Goal: Task Accomplishment & Management: Manage account settings

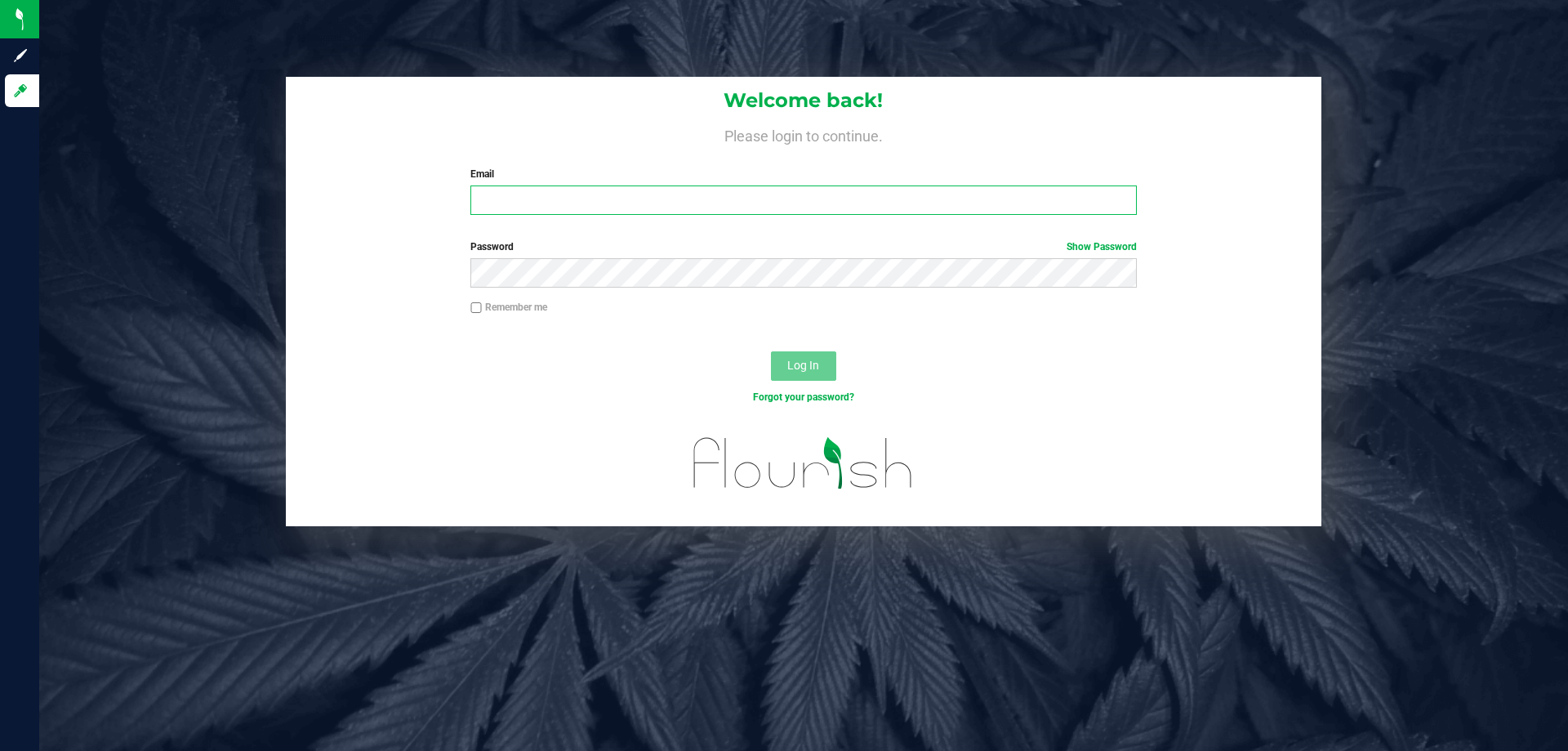
click at [513, 198] on input "Email" at bounding box center [803, 200] width 666 height 29
click at [771, 351] on button "Log In" at bounding box center [804, 366] width 65 height 29
drag, startPoint x: 682, startPoint y: 204, endPoint x: 234, endPoint y: 207, distance: 448.0
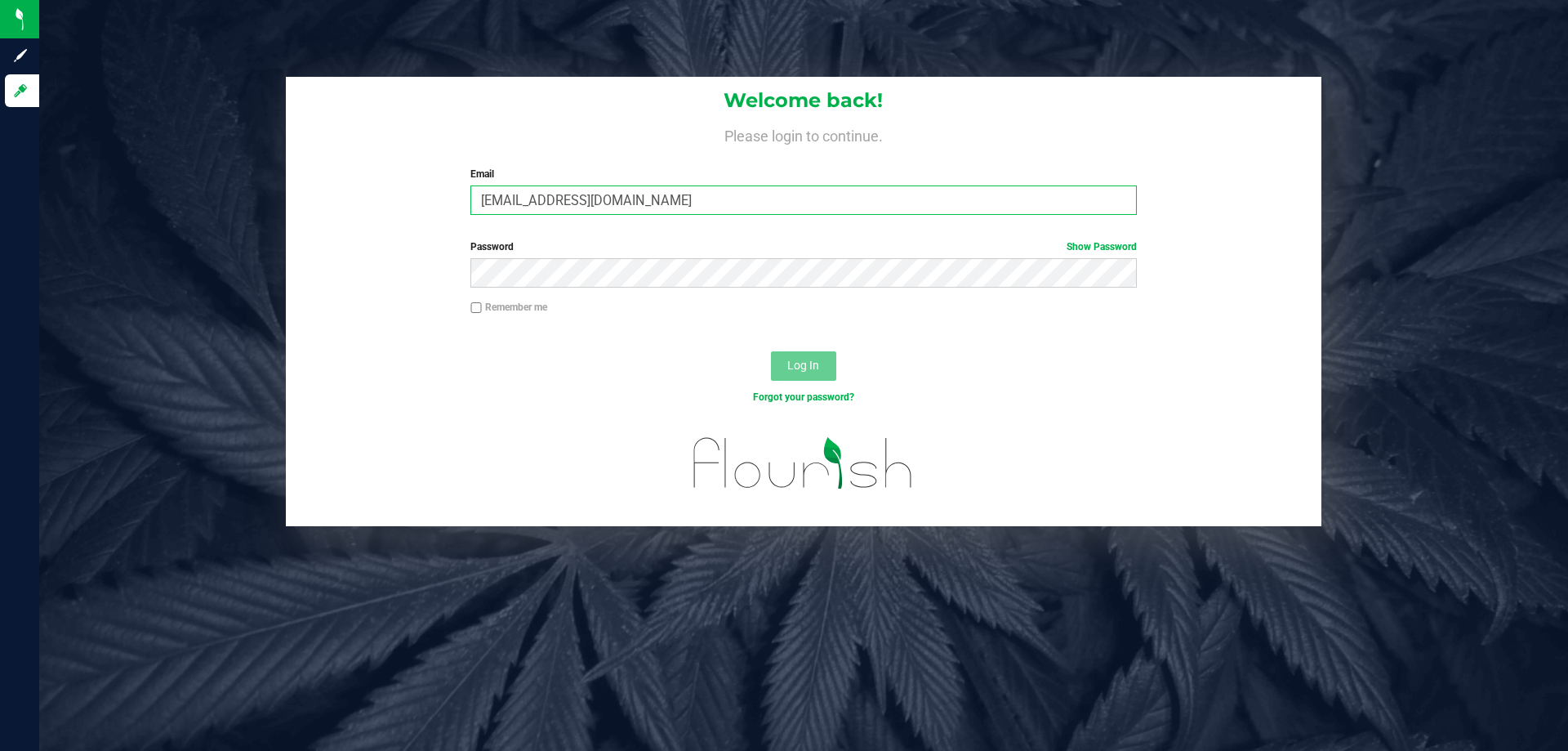
click at [234, 207] on div "Welcome back! Please login to continue. Email [EMAIL_ADDRESS][DOMAIN_NAME] Requ…" at bounding box center [804, 302] width 1553 height 450
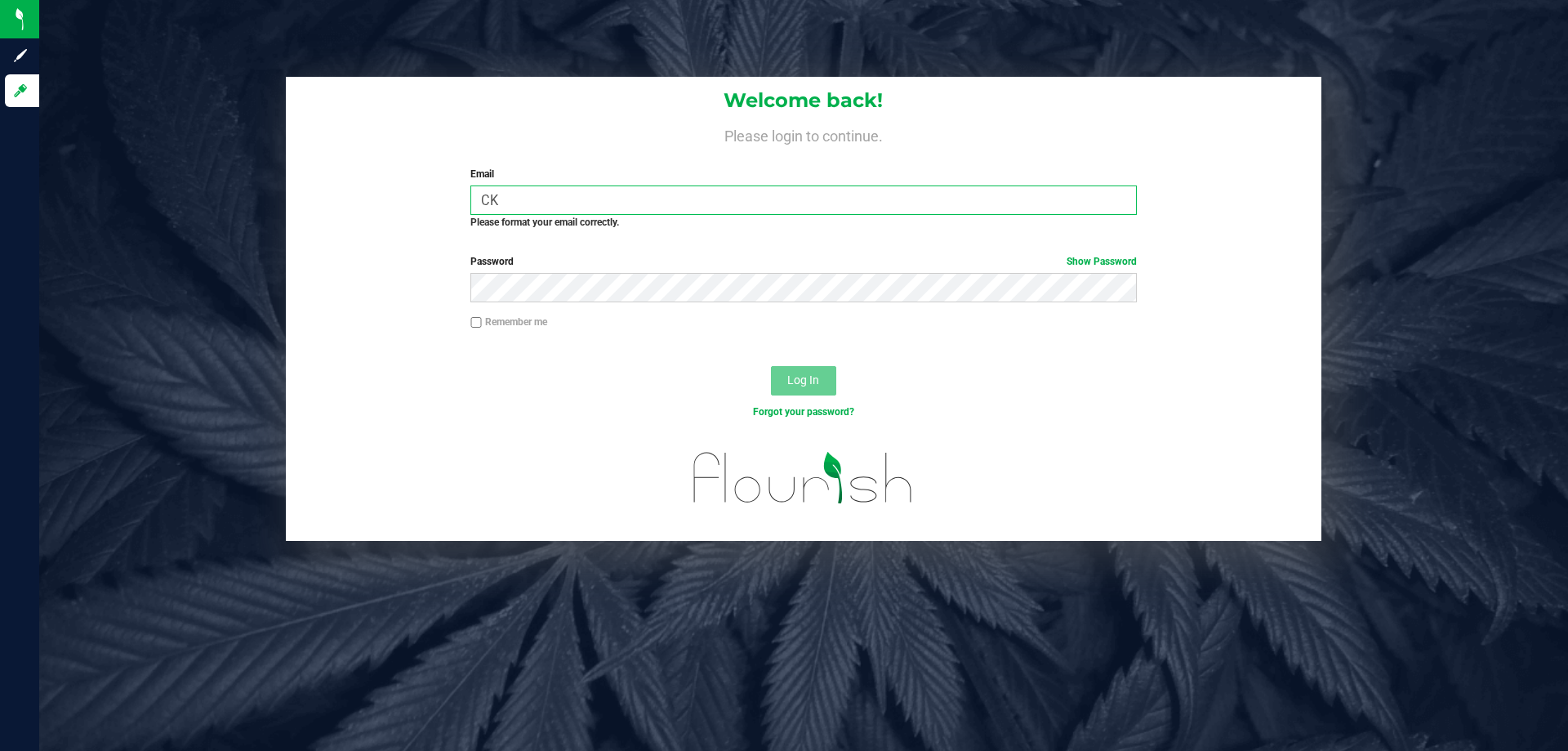
type input "C"
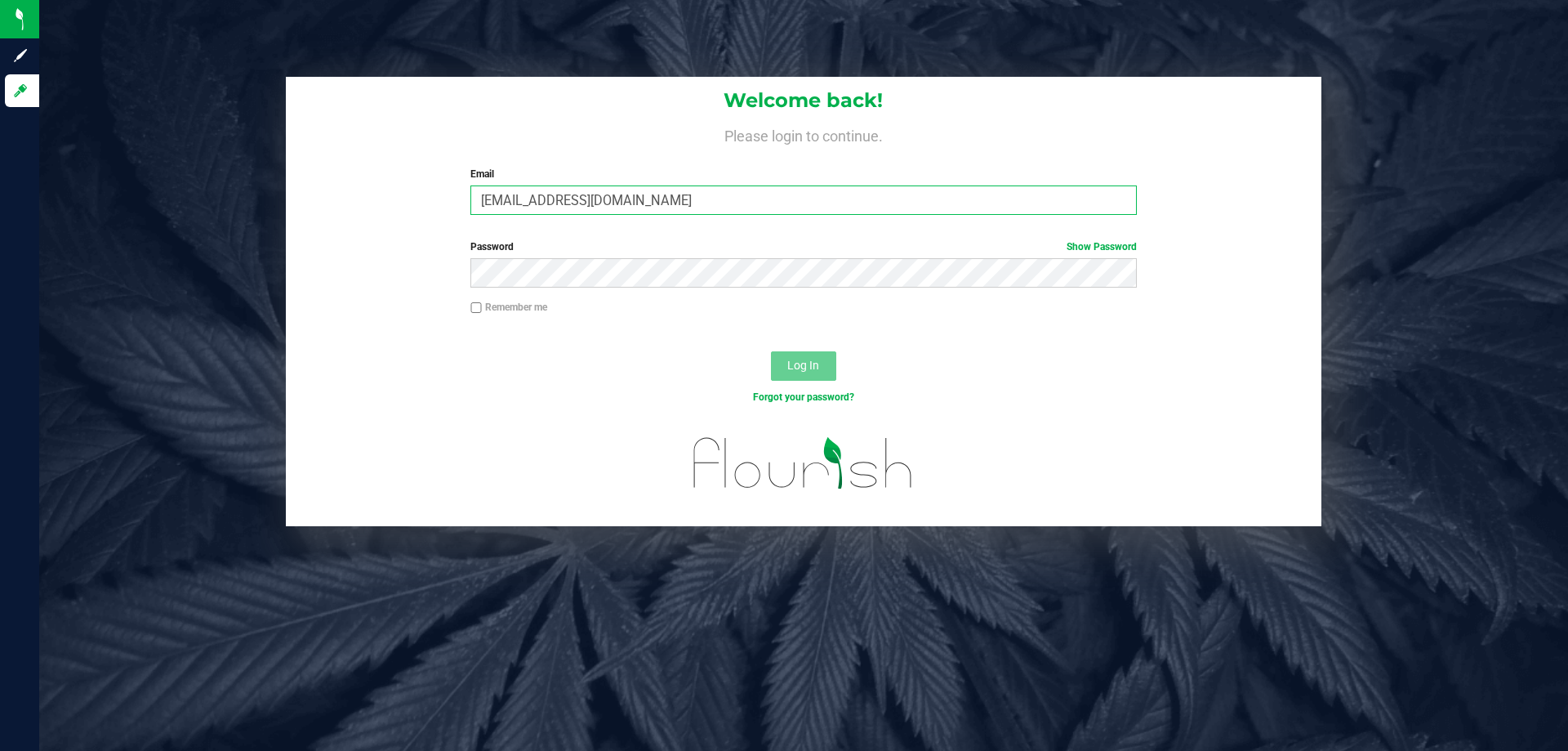
type input "[EMAIL_ADDRESS][DOMAIN_NAME]"
click at [771, 351] on button "Log In" at bounding box center [804, 366] width 65 height 29
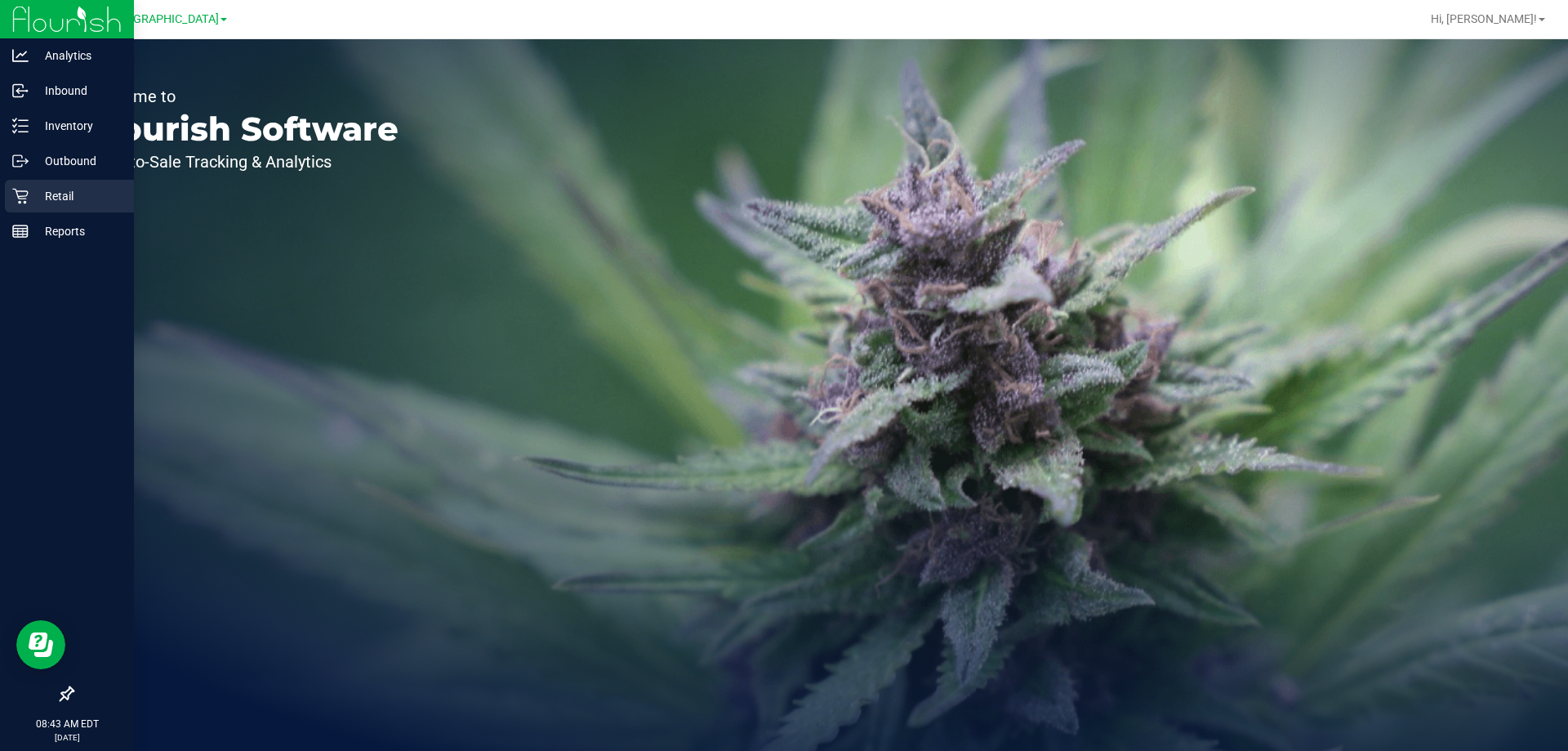
click at [47, 199] on p "Retail" at bounding box center [77, 197] width 98 height 20
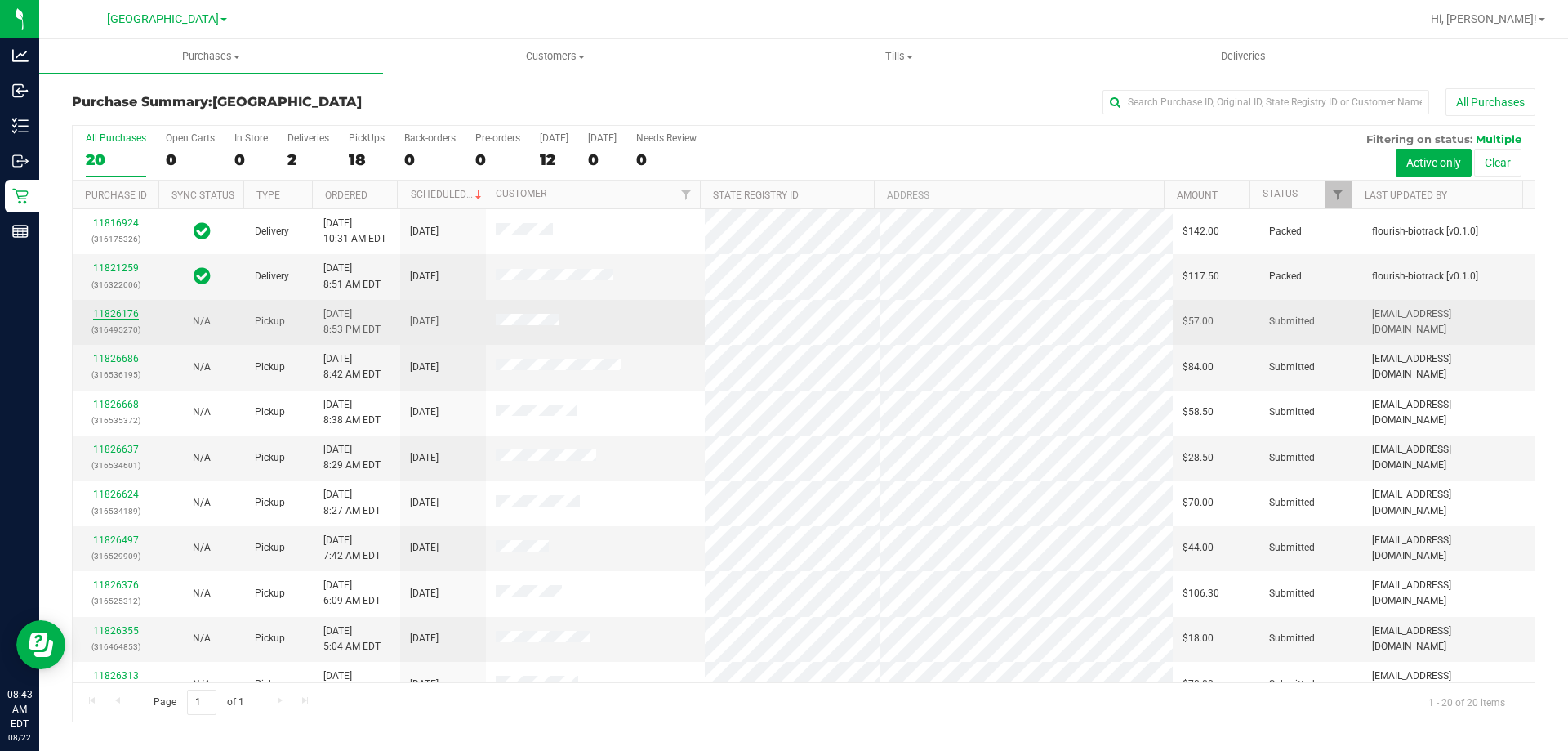
click at [124, 314] on link "11826176" at bounding box center [115, 314] width 46 height 12
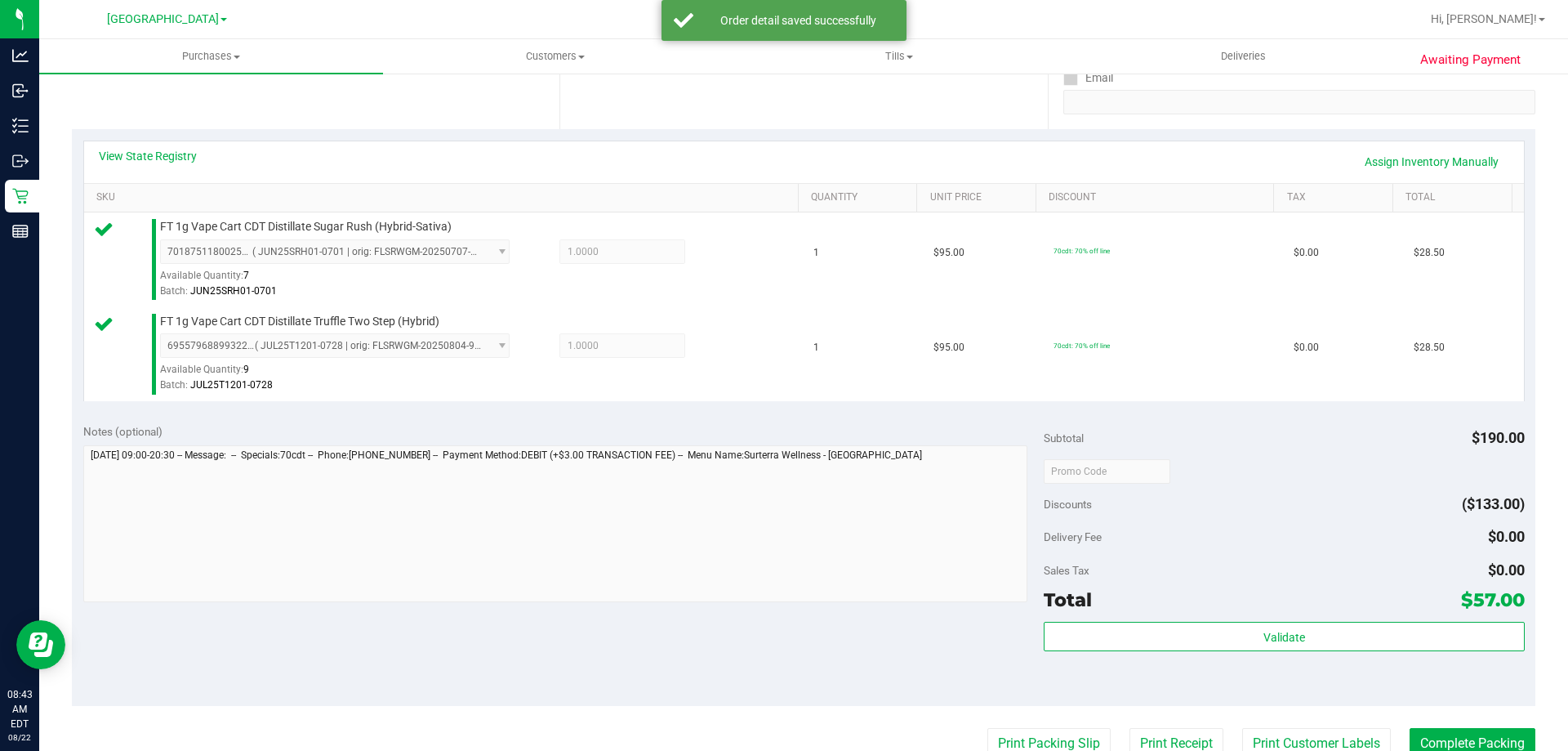
scroll to position [326, 0]
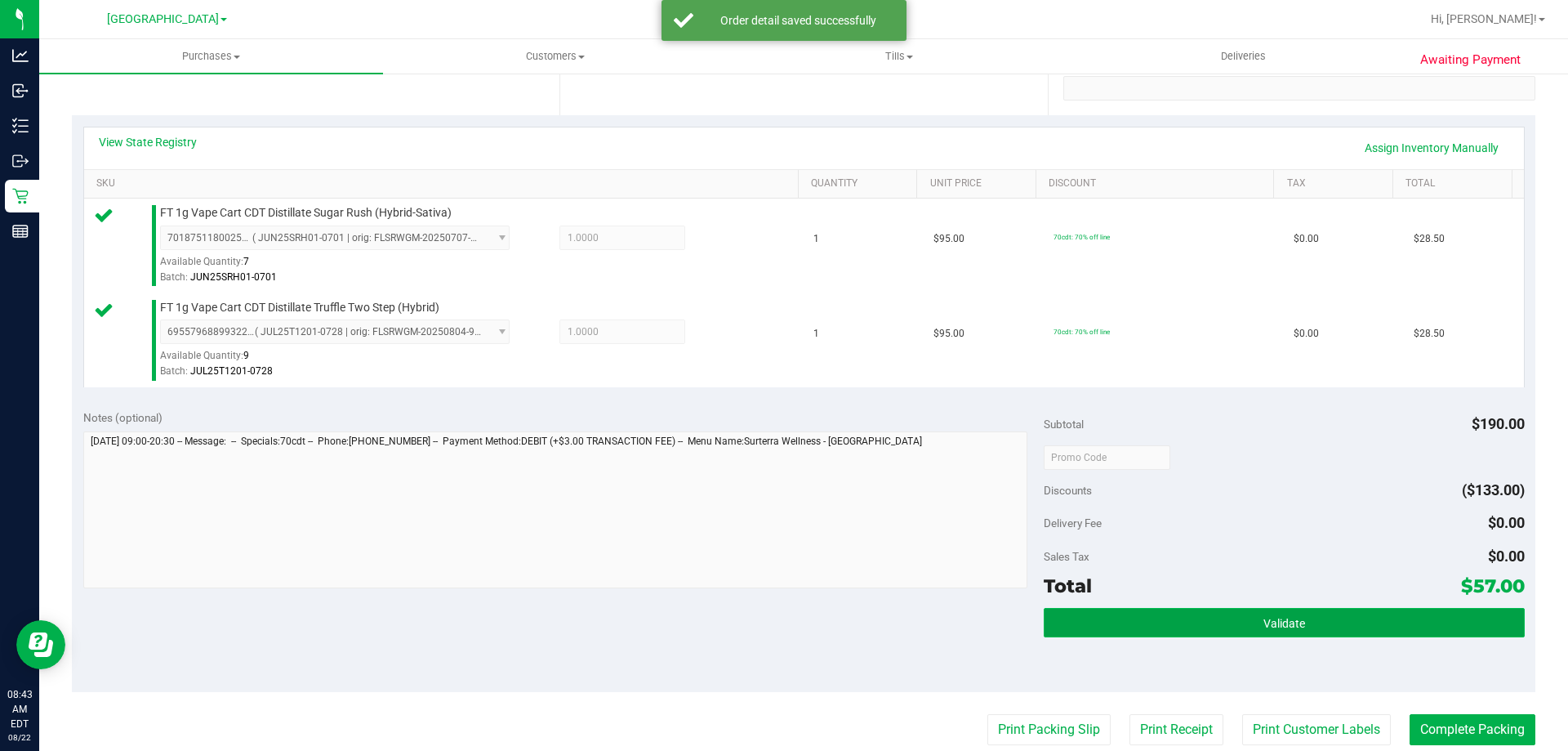
click at [1192, 633] on button "Validate" at bounding box center [1284, 623] width 480 height 29
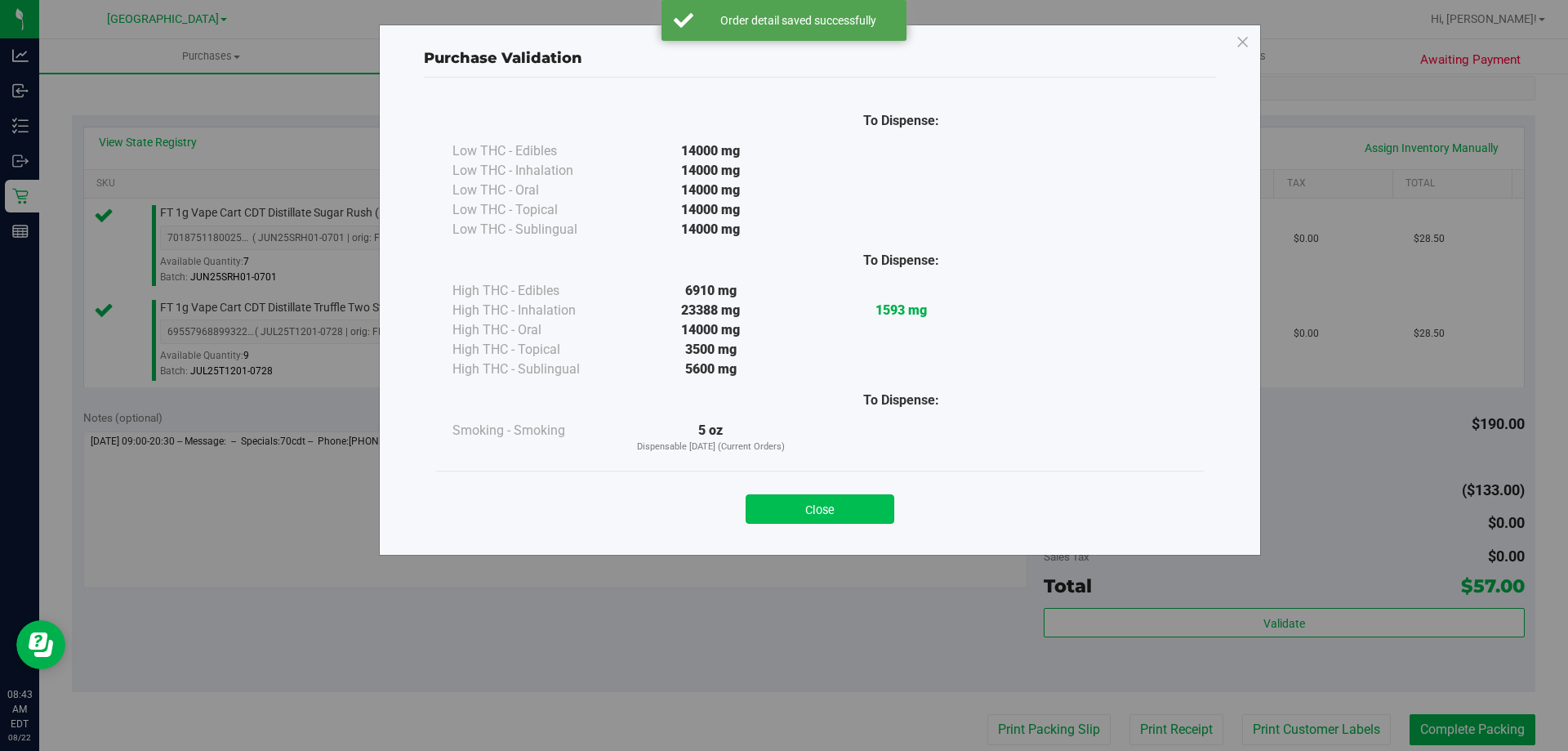
click at [786, 508] on button "Close" at bounding box center [820, 509] width 149 height 29
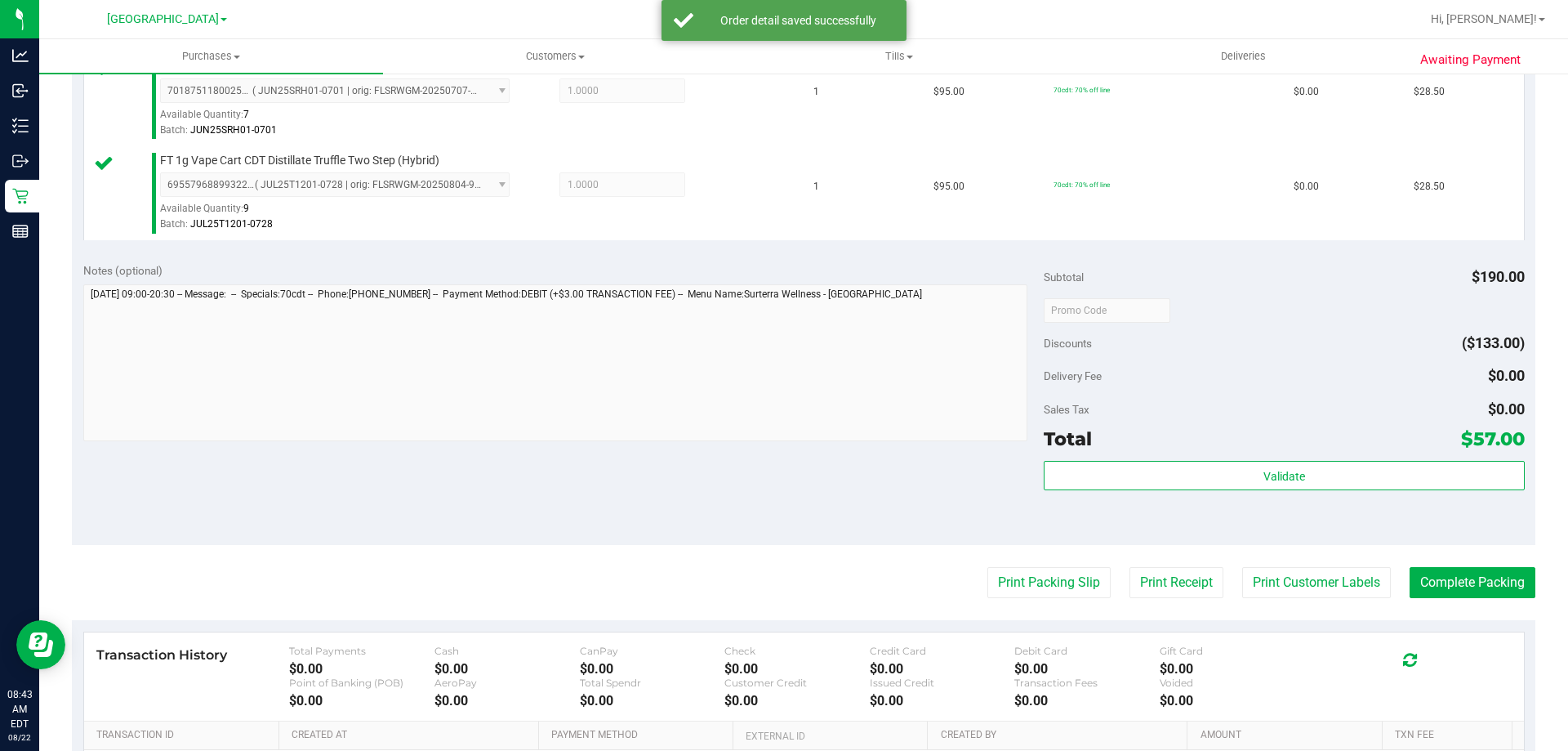
scroll to position [474, 0]
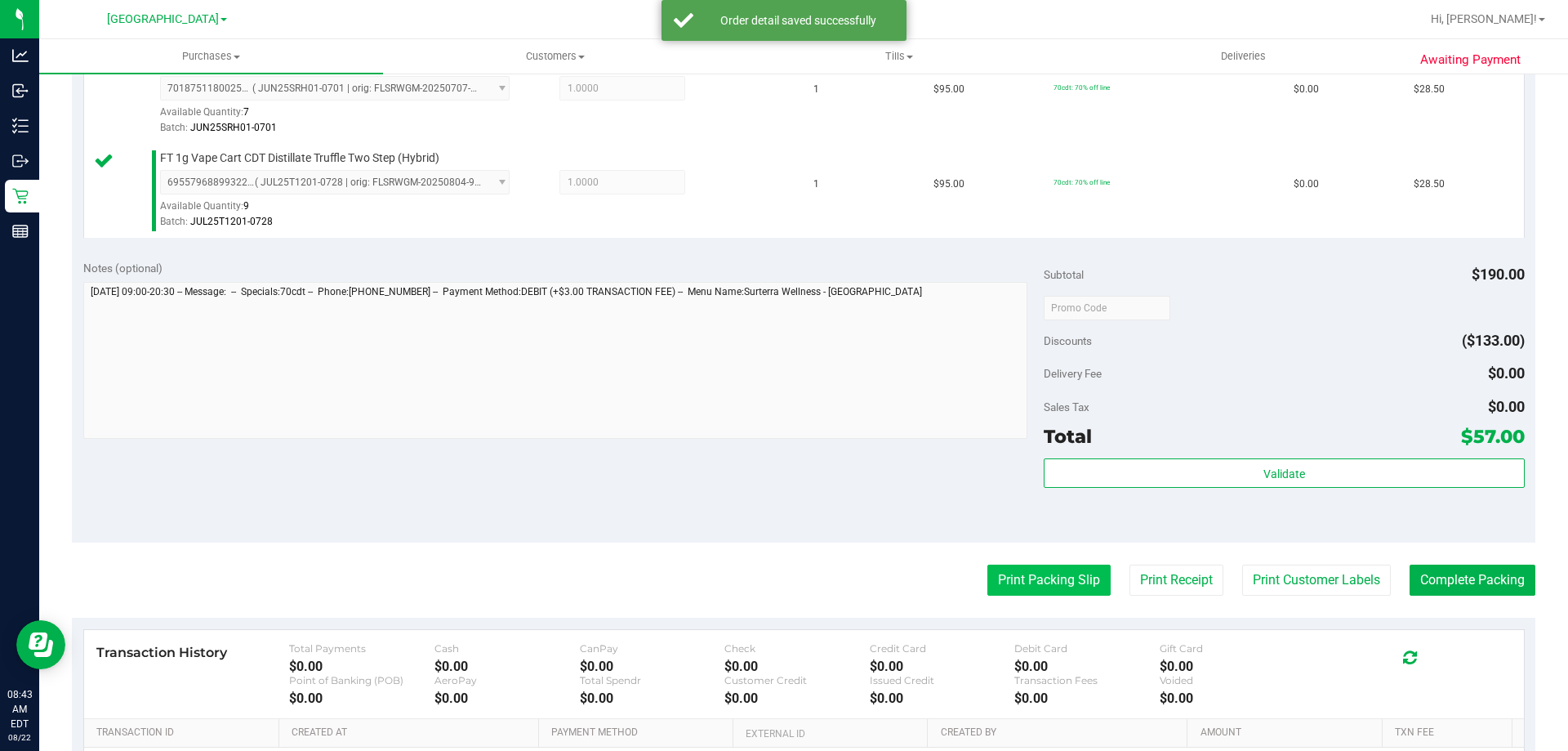
click at [1019, 569] on button "Print Packing Slip" at bounding box center [1049, 580] width 123 height 31
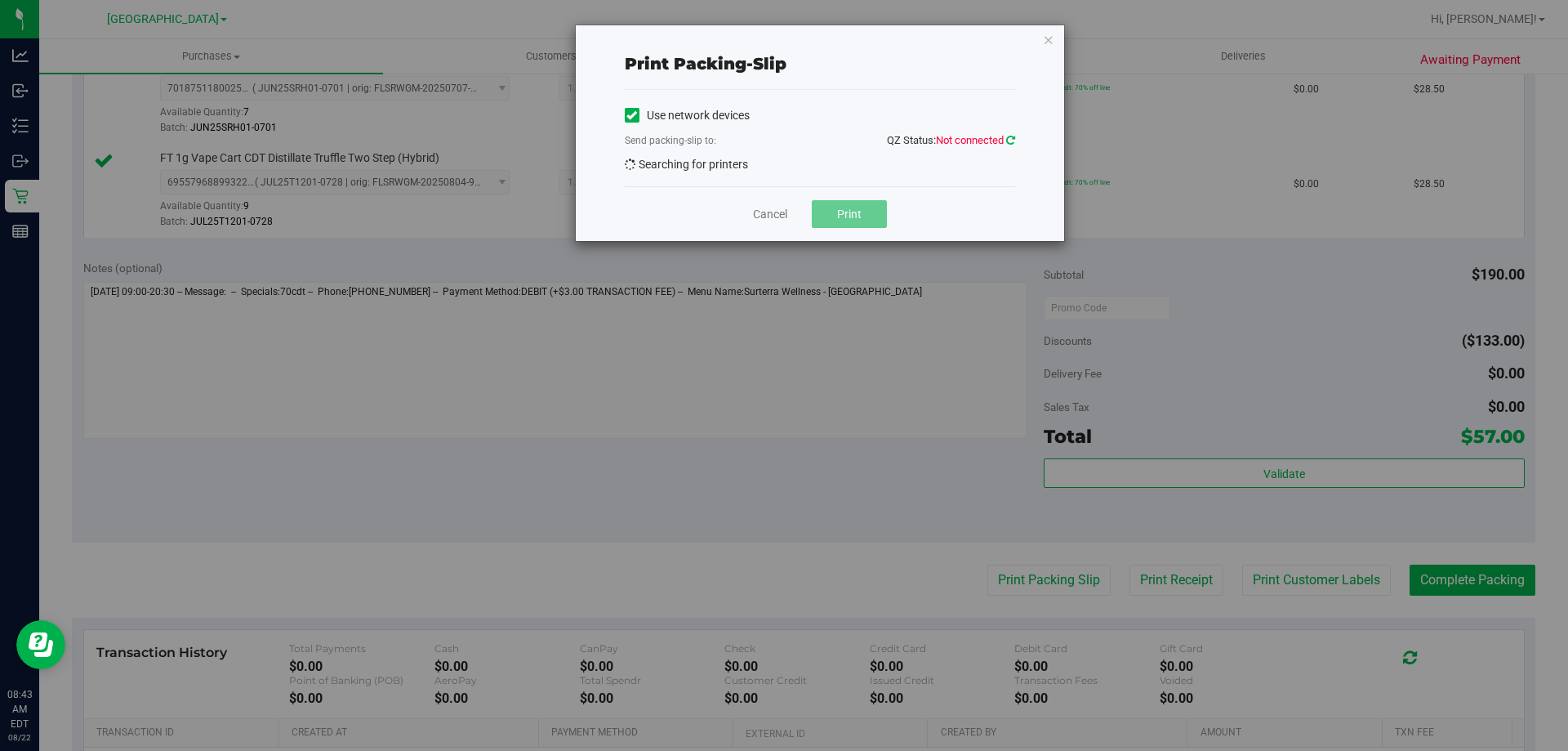
click at [1011, 140] on icon at bounding box center [1010, 140] width 9 height 11
click at [1010, 145] on icon at bounding box center [1010, 140] width 9 height 11
click at [1009, 137] on icon at bounding box center [1010, 140] width 9 height 11
click at [1010, 140] on icon at bounding box center [1010, 140] width 9 height 11
click at [1008, 140] on icon at bounding box center [1010, 140] width 9 height 11
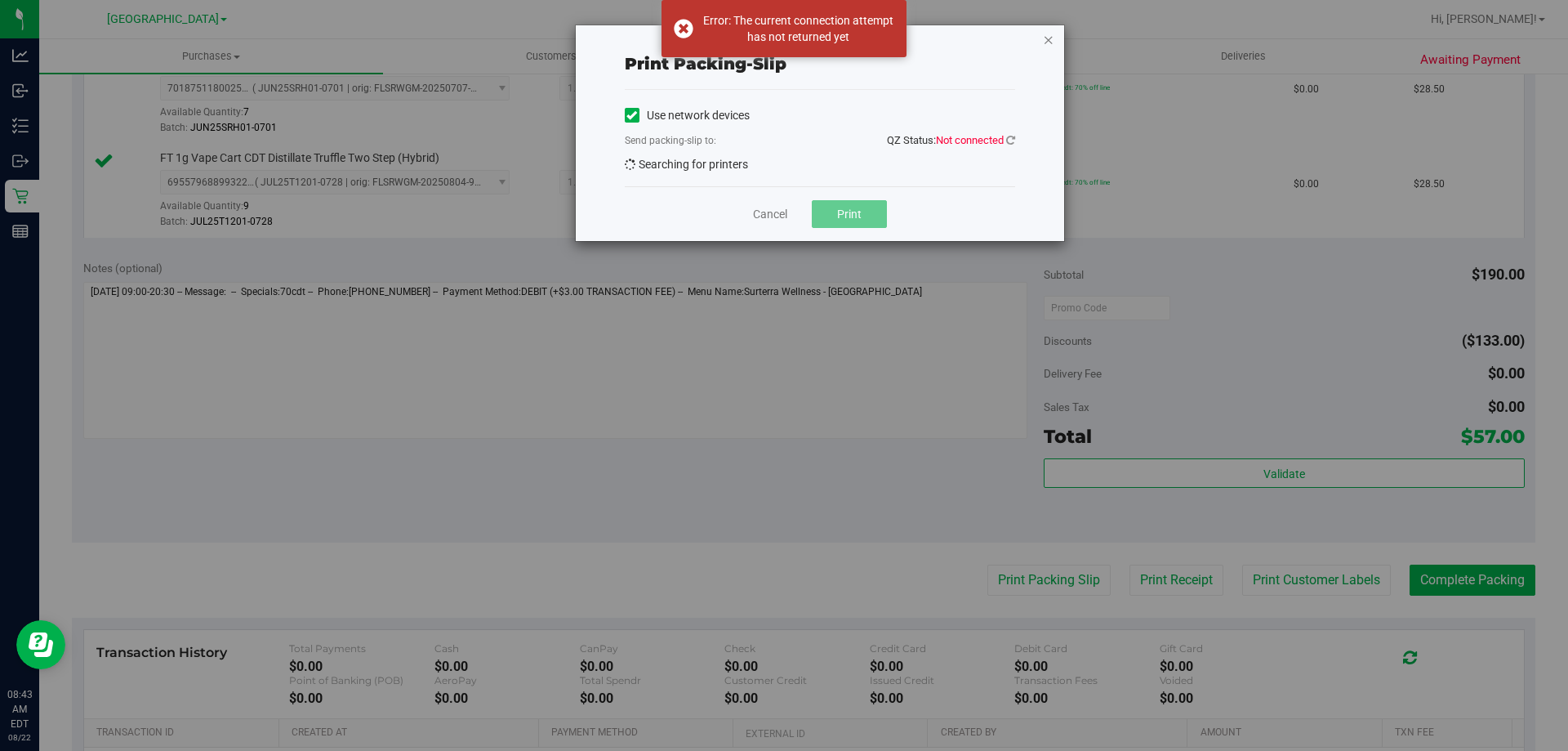
click at [1048, 38] on icon "button" at bounding box center [1049, 39] width 12 height 20
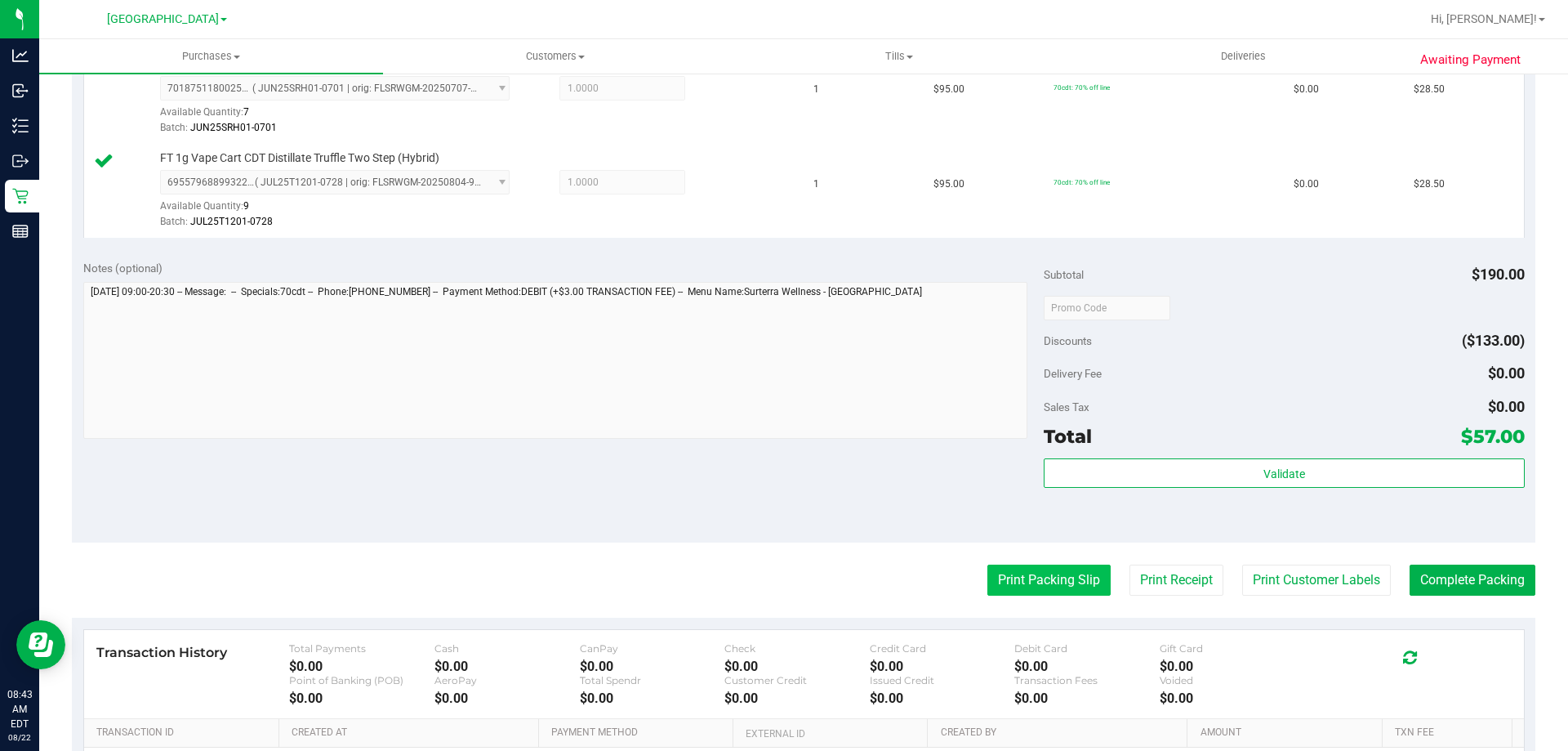
click at [1025, 582] on button "Print Packing Slip" at bounding box center [1049, 580] width 123 height 31
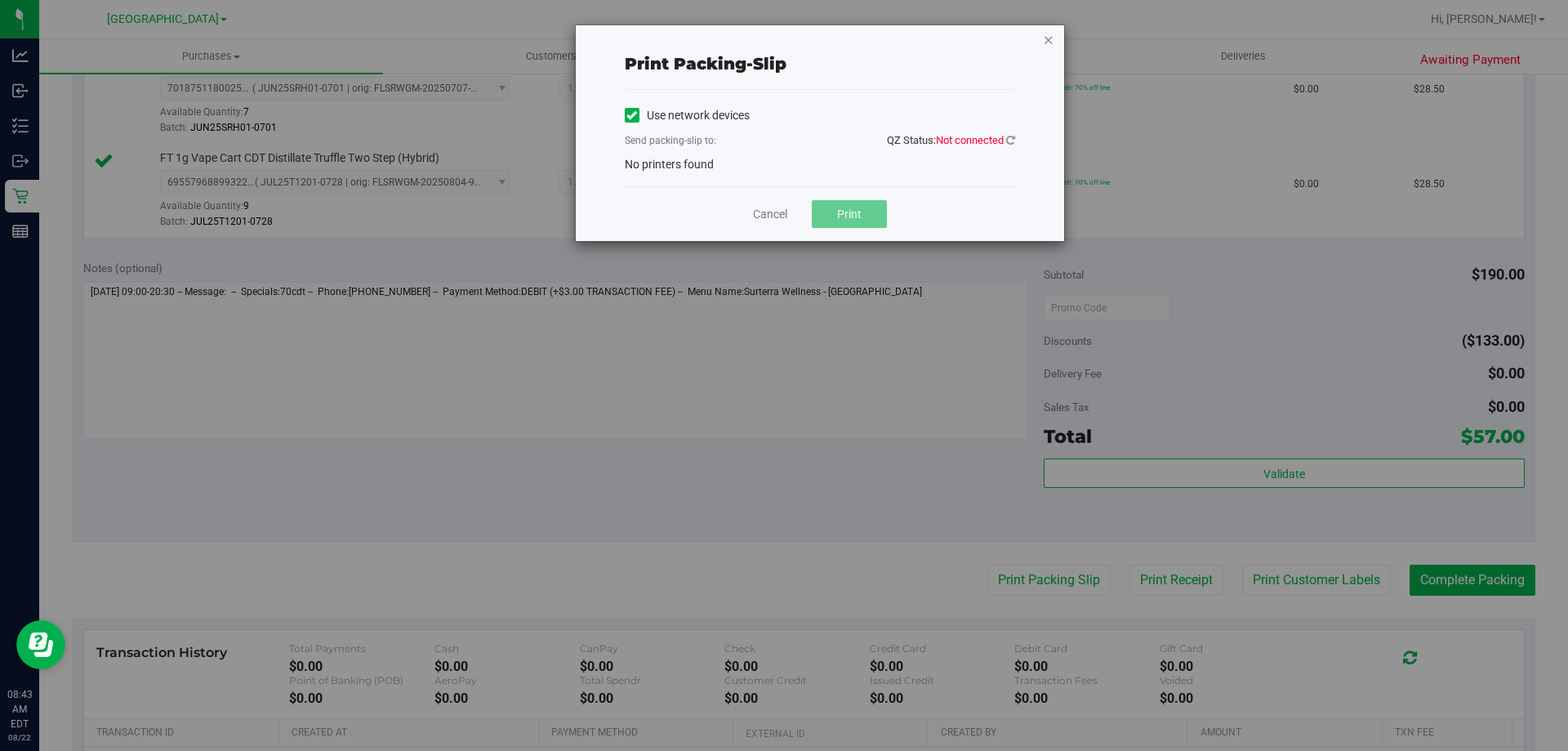
click at [1046, 42] on icon "button" at bounding box center [1049, 39] width 12 height 20
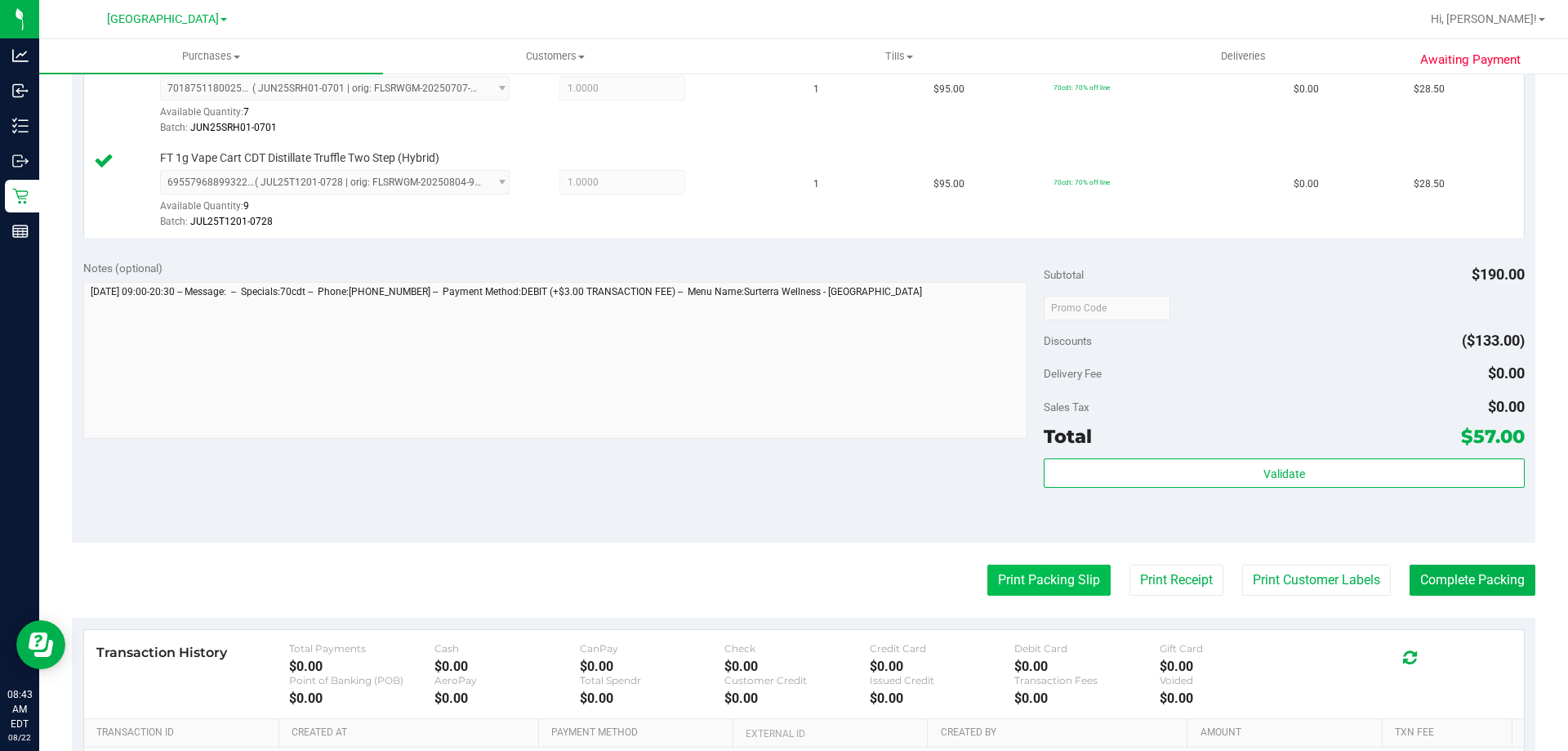
click at [1041, 572] on button "Print Packing Slip" at bounding box center [1049, 580] width 123 height 31
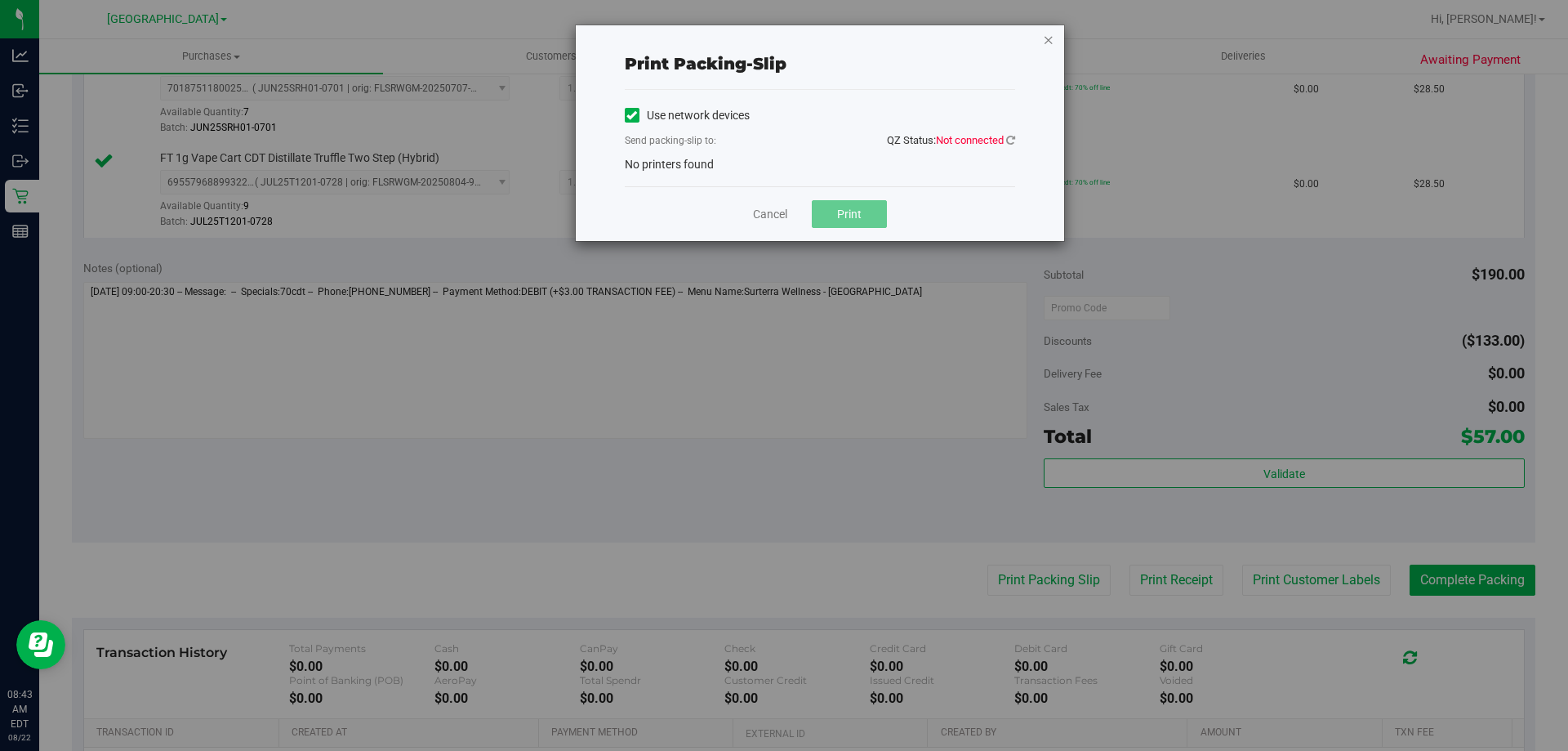
click at [1048, 38] on icon "button" at bounding box center [1049, 39] width 12 height 20
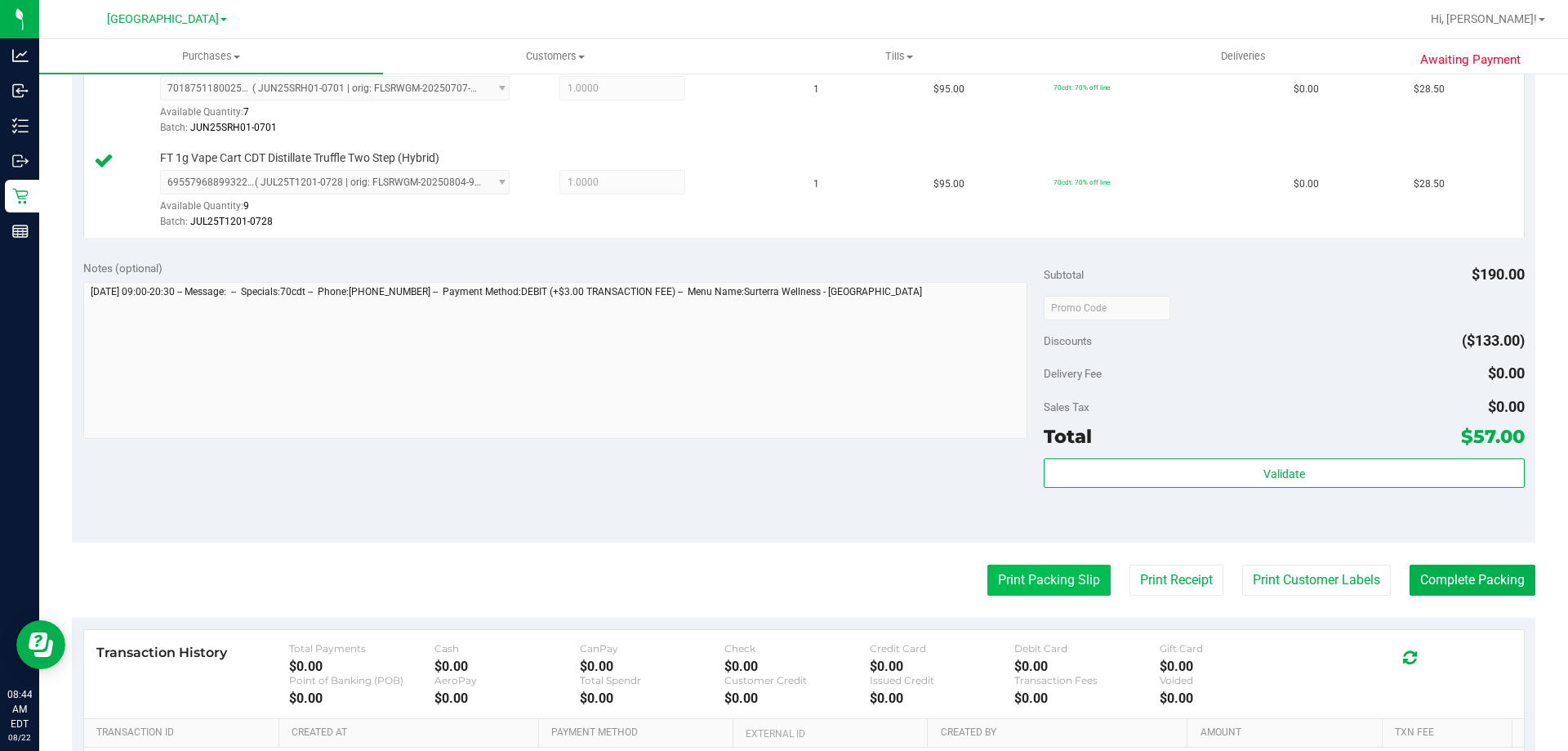
click at [1031, 580] on button "Print Packing Slip" at bounding box center [1049, 580] width 123 height 31
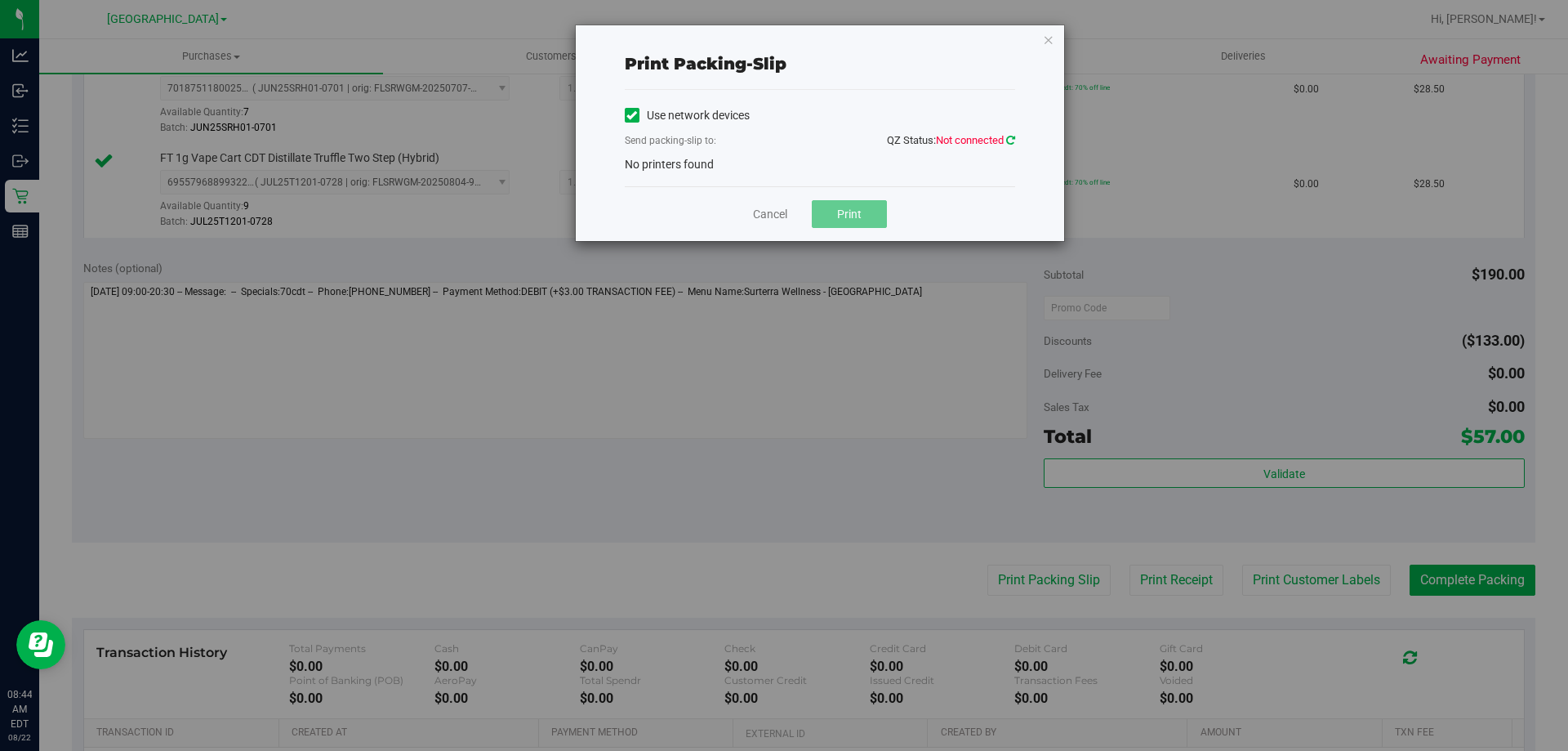
click at [1011, 137] on icon at bounding box center [1010, 140] width 9 height 11
click at [1046, 42] on icon "button" at bounding box center [1049, 39] width 12 height 20
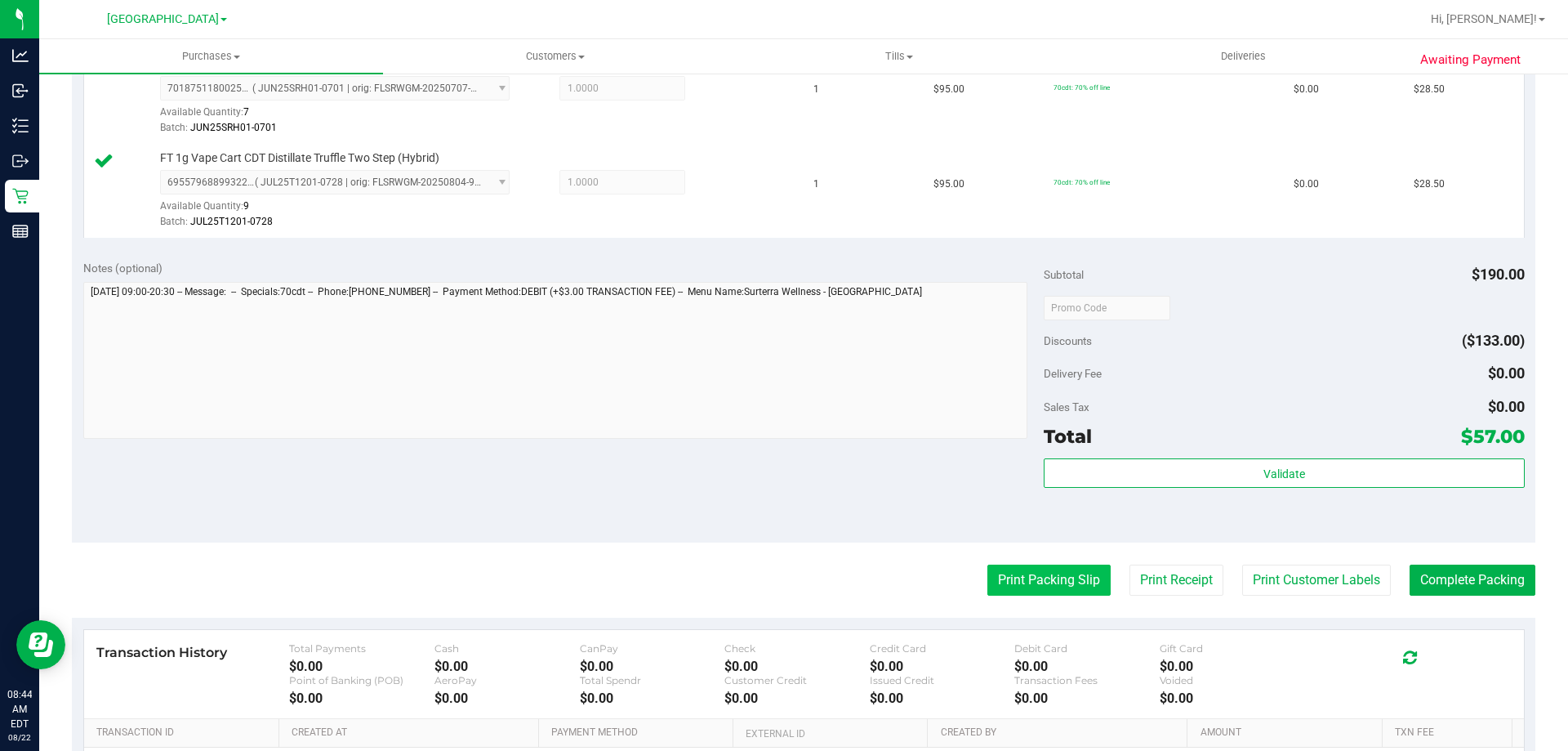
click at [1028, 576] on button "Print Packing Slip" at bounding box center [1049, 580] width 123 height 31
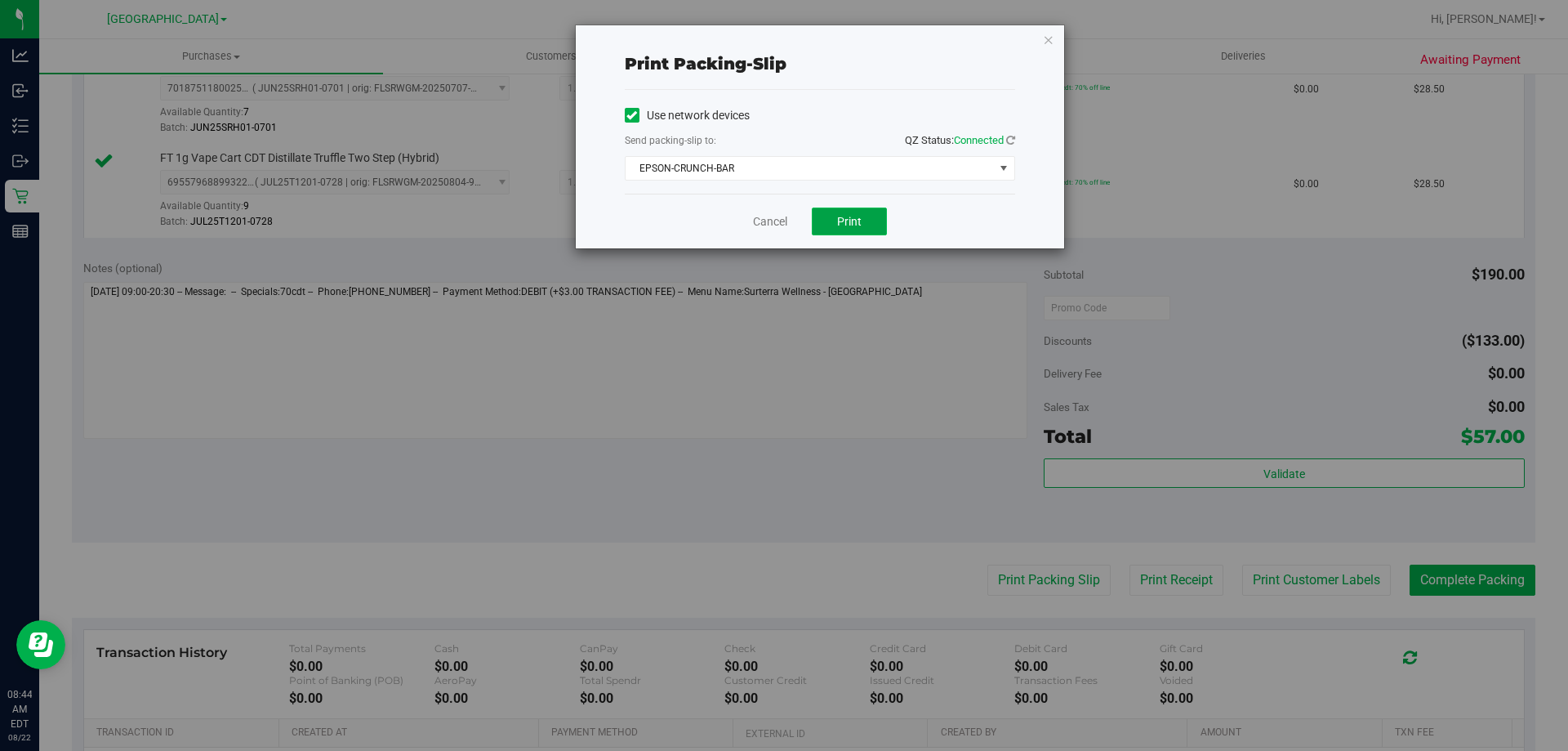
click at [842, 222] on span "Print" at bounding box center [849, 221] width 24 height 13
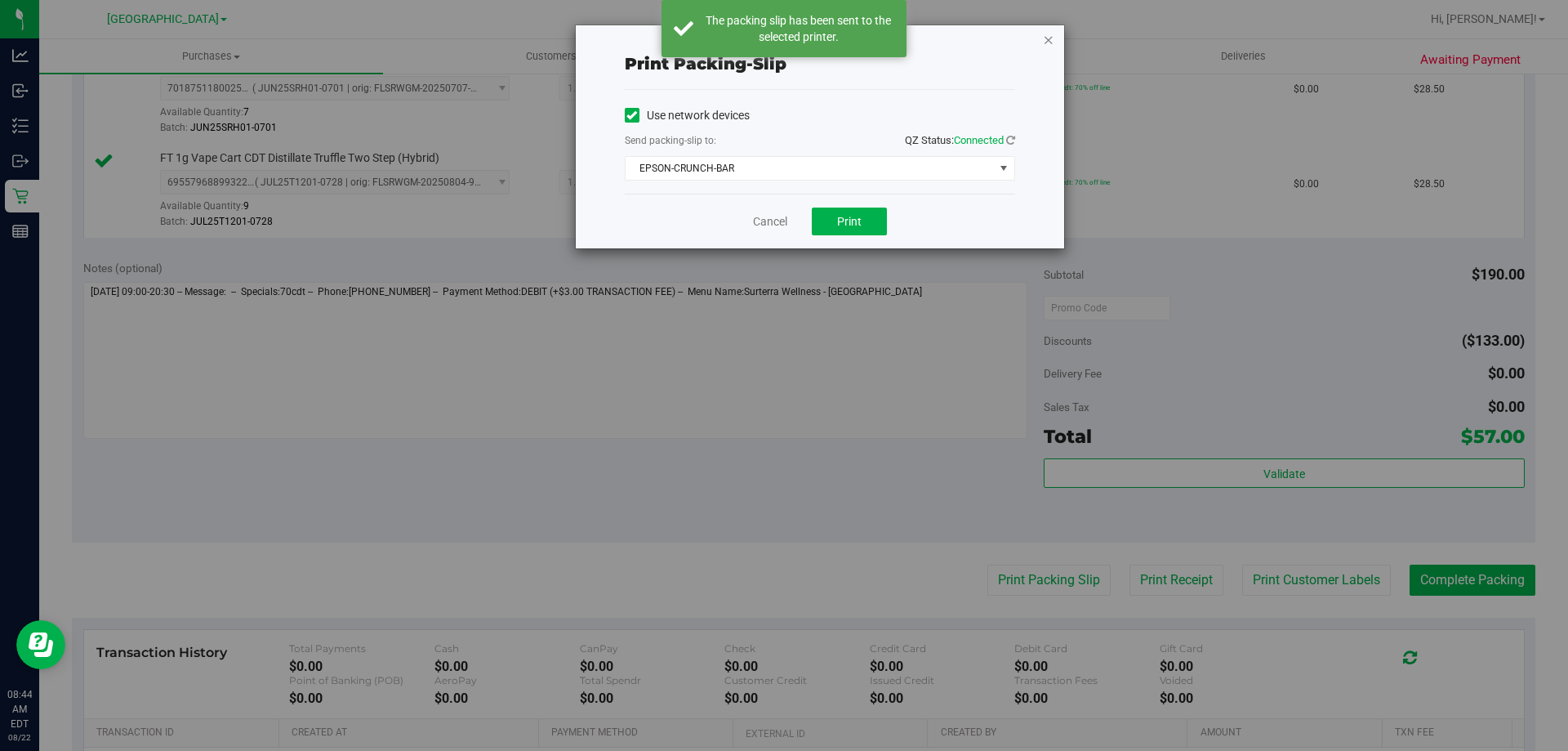
click at [1043, 37] on icon "button" at bounding box center [1049, 39] width 12 height 20
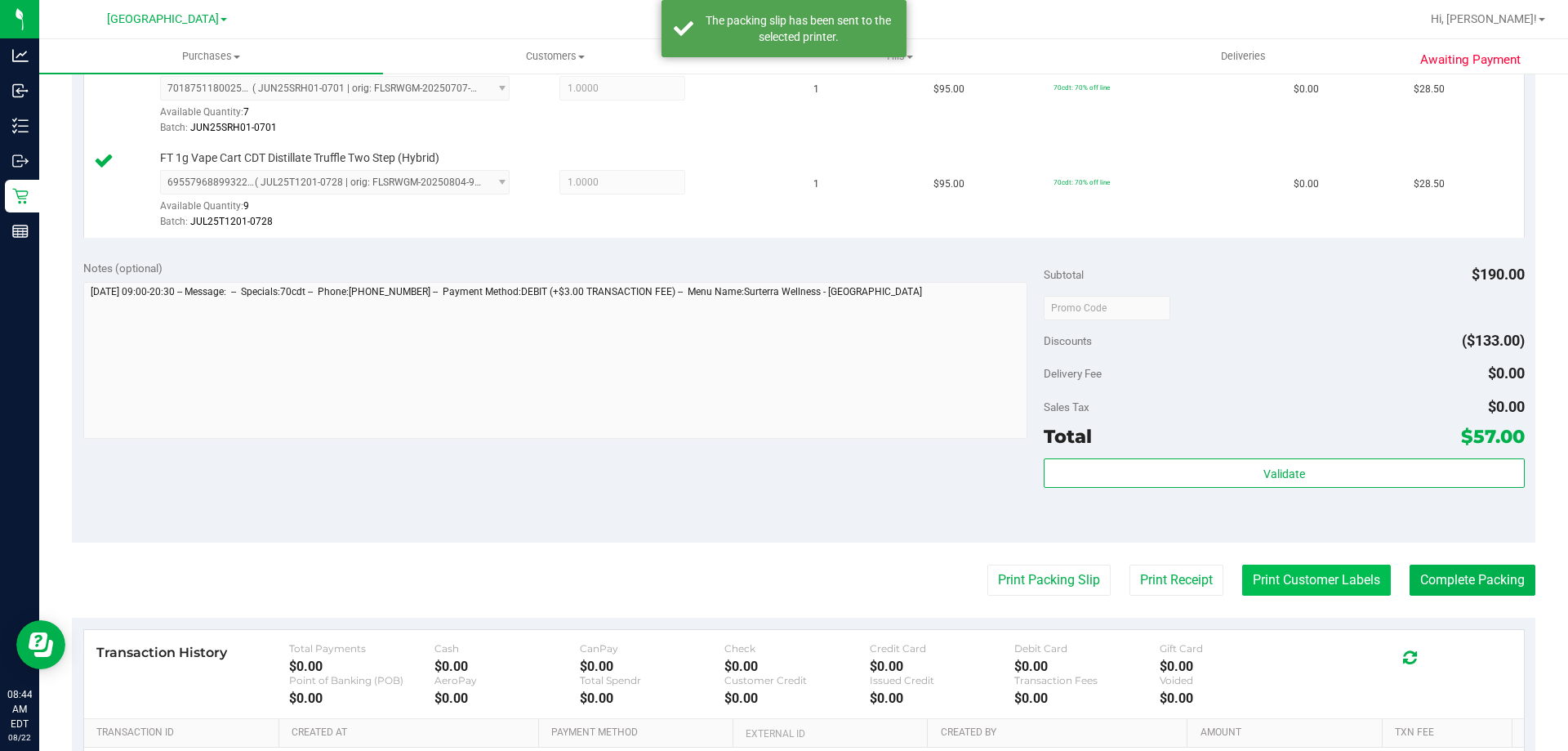
click at [1320, 592] on button "Print Customer Labels" at bounding box center [1317, 580] width 149 height 31
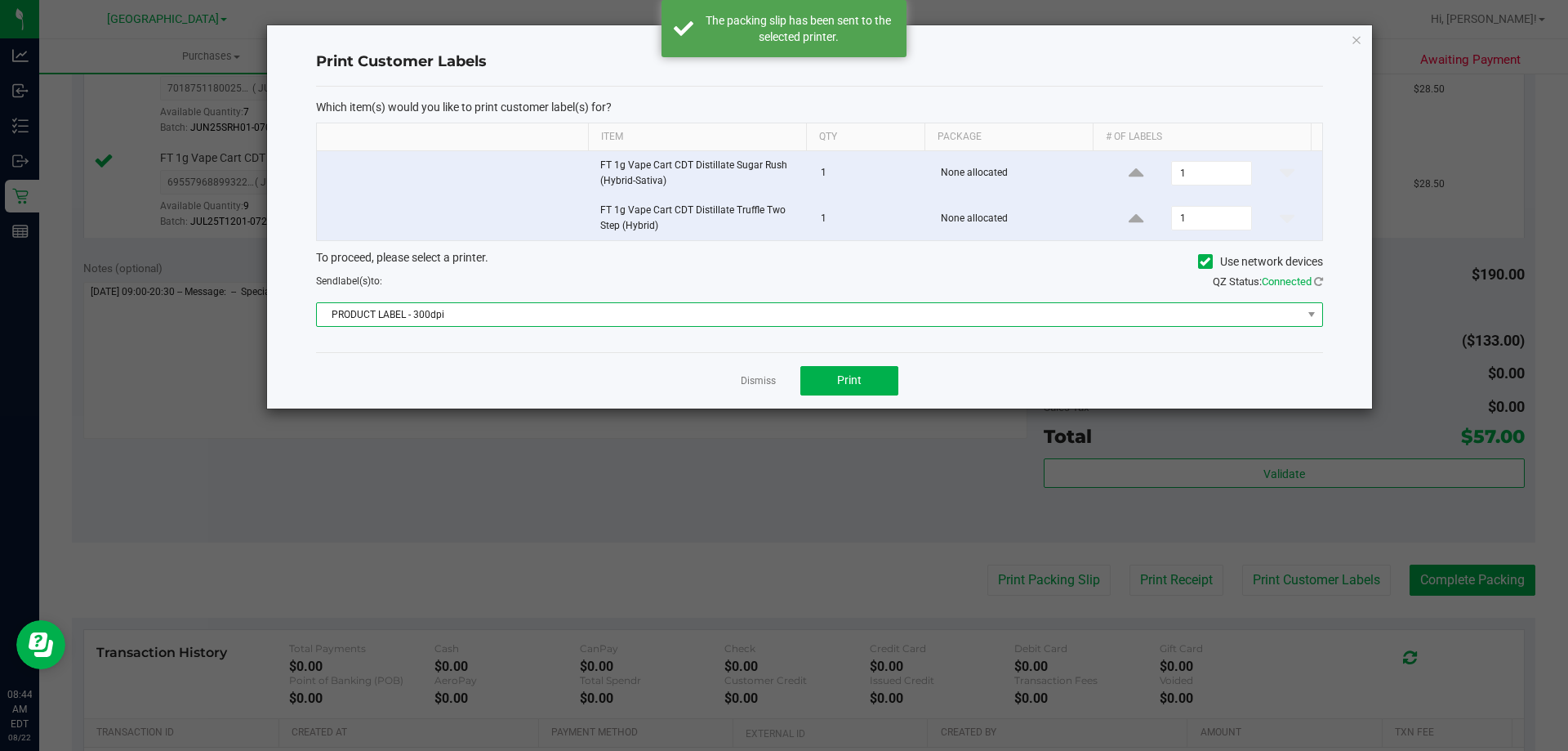
click at [884, 314] on span "PRODUCT LABEL - 300dpi" at bounding box center [809, 314] width 985 height 22
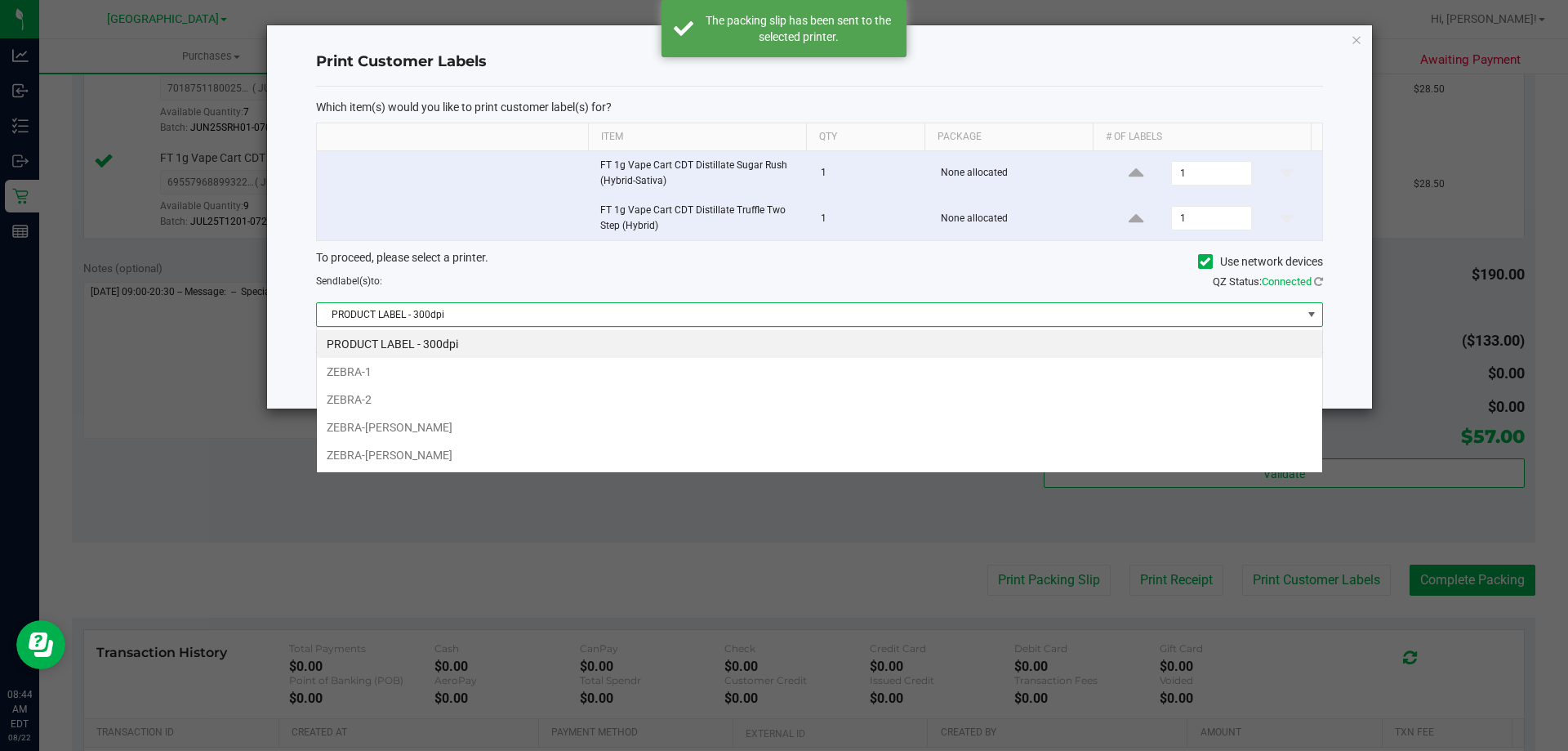
scroll to position [24, 1006]
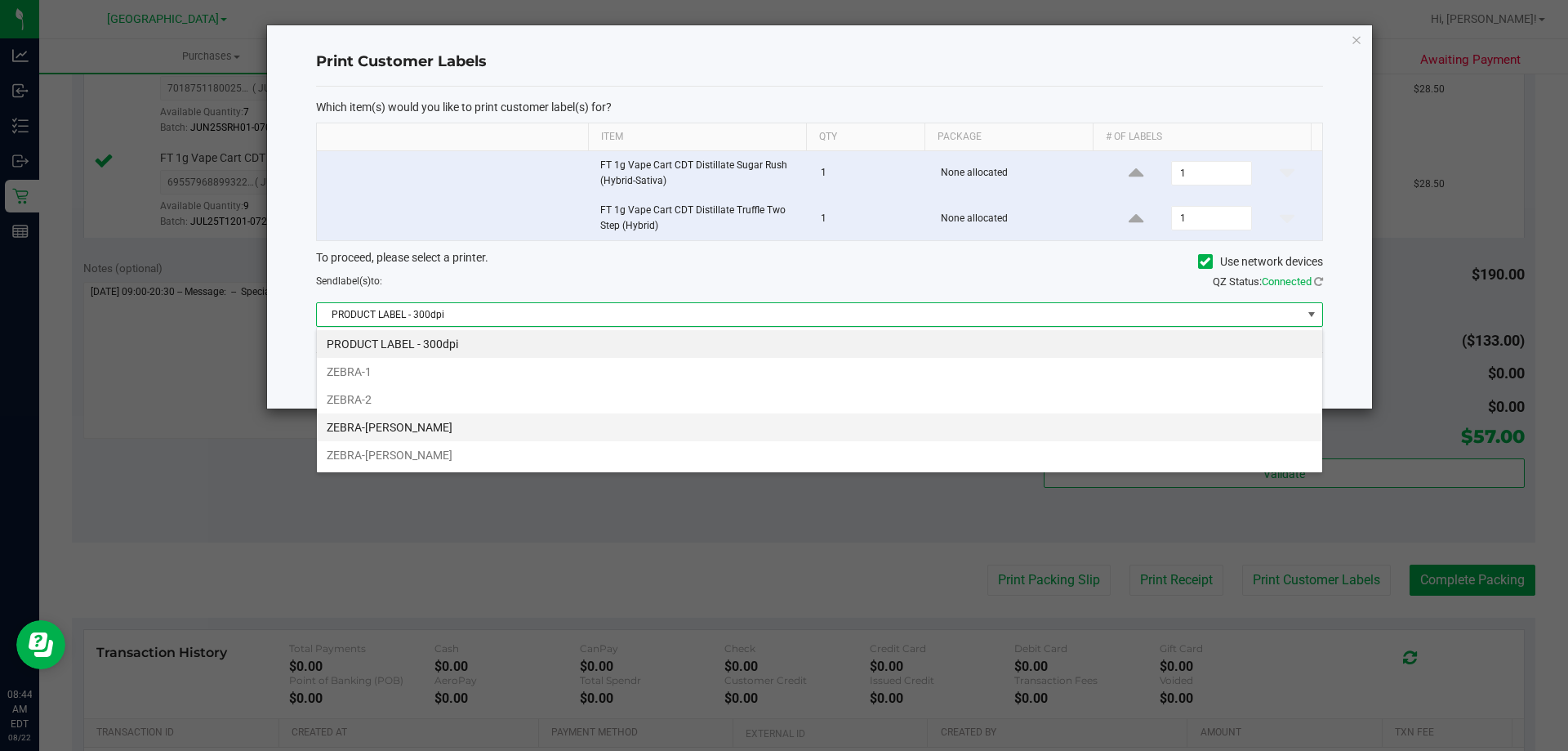
click at [481, 438] on li "ZEBRA-[PERSON_NAME]" at bounding box center [819, 427] width 1006 height 27
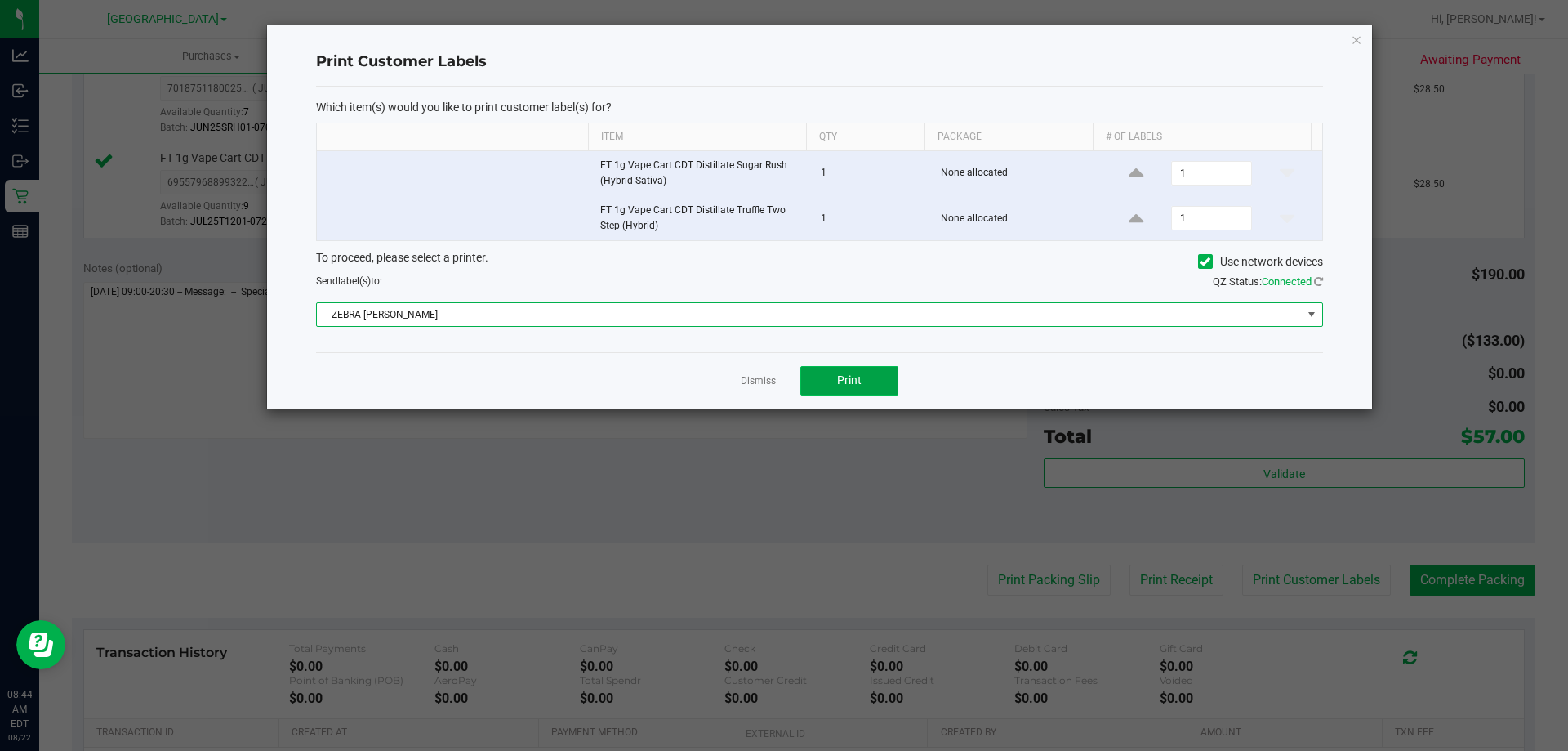
click at [822, 371] on button "Print" at bounding box center [849, 380] width 98 height 29
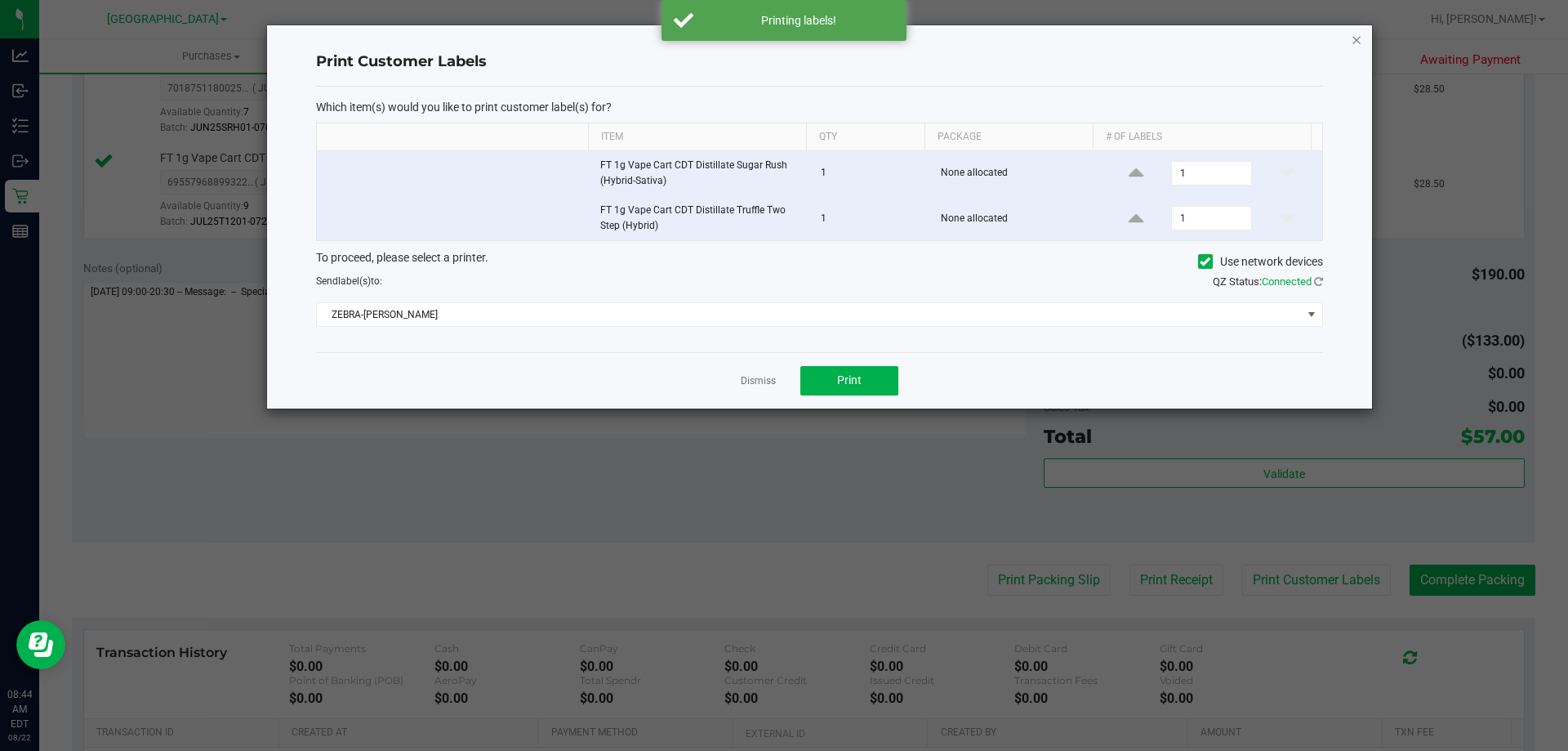
click at [1354, 40] on icon "button" at bounding box center [1357, 39] width 12 height 20
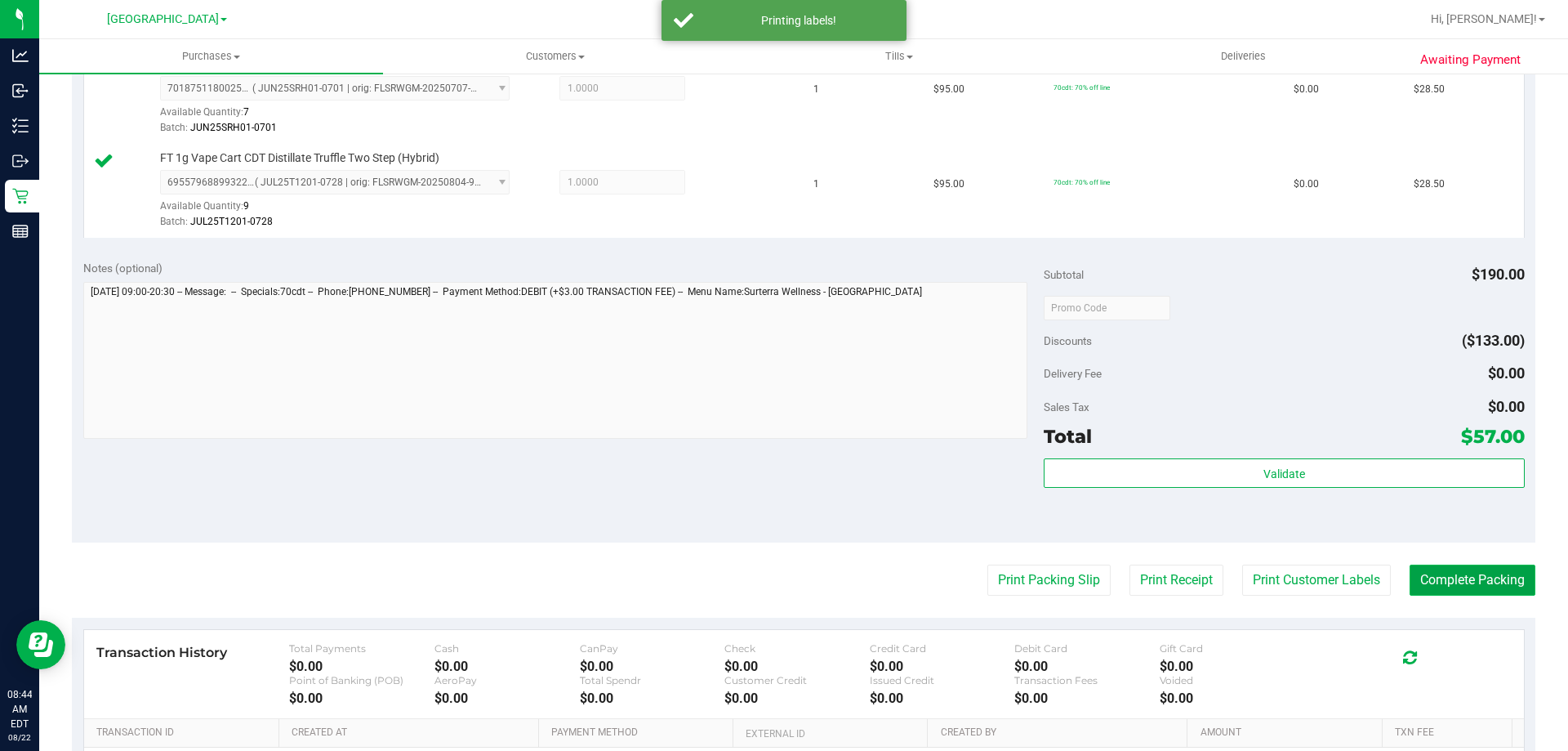
click at [1430, 579] on button "Complete Packing" at bounding box center [1472, 580] width 126 height 31
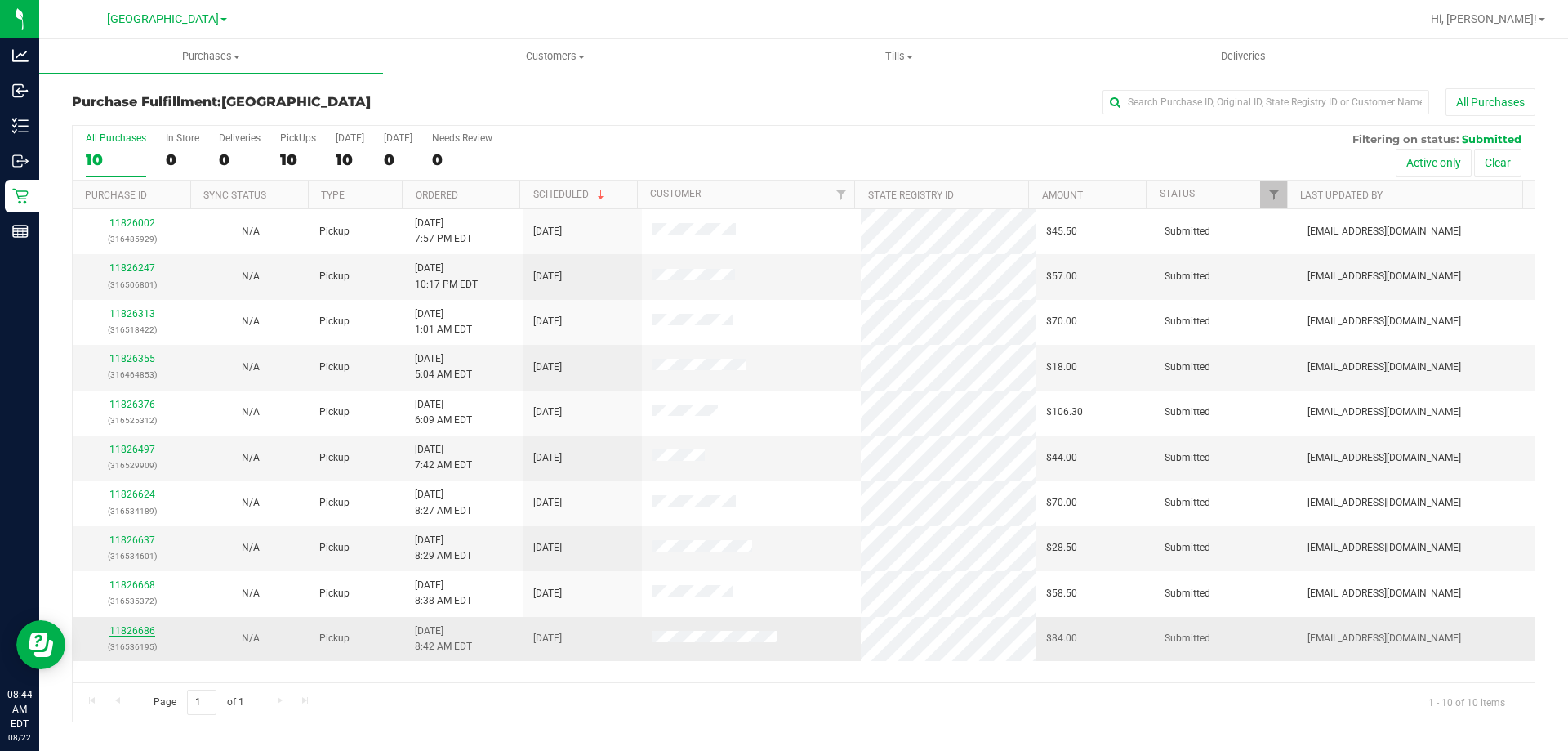
click at [121, 629] on link "11826686" at bounding box center [132, 631] width 46 height 12
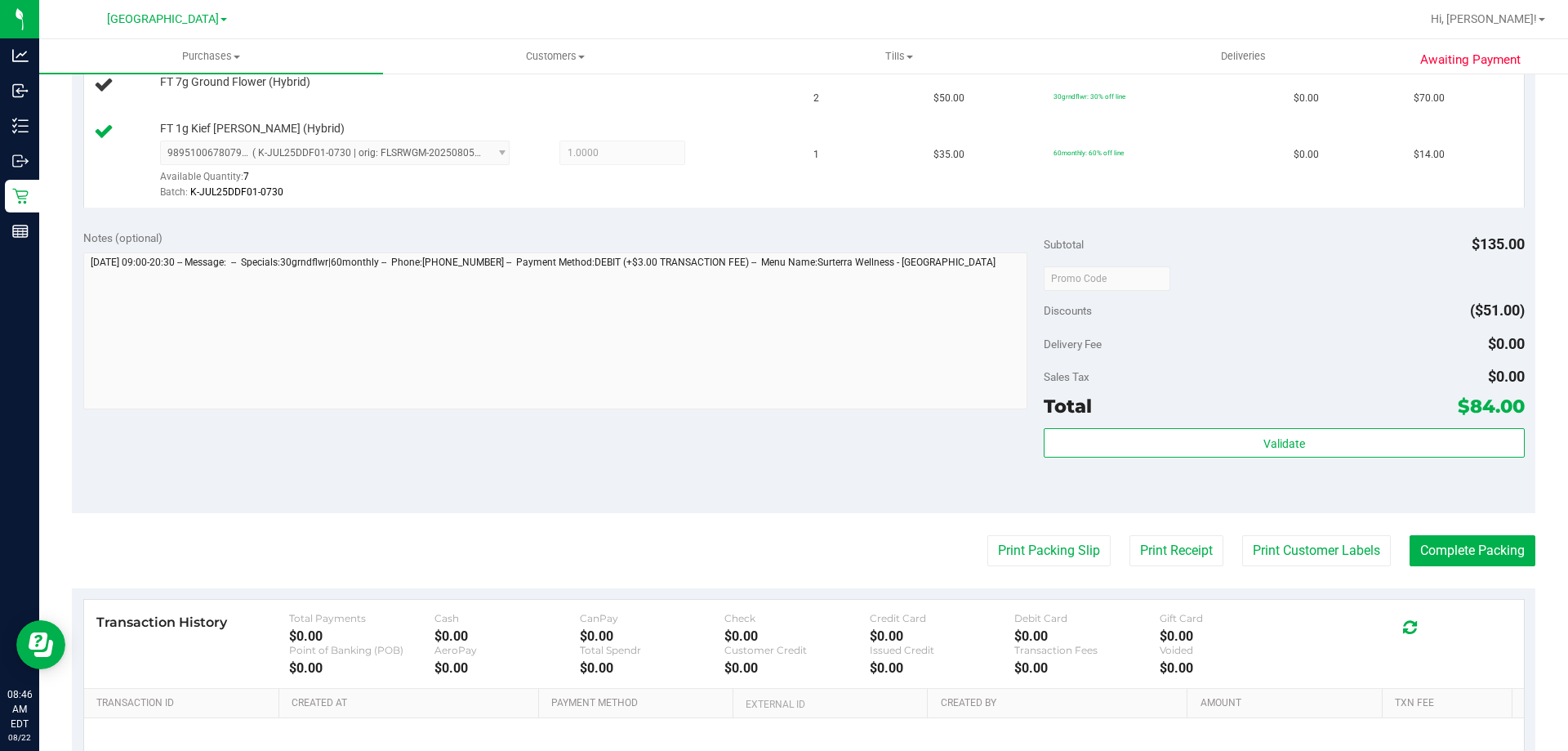
scroll to position [503, 0]
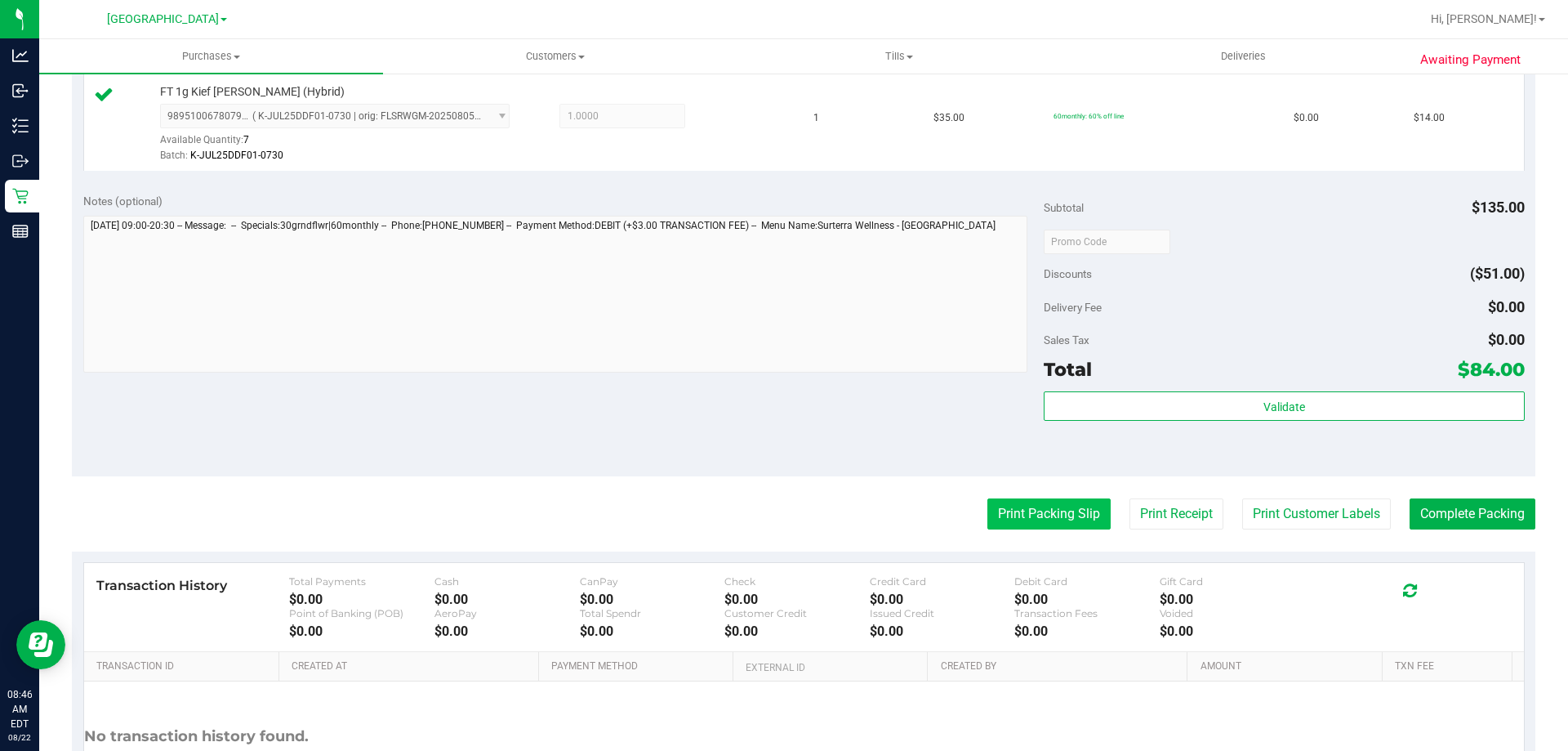
click at [1026, 514] on button "Print Packing Slip" at bounding box center [1049, 514] width 123 height 31
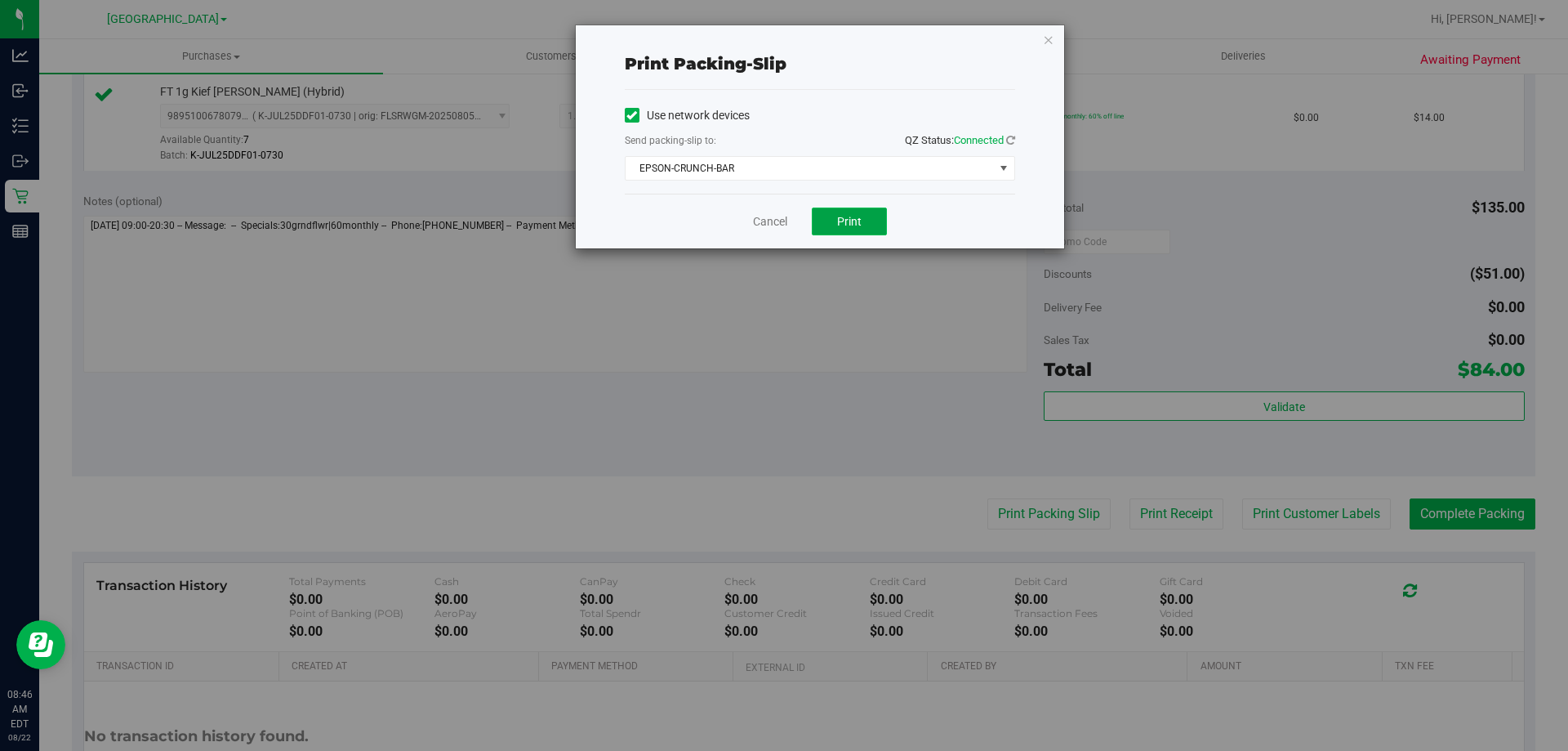
click at [832, 226] on button "Print" at bounding box center [849, 221] width 75 height 27
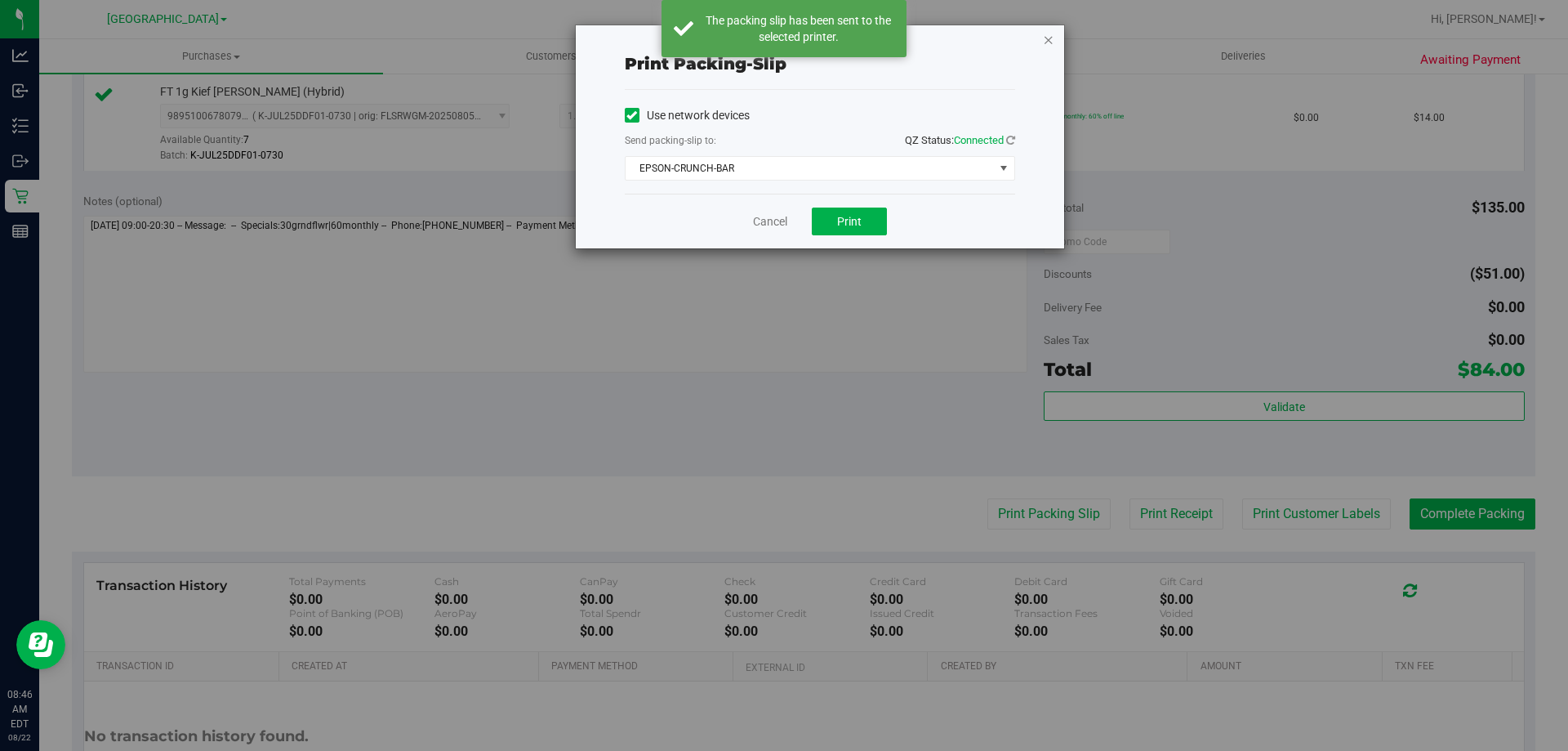
click at [1048, 38] on icon "button" at bounding box center [1049, 39] width 12 height 20
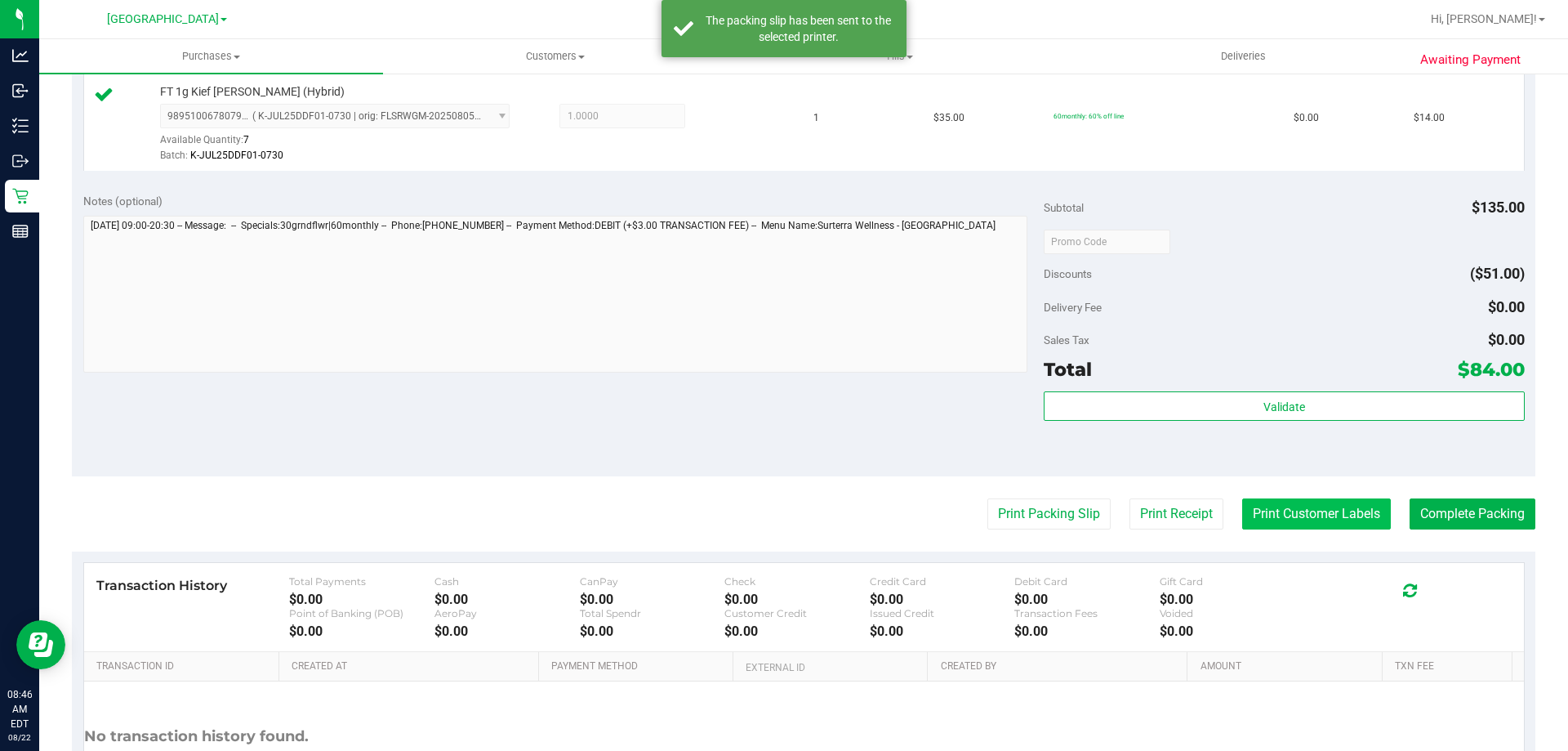
click at [1269, 511] on button "Print Customer Labels" at bounding box center [1317, 514] width 149 height 31
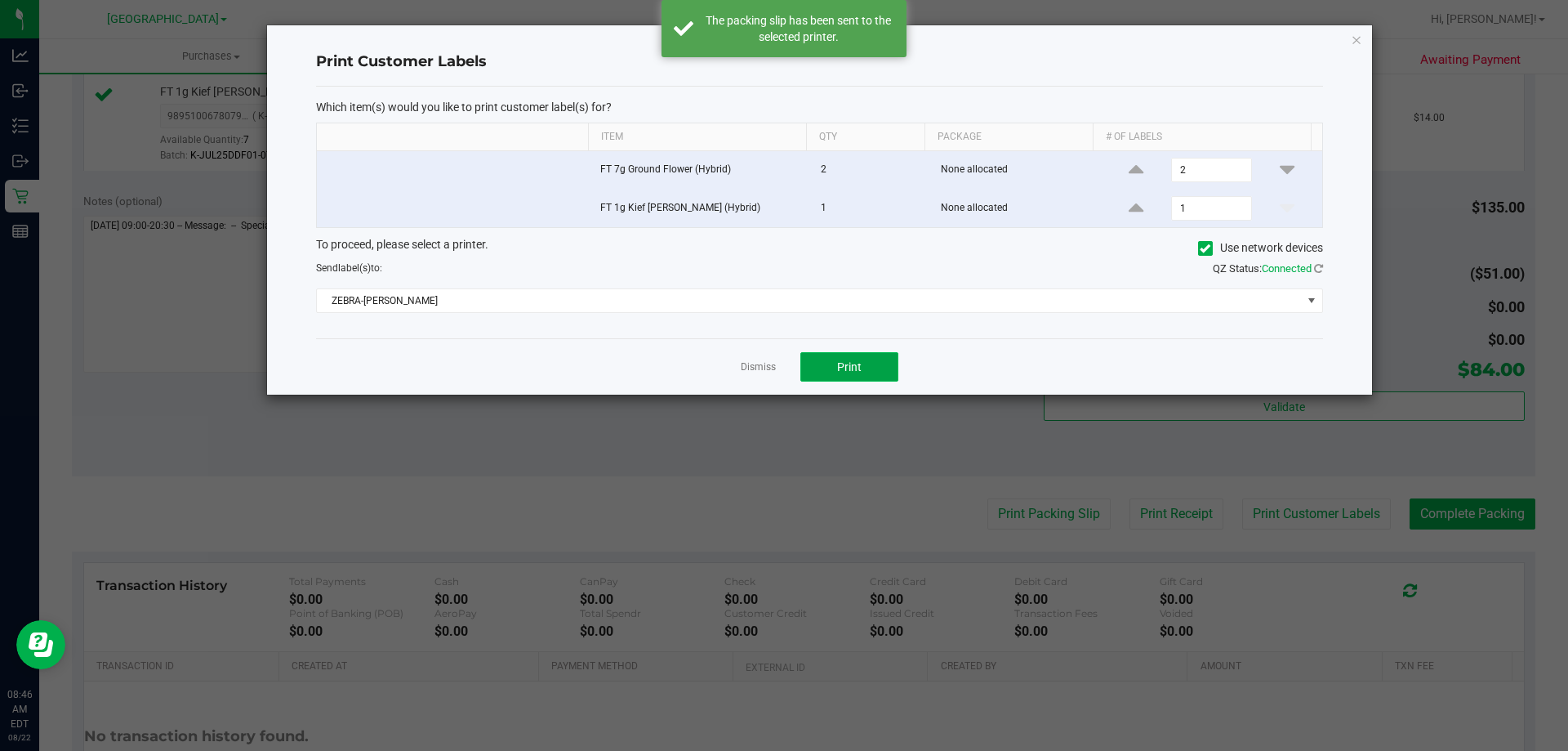
click at [858, 361] on span "Print" at bounding box center [849, 366] width 24 height 13
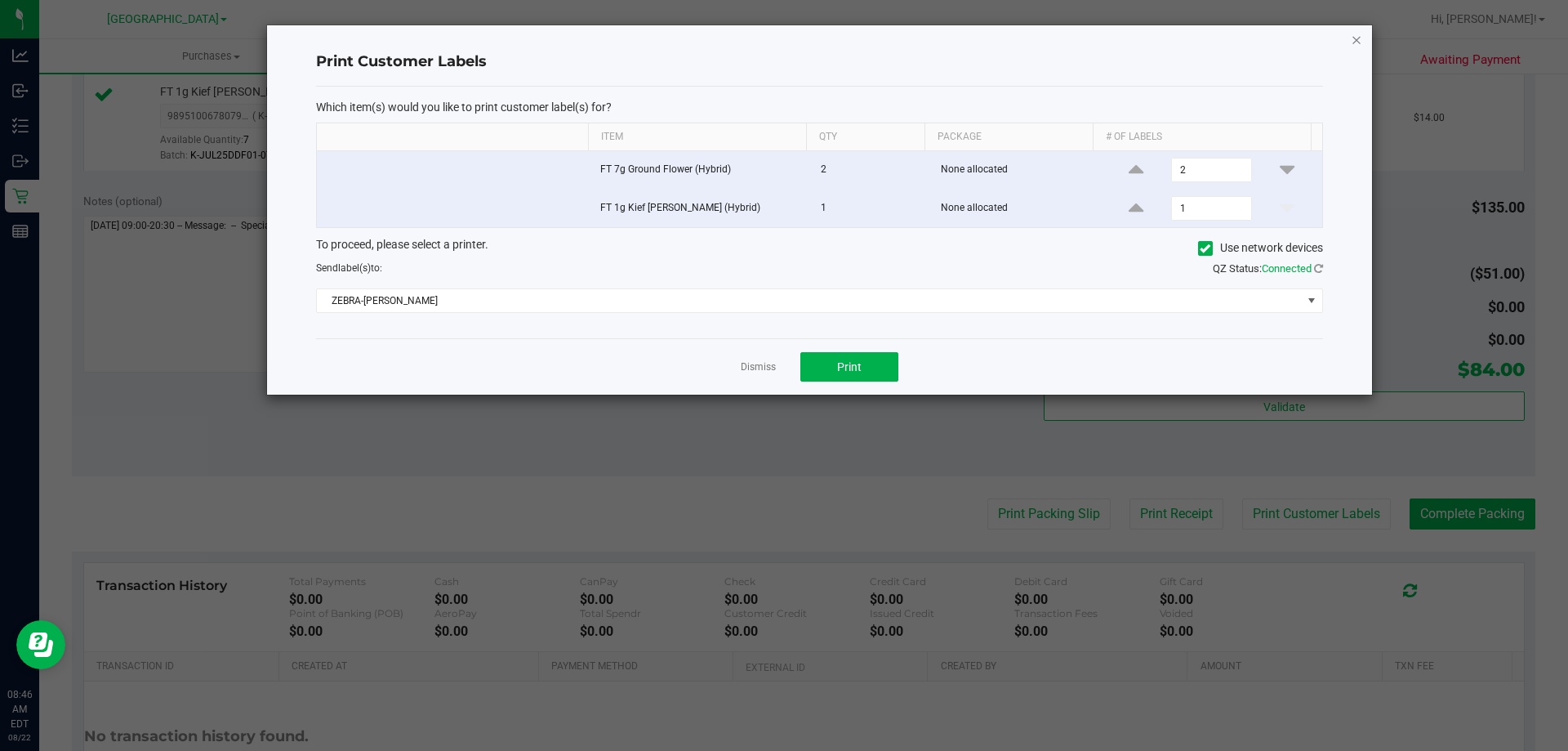
click at [1355, 38] on icon "button" at bounding box center [1357, 39] width 12 height 20
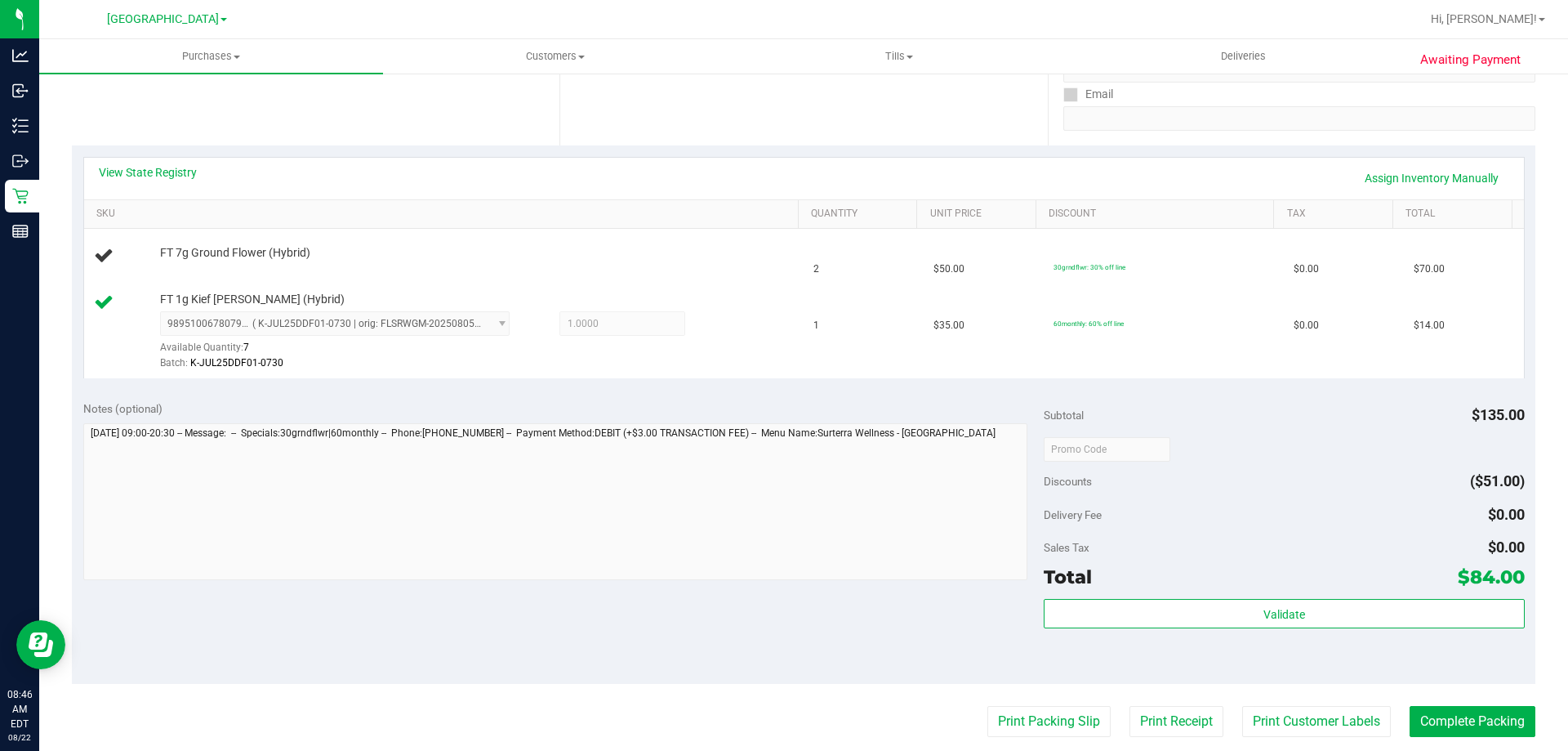
scroll to position [202, 0]
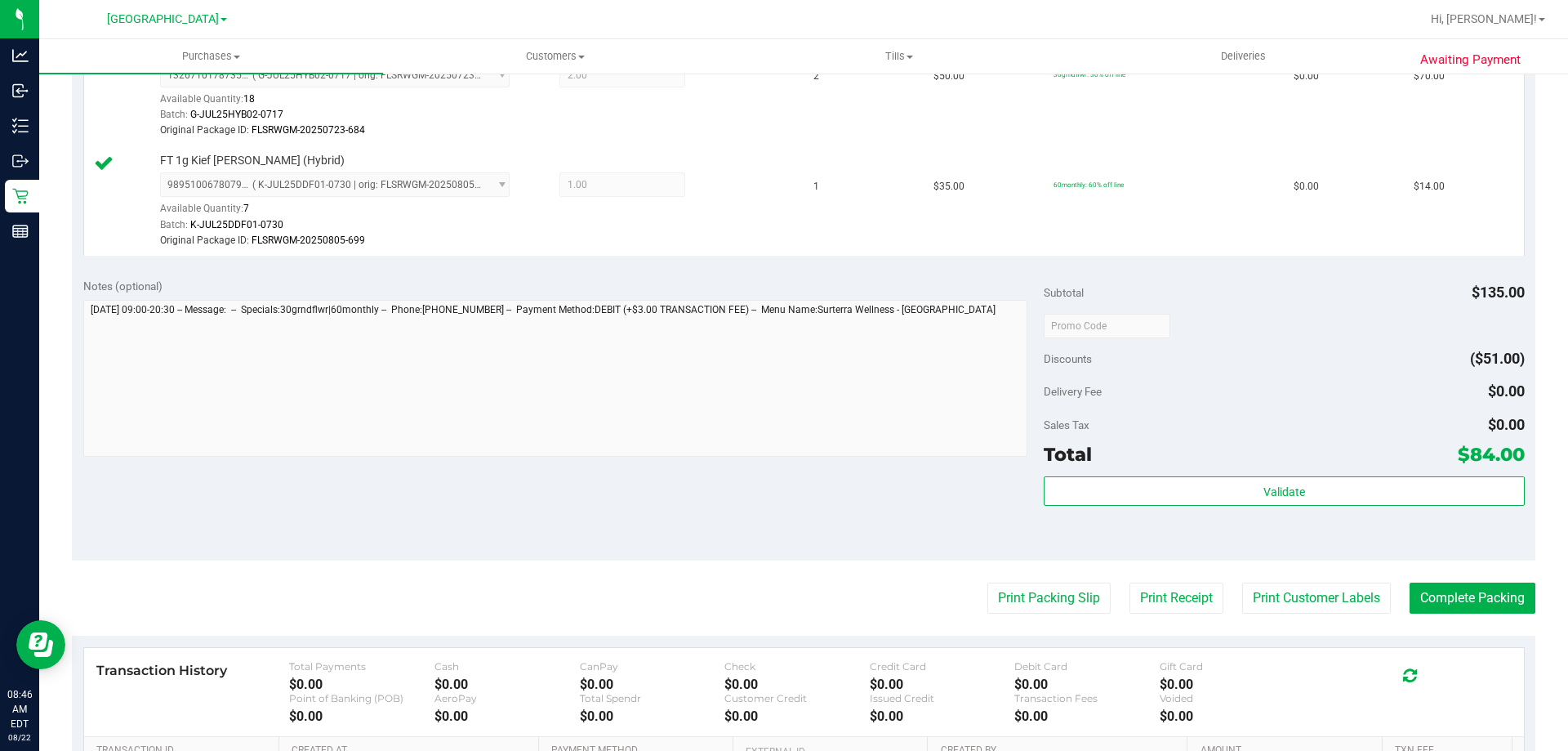
scroll to position [508, 0]
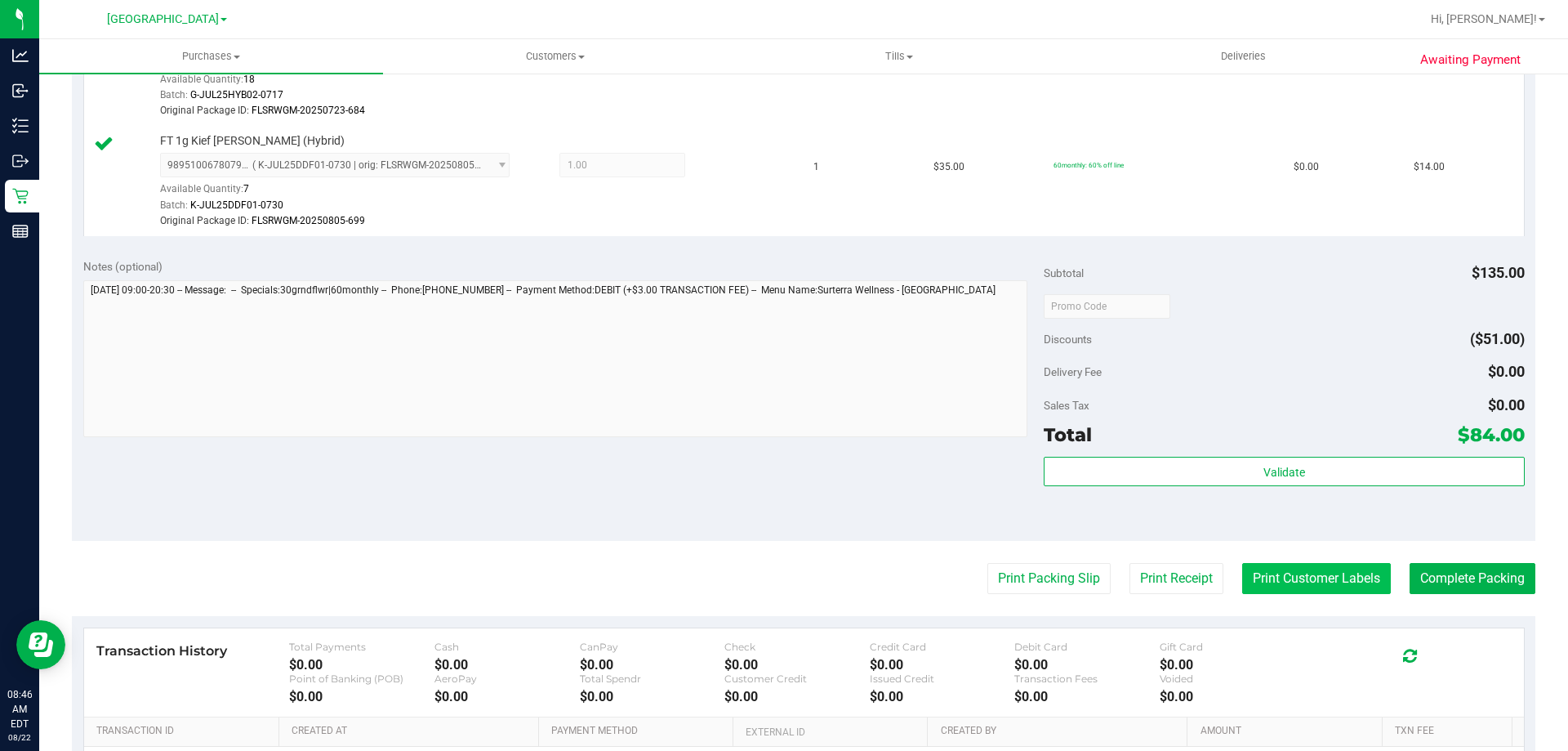
click at [1278, 574] on button "Print Customer Labels" at bounding box center [1317, 579] width 149 height 31
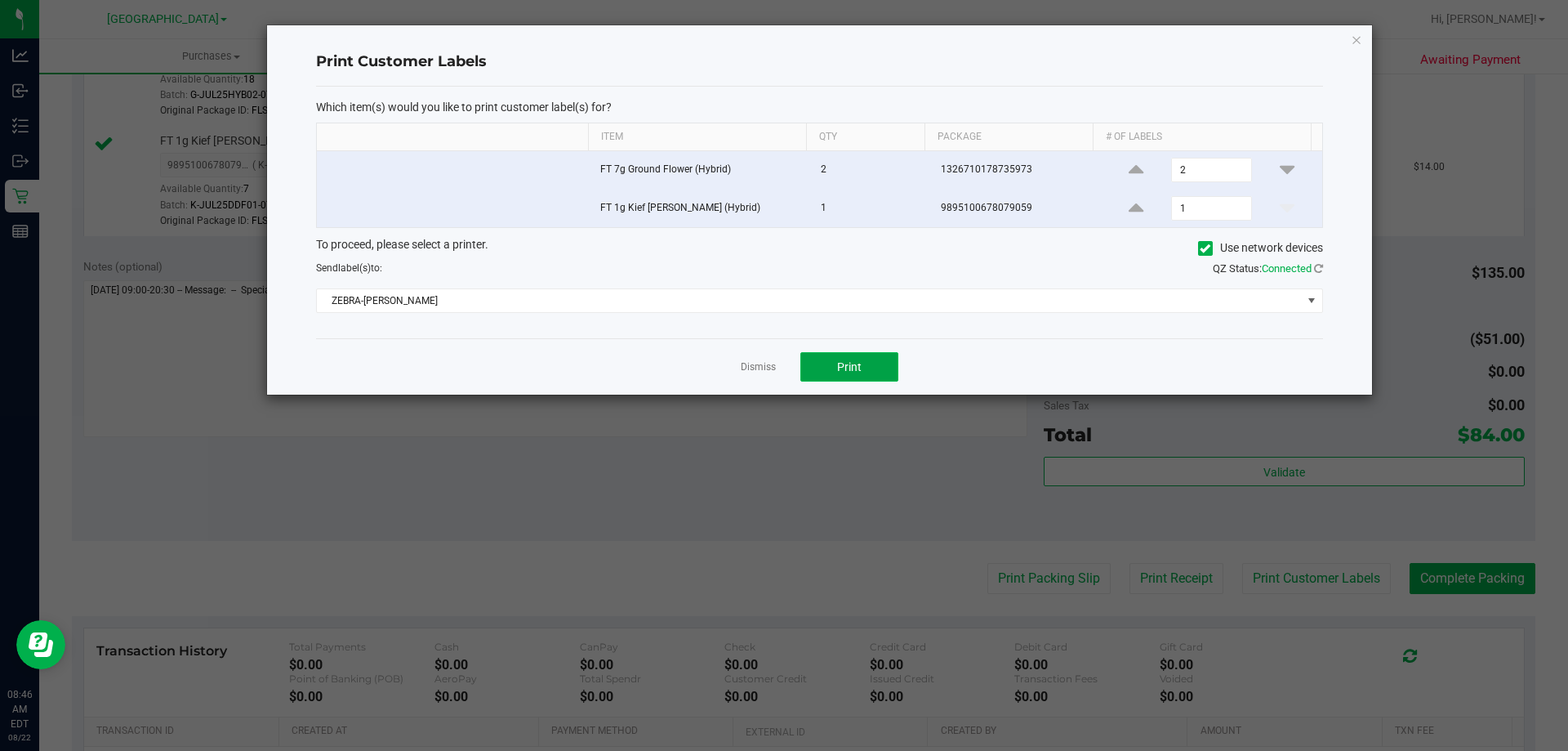
click at [858, 368] on span "Print" at bounding box center [849, 366] width 24 height 13
click at [1356, 45] on icon "button" at bounding box center [1357, 39] width 12 height 20
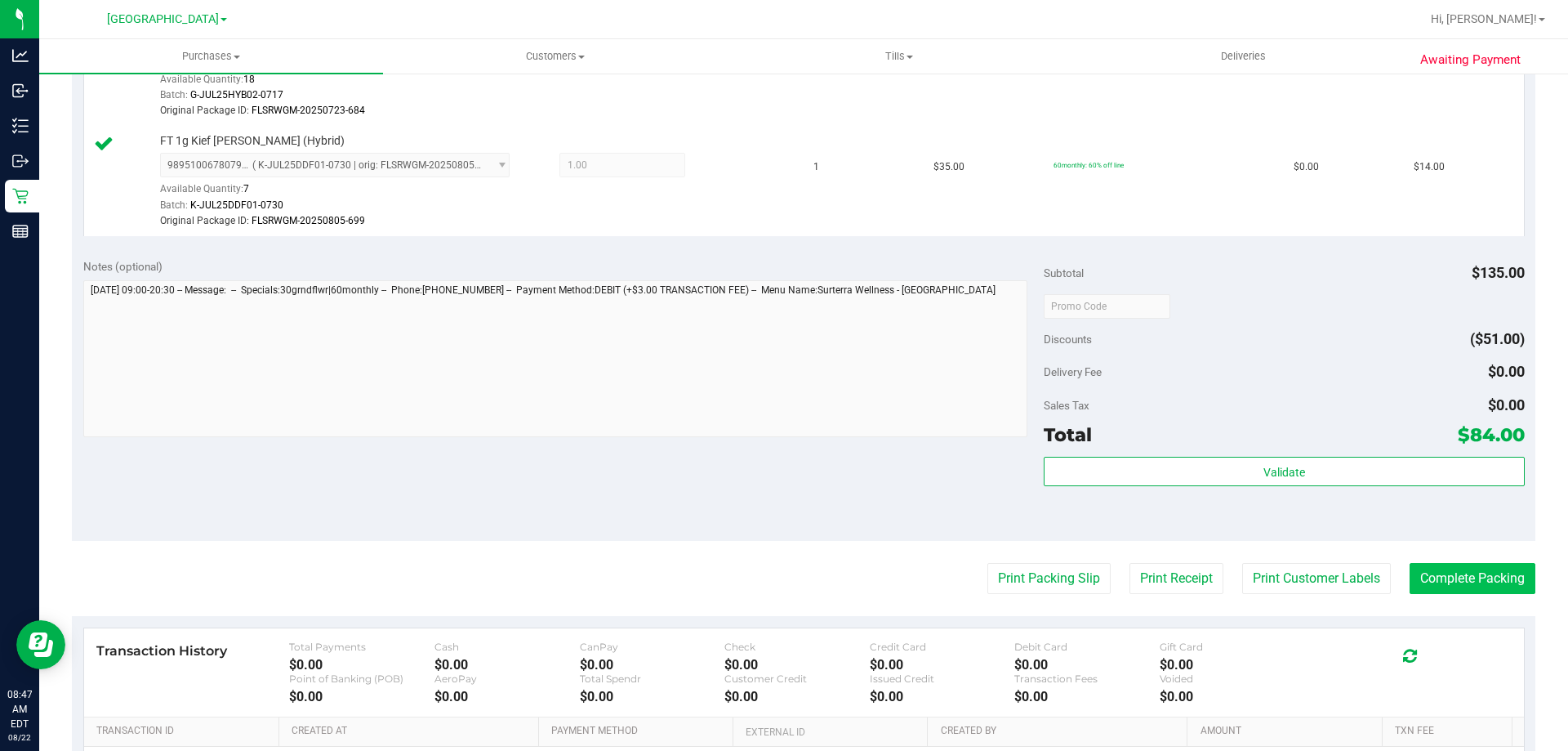
click at [1439, 578] on button "Complete Packing" at bounding box center [1472, 579] width 126 height 31
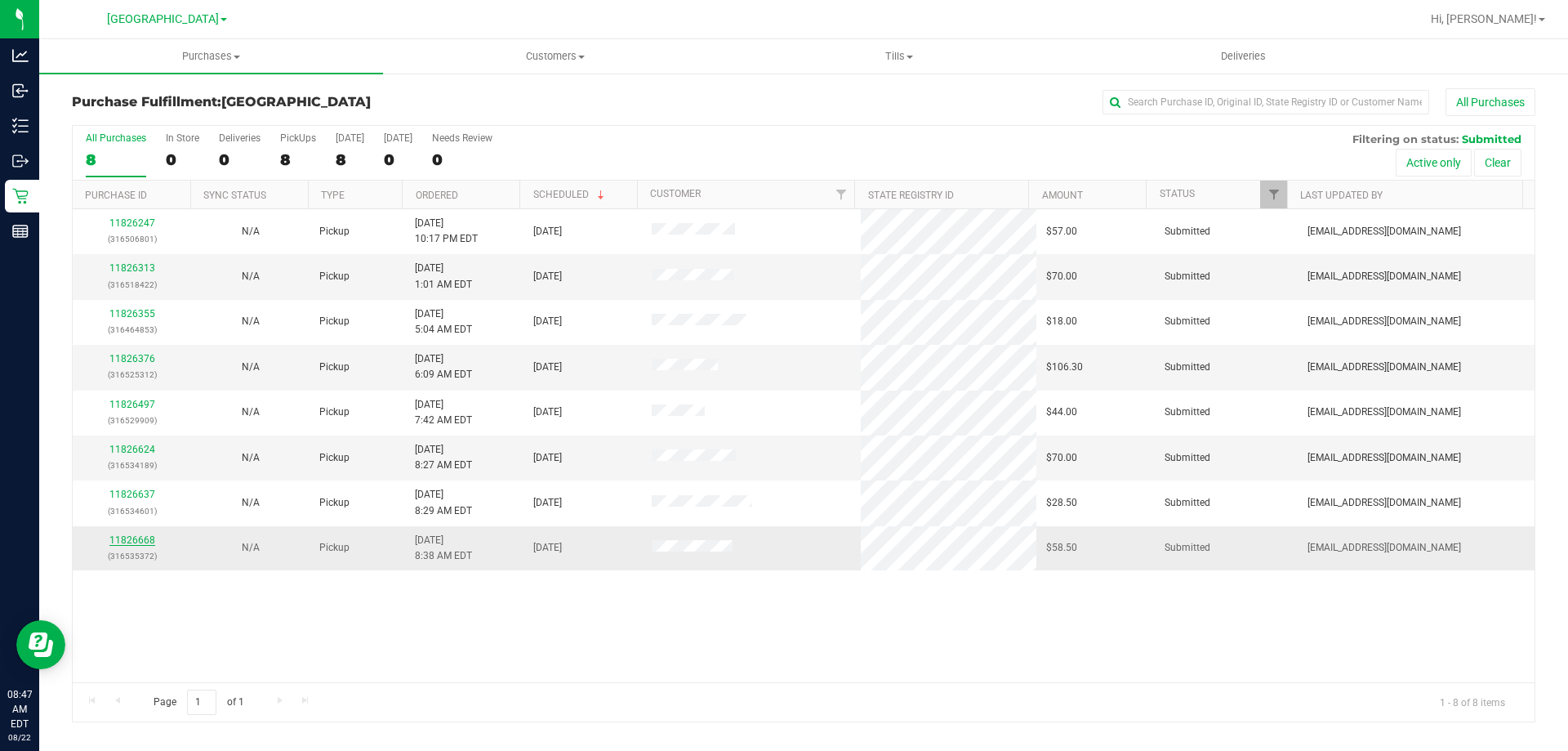
click at [132, 544] on link "11826668" at bounding box center [132, 540] width 46 height 12
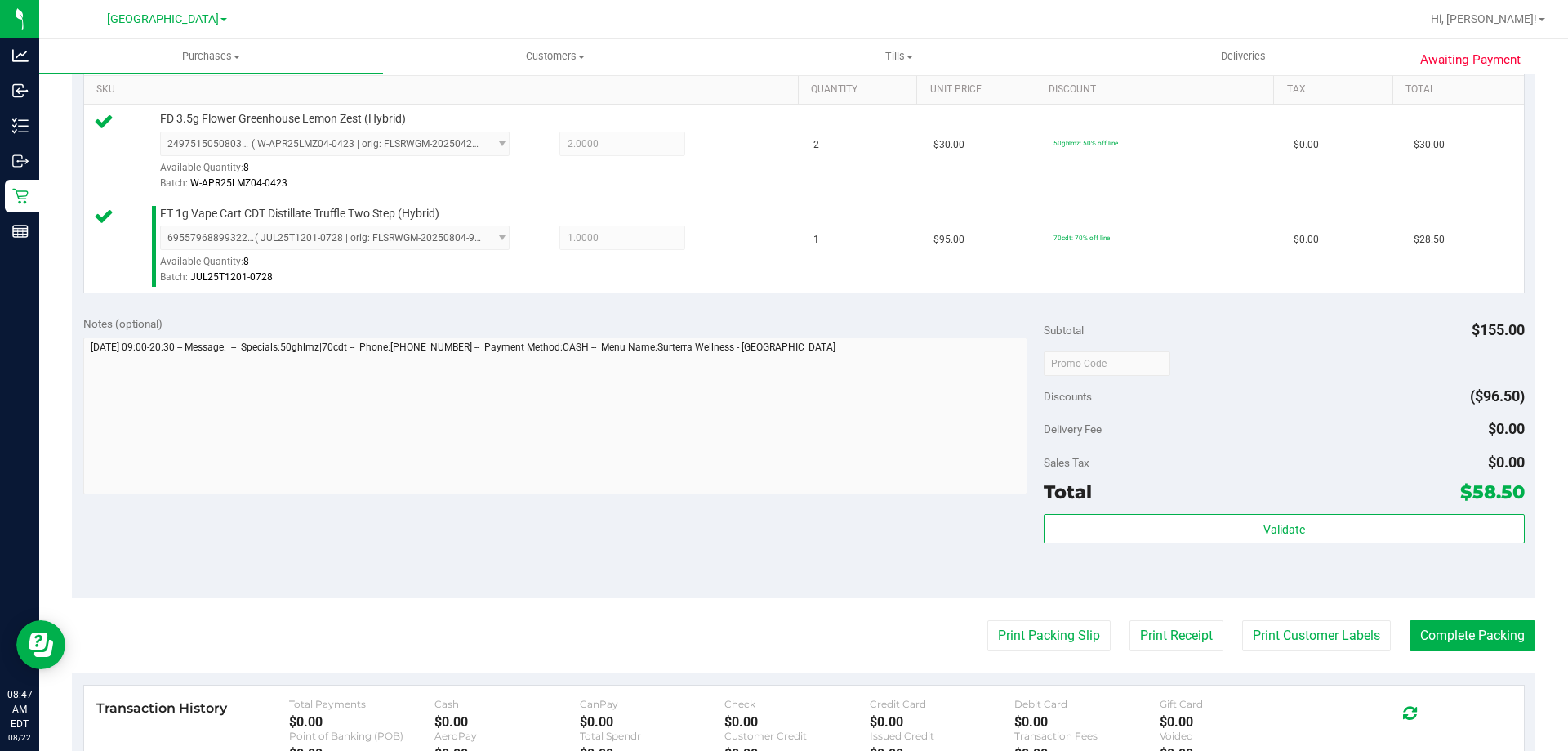
scroll to position [464, 0]
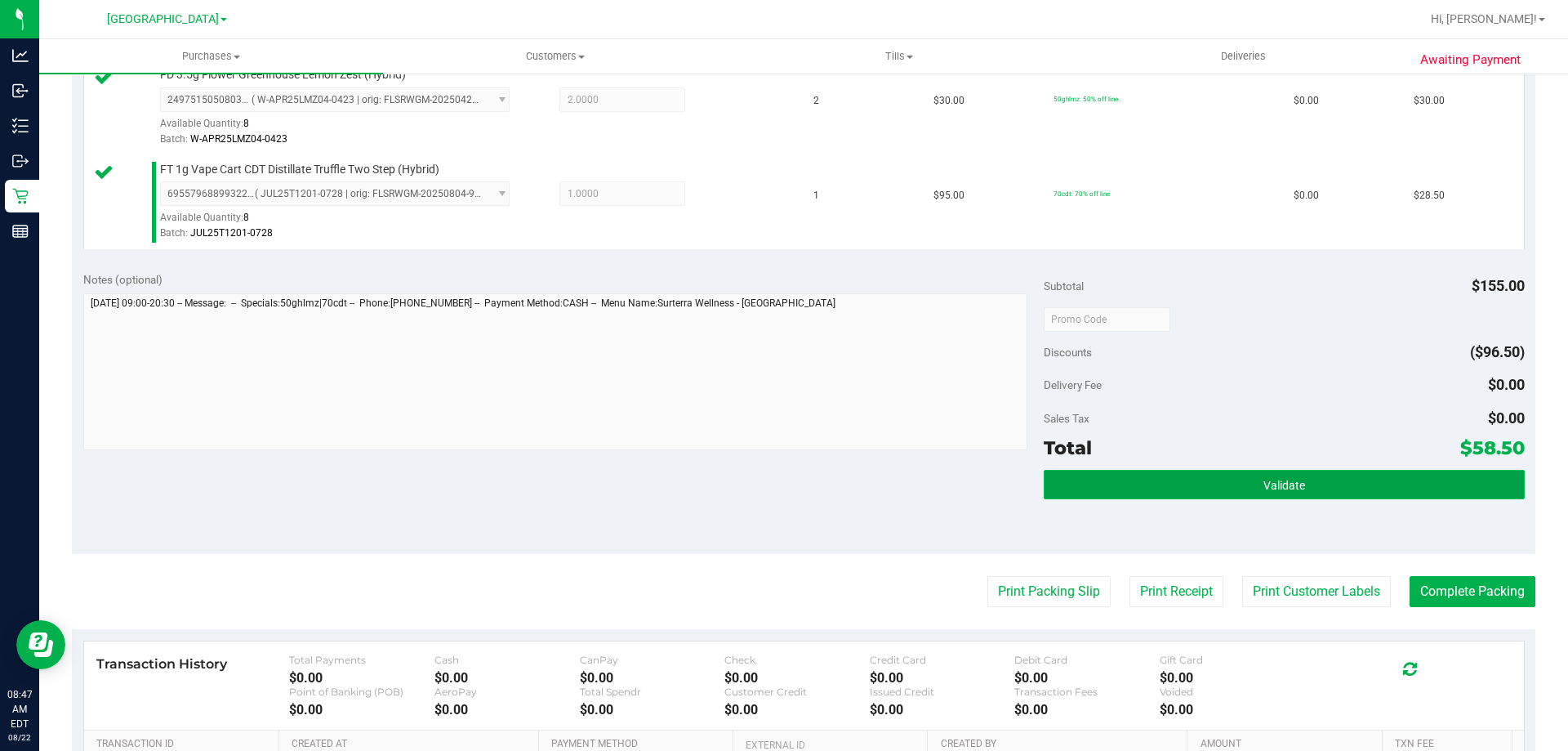
click at [1166, 496] on button "Validate" at bounding box center [1284, 484] width 480 height 29
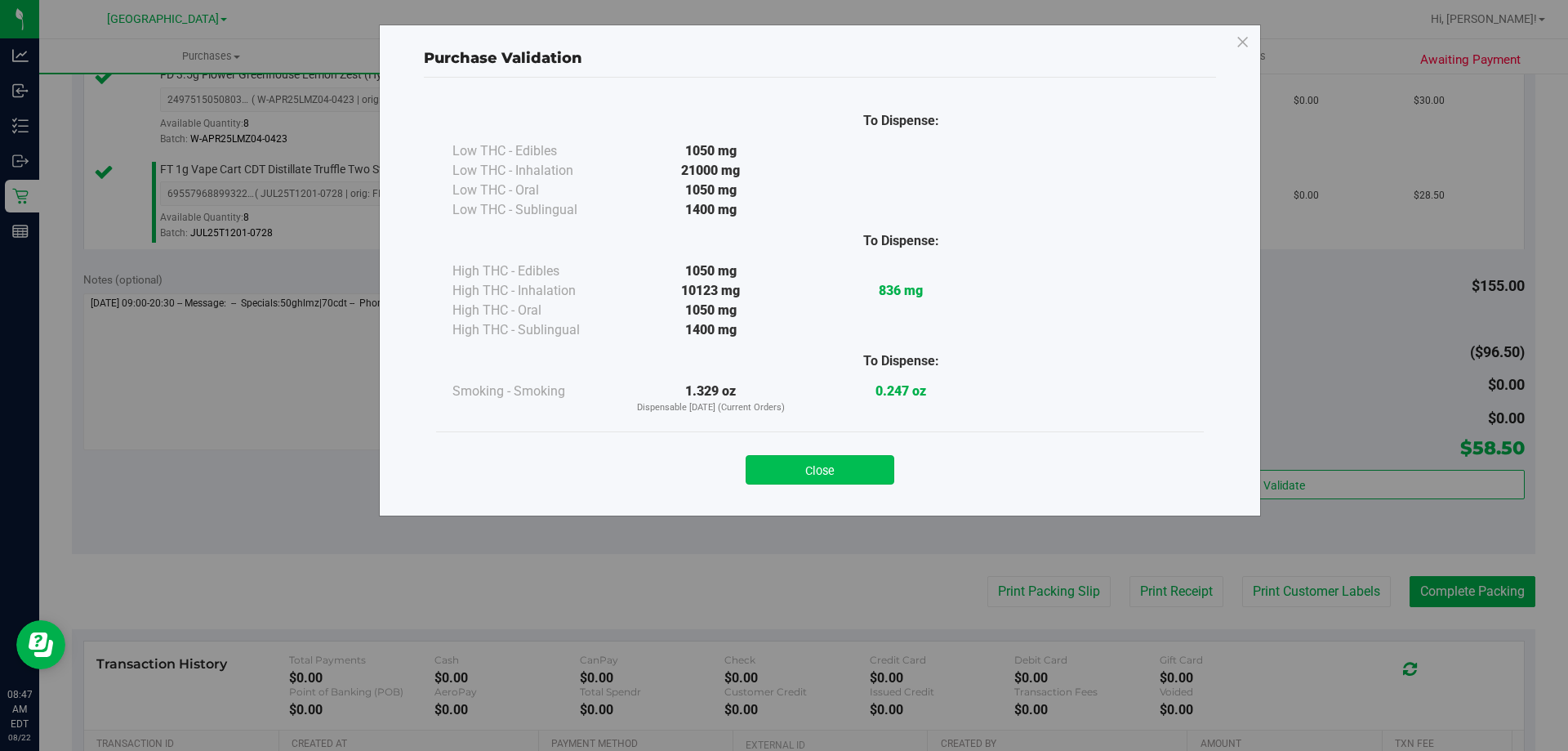
click at [842, 456] on button "Close" at bounding box center [820, 469] width 149 height 29
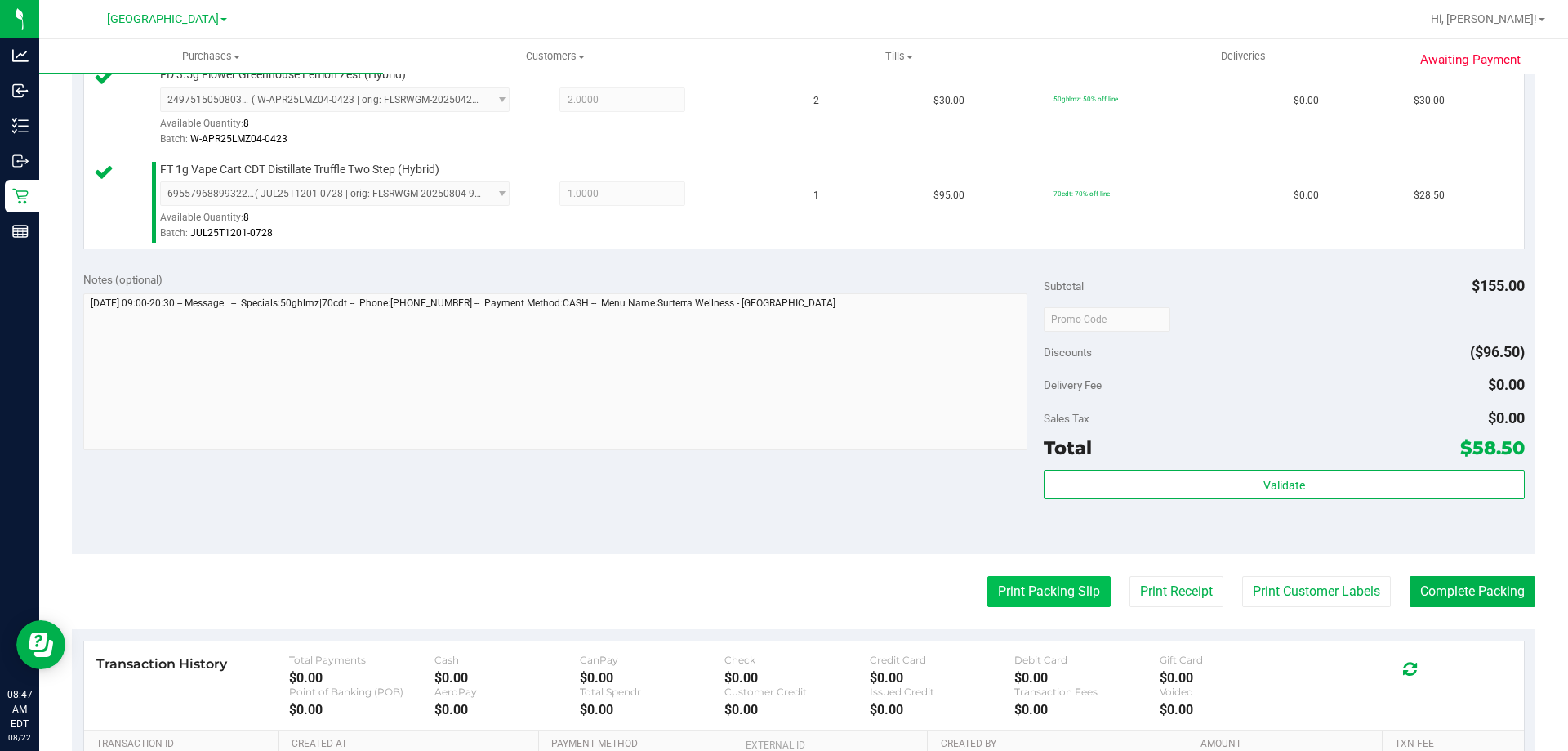
click at [1005, 604] on button "Print Packing Slip" at bounding box center [1049, 592] width 123 height 31
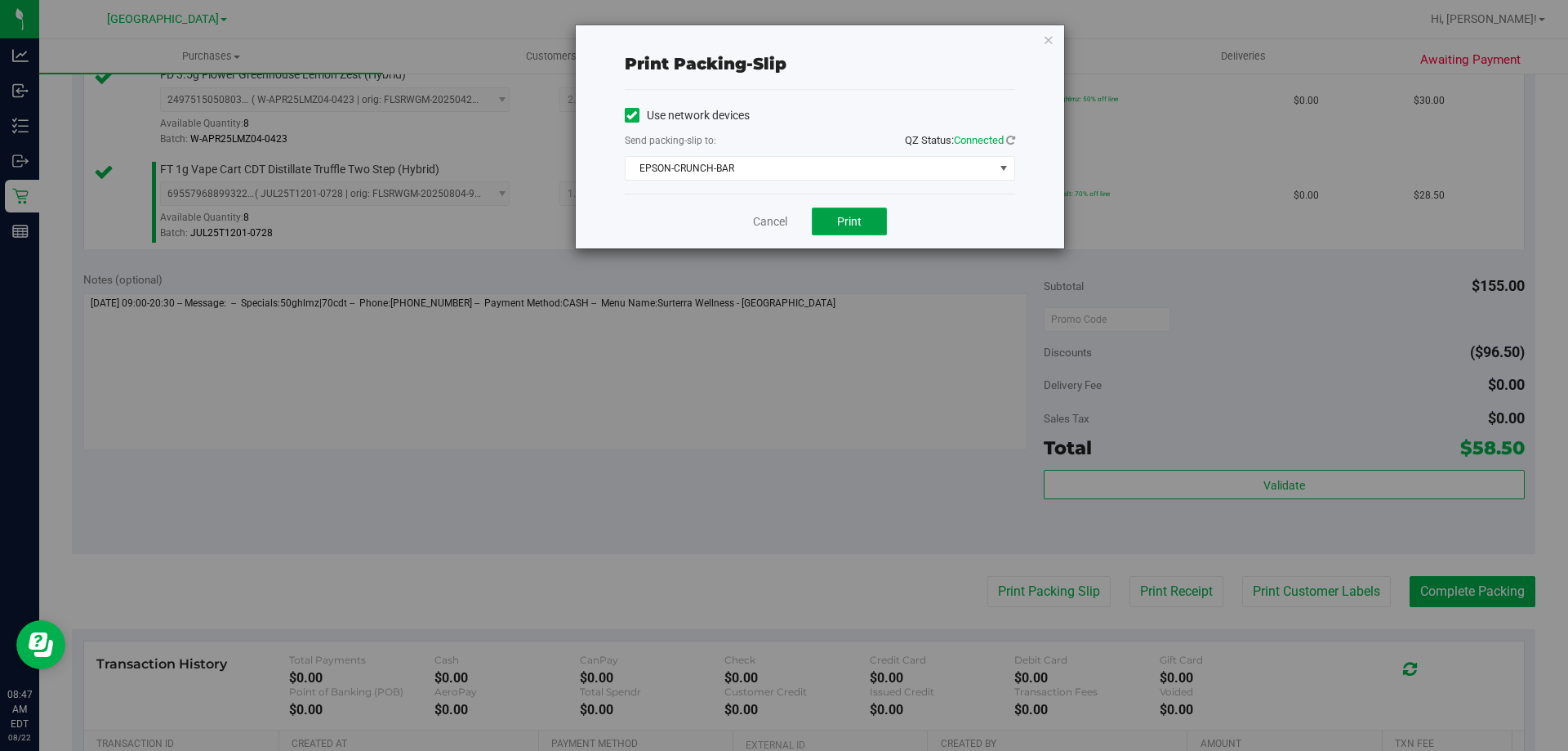
click at [843, 231] on button "Print" at bounding box center [849, 221] width 75 height 27
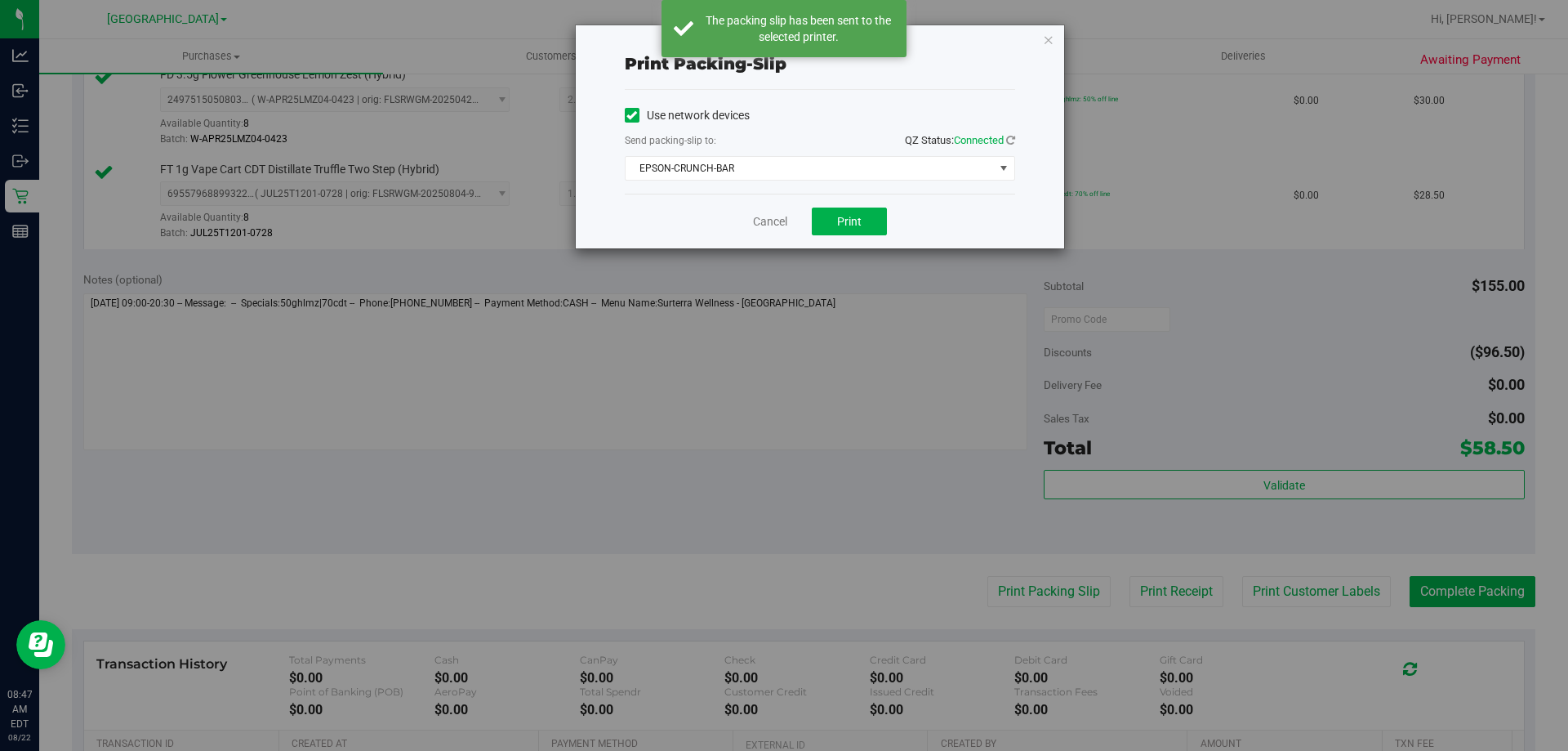
click at [1289, 597] on div "Print packing-slip Use network devices Send packing-slip to: QZ Status: Connect…" at bounding box center [790, 376] width 1581 height 751
click at [1046, 38] on icon "button" at bounding box center [1049, 39] width 12 height 20
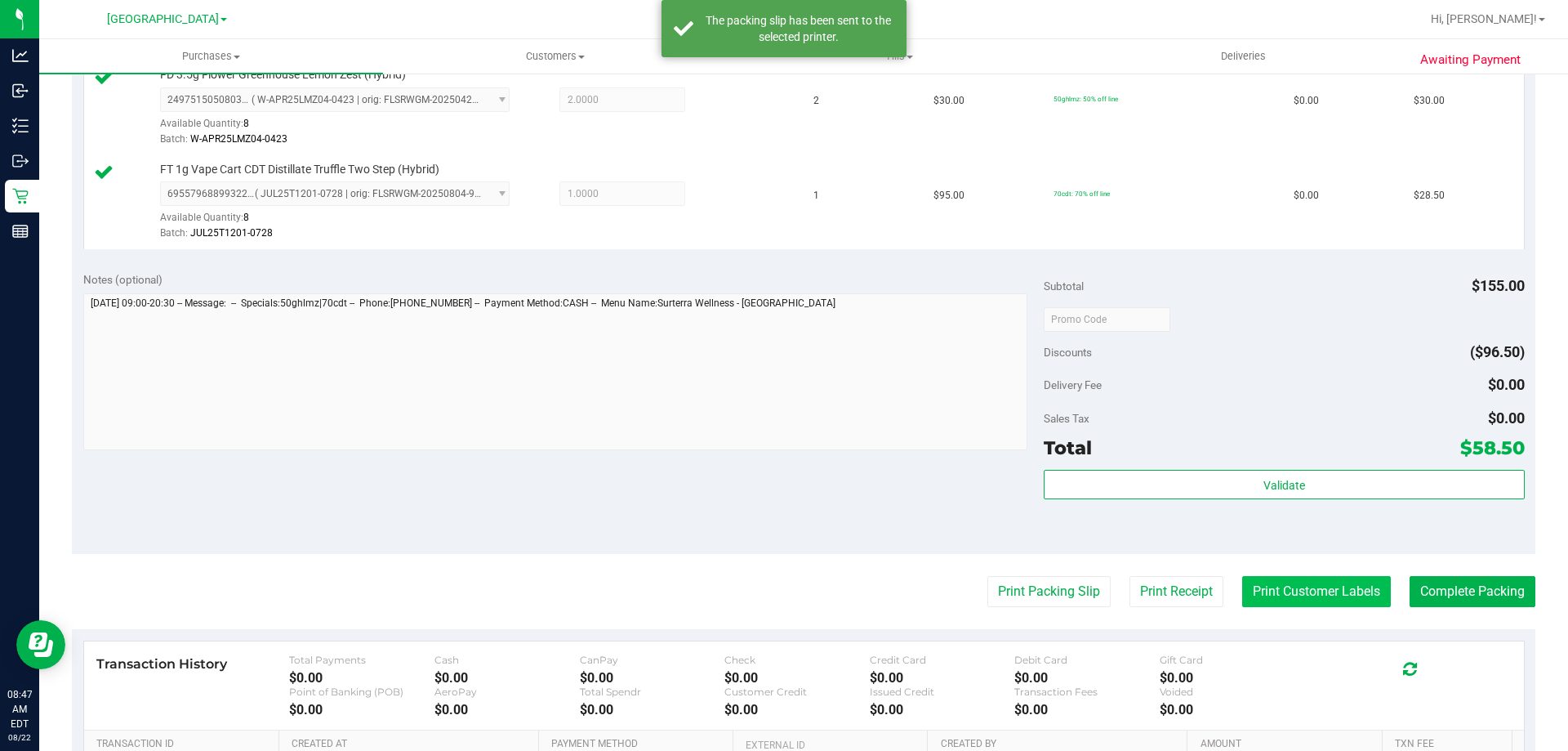
click at [1310, 584] on button "Print Customer Labels" at bounding box center [1317, 592] width 149 height 31
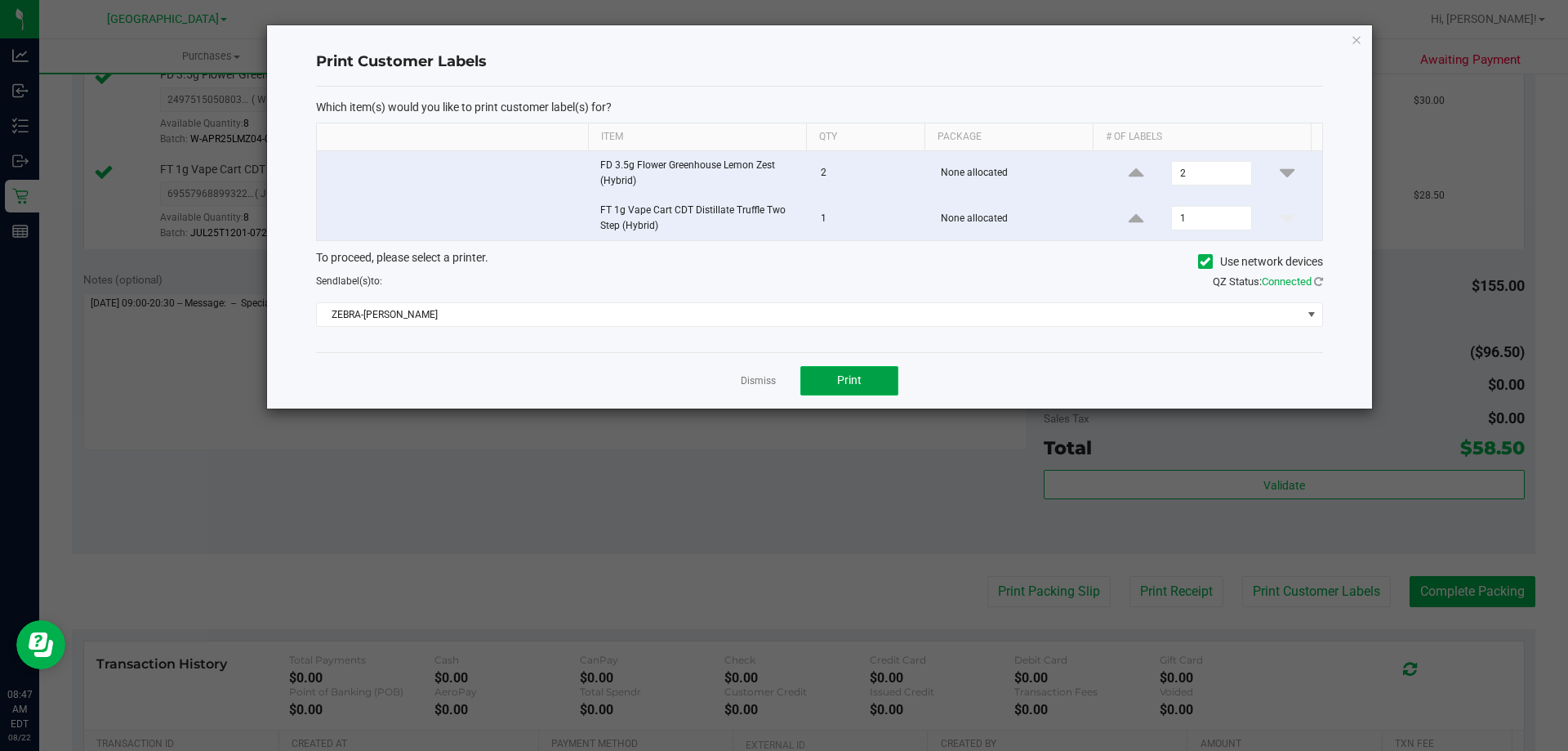
click at [884, 384] on button "Print" at bounding box center [849, 380] width 98 height 29
click at [1335, 36] on div "Print Customer Labels Which item(s) would you like to print customer label(s) f…" at bounding box center [819, 217] width 1106 height 383
click at [1337, 37] on div "Print Customer Labels Which item(s) would you like to print customer label(s) f…" at bounding box center [819, 217] width 1106 height 383
click at [1359, 44] on icon "button" at bounding box center [1357, 39] width 12 height 20
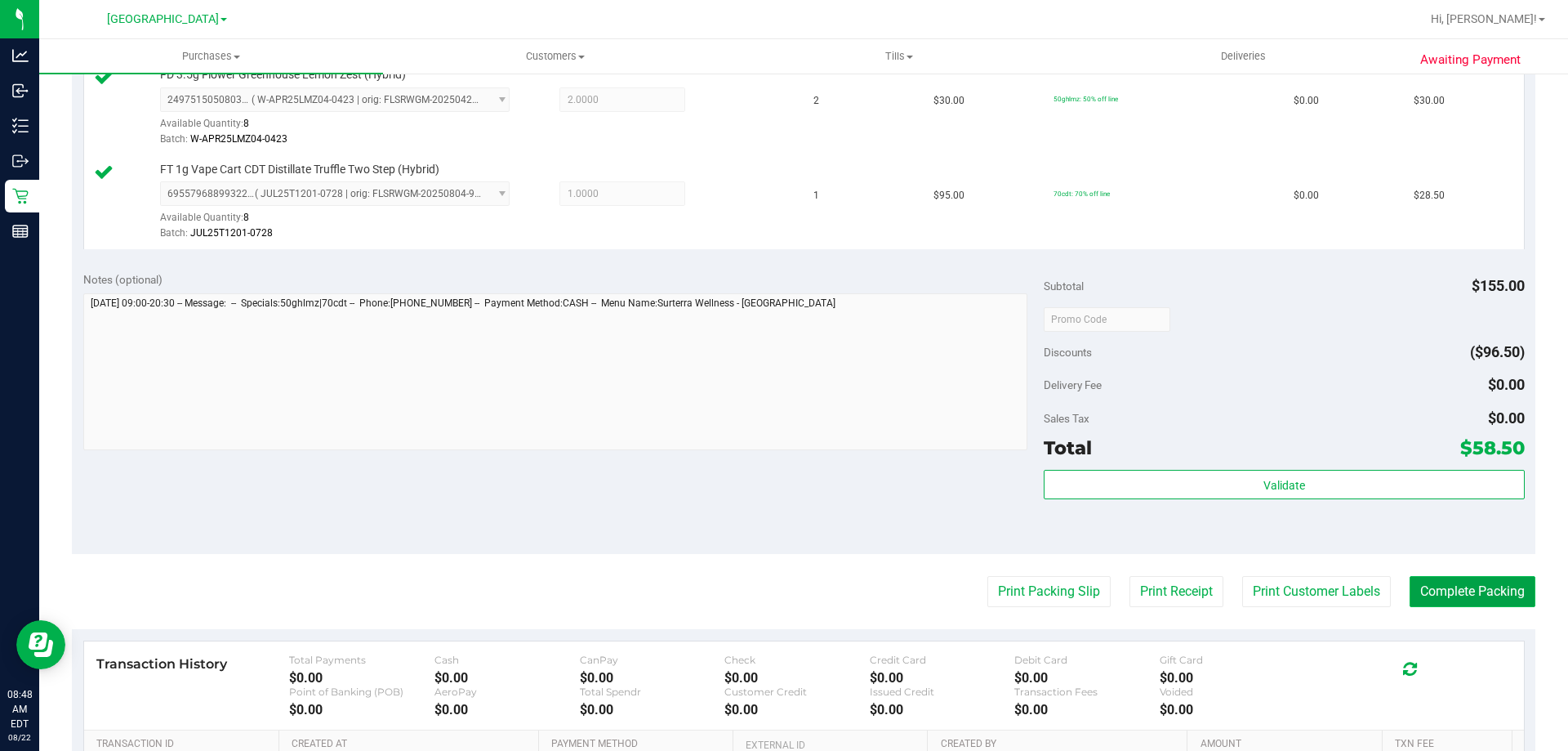
click at [1435, 594] on button "Complete Packing" at bounding box center [1472, 592] width 126 height 31
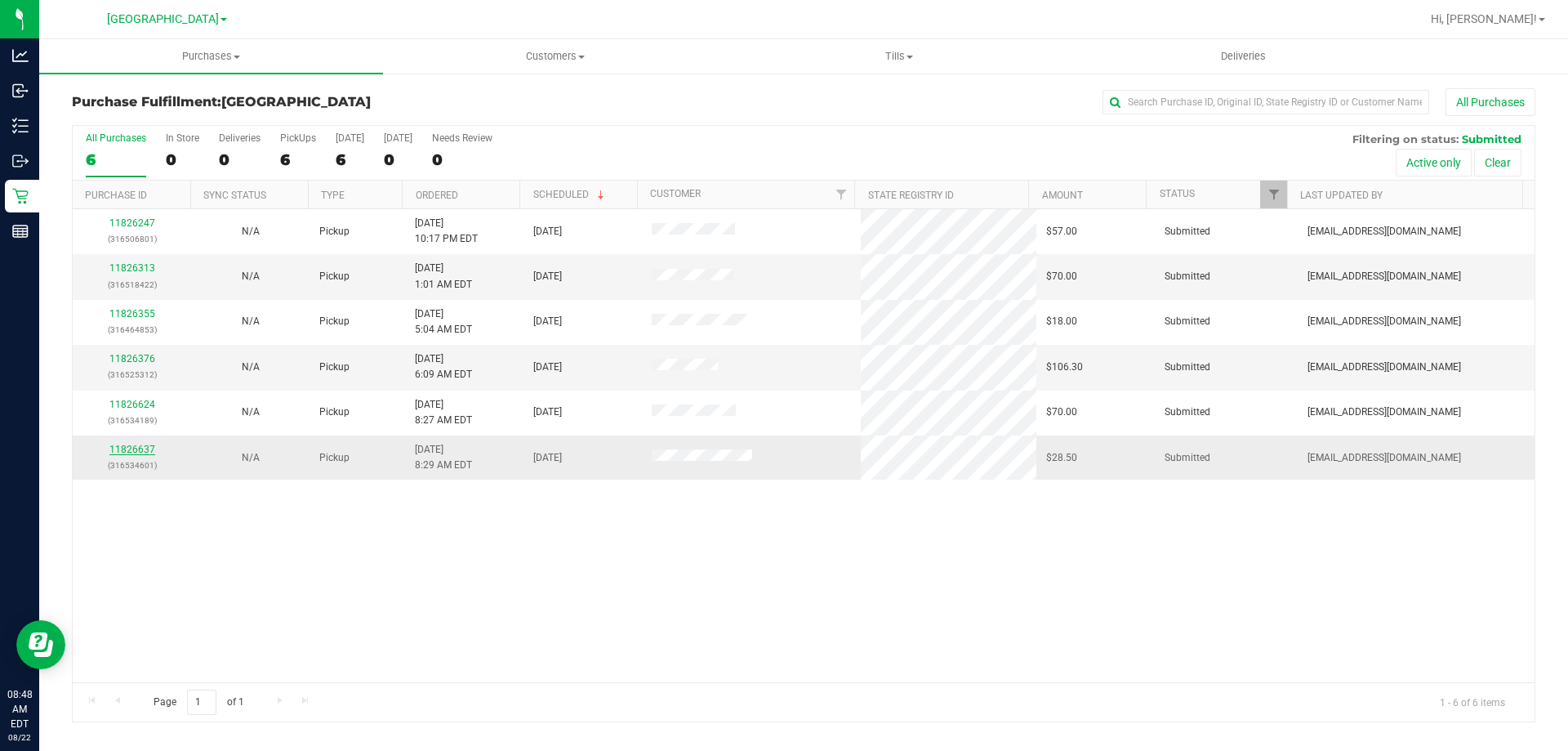
click at [121, 450] on link "11826637" at bounding box center [132, 450] width 46 height 12
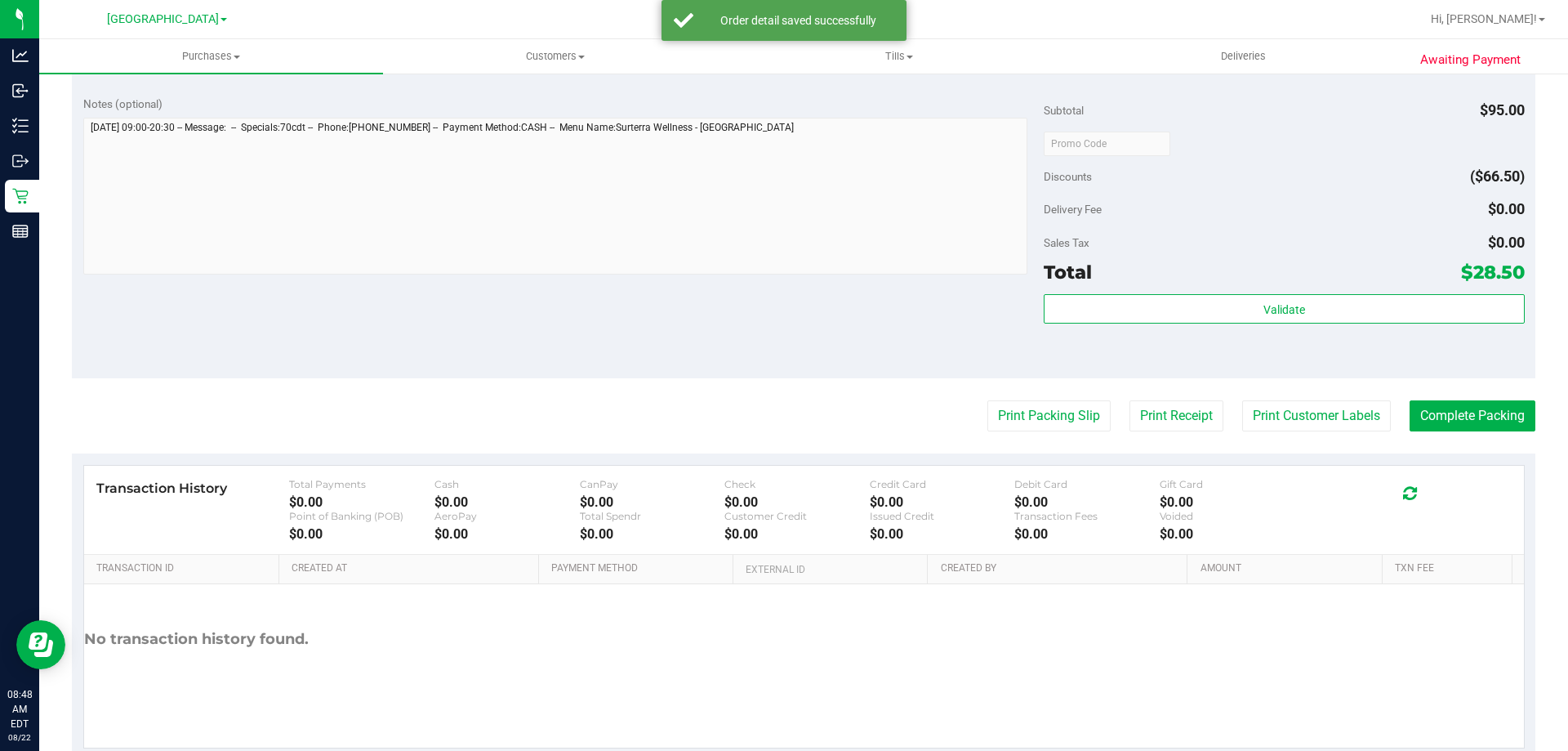
scroll to position [546, 0]
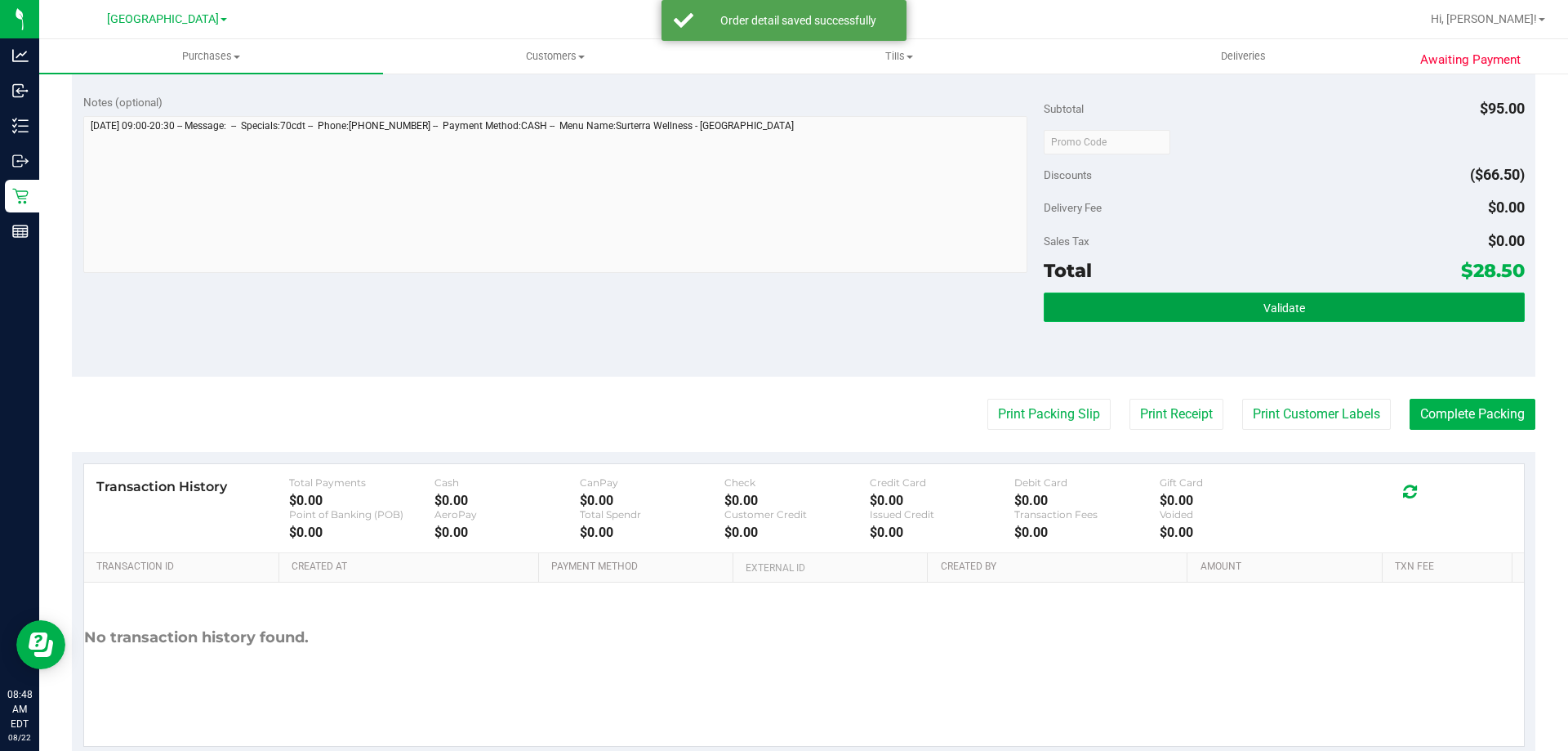
click at [1135, 295] on button "Validate" at bounding box center [1284, 307] width 480 height 29
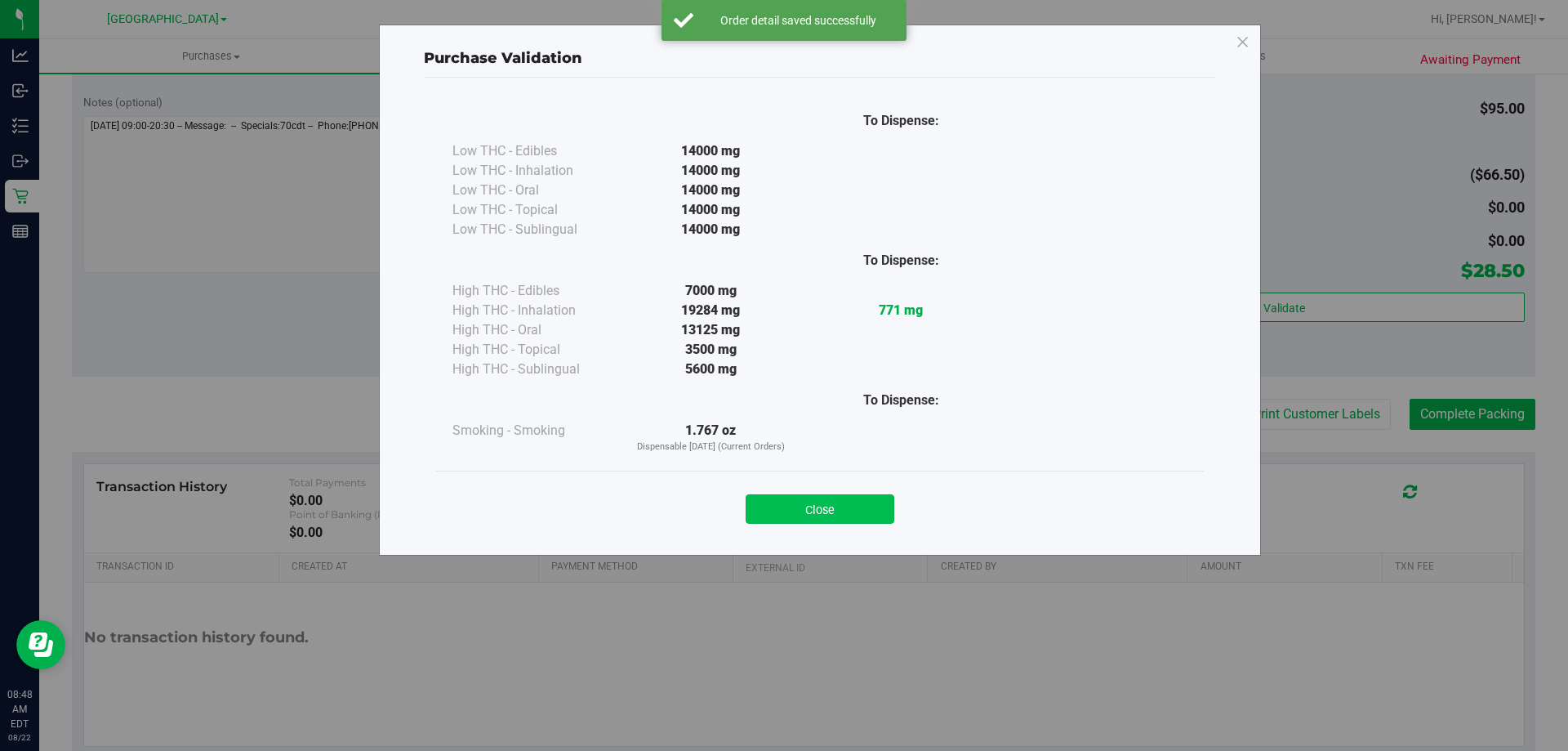
click at [833, 517] on button "Close" at bounding box center [820, 509] width 149 height 29
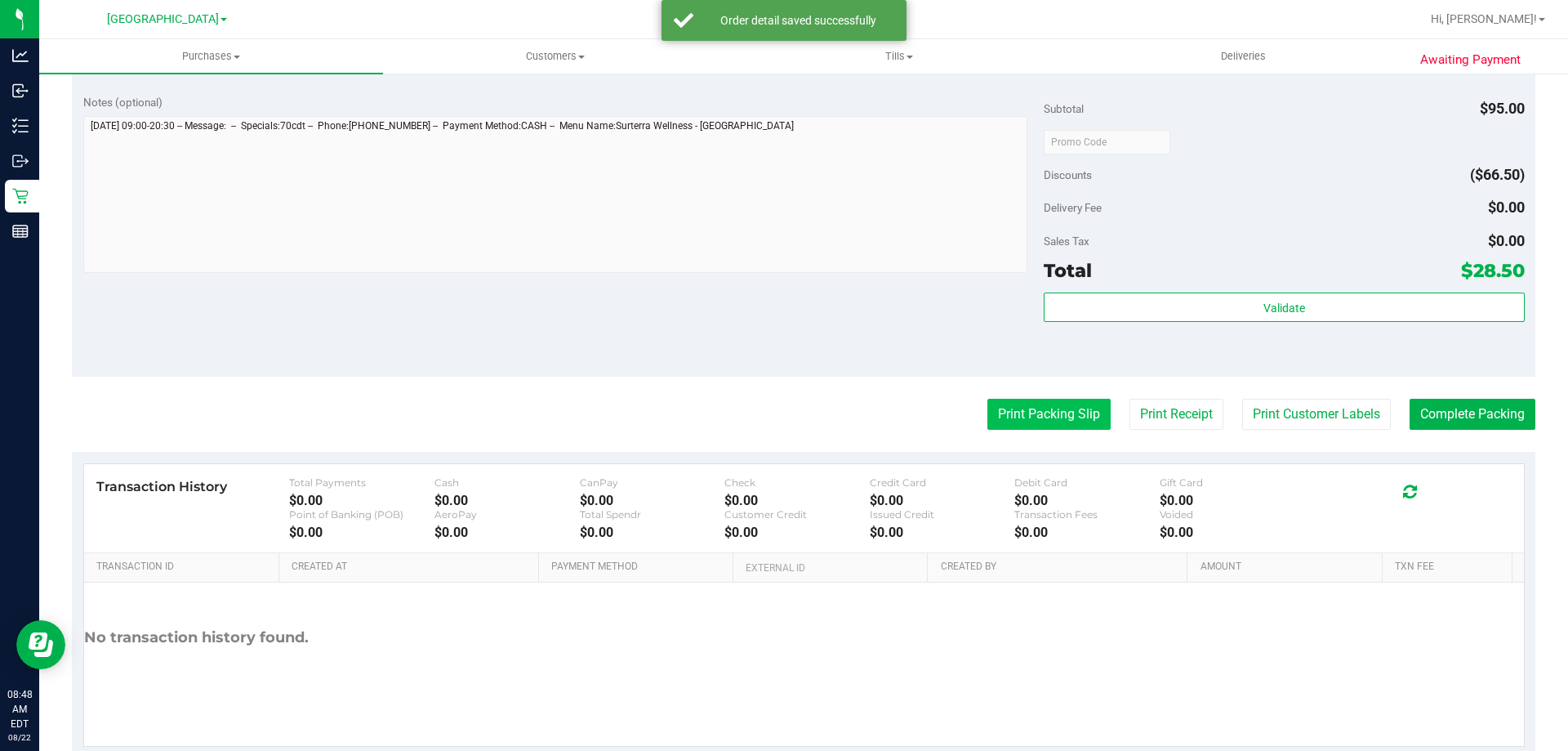
click at [1009, 414] on button "Print Packing Slip" at bounding box center [1049, 415] width 123 height 31
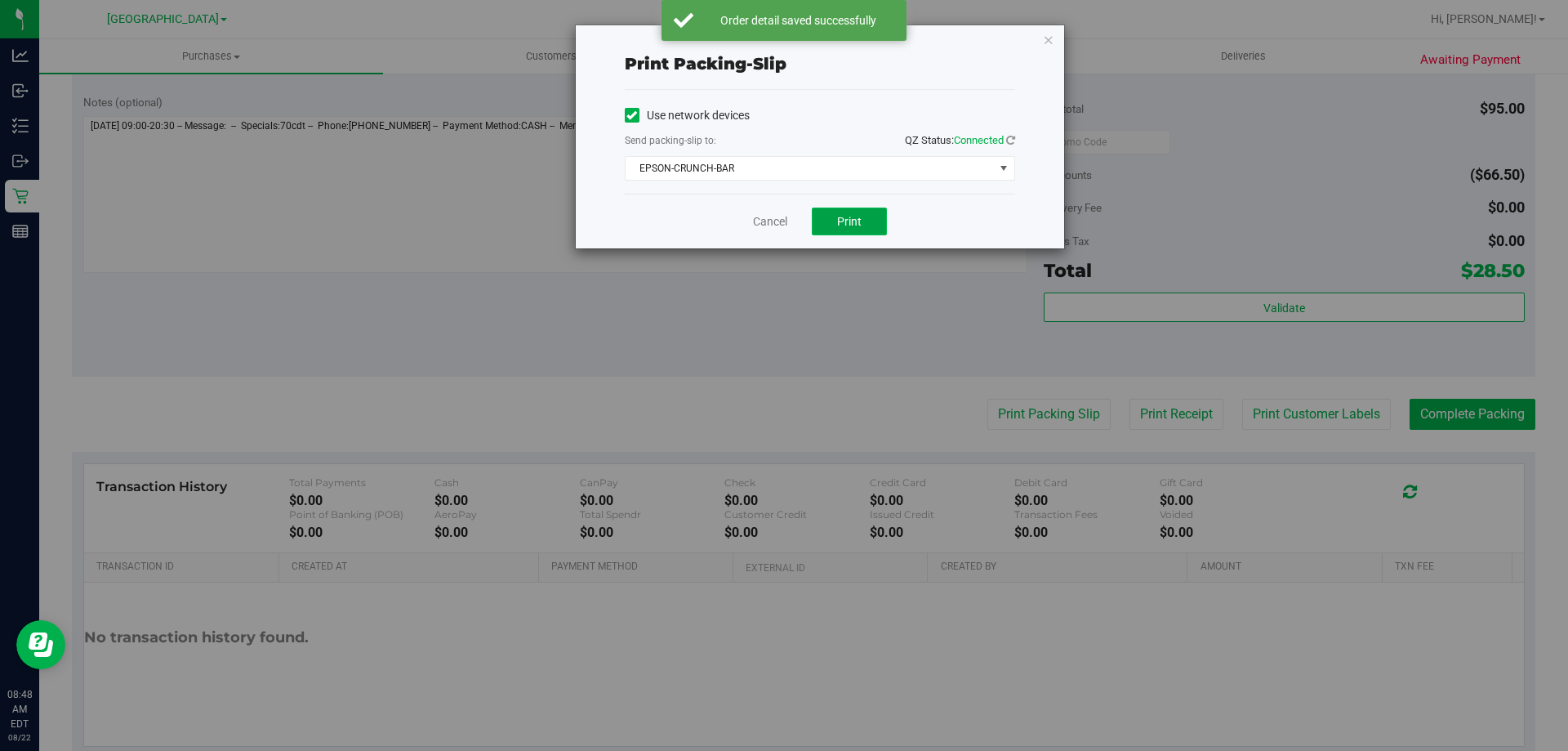
click at [838, 221] on span "Print" at bounding box center [849, 221] width 24 height 13
click at [1046, 39] on icon "button" at bounding box center [1049, 39] width 12 height 20
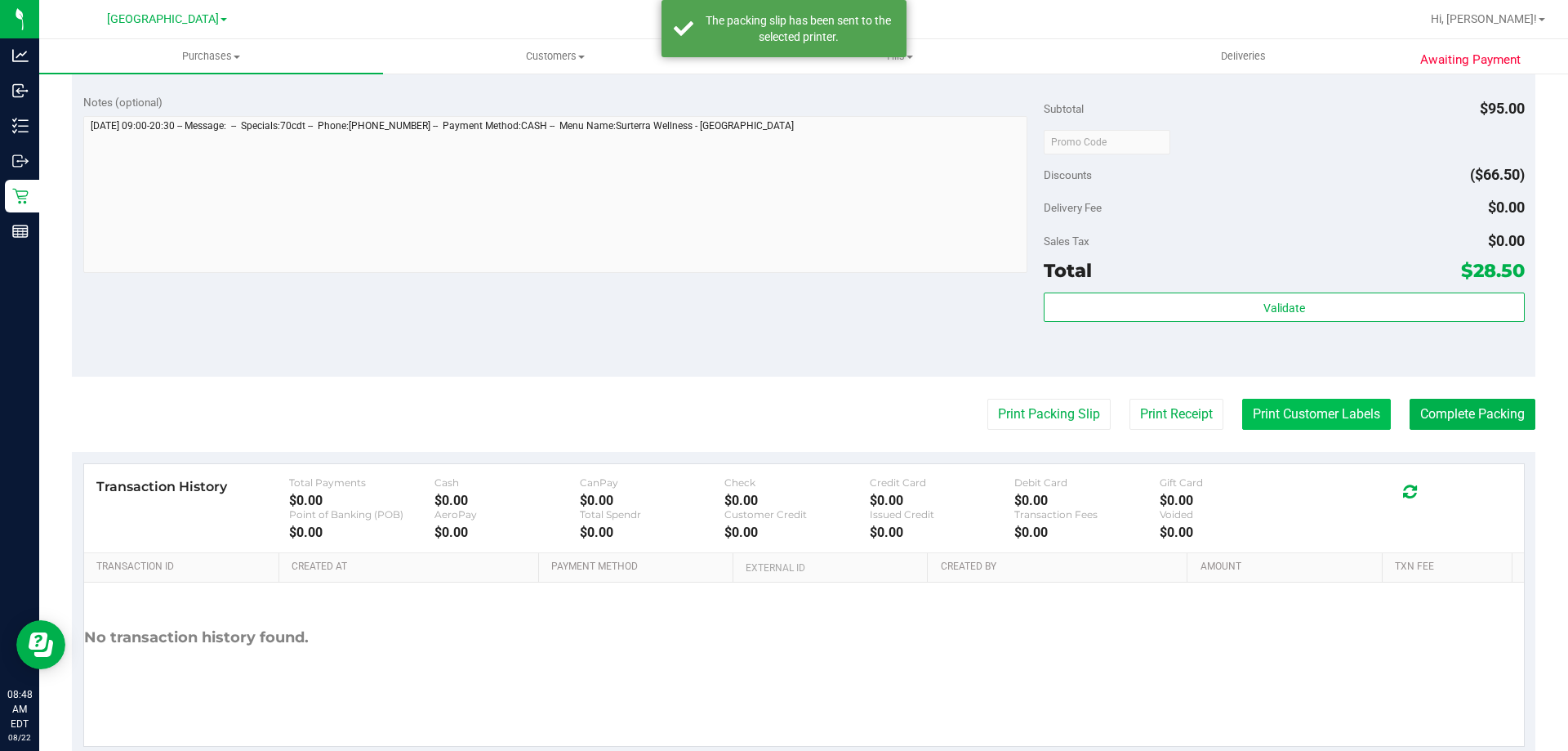
click at [1285, 406] on button "Print Customer Labels" at bounding box center [1317, 415] width 149 height 31
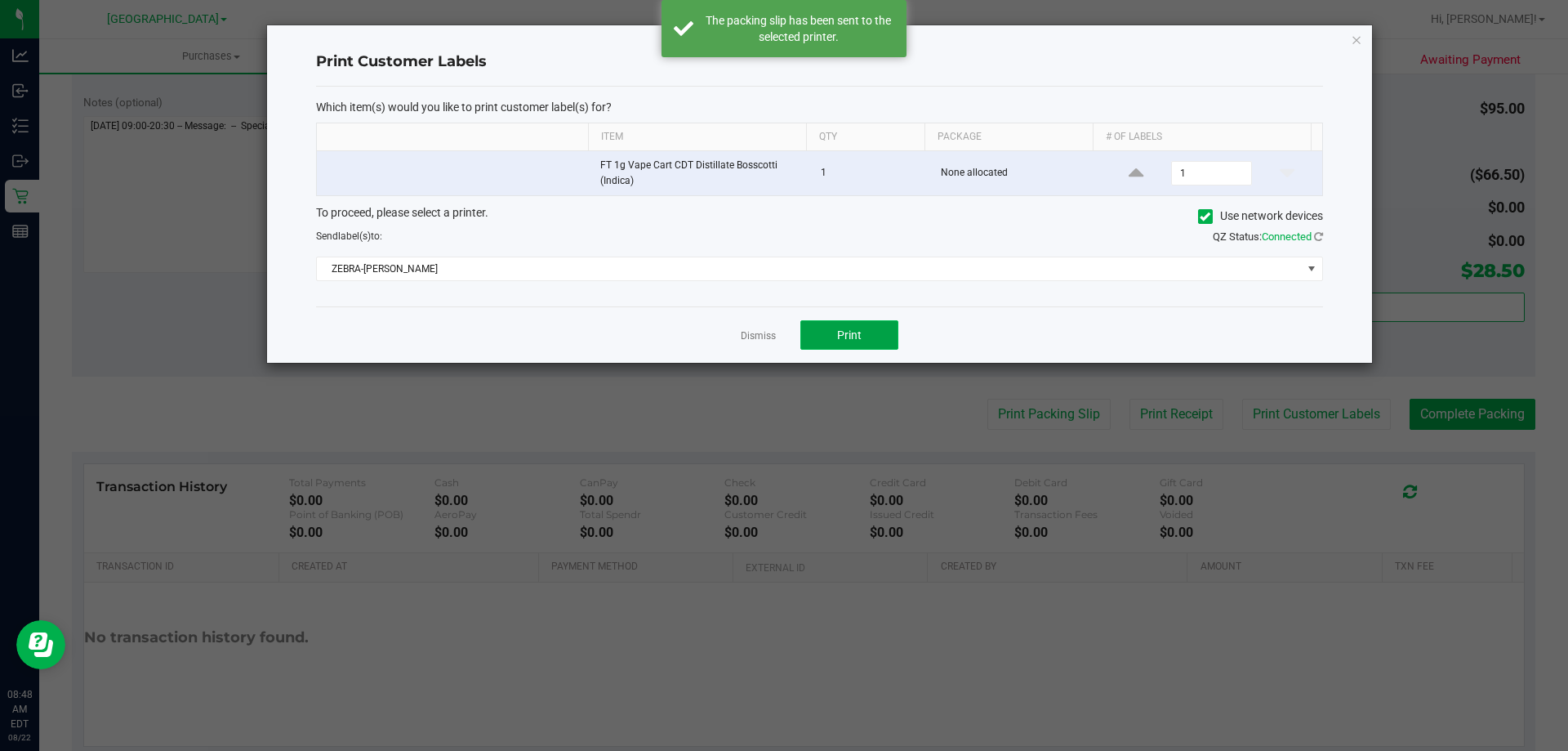
click at [858, 347] on button "Print" at bounding box center [849, 335] width 98 height 29
click at [1351, 40] on icon "button" at bounding box center [1357, 39] width 12 height 20
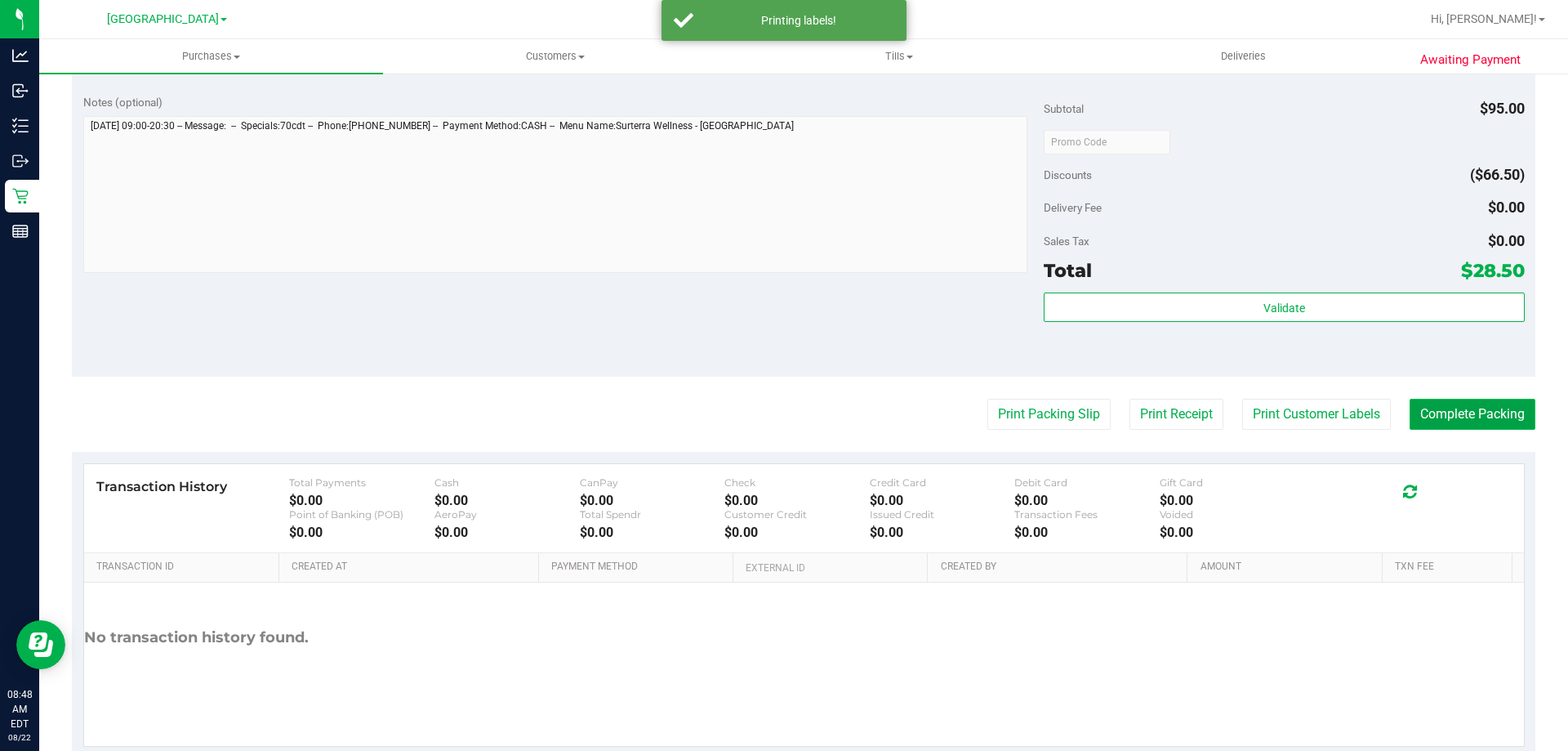
click at [1426, 420] on button "Complete Packing" at bounding box center [1472, 415] width 126 height 31
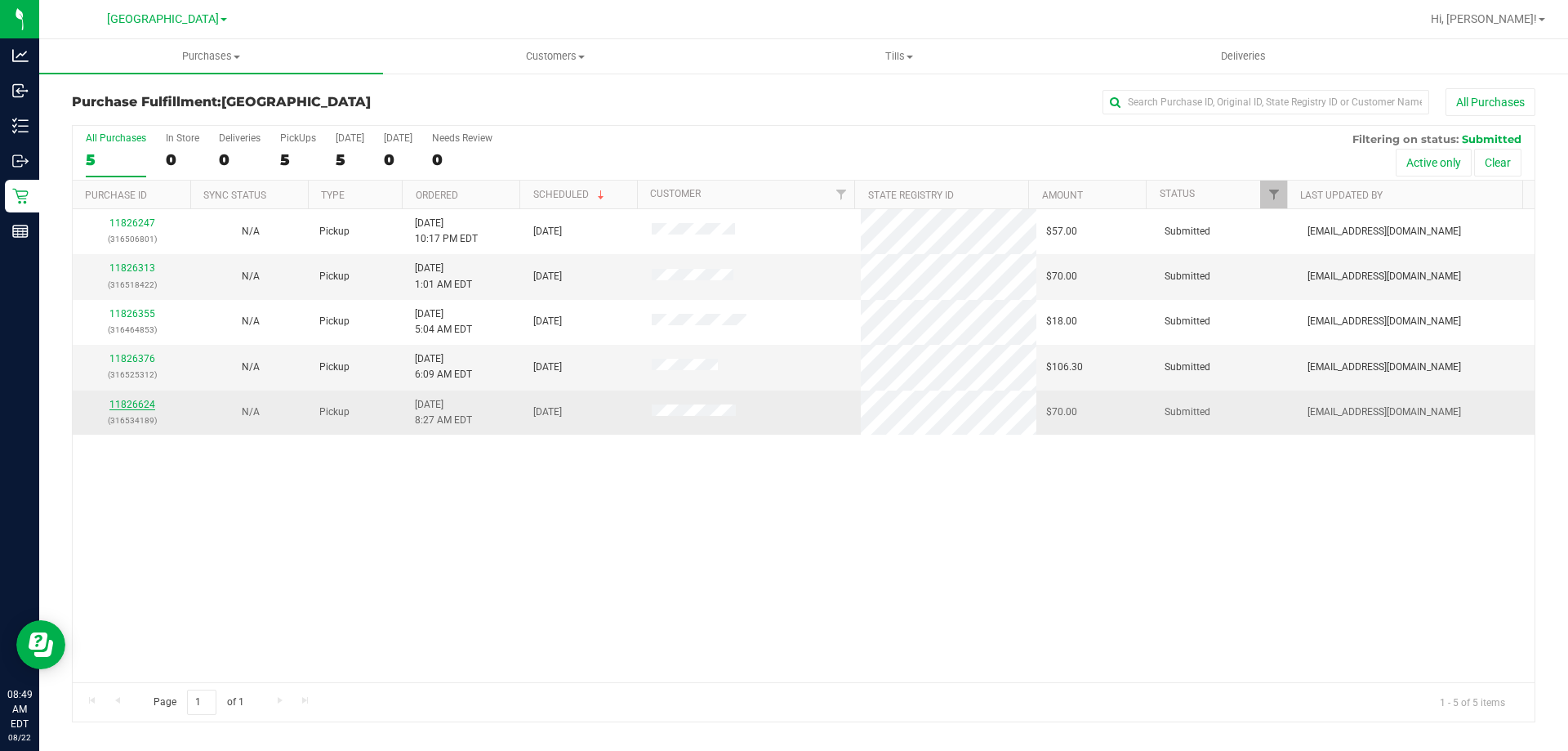
click at [136, 410] on link "11826624" at bounding box center [132, 405] width 46 height 12
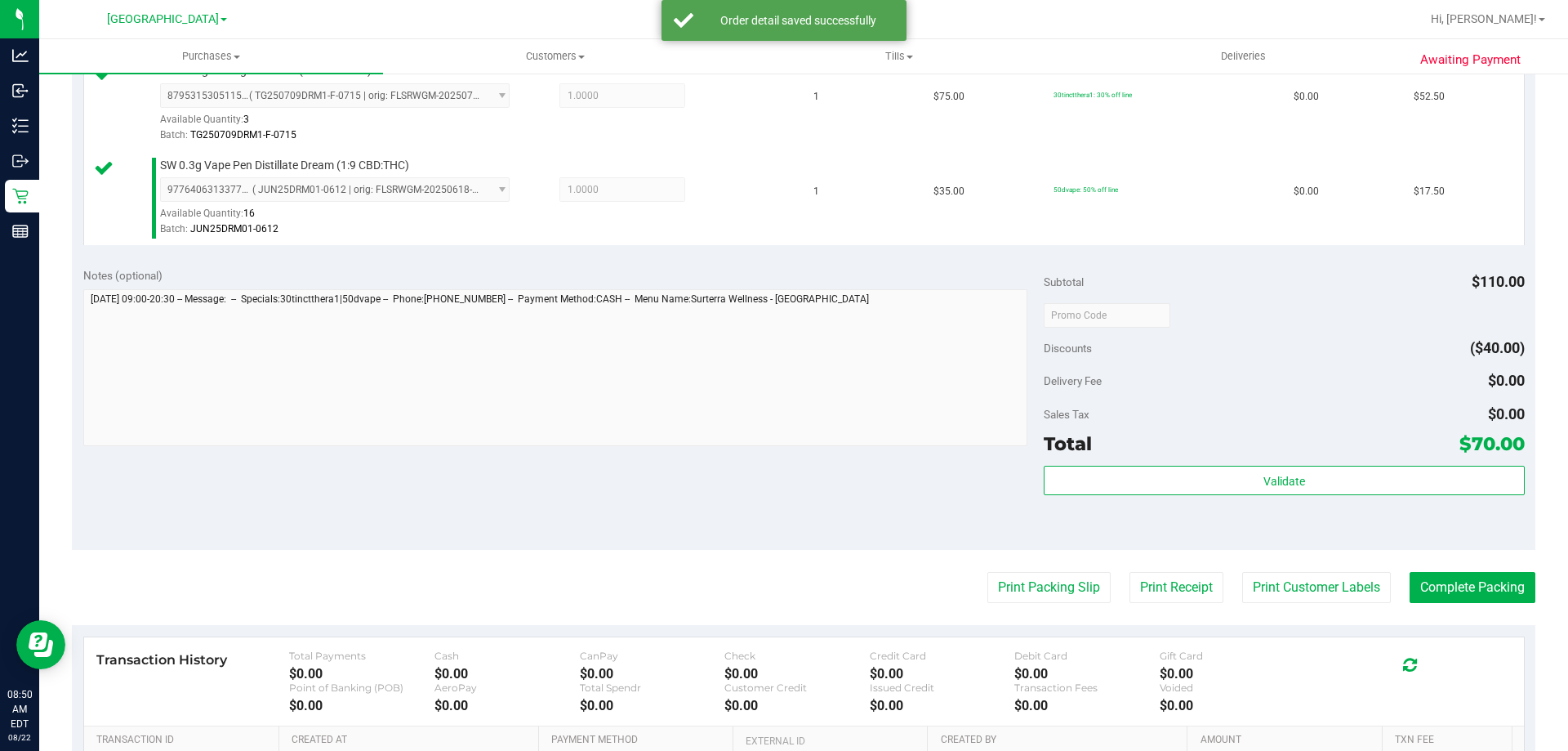
scroll to position [470, 0]
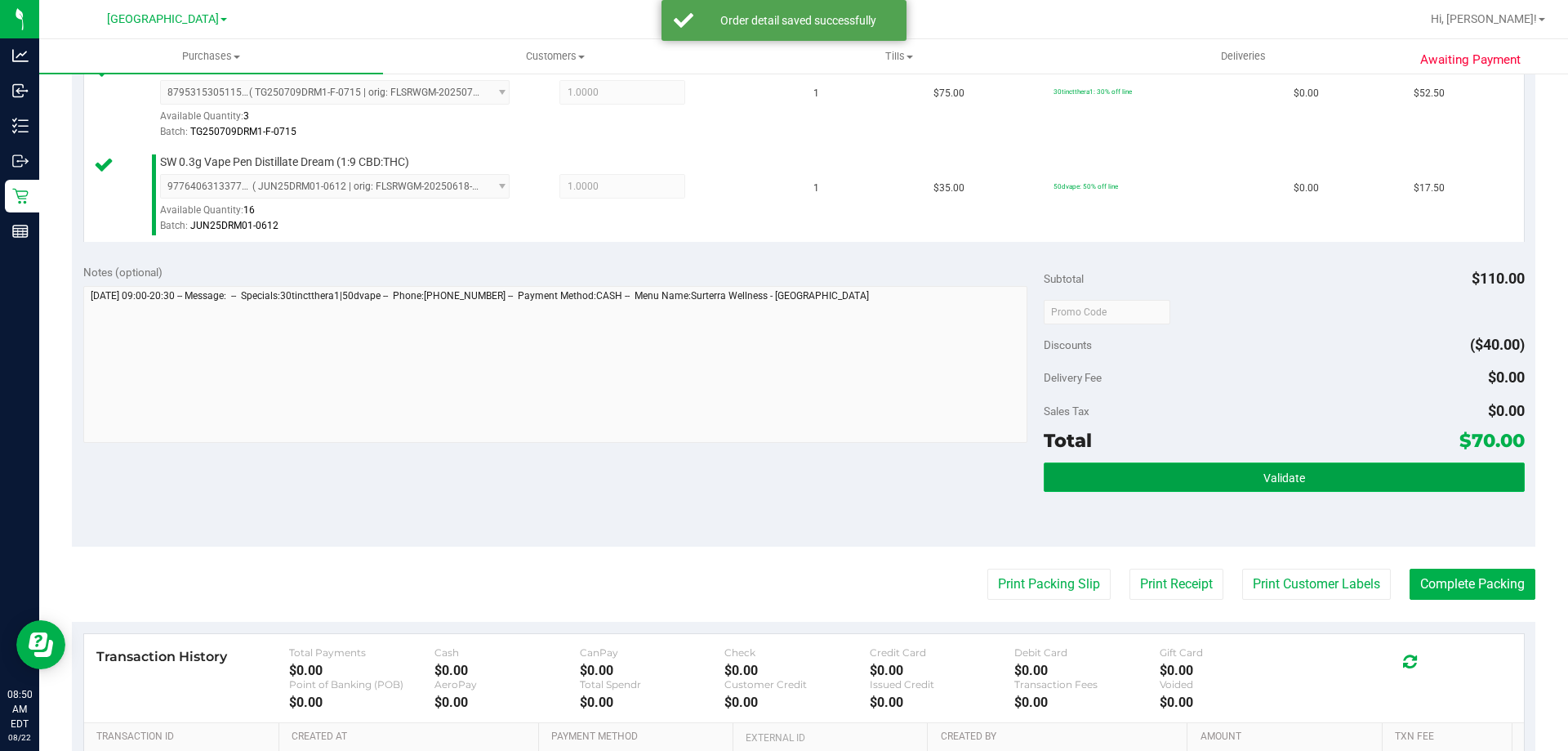
click at [1150, 465] on button "Validate" at bounding box center [1284, 477] width 480 height 29
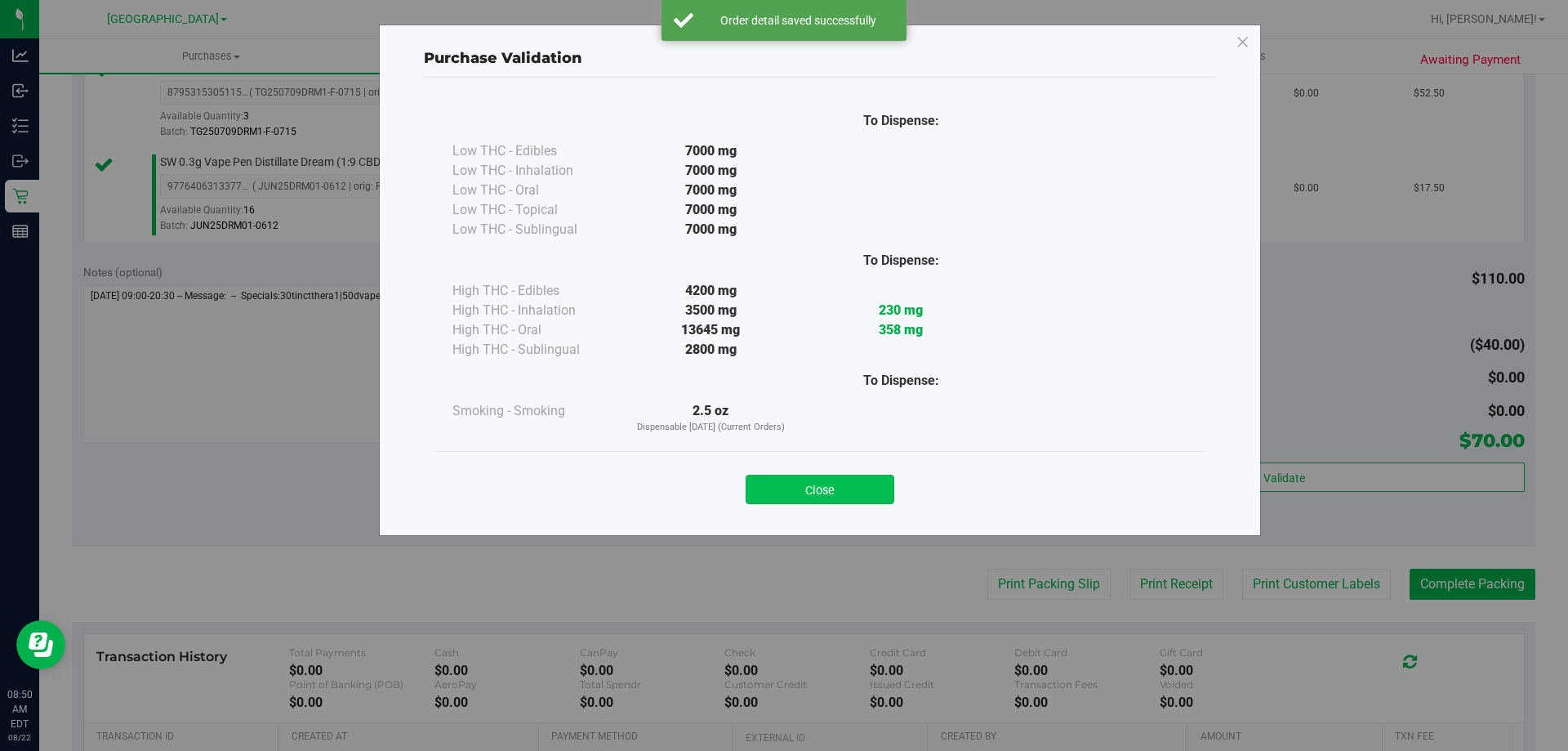
click at [798, 476] on button "Close" at bounding box center [820, 489] width 149 height 29
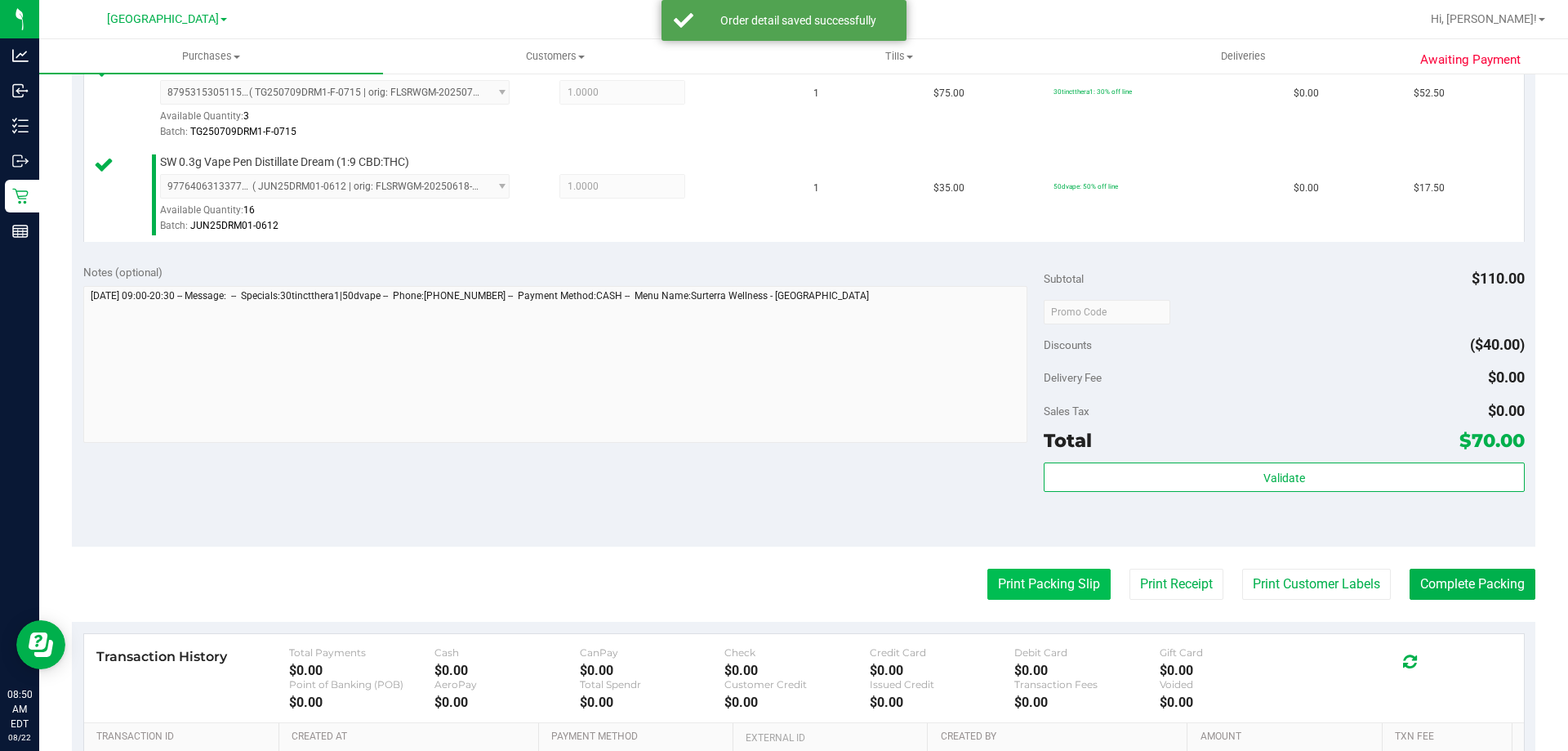
click at [998, 589] on button "Print Packing Slip" at bounding box center [1049, 585] width 123 height 31
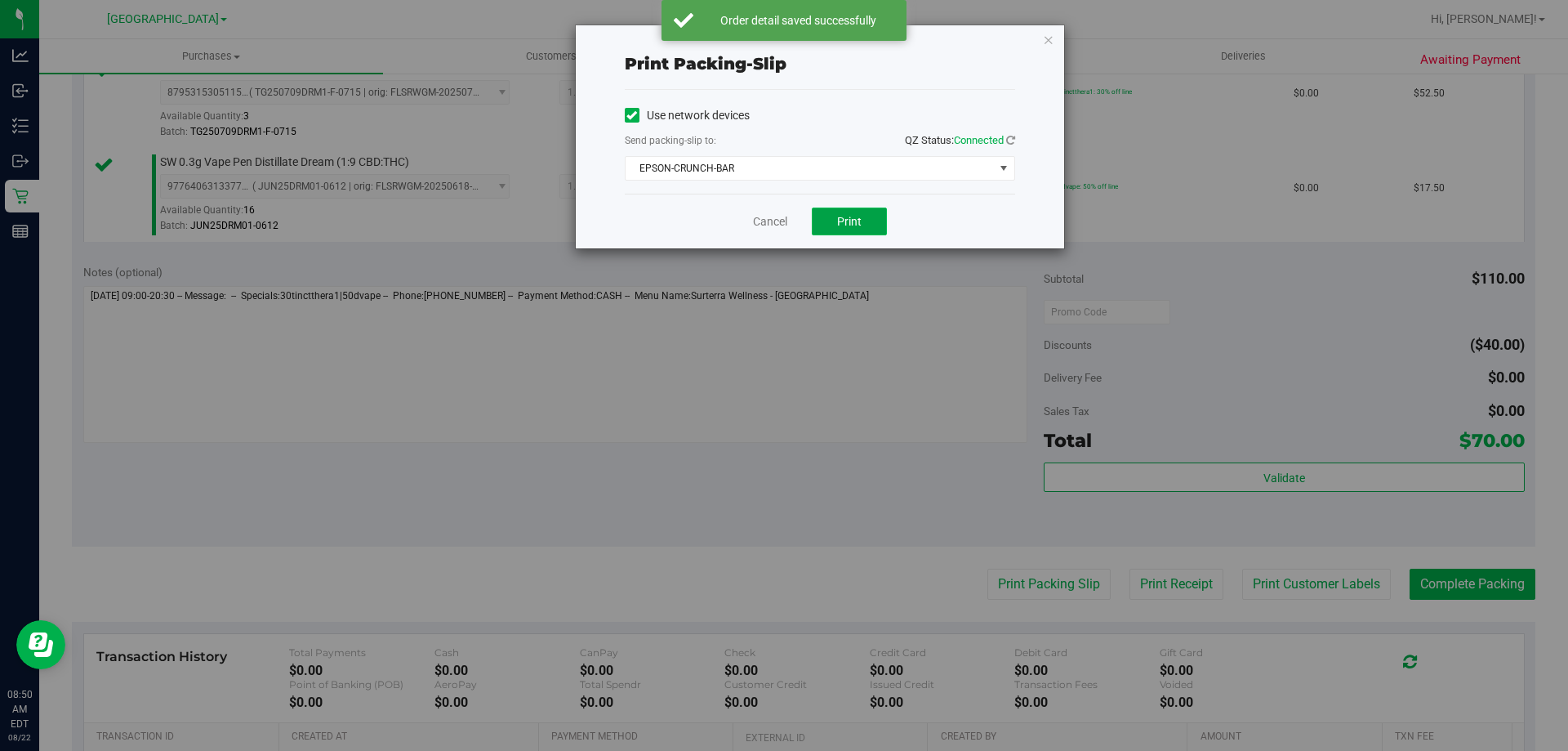
click at [837, 219] on button "Print" at bounding box center [849, 221] width 75 height 27
click at [1048, 38] on icon "button" at bounding box center [1049, 39] width 12 height 20
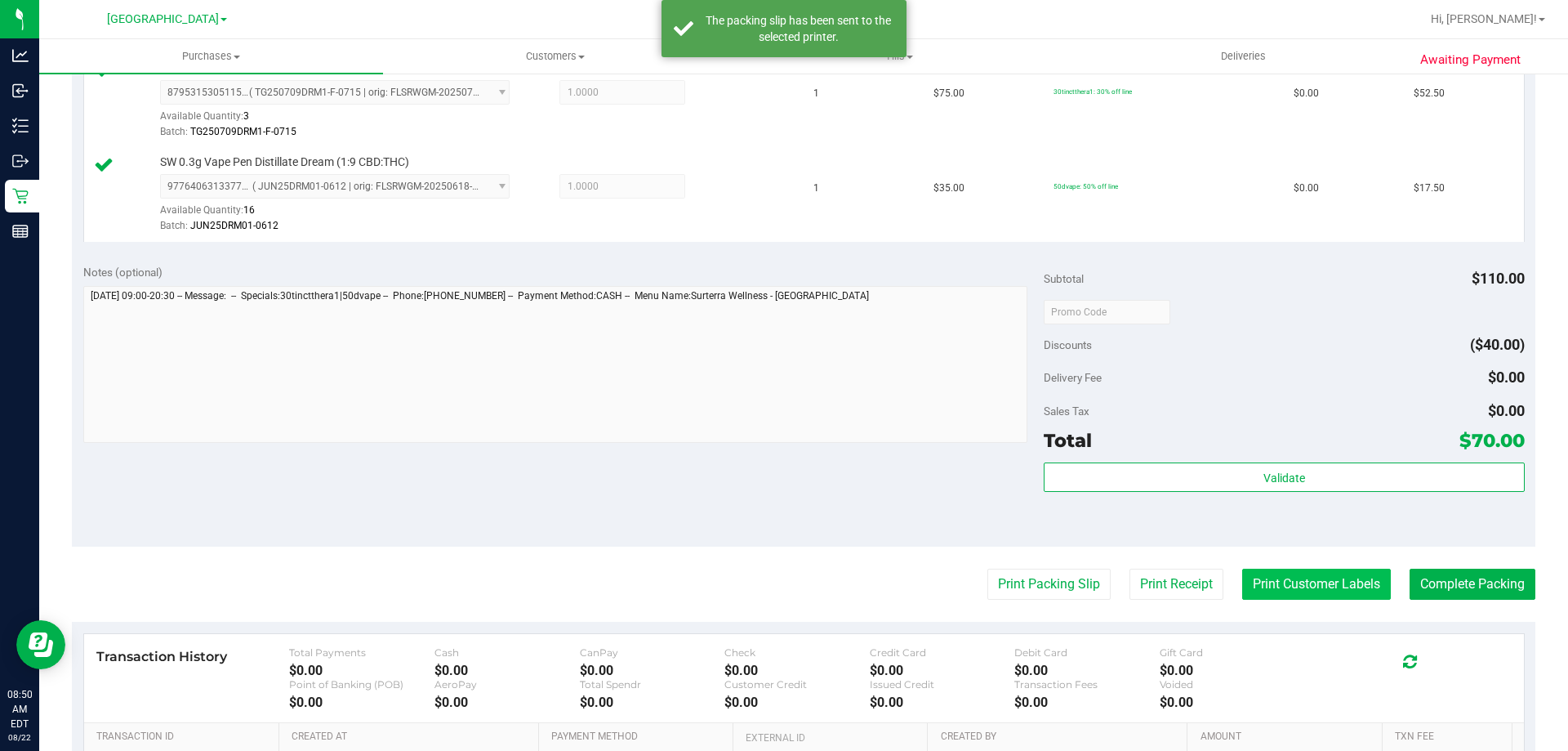
click at [1278, 591] on button "Print Customer Labels" at bounding box center [1317, 585] width 149 height 31
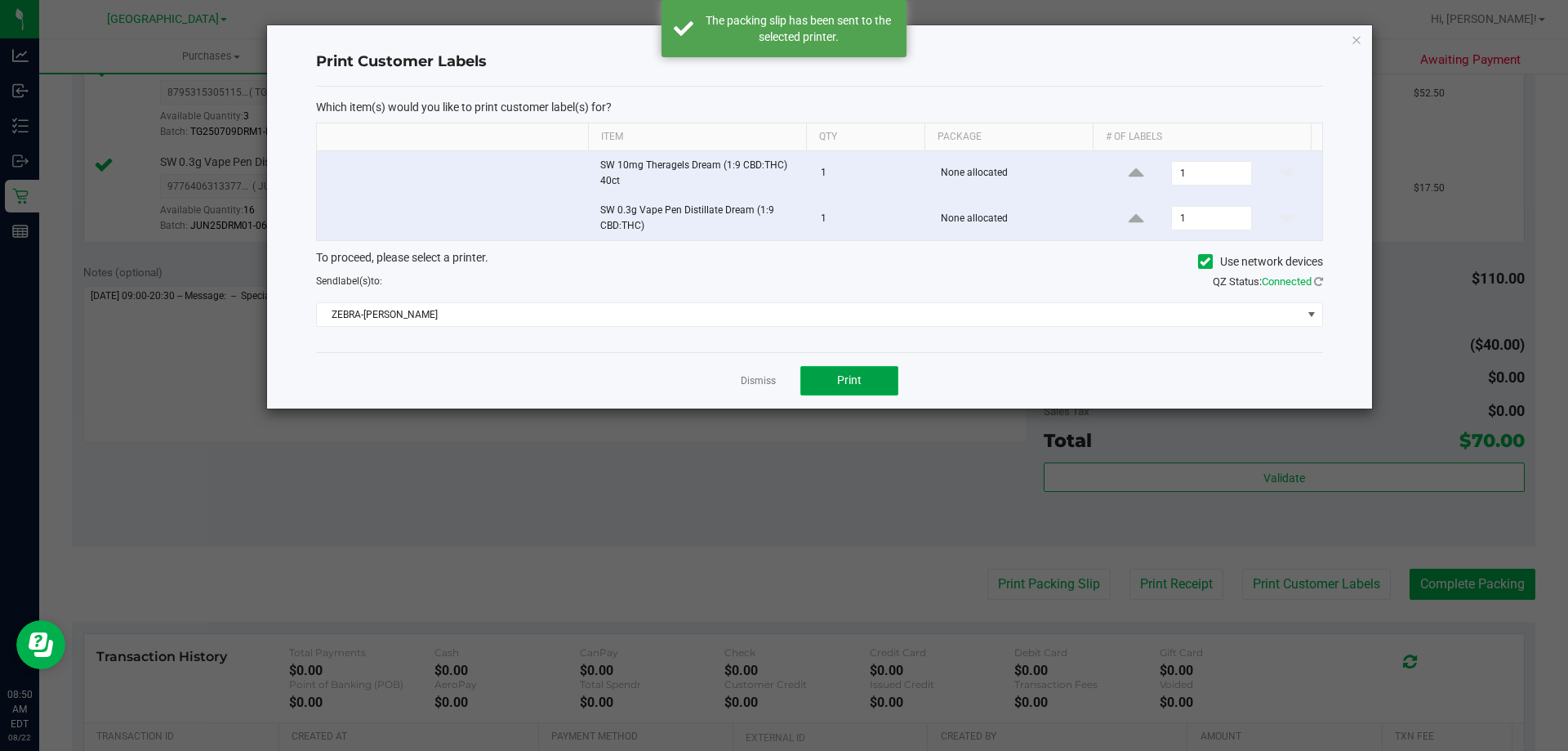
click at [873, 368] on button "Print" at bounding box center [849, 380] width 98 height 29
click at [1351, 36] on icon "button" at bounding box center [1357, 39] width 12 height 20
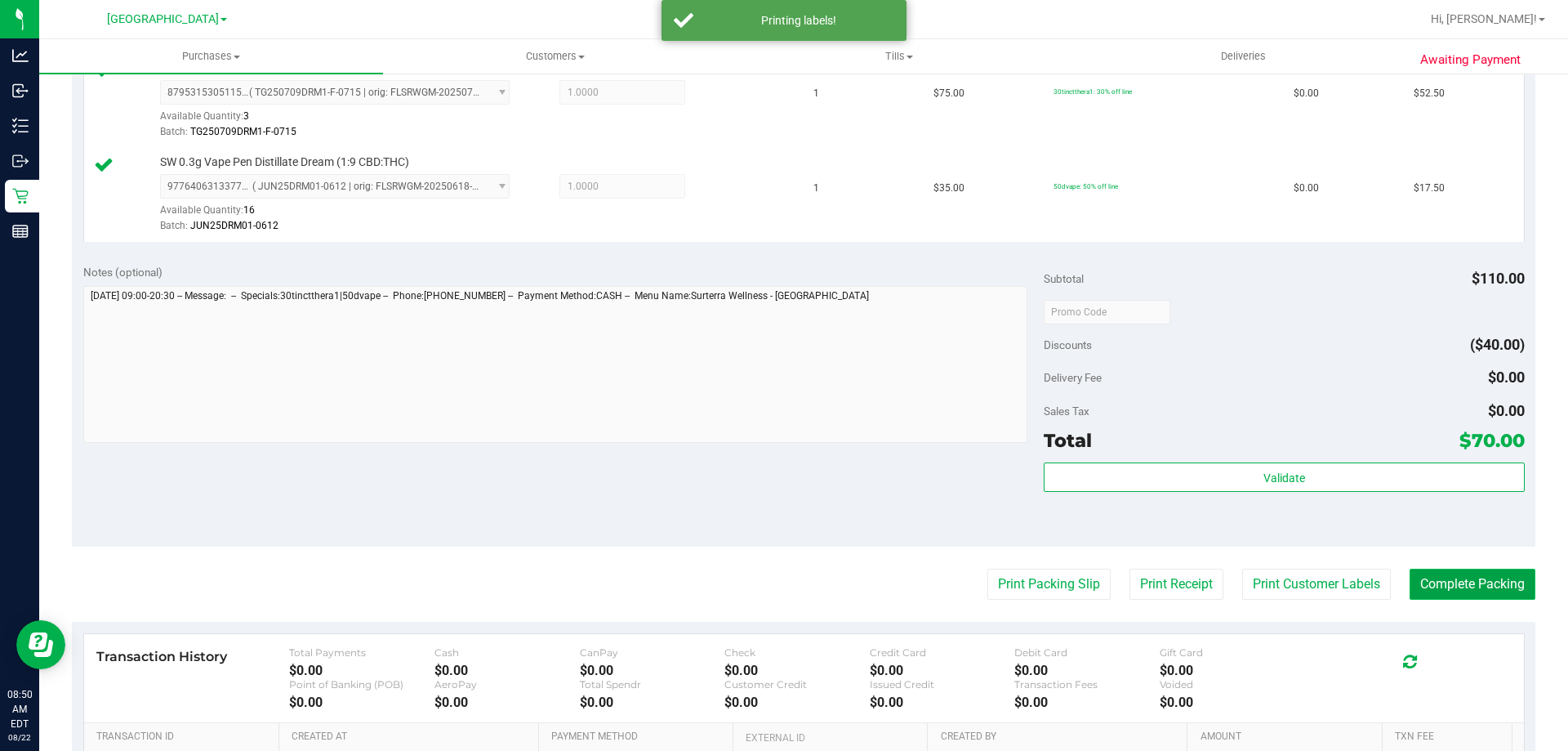
click at [1455, 583] on button "Complete Packing" at bounding box center [1472, 585] width 126 height 31
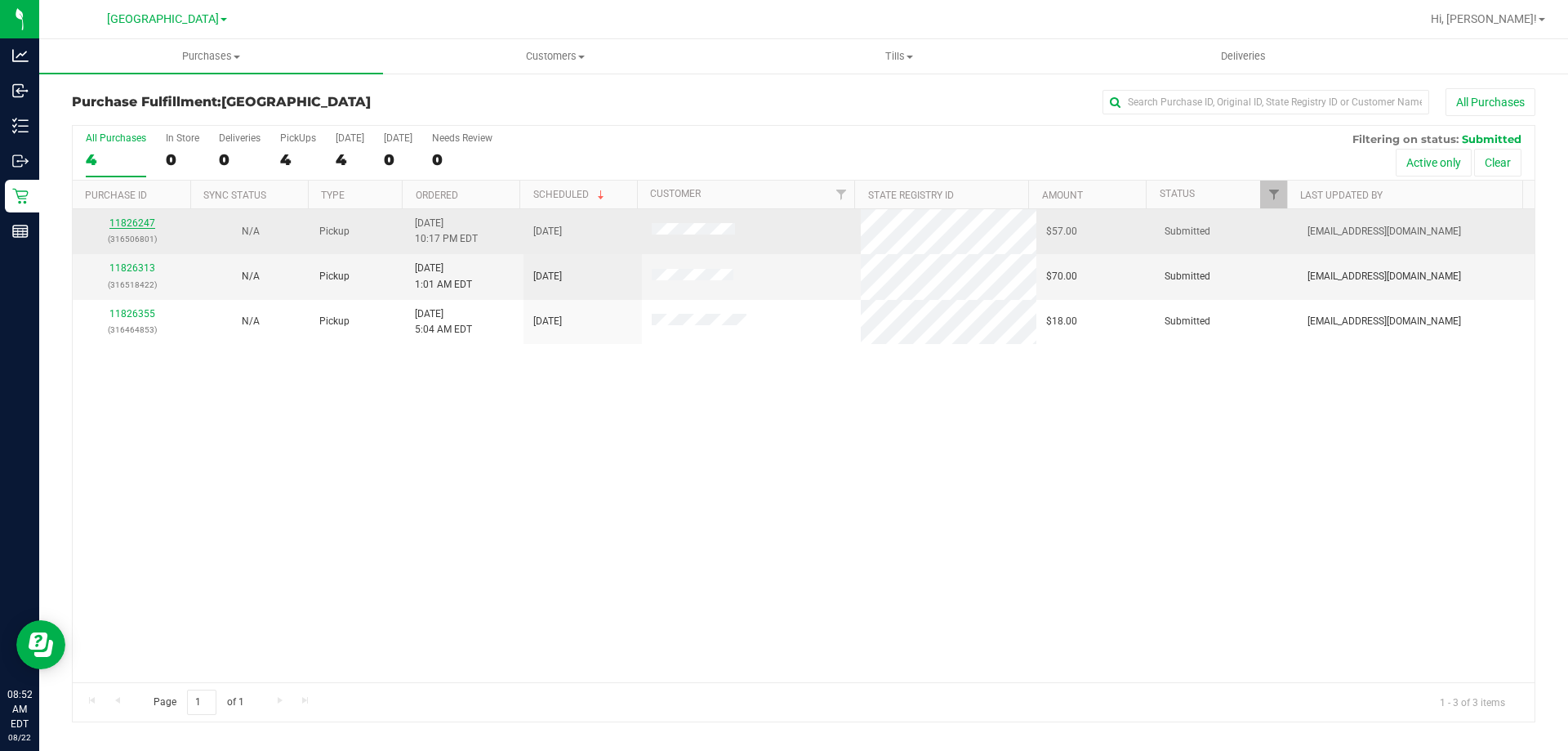
click at [127, 226] on link "11826247" at bounding box center [132, 223] width 46 height 12
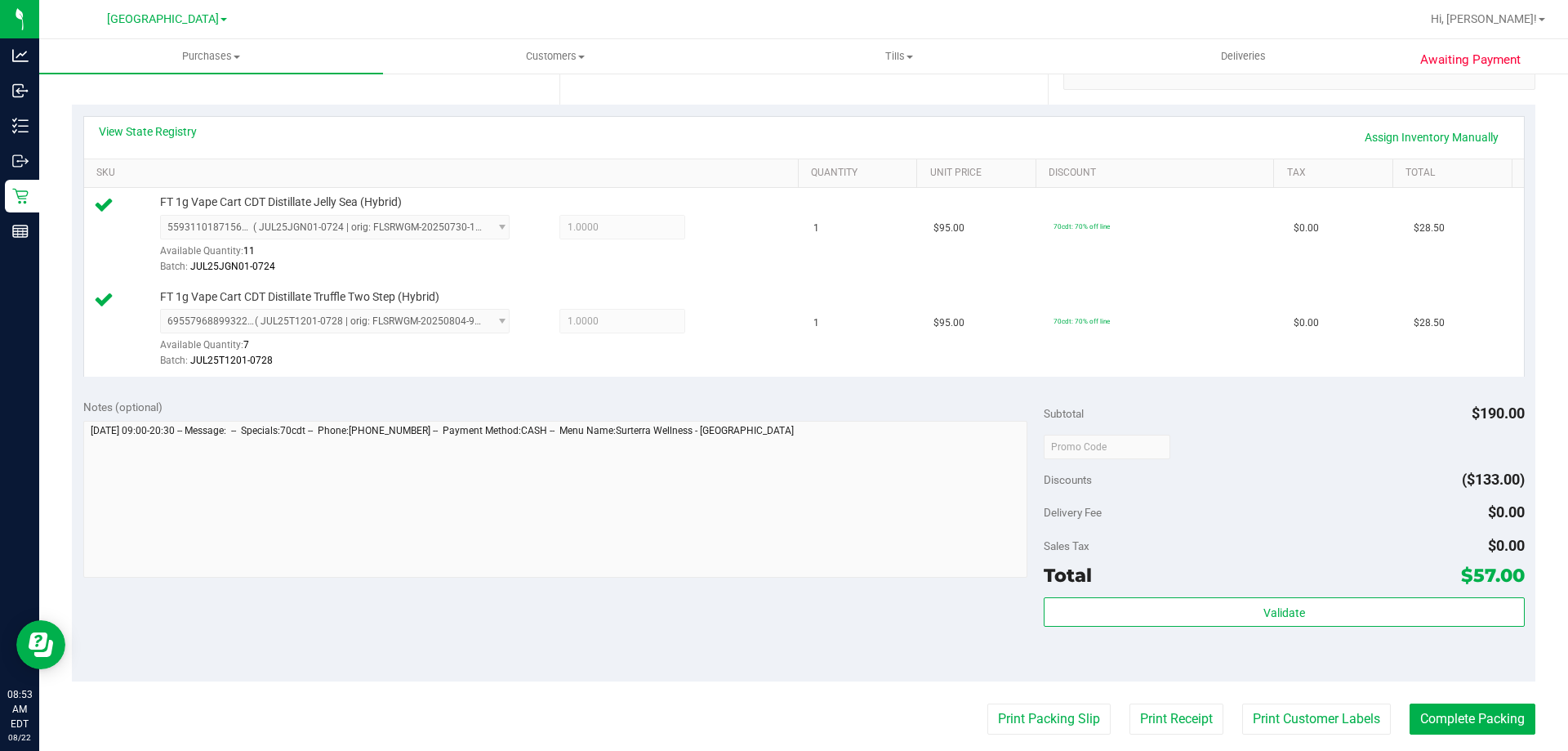
scroll to position [365, 0]
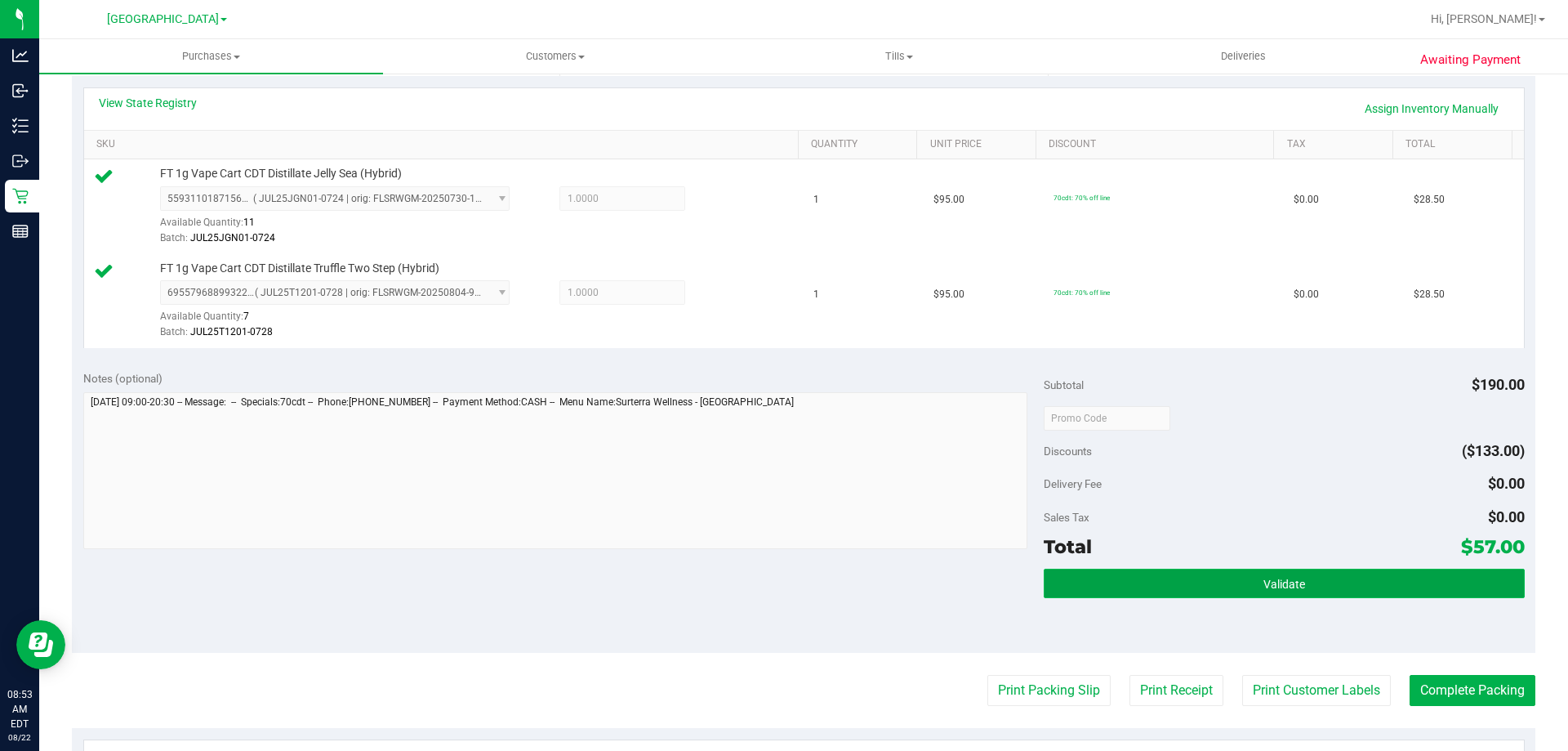
click at [1128, 586] on button "Validate" at bounding box center [1284, 584] width 480 height 29
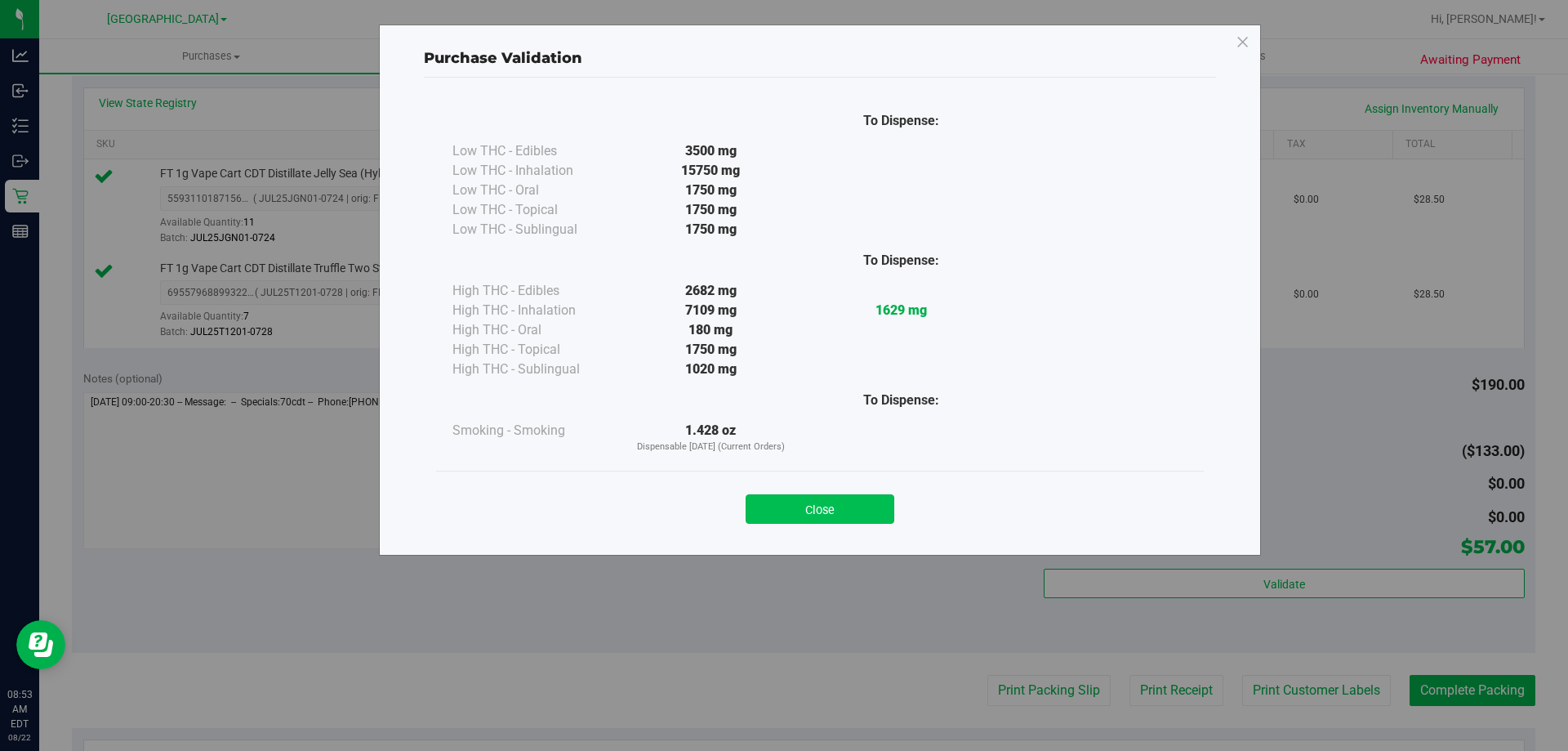
click at [806, 505] on button "Close" at bounding box center [820, 509] width 149 height 29
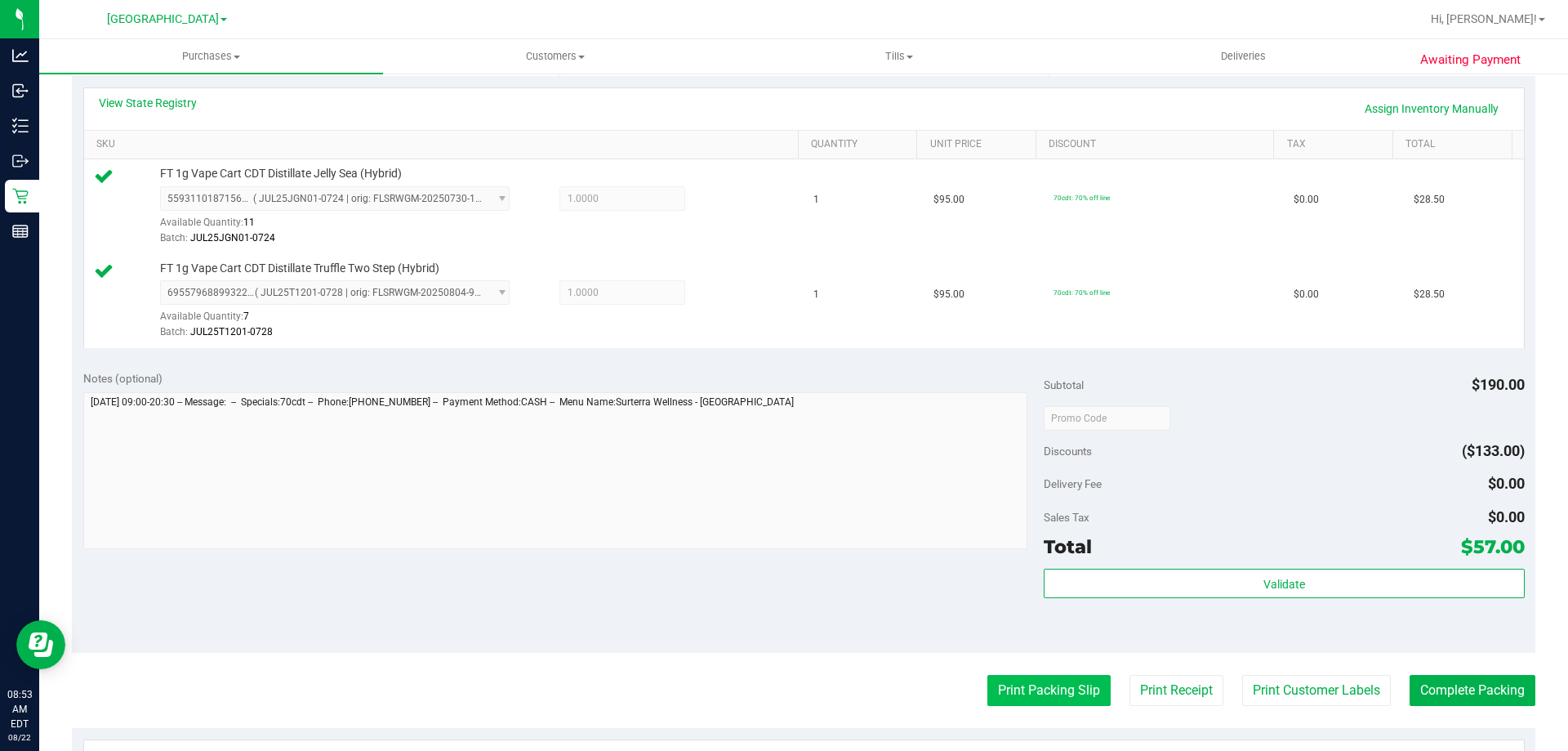
click at [1020, 687] on button "Print Packing Slip" at bounding box center [1049, 690] width 123 height 31
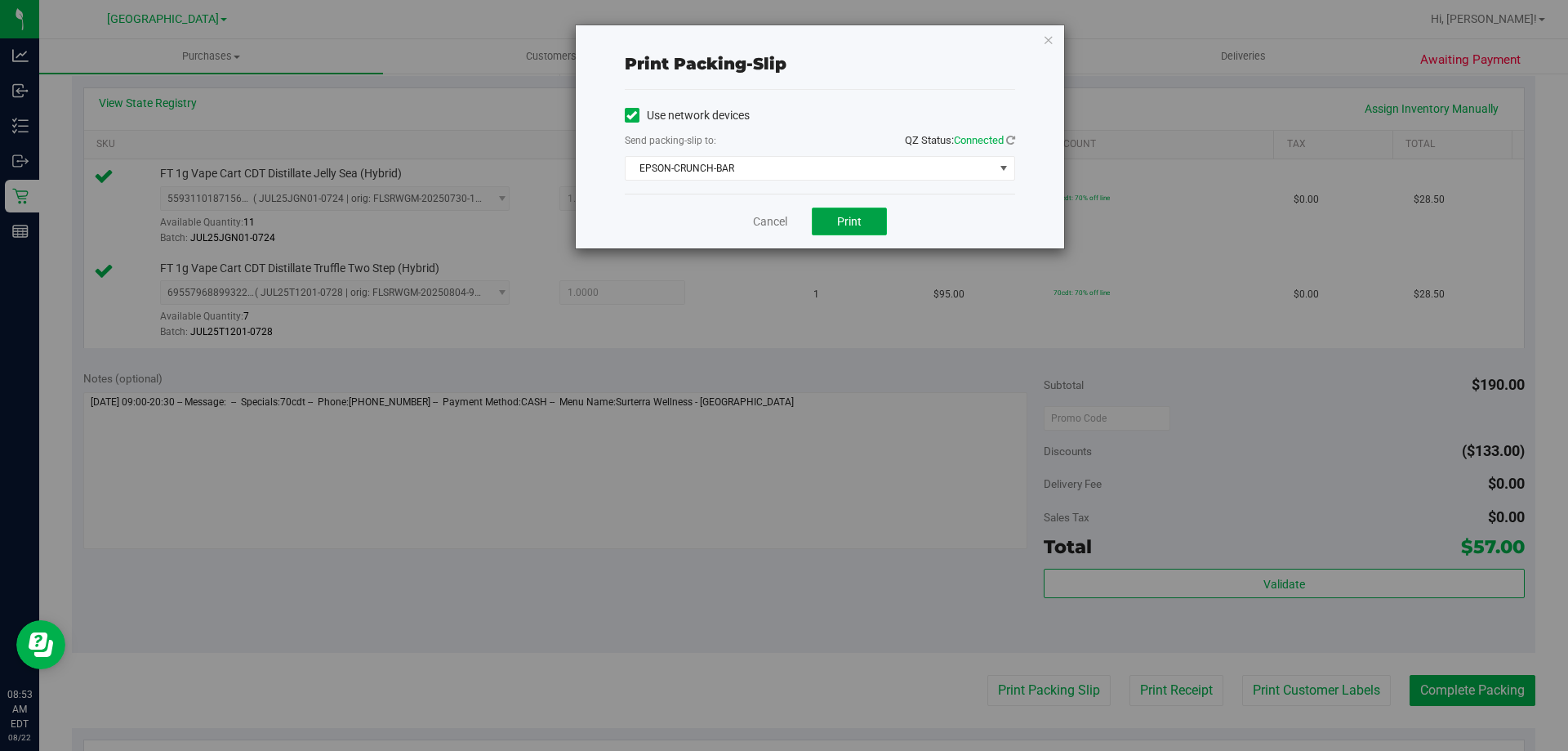
click at [830, 218] on button "Print" at bounding box center [849, 221] width 75 height 27
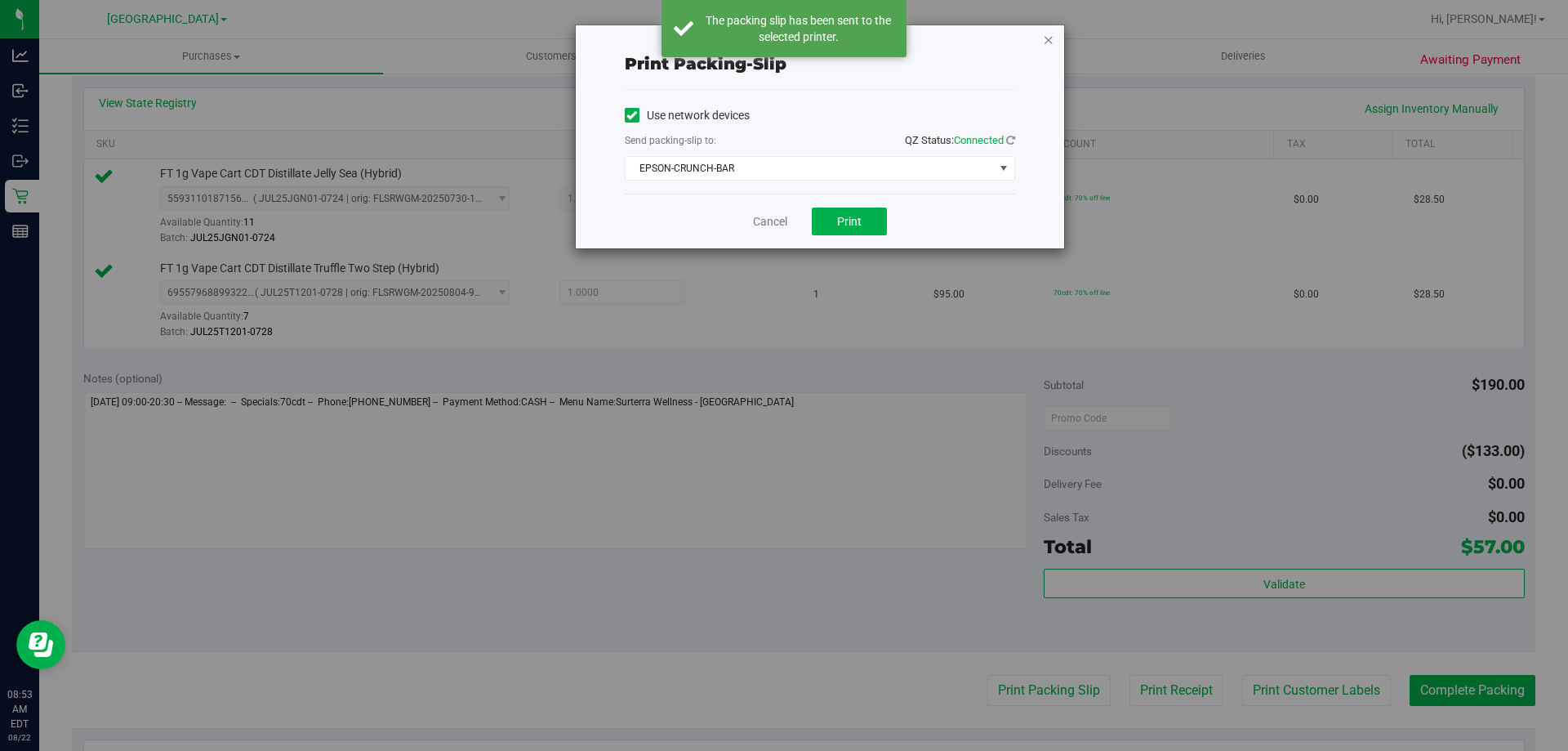
click at [1043, 39] on icon "button" at bounding box center [1049, 39] width 12 height 20
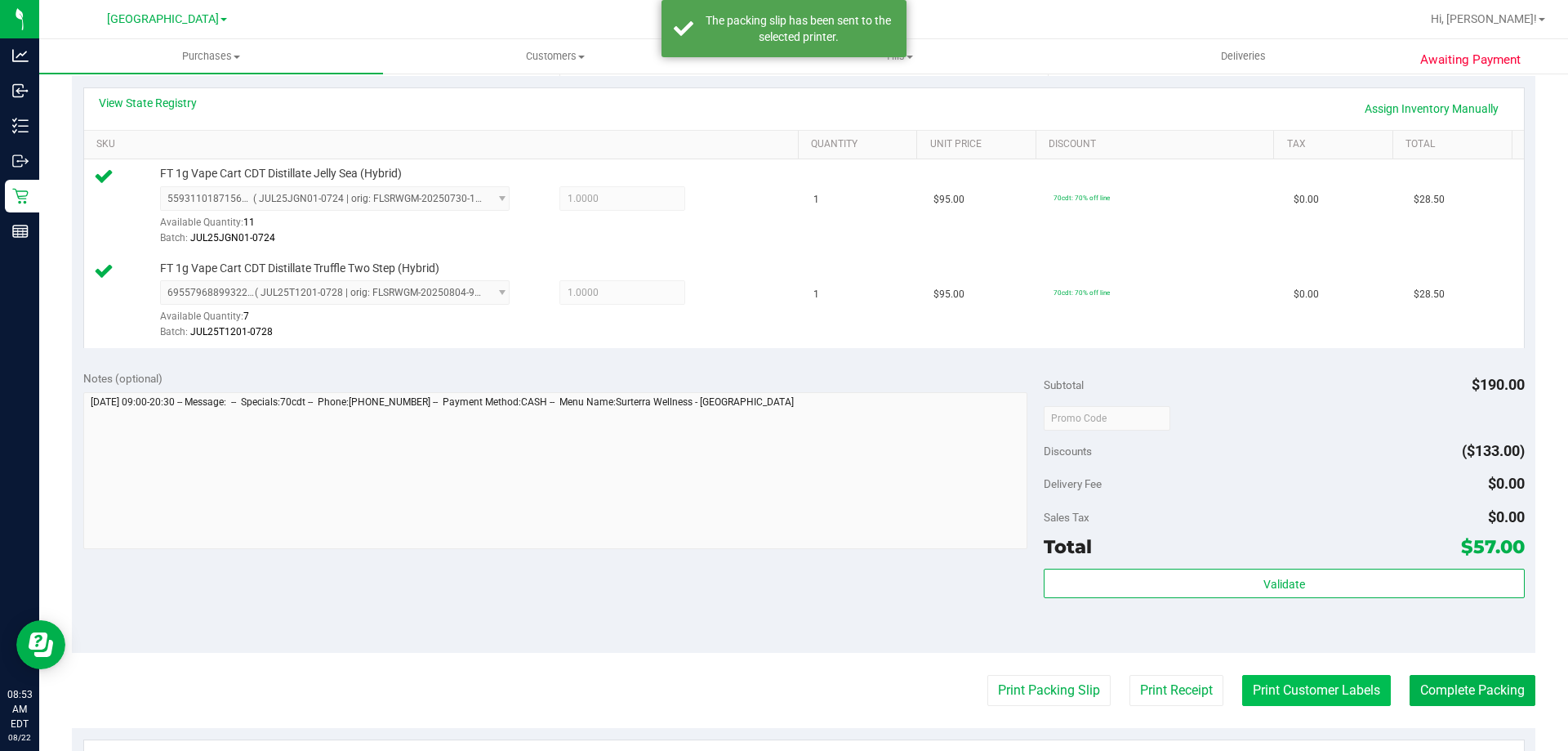
click at [1289, 701] on button "Print Customer Labels" at bounding box center [1317, 690] width 149 height 31
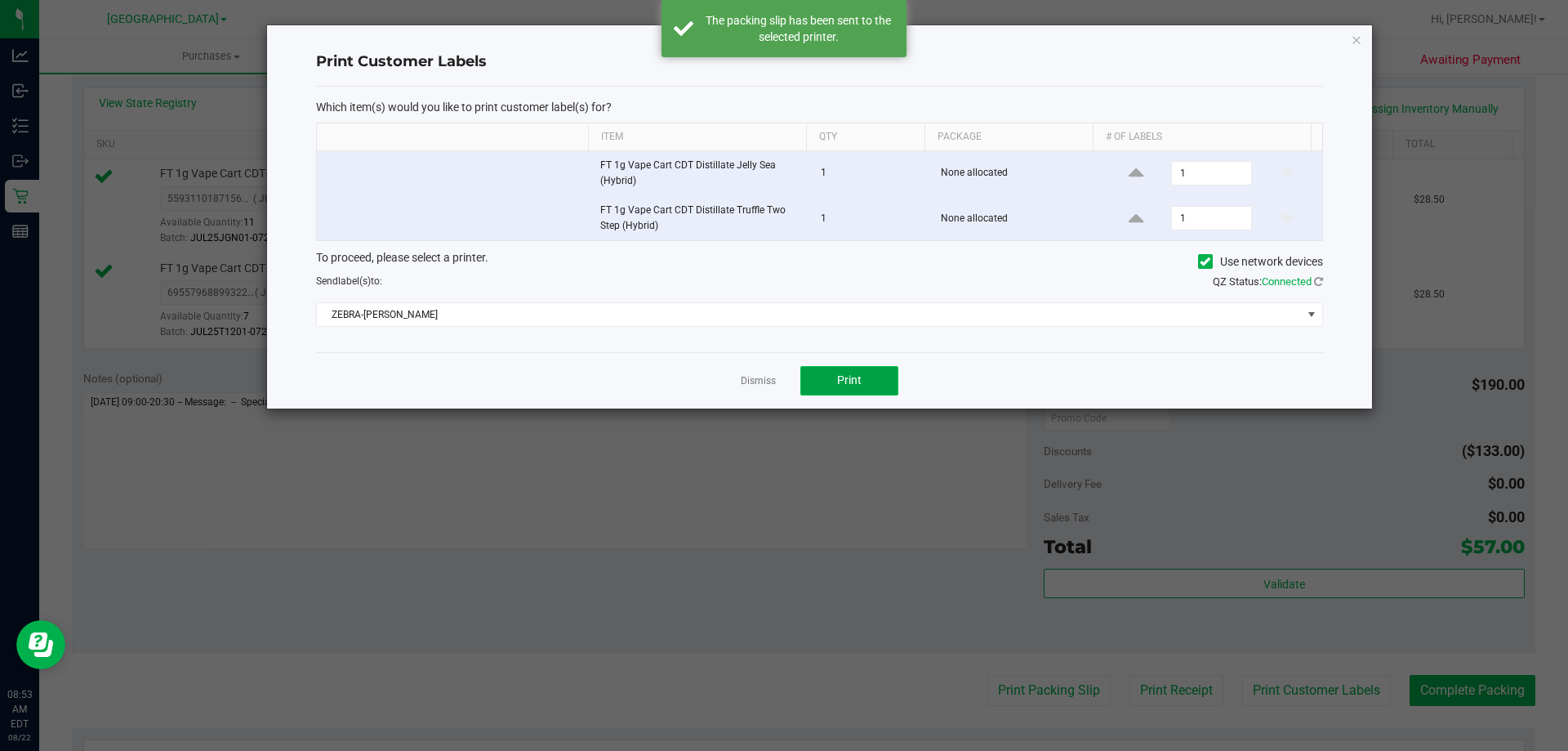
click at [842, 388] on button "Print" at bounding box center [849, 380] width 98 height 29
click at [1352, 41] on icon "button" at bounding box center [1357, 39] width 12 height 20
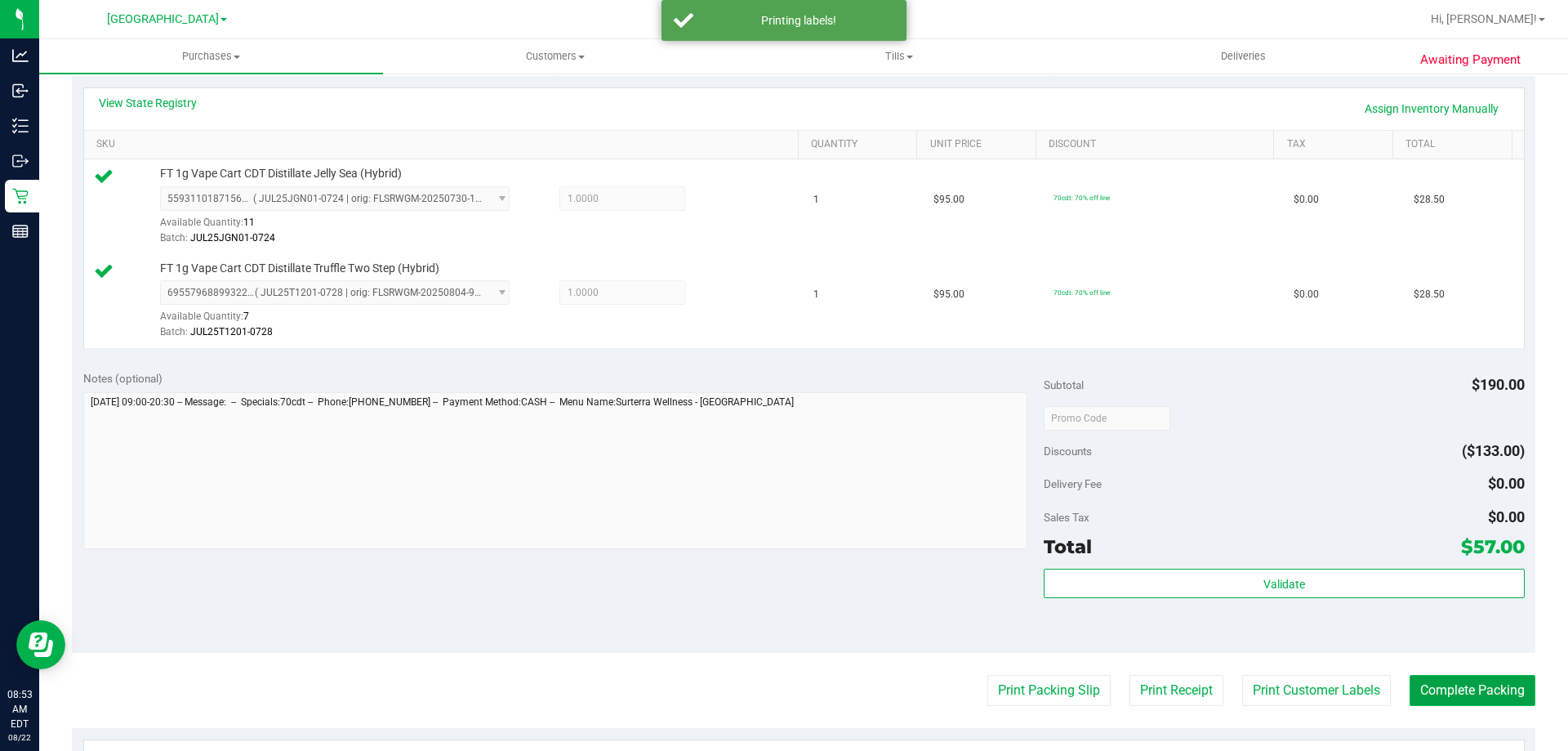
click at [1462, 693] on button "Complete Packing" at bounding box center [1472, 690] width 126 height 31
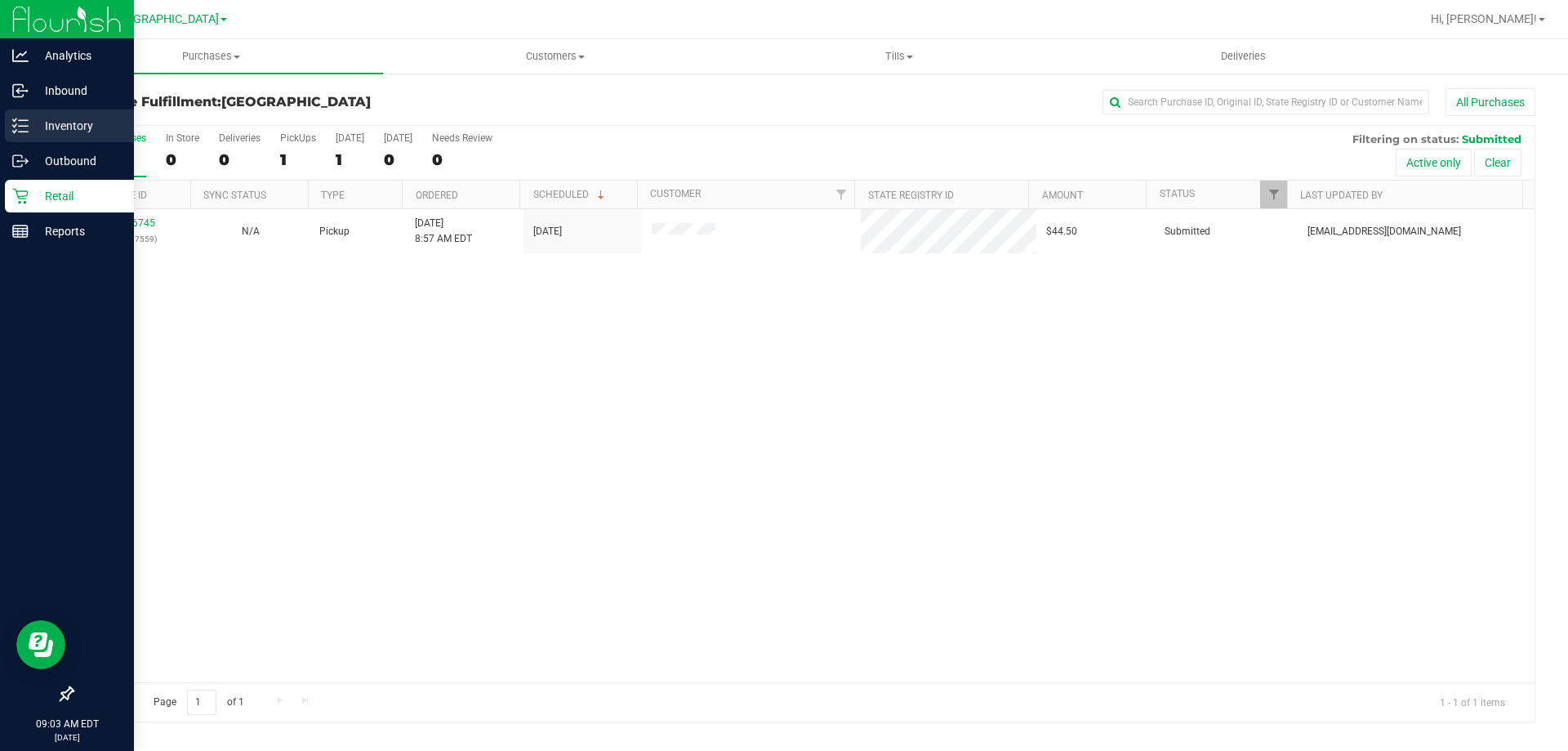
click at [12, 132] on div "Inventory" at bounding box center [69, 125] width 129 height 32
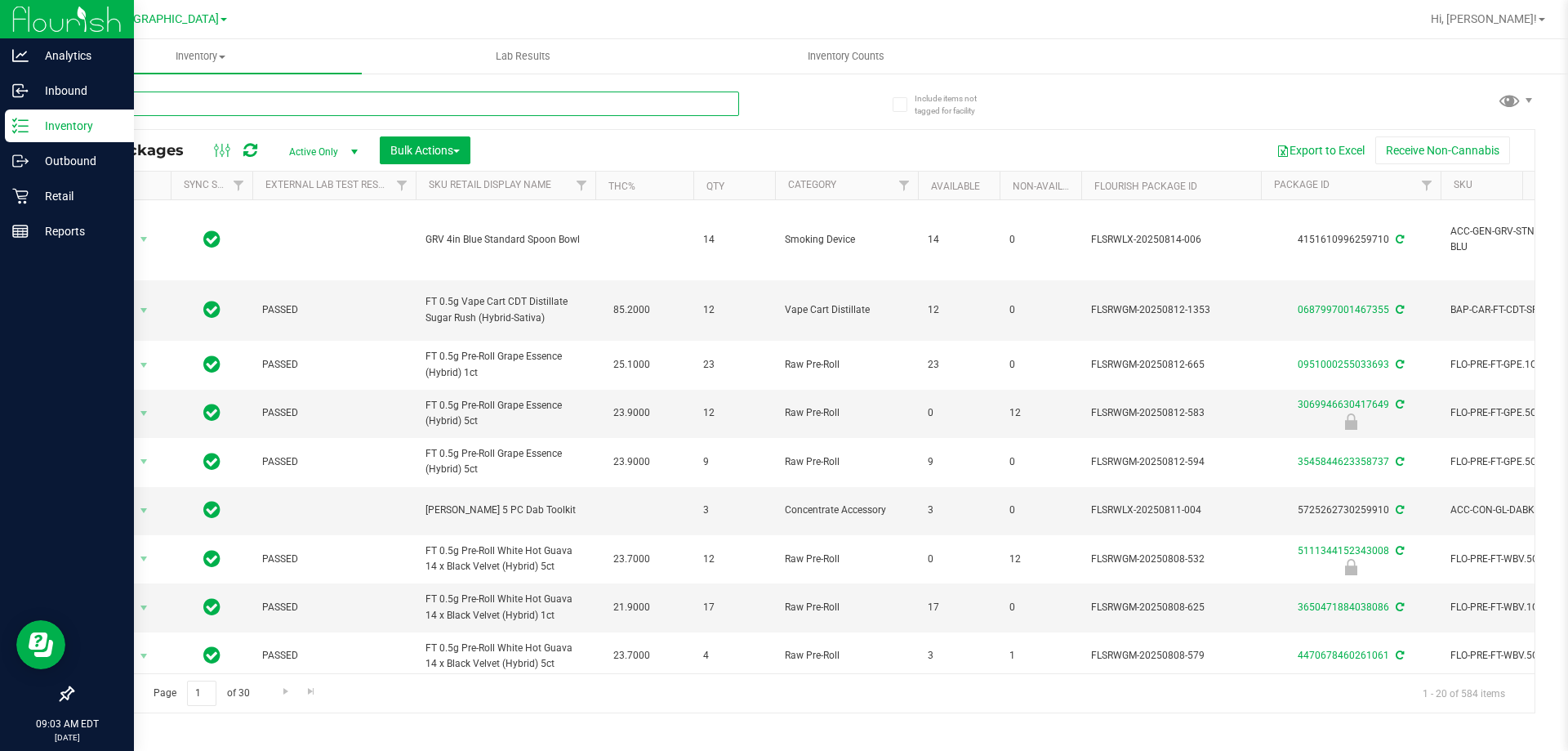
click at [328, 104] on input "text" at bounding box center [406, 104] width 668 height 24
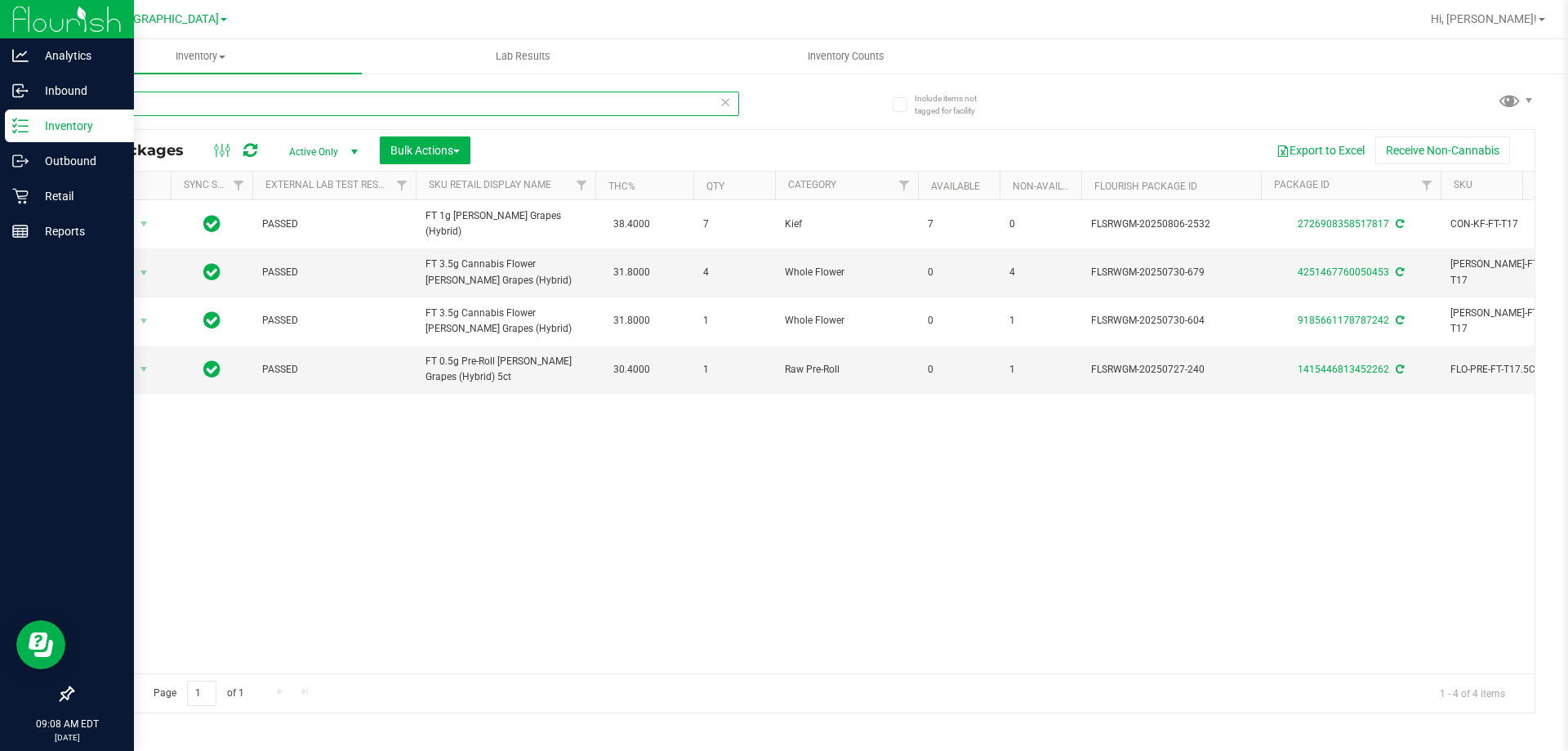
click at [248, 102] on input "t17" at bounding box center [406, 104] width 668 height 24
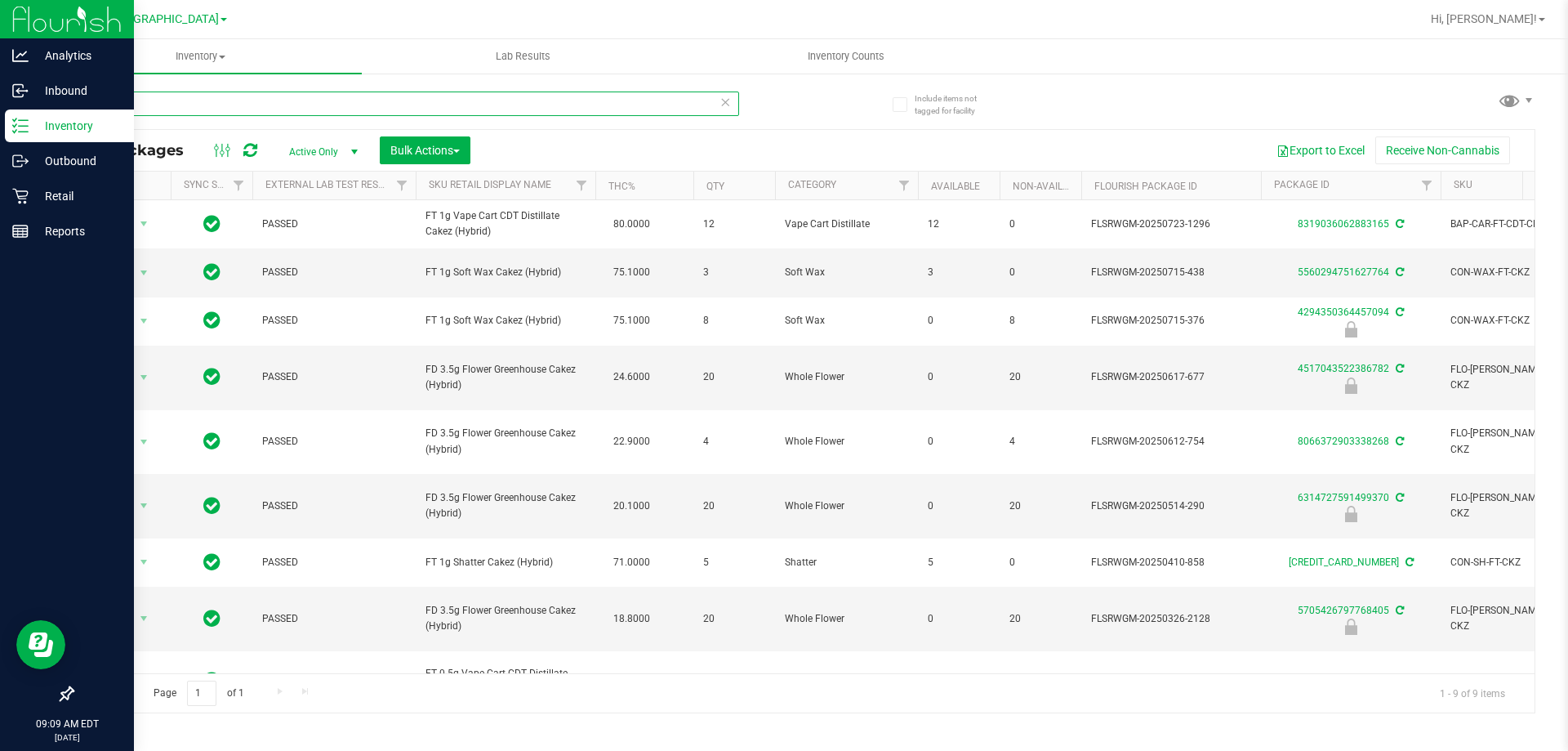
type input "ckz"
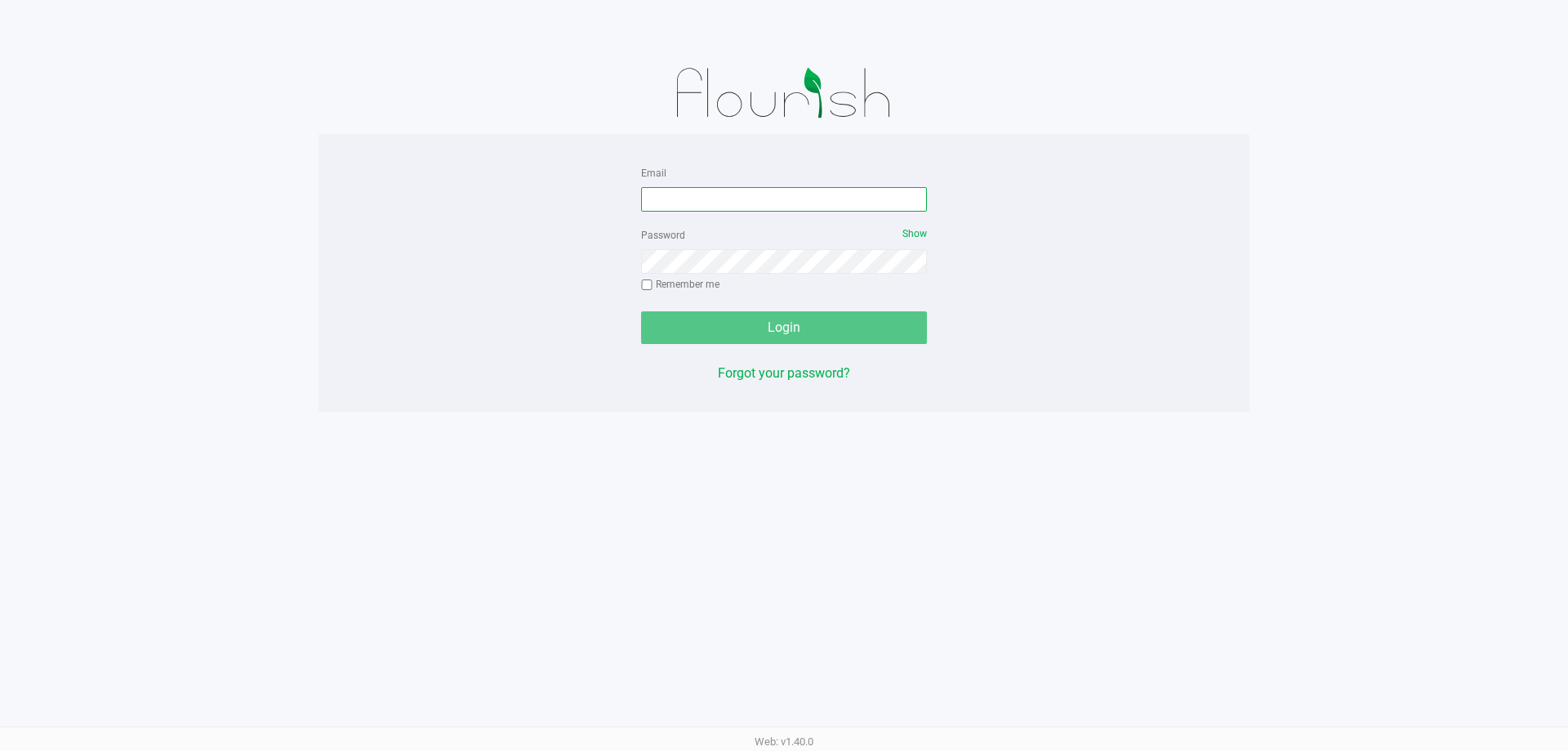
click at [687, 201] on input "Email" at bounding box center [784, 199] width 285 height 24
type input "[EMAIL_ADDRESS][DOMAIN_NAME]"
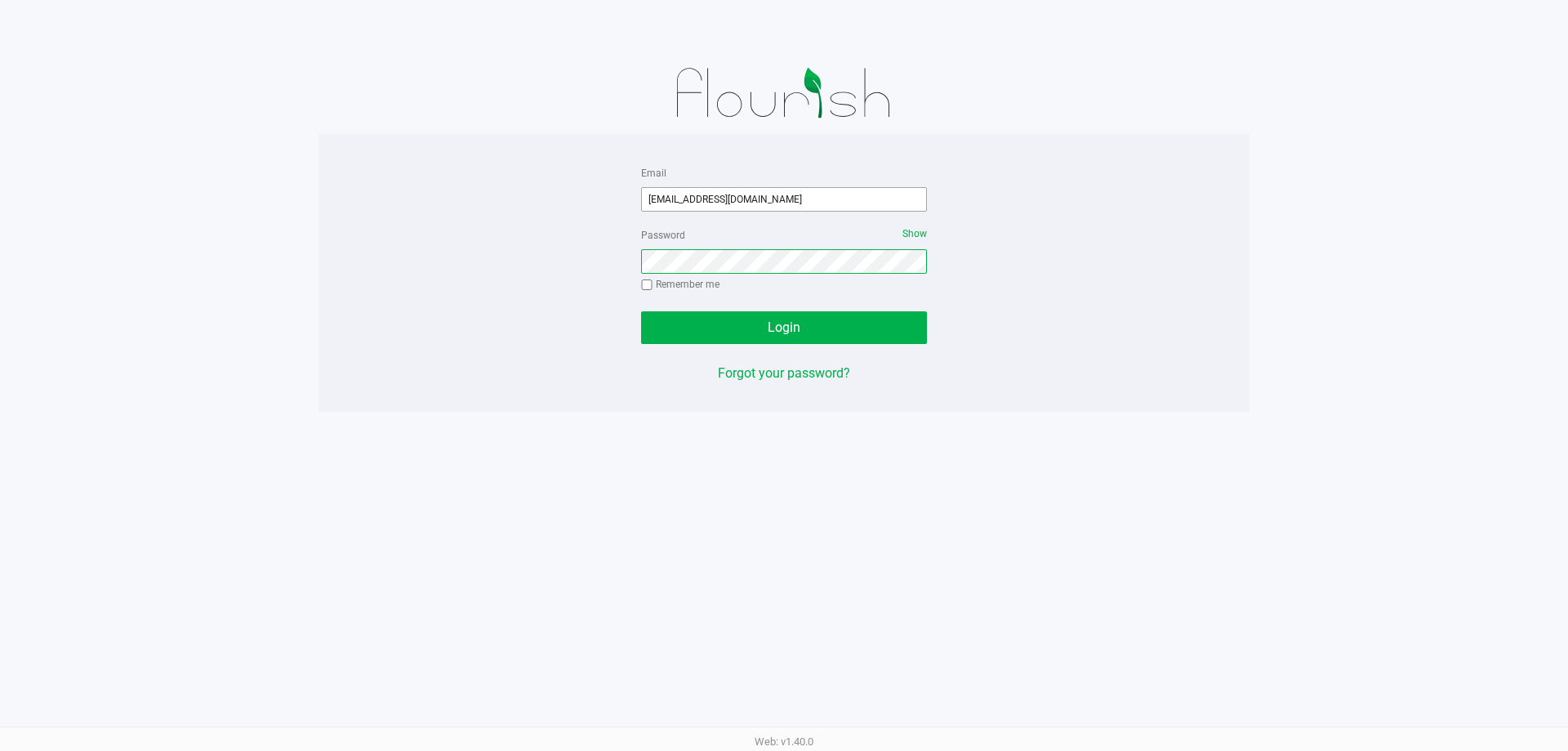
click at [641, 311] on button "Login" at bounding box center [784, 327] width 285 height 32
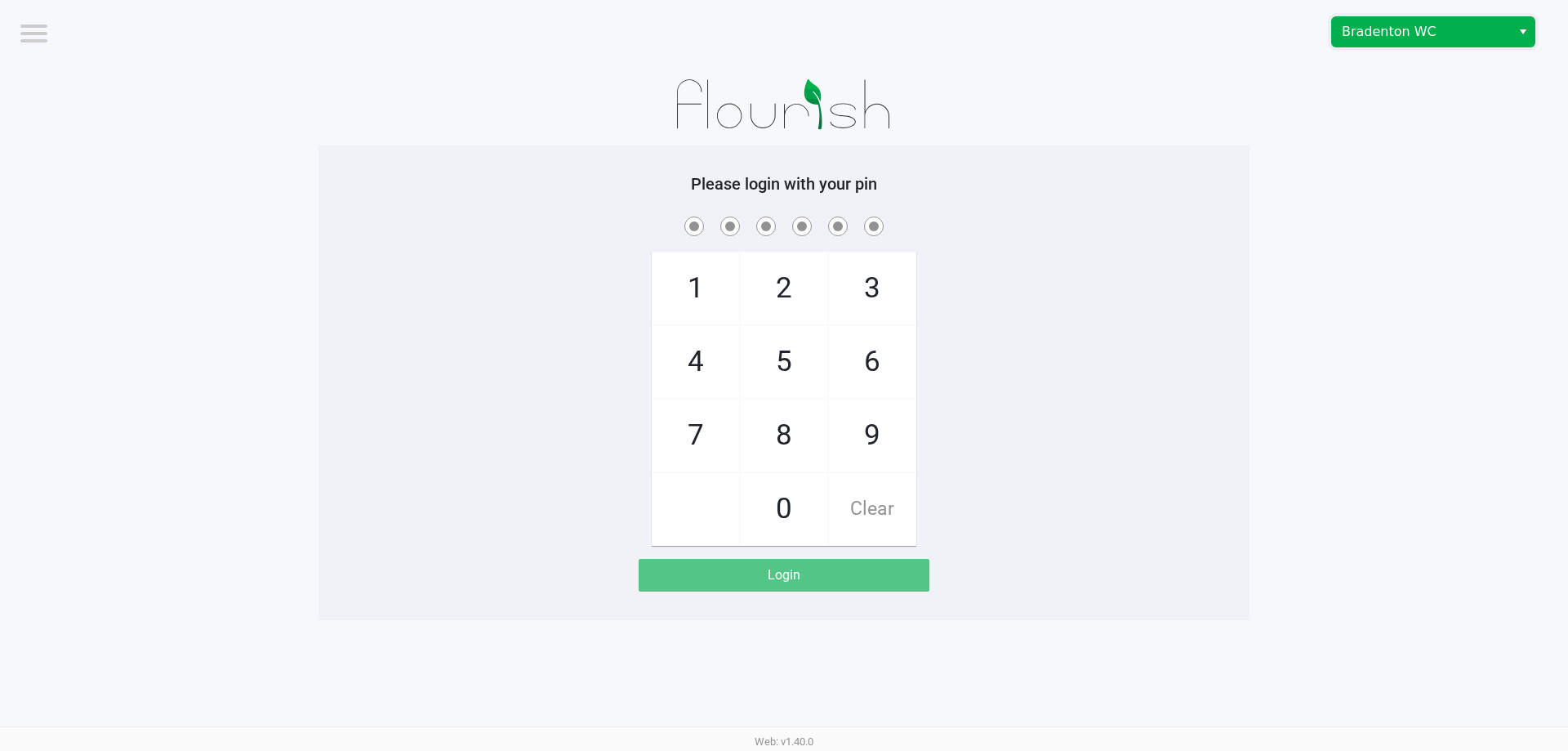
click at [1369, 37] on span "Bradenton WC" at bounding box center [1421, 32] width 159 height 20
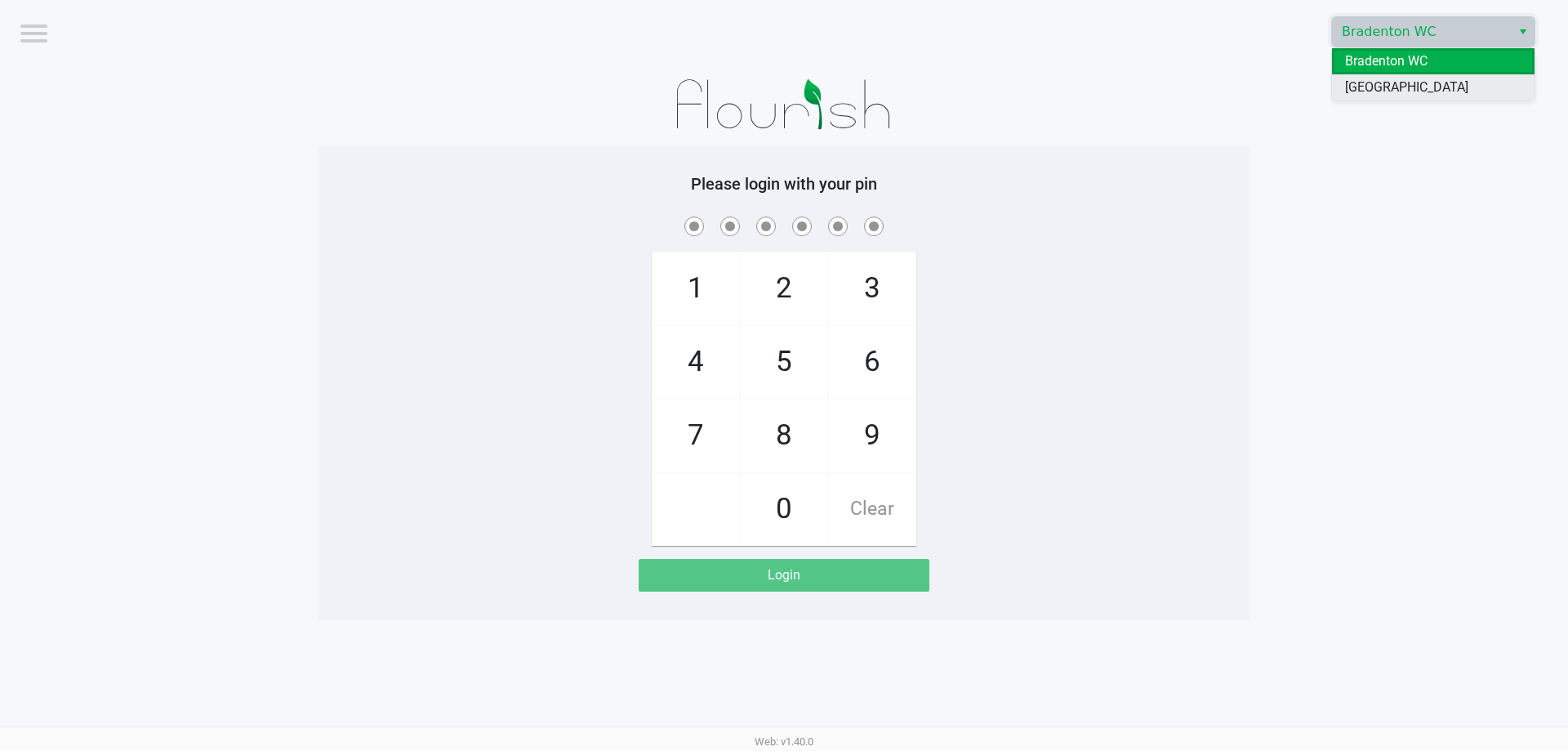
click at [1378, 80] on span "[GEOGRAPHIC_DATA]" at bounding box center [1407, 87] width 123 height 20
click at [782, 430] on span "8" at bounding box center [784, 436] width 87 height 72
checkbox input "true"
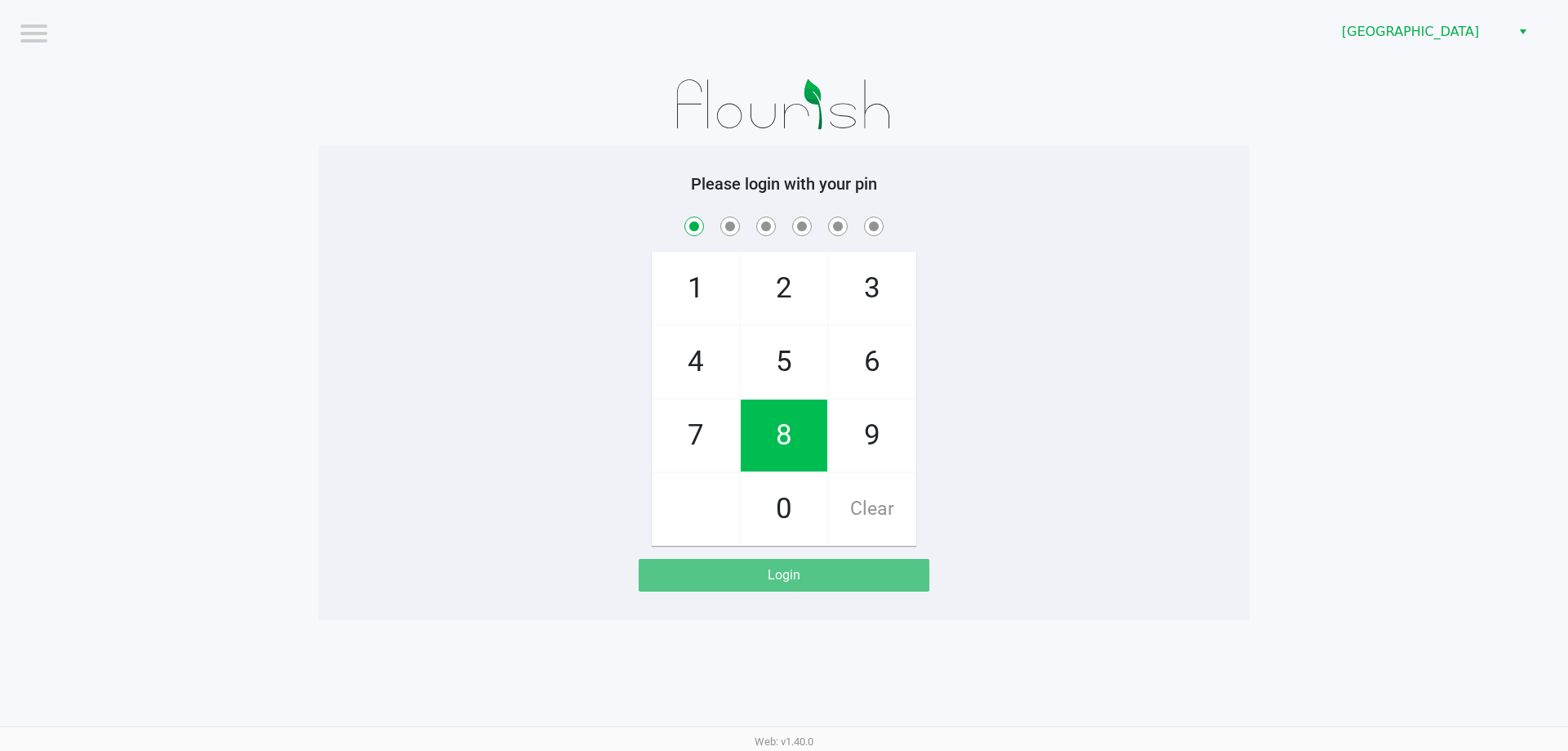
click at [795, 529] on span "0" at bounding box center [784, 509] width 87 height 72
checkbox input "true"
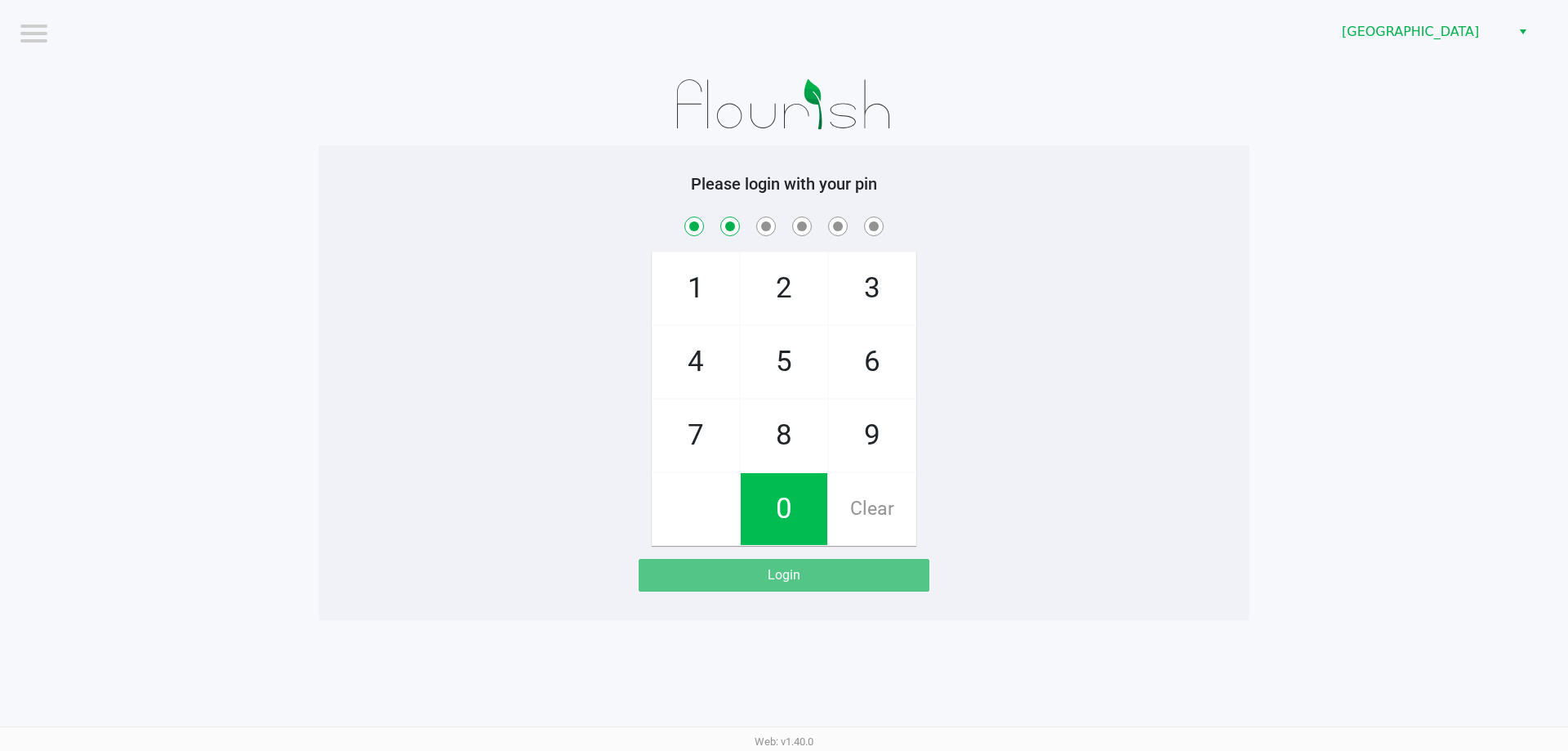
click at [853, 443] on span "9" at bounding box center [872, 436] width 87 height 72
checkbox input "true"
click at [706, 446] on span "7" at bounding box center [696, 436] width 87 height 72
checkbox input "true"
click at [689, 433] on span "7" at bounding box center [696, 436] width 87 height 72
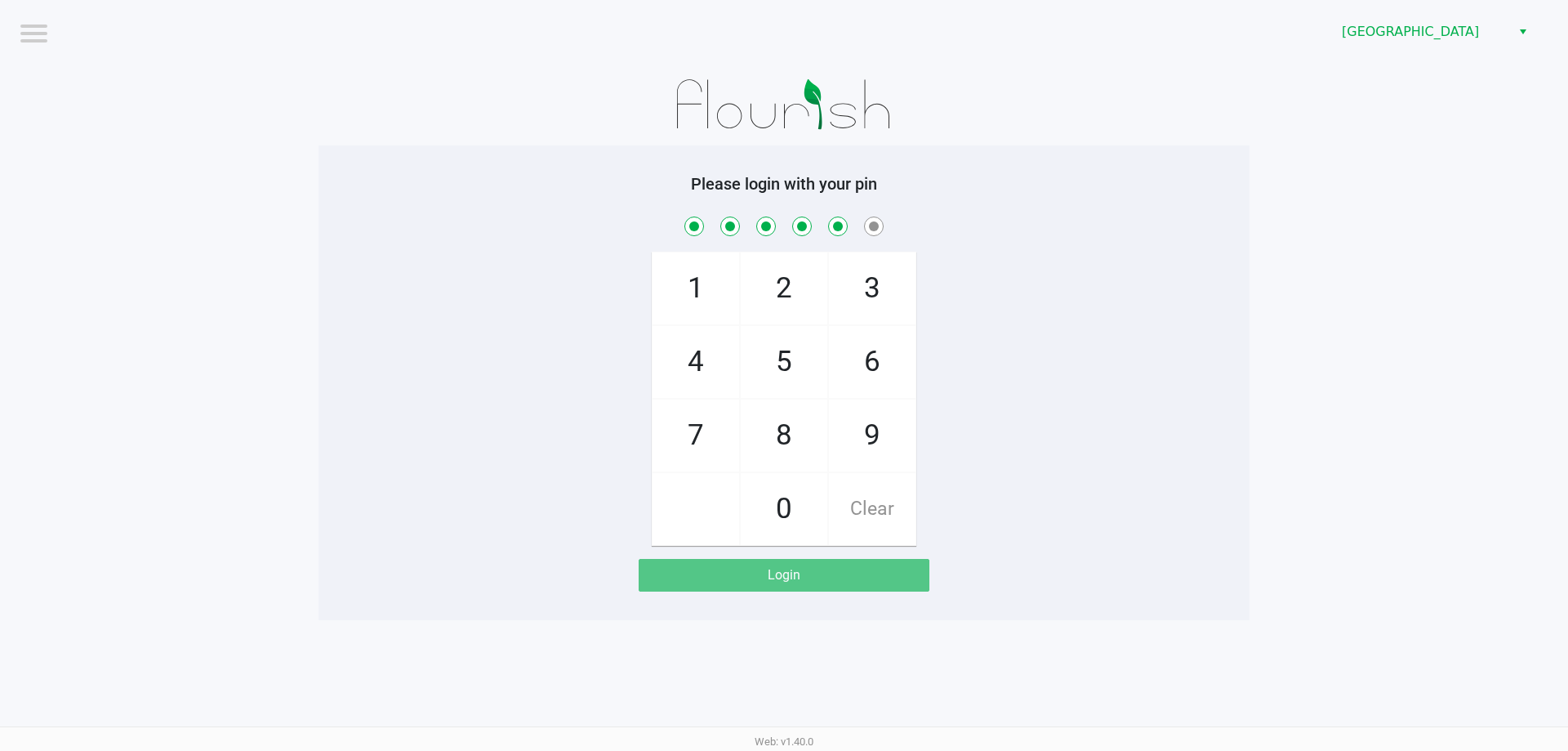
checkbox input "true"
click at [696, 300] on span "1" at bounding box center [696, 288] width 87 height 72
checkbox input "true"
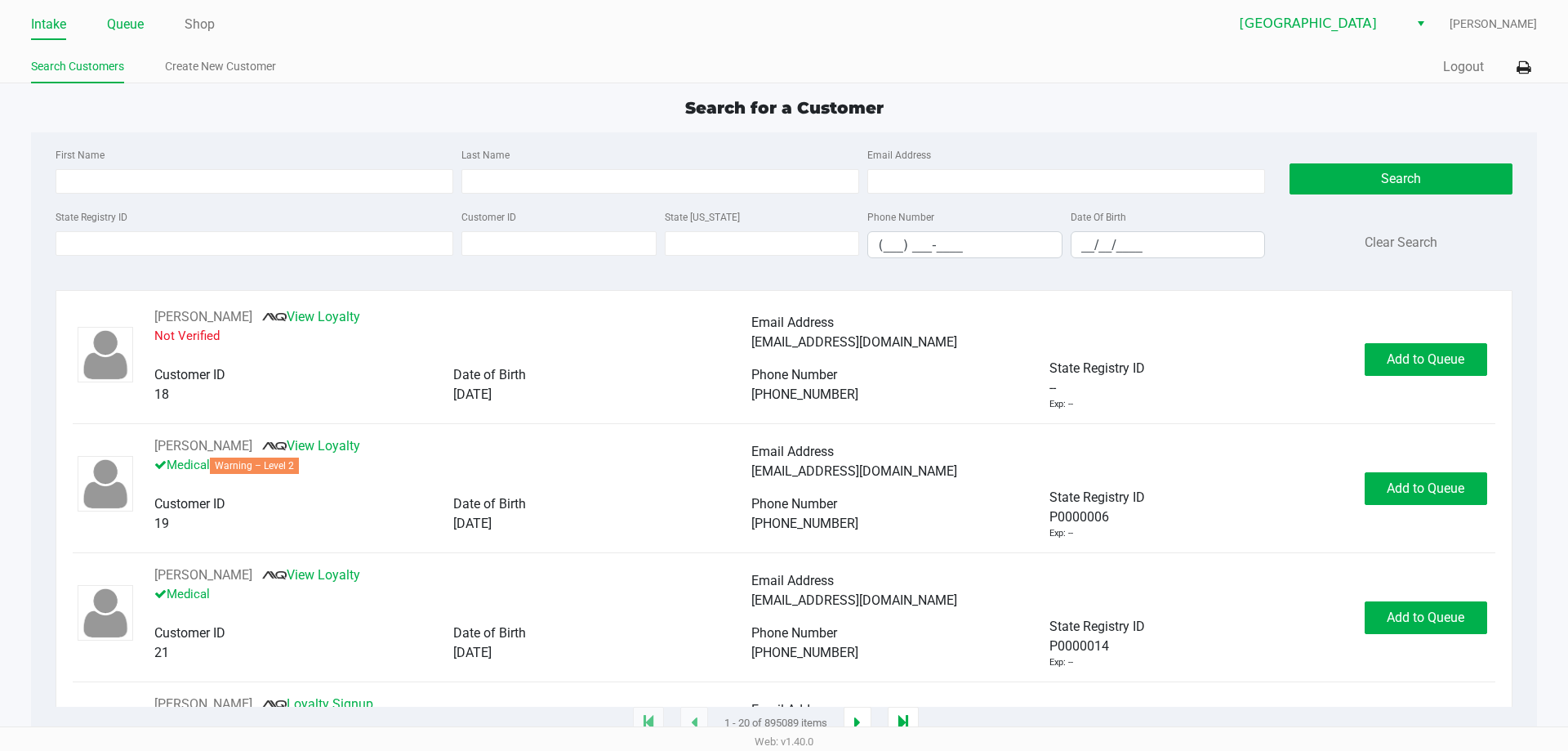
click at [128, 25] on link "Queue" at bounding box center [125, 23] width 37 height 22
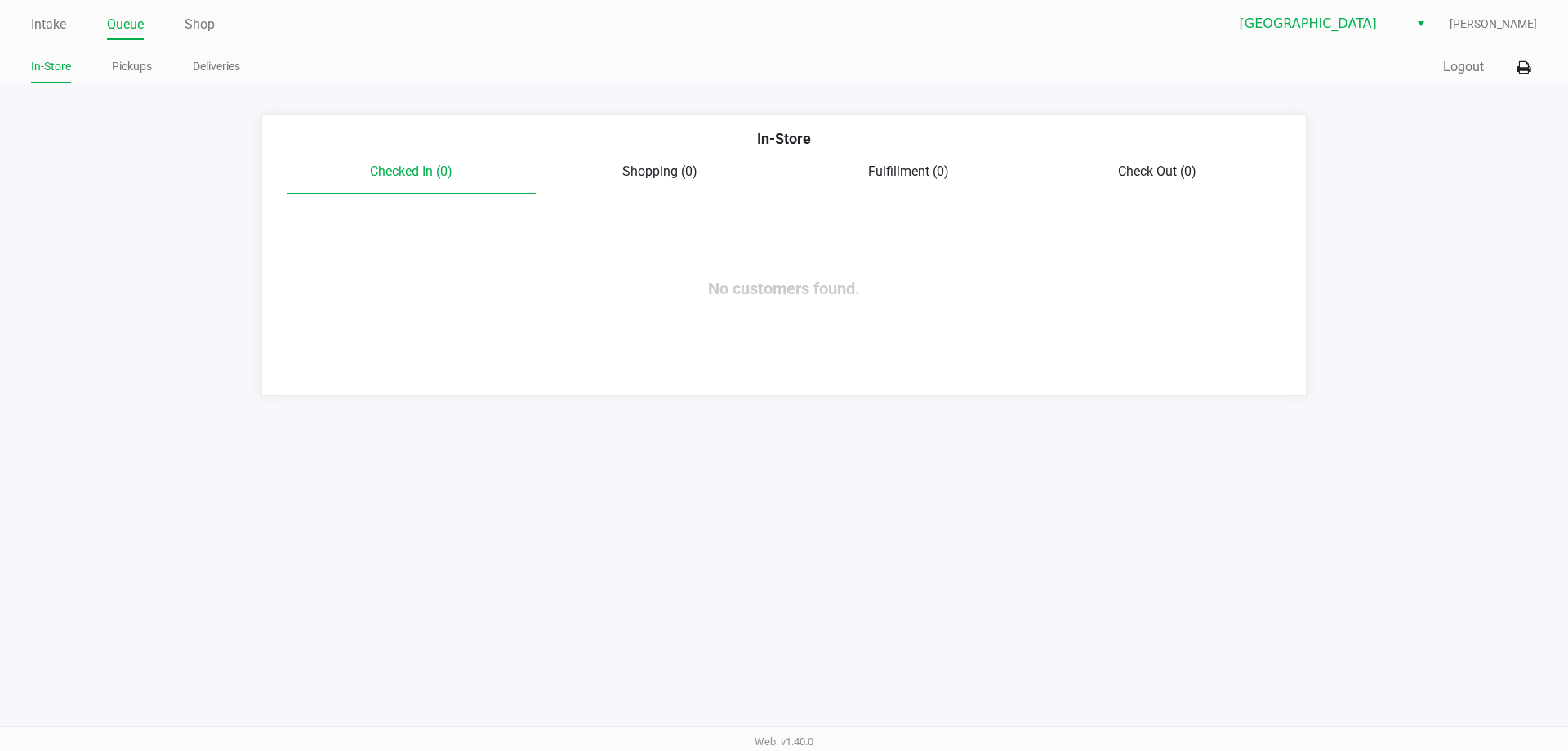
click at [1527, 65] on icon at bounding box center [1524, 68] width 14 height 12
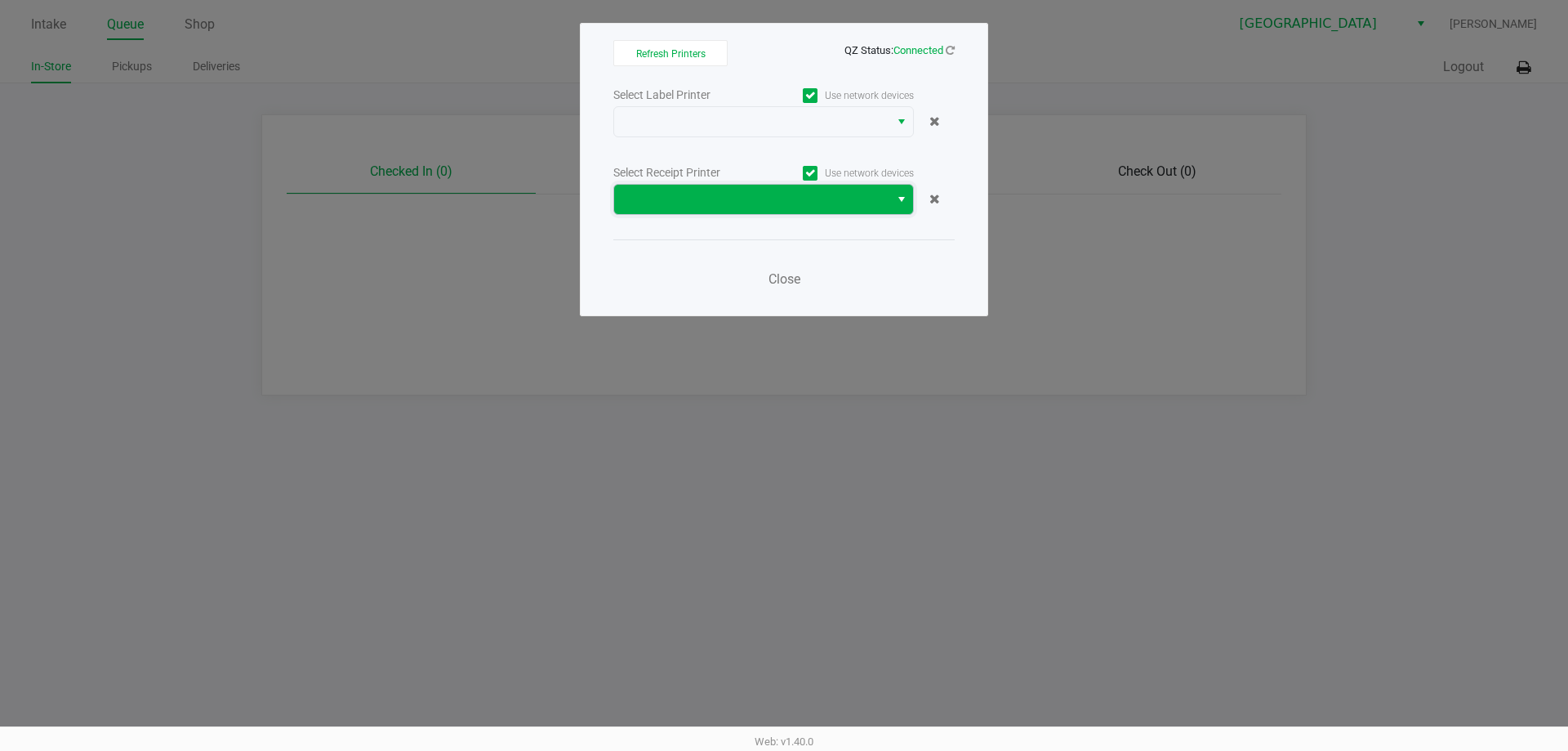
click at [814, 198] on span at bounding box center [752, 199] width 256 height 20
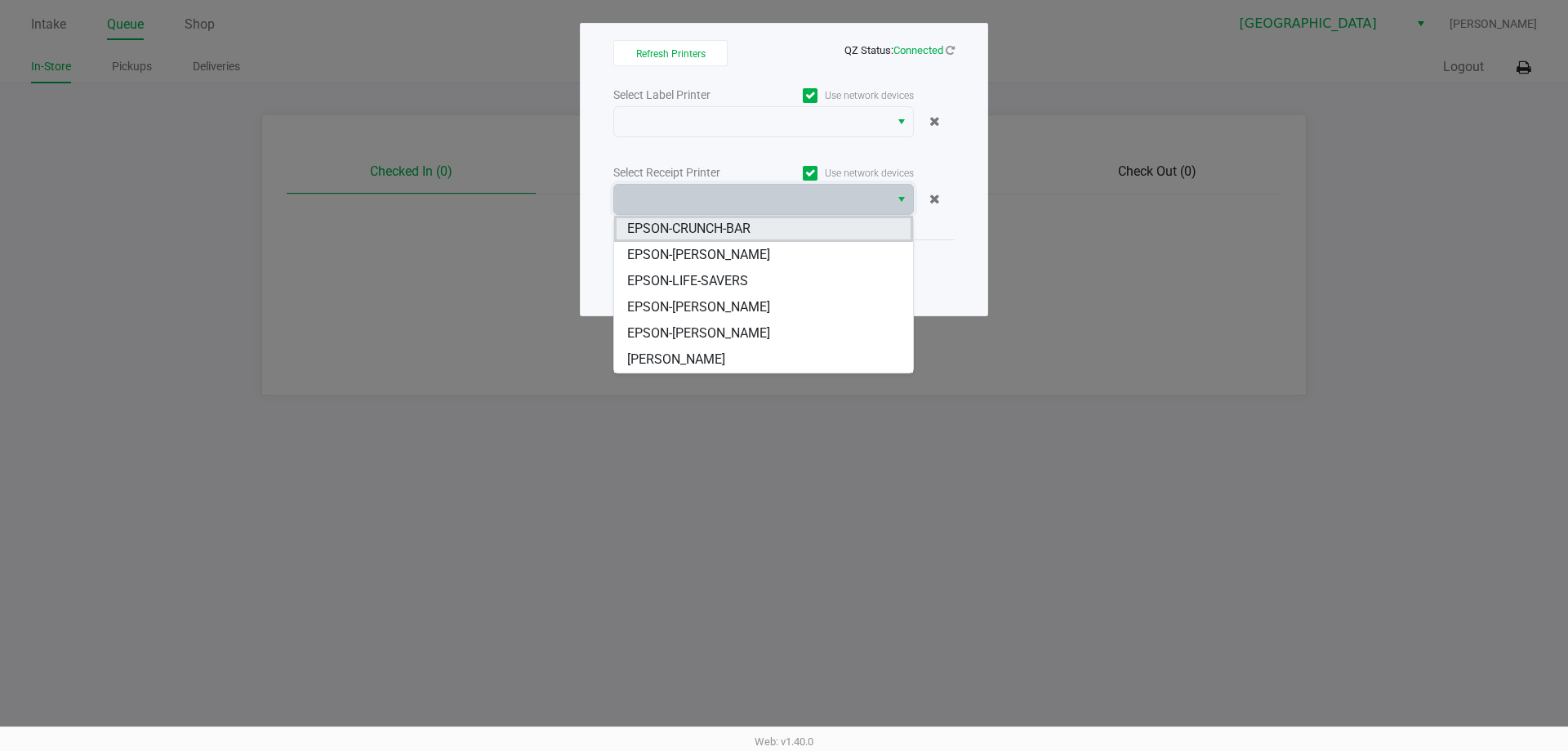
click at [755, 234] on li "EPSON-CRUNCH-BAR" at bounding box center [763, 229] width 299 height 26
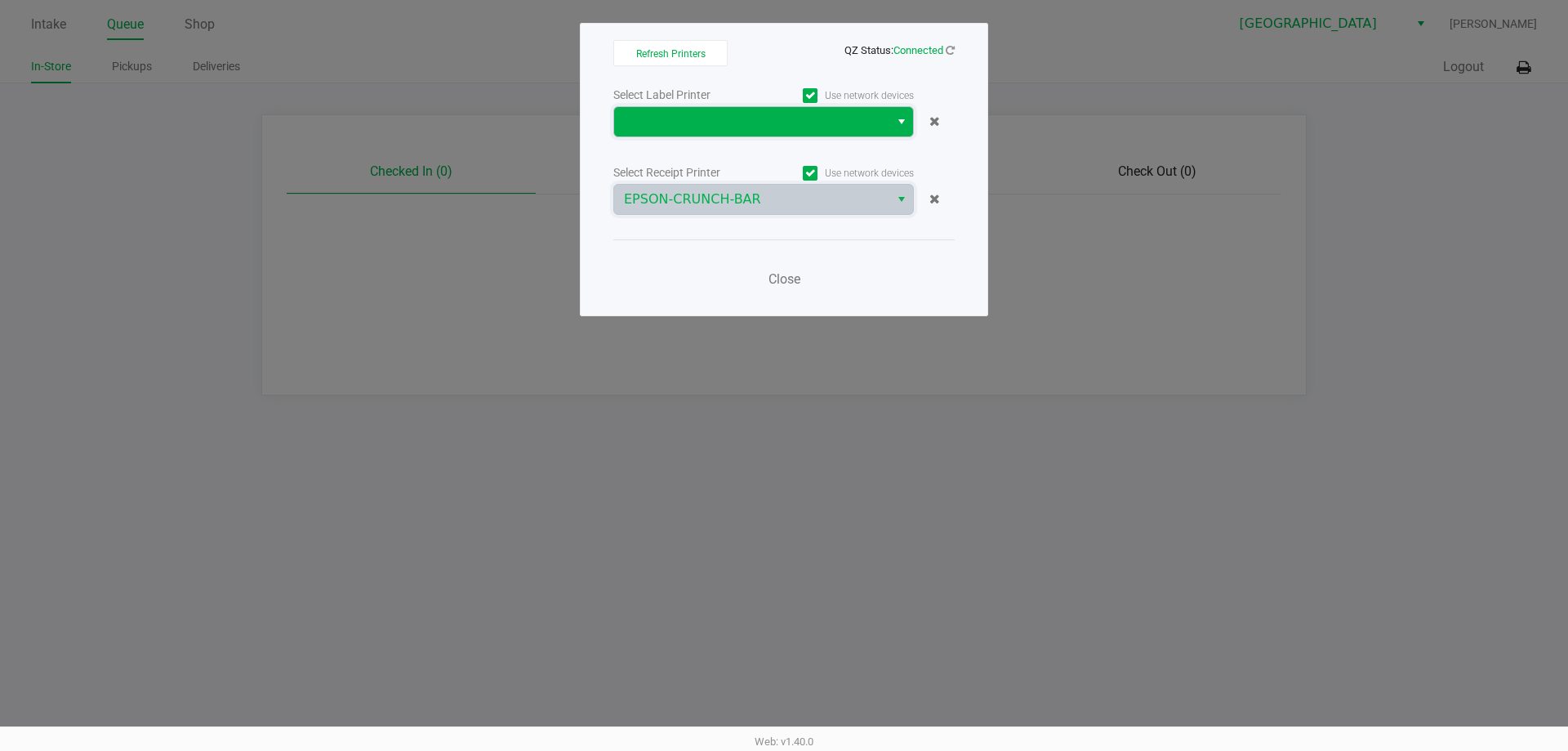
click at [749, 108] on span at bounding box center [752, 121] width 276 height 29
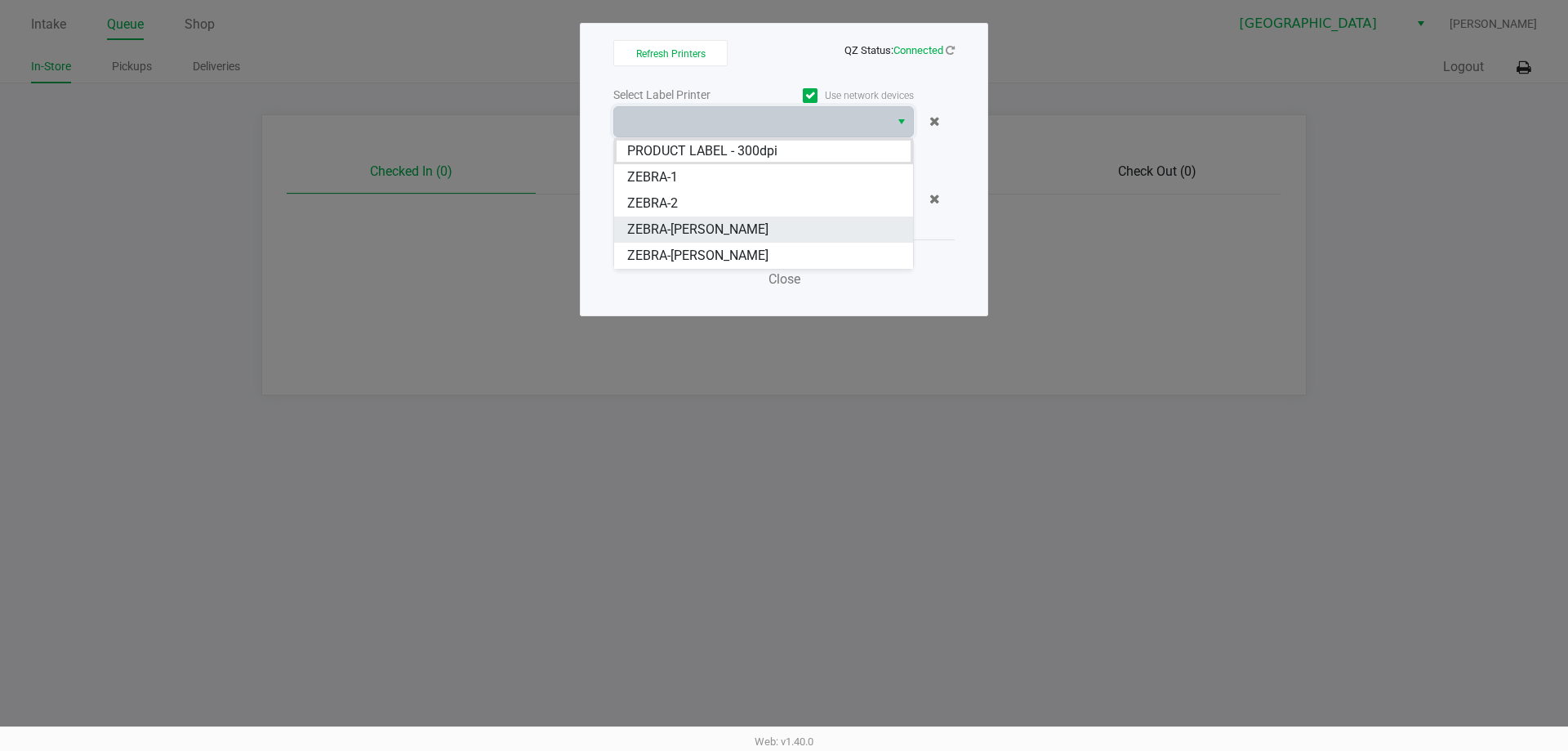
click at [745, 233] on span "ZEBRA-[PERSON_NAME]" at bounding box center [698, 230] width 142 height 20
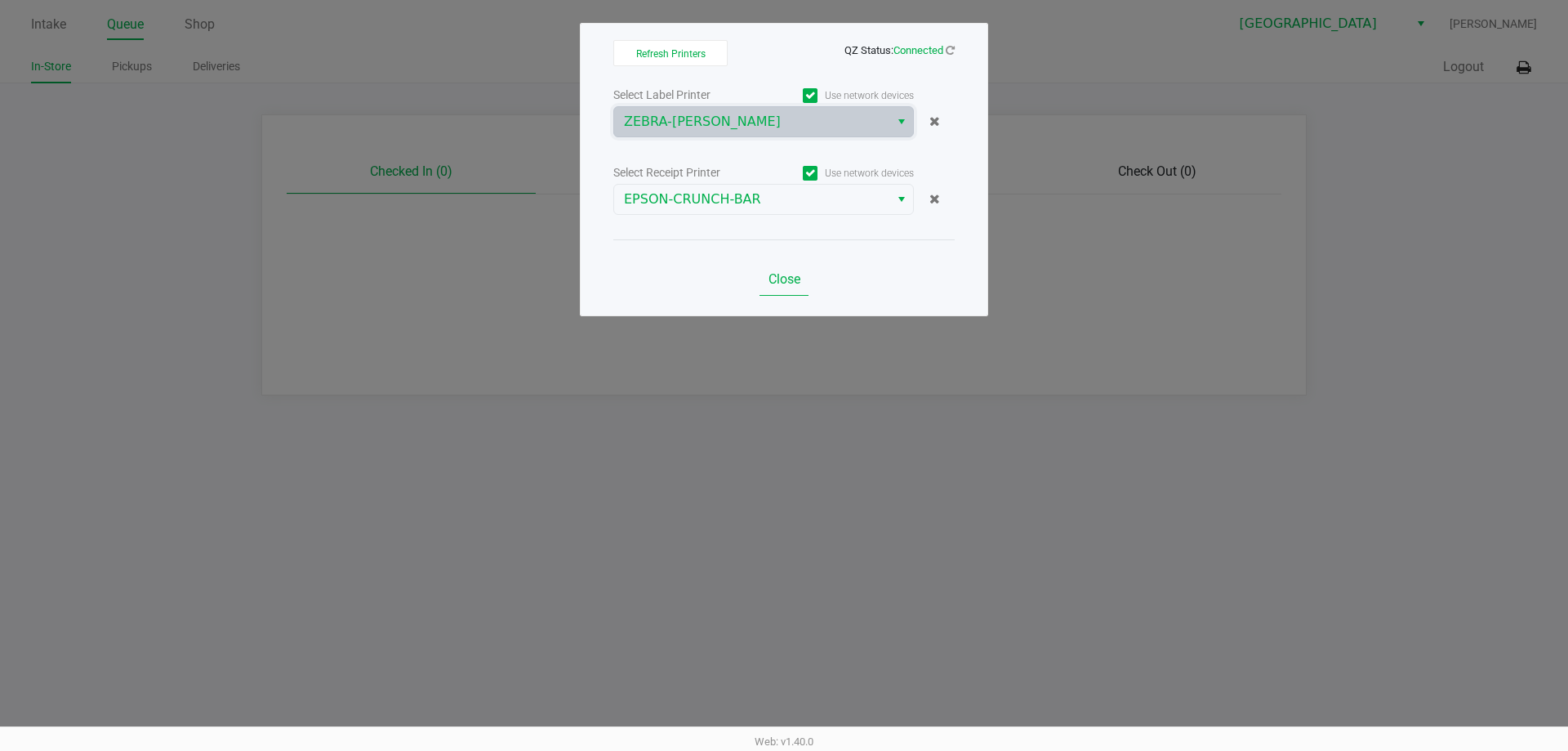
click at [781, 280] on span "Close" at bounding box center [784, 279] width 32 height 16
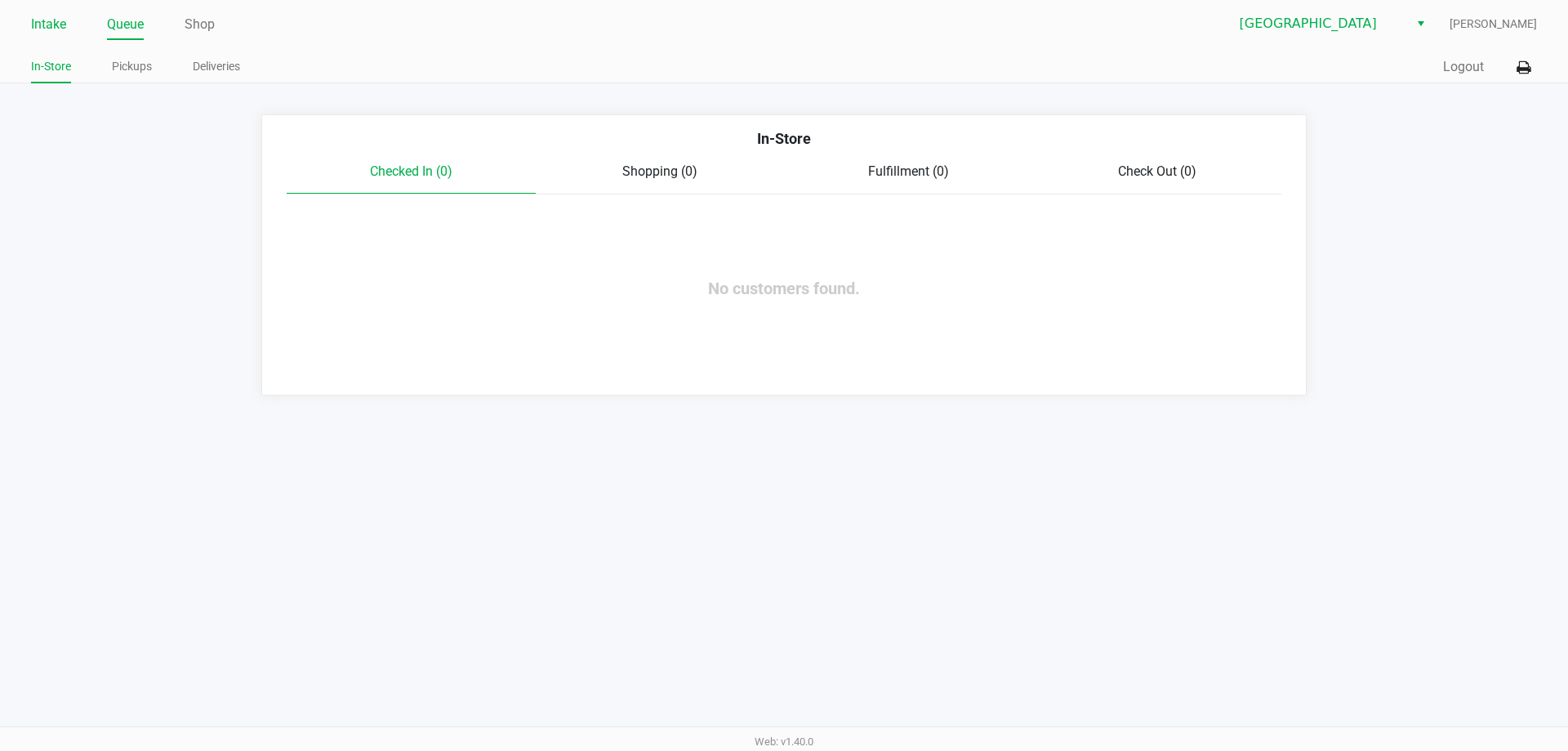
click at [42, 22] on link "Intake" at bounding box center [49, 23] width 35 height 22
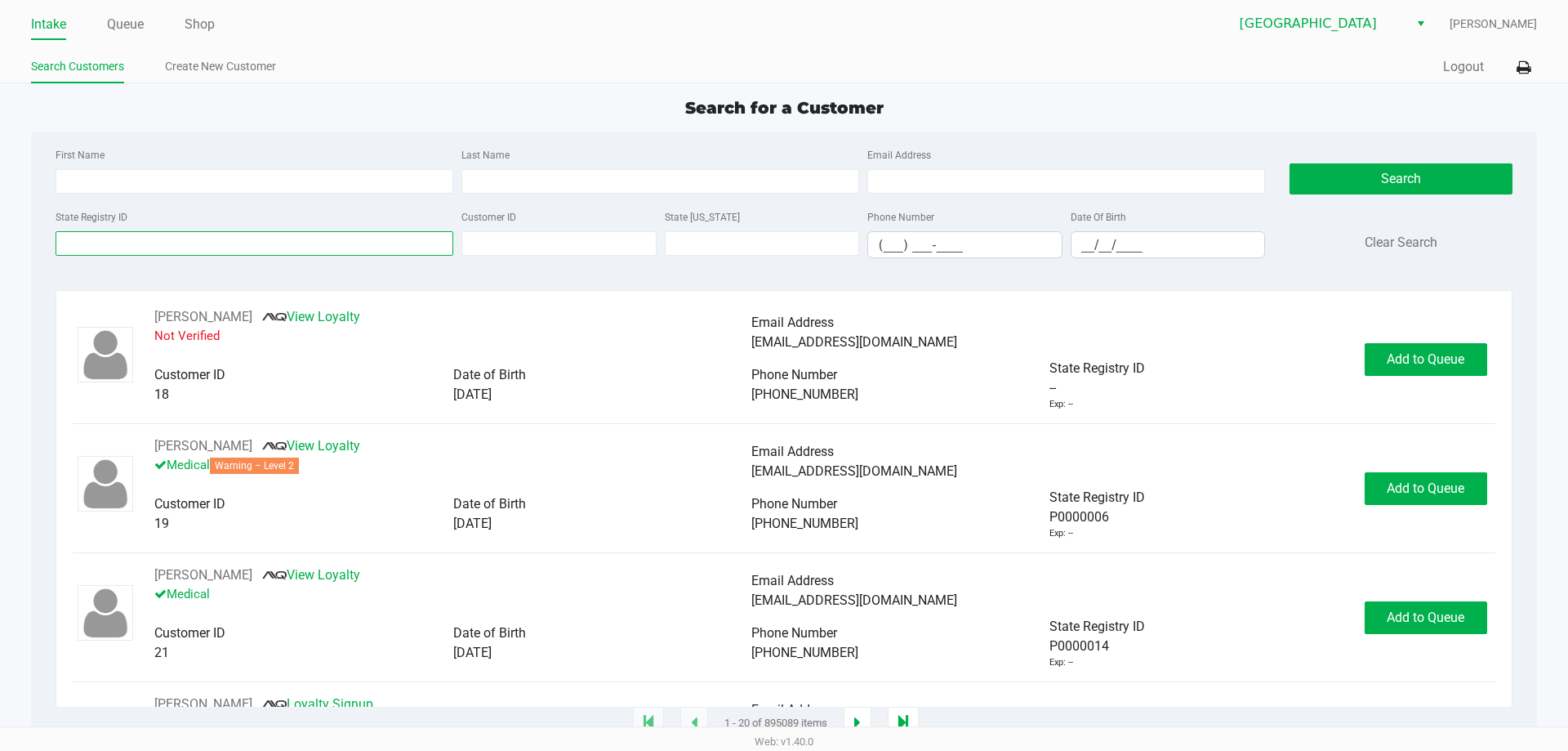
click at [161, 239] on input "State Registry ID" at bounding box center [254, 243] width 398 height 24
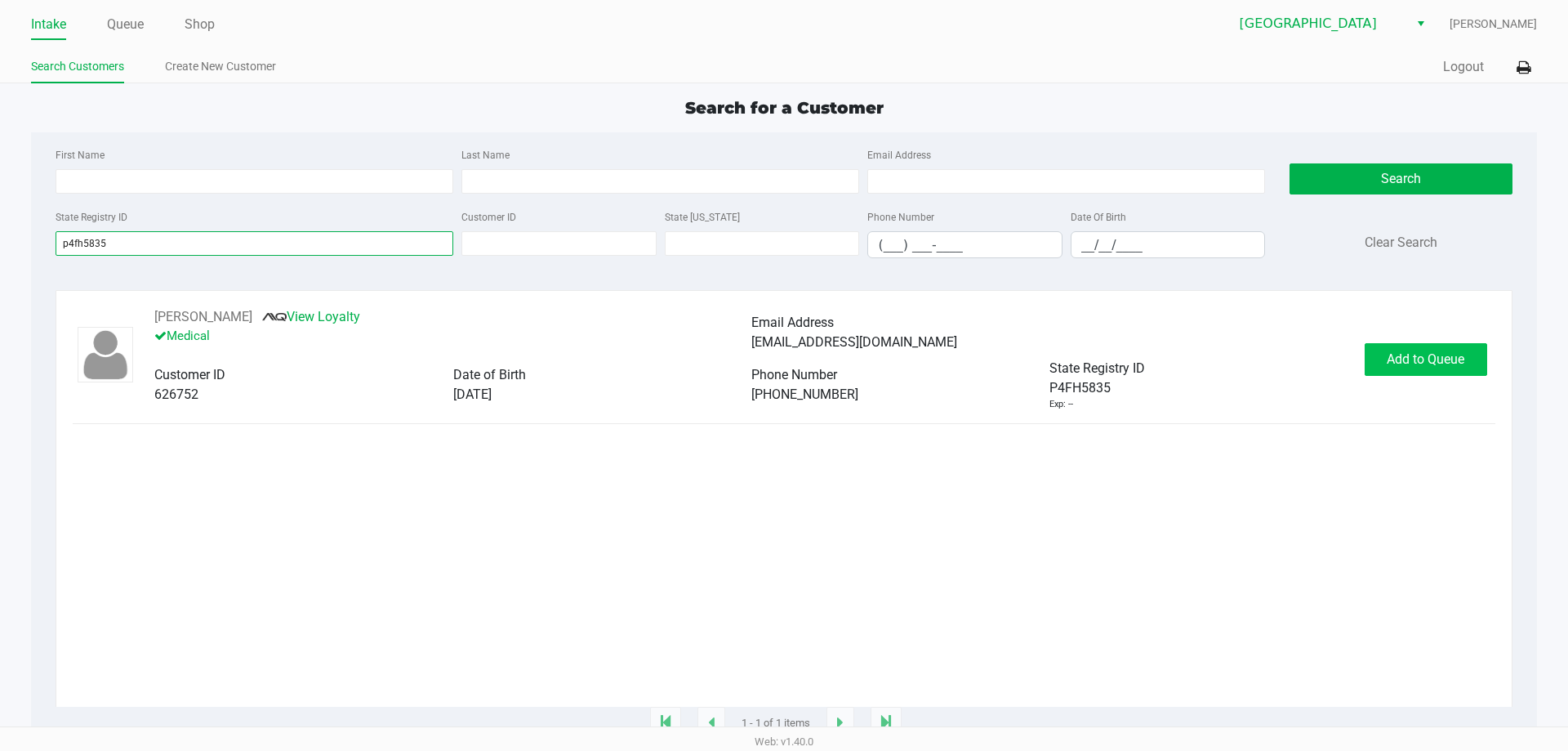
type input "p4fh5835"
click at [1419, 370] on button "Add to Queue" at bounding box center [1425, 359] width 122 height 32
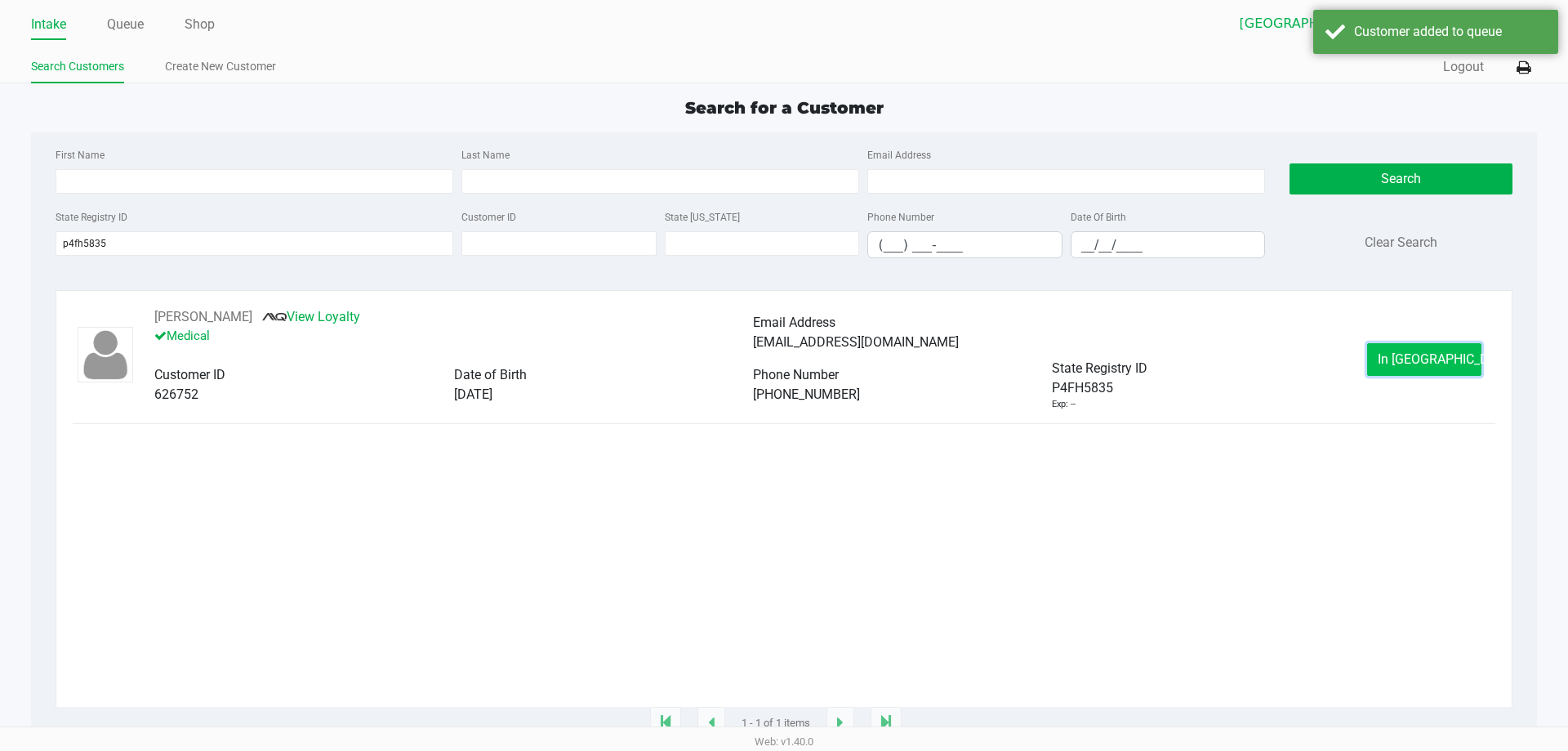
click at [1407, 352] on span "In Queue" at bounding box center [1447, 359] width 137 height 16
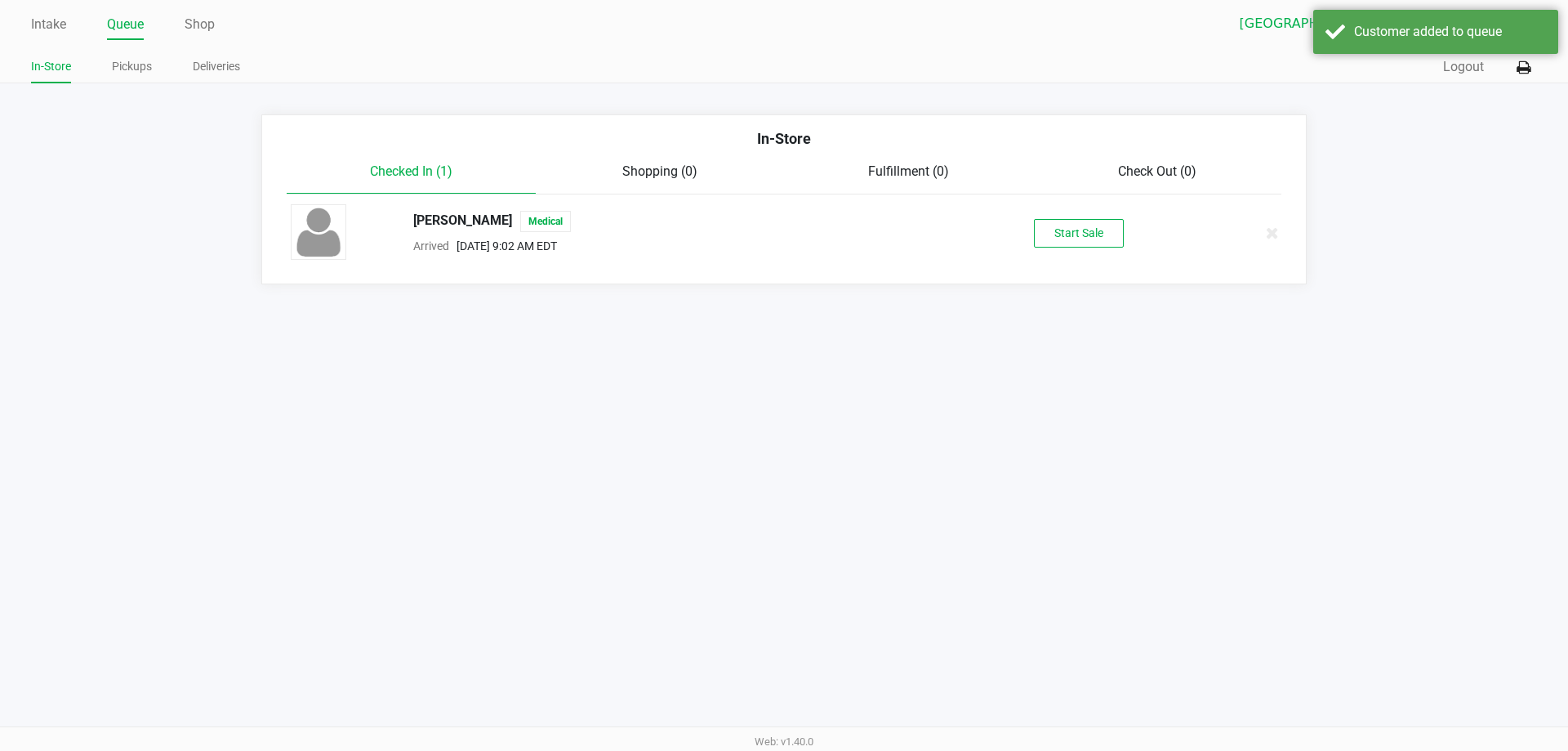
click at [1084, 217] on div "STEPHEN GRANT Medical Arrived Aug 22, 2025 9:02 AM EDT Start Sale" at bounding box center [784, 233] width 1011 height 57
click at [1087, 230] on button "Start Sale" at bounding box center [1079, 233] width 90 height 28
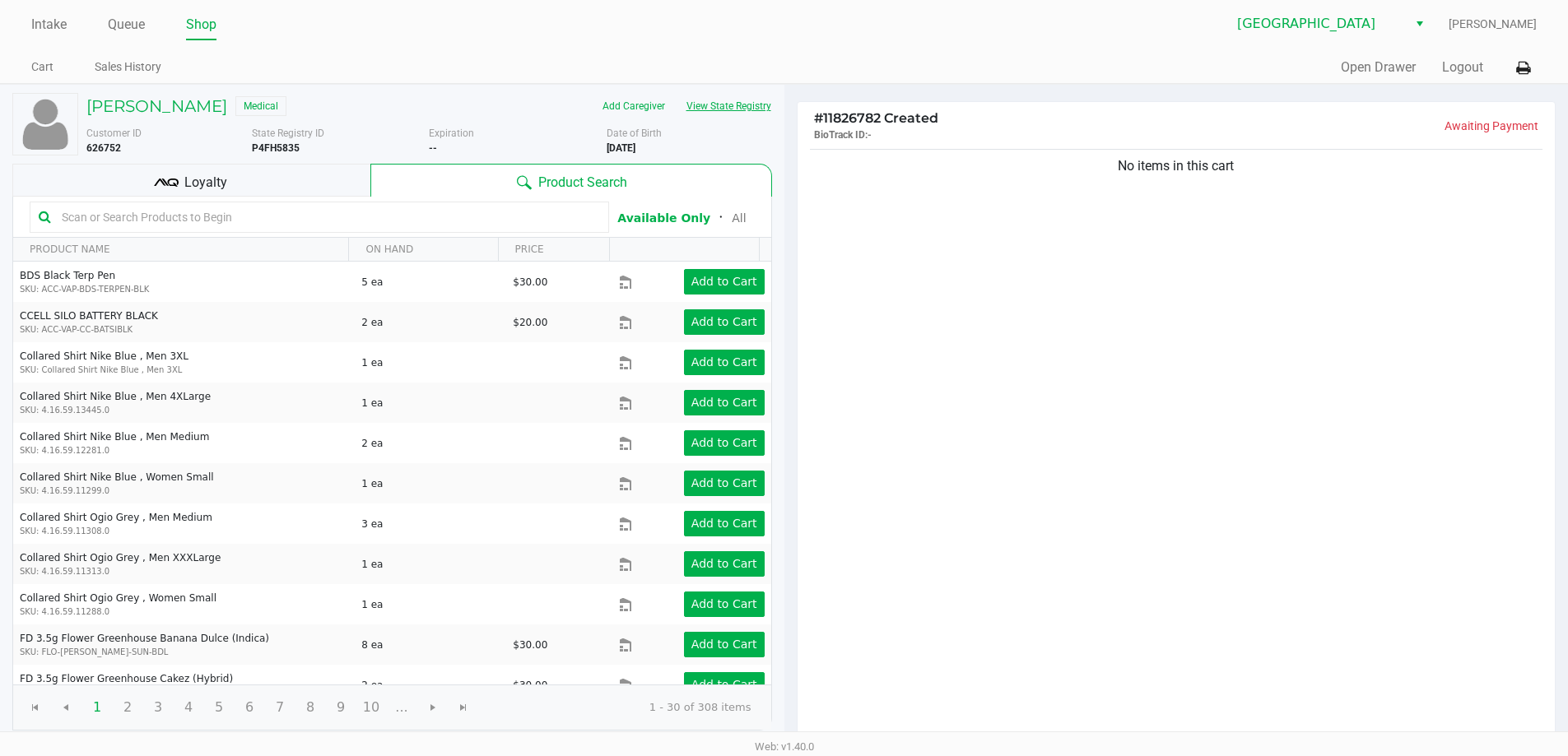
click at [758, 112] on button "View State Registry" at bounding box center [724, 105] width 97 height 27
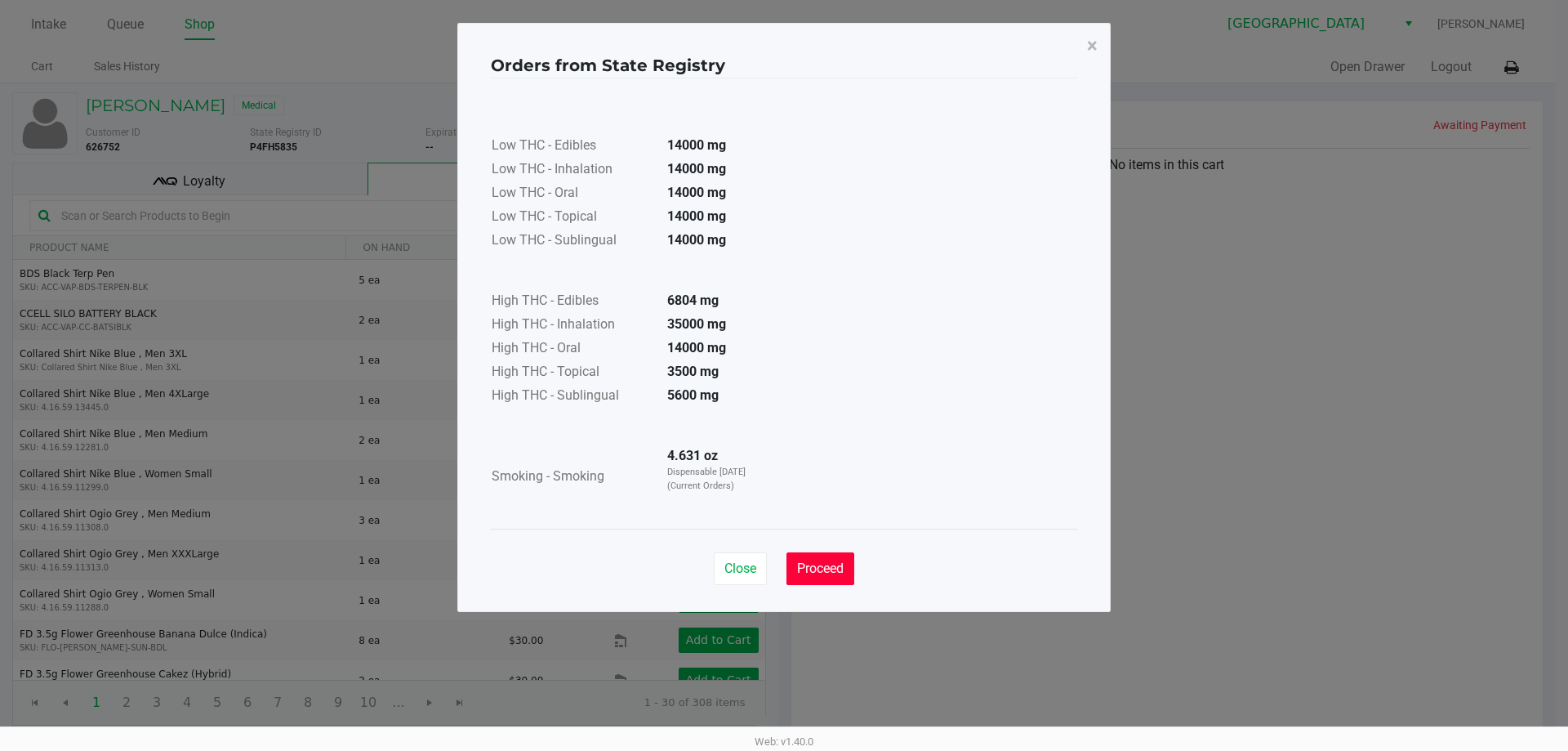
click at [845, 579] on button "Proceed" at bounding box center [820, 568] width 67 height 32
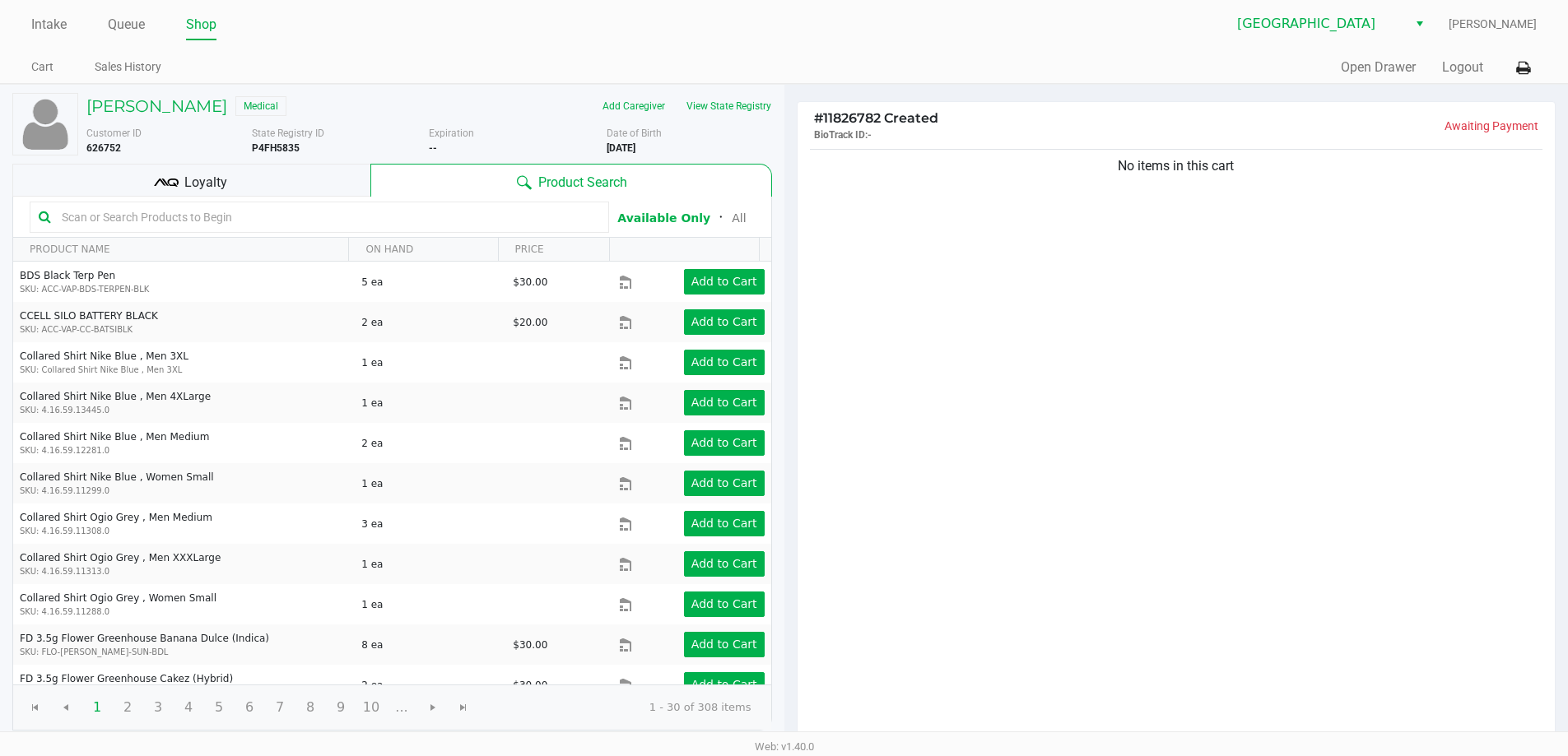
click at [1414, 504] on div "No items in this cart" at bounding box center [1177, 444] width 758 height 598
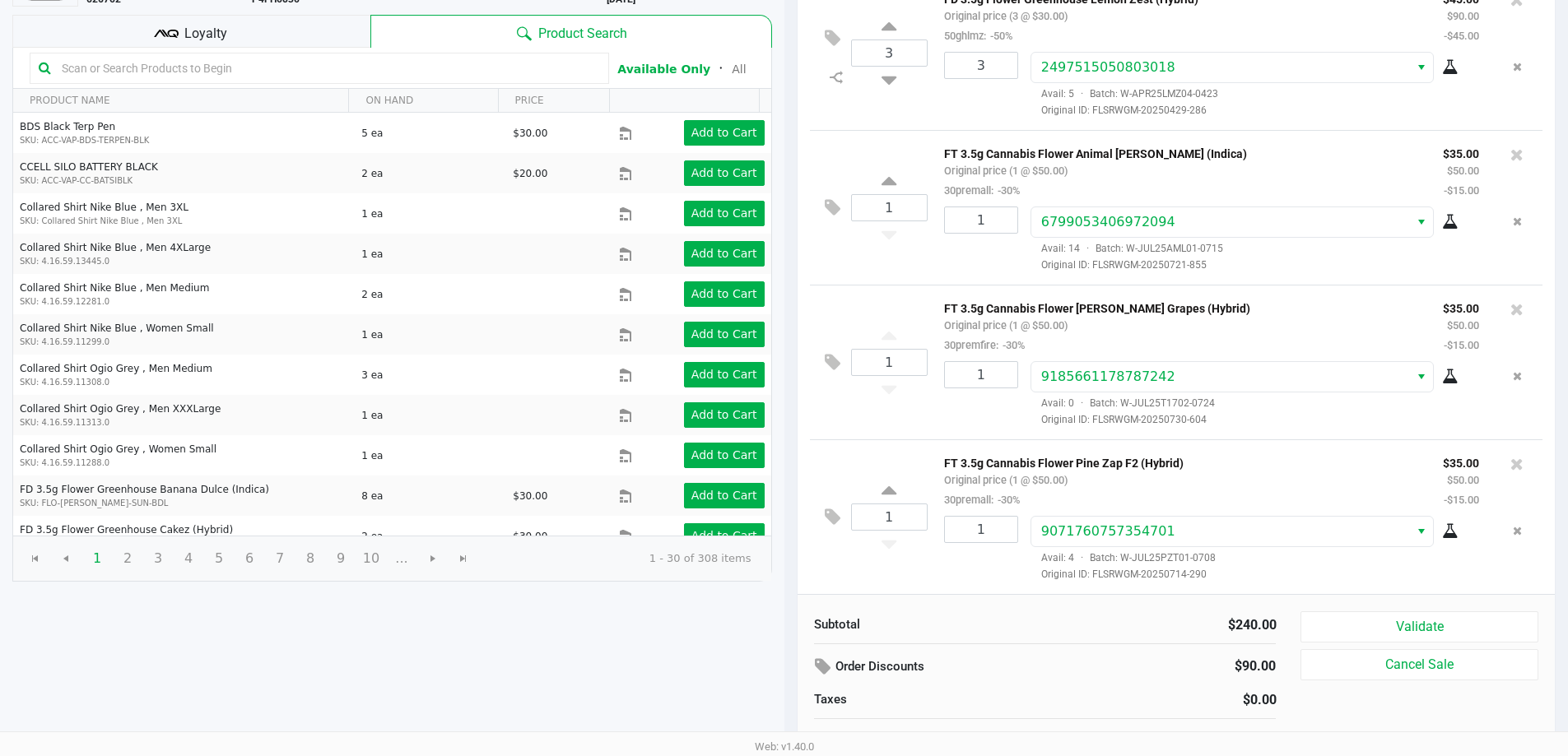
scroll to position [168, 0]
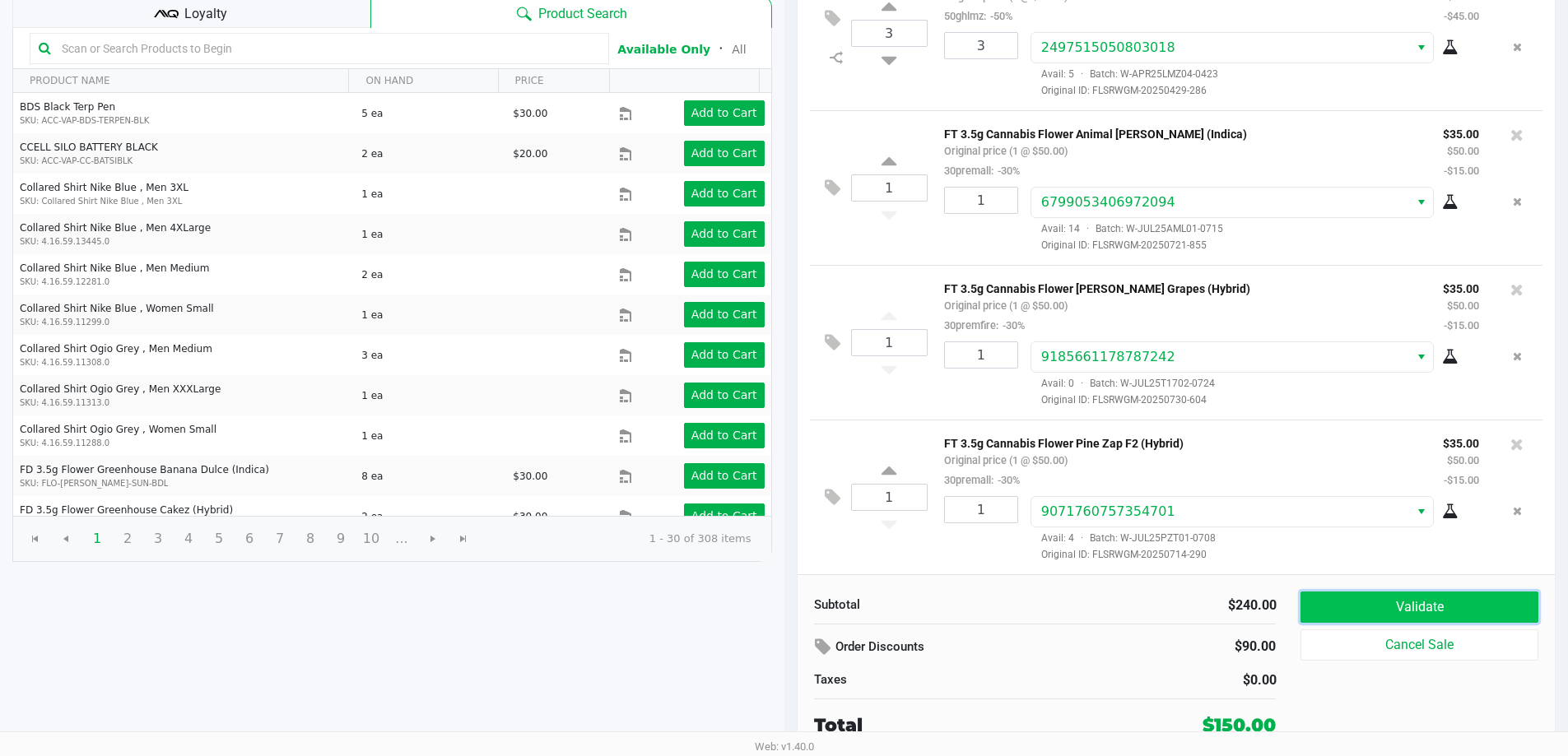
click at [1385, 612] on button "Validate" at bounding box center [1418, 607] width 237 height 32
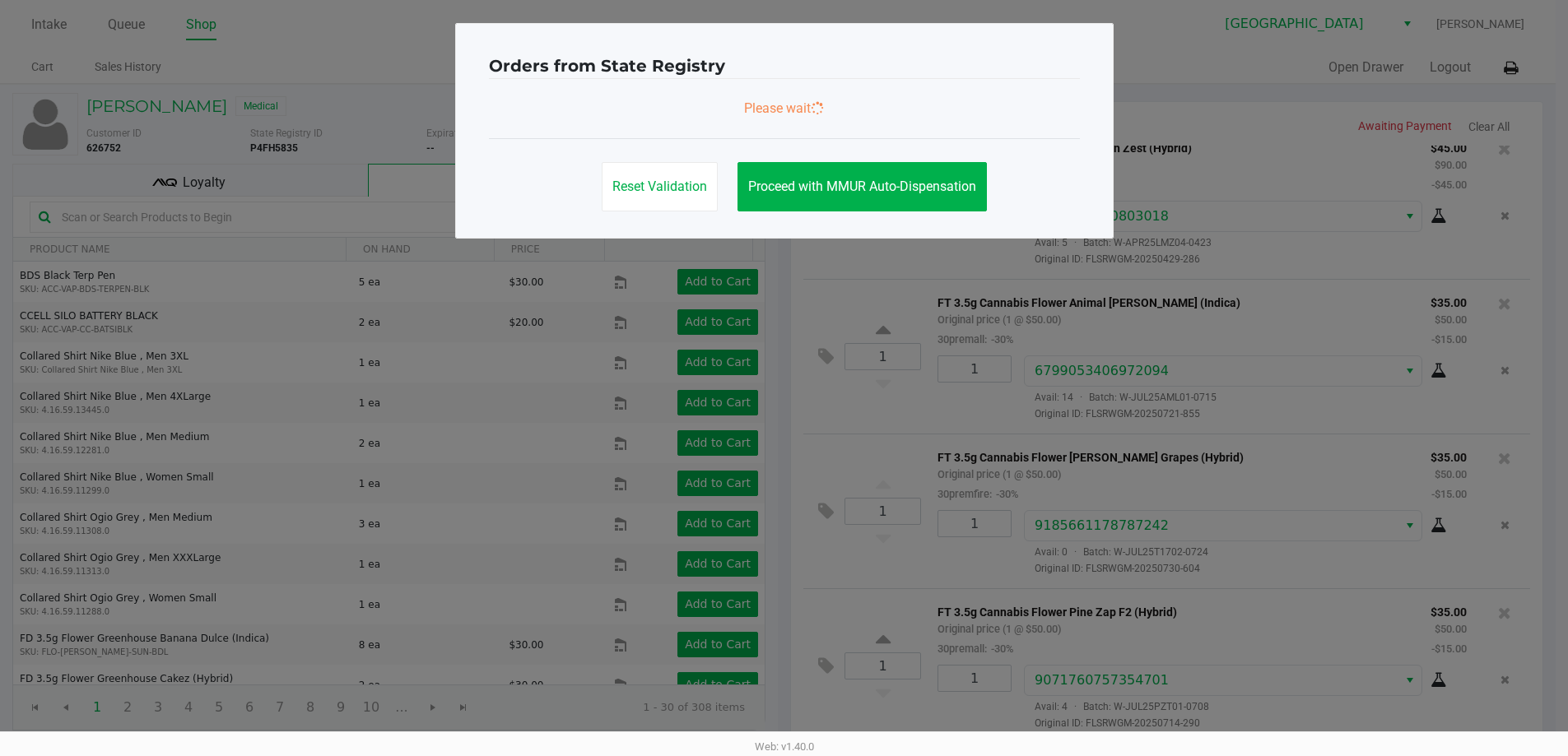
scroll to position [0, 0]
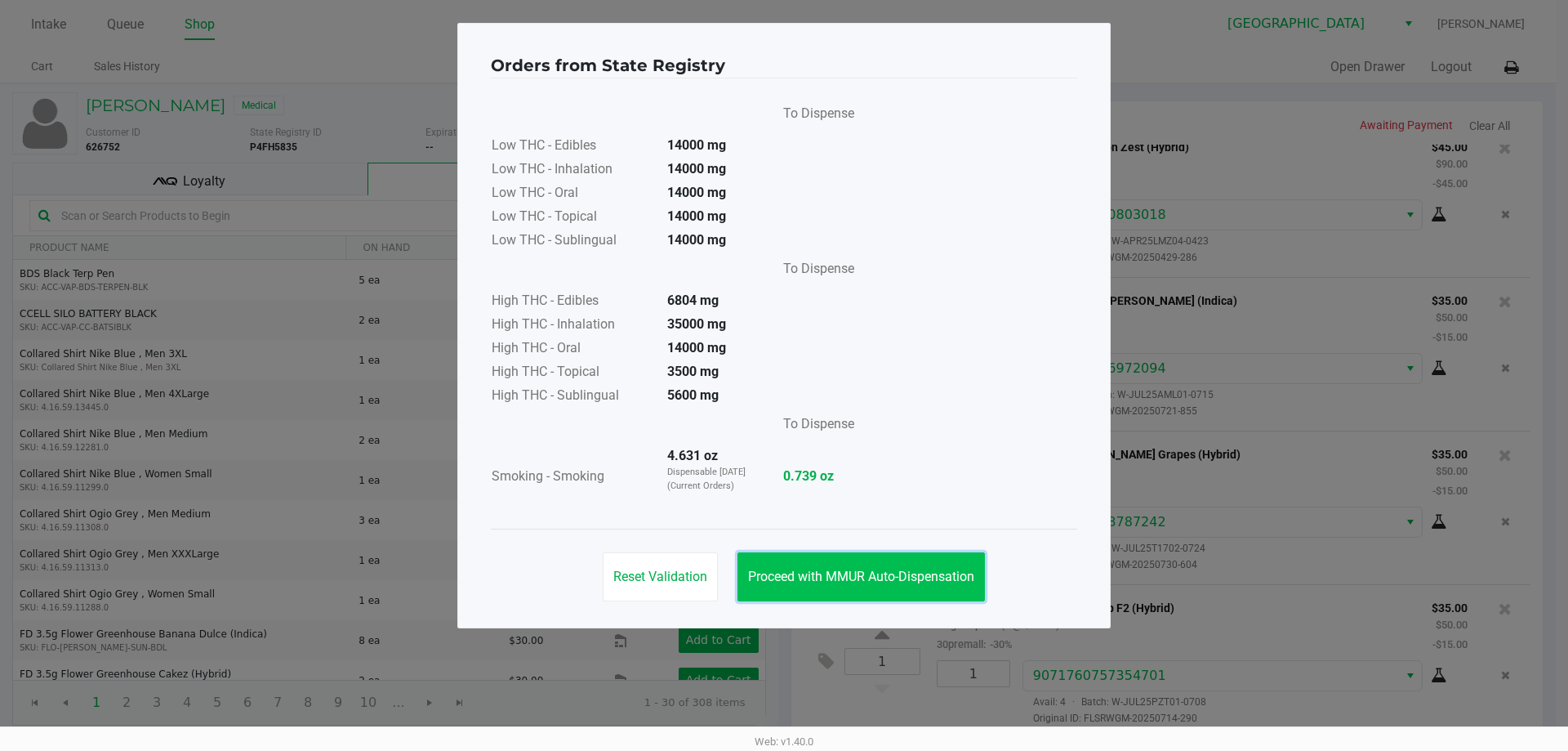
click at [914, 564] on button "Proceed with MMUR Auto-Dispensation" at bounding box center [861, 577] width 247 height 49
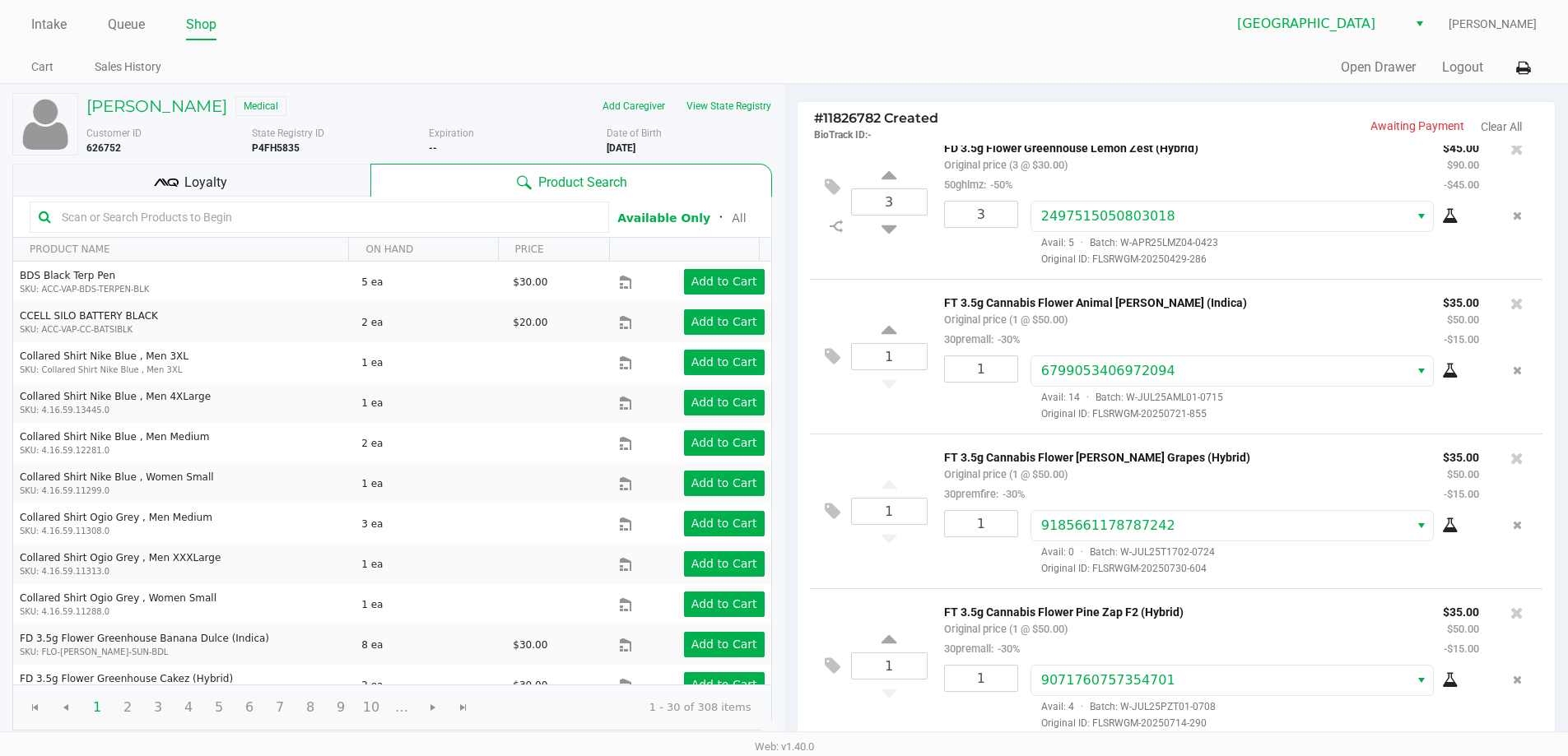
click at [308, 181] on div "Loyalty" at bounding box center [191, 179] width 358 height 32
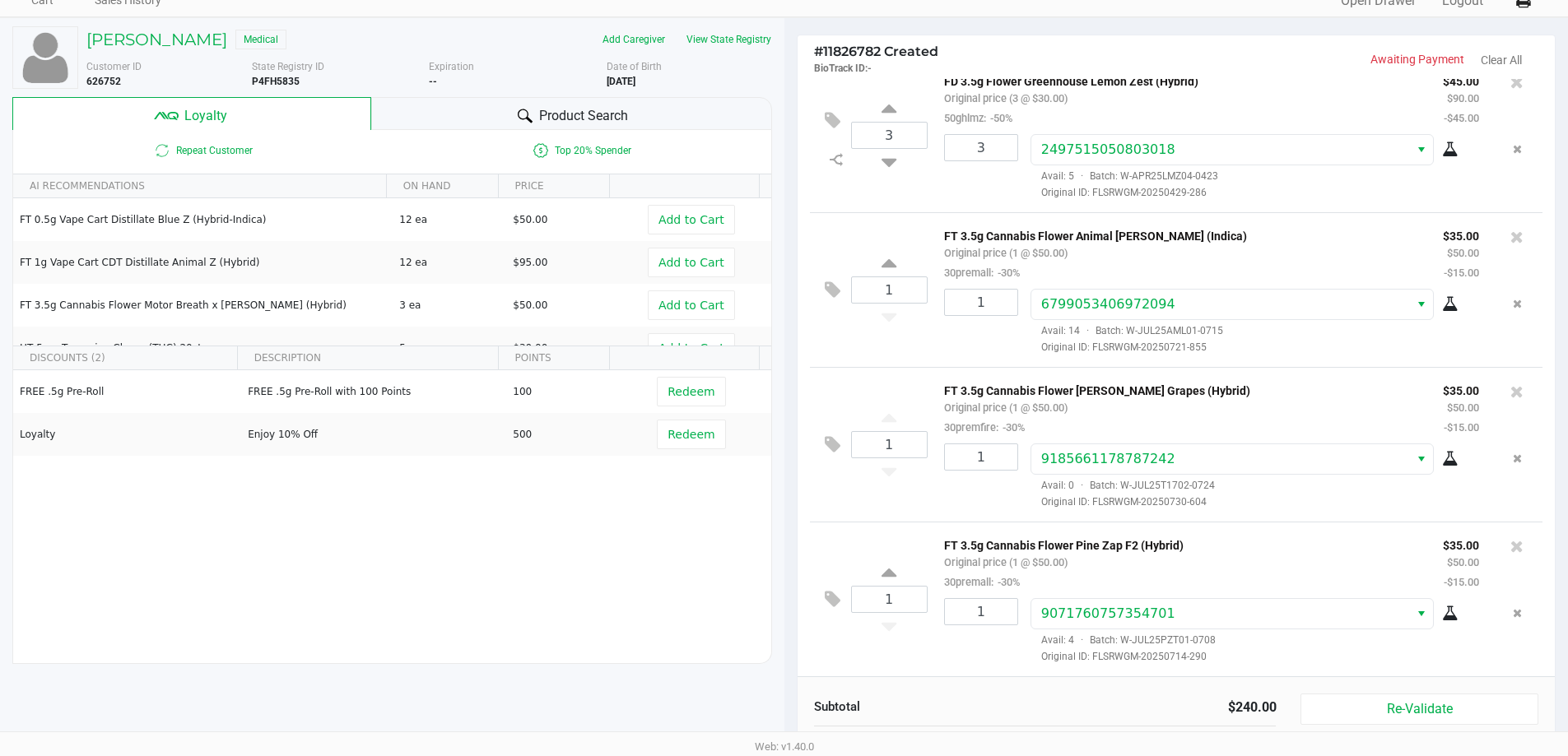
scroll to position [188, 0]
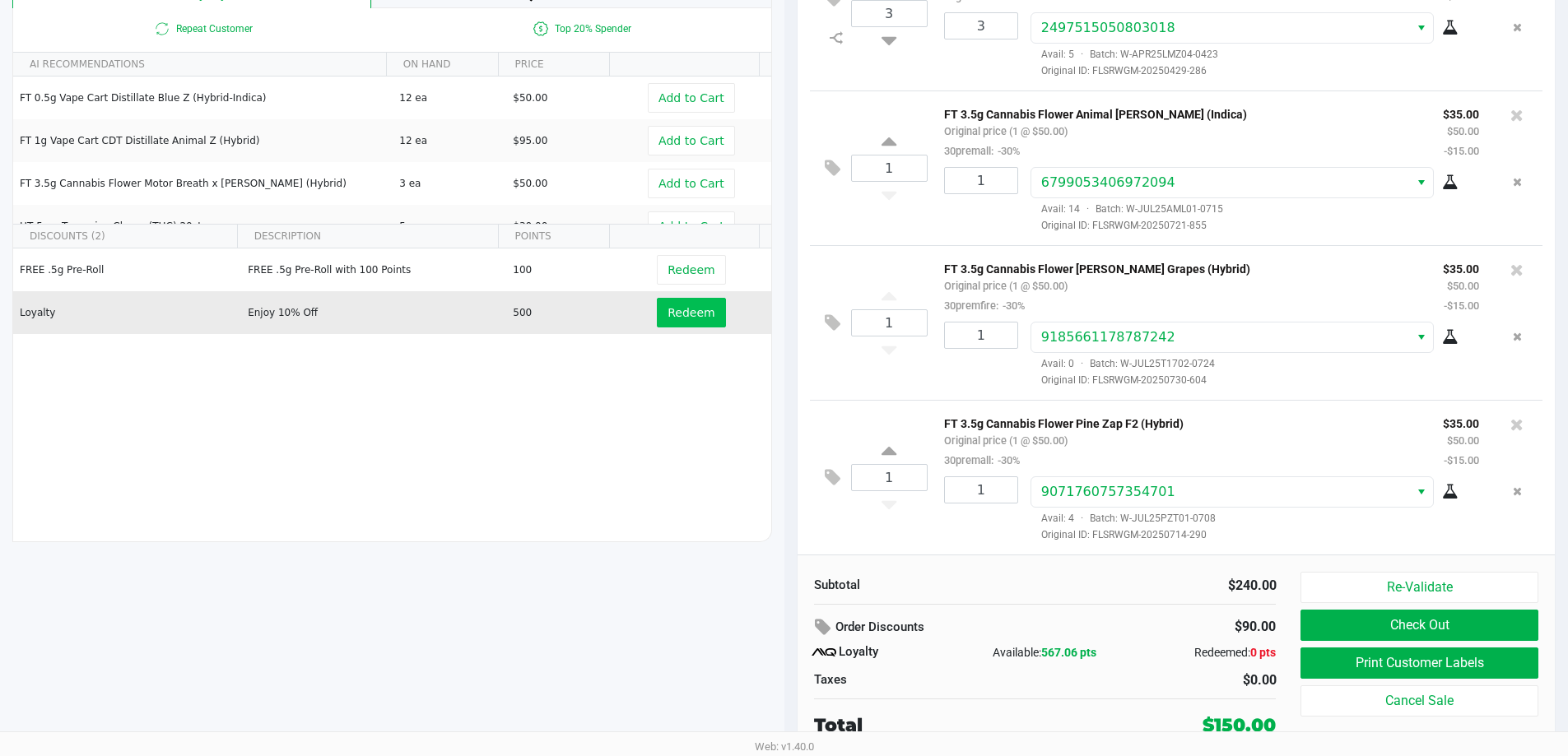
click at [673, 313] on span "Redeem" at bounding box center [691, 312] width 47 height 13
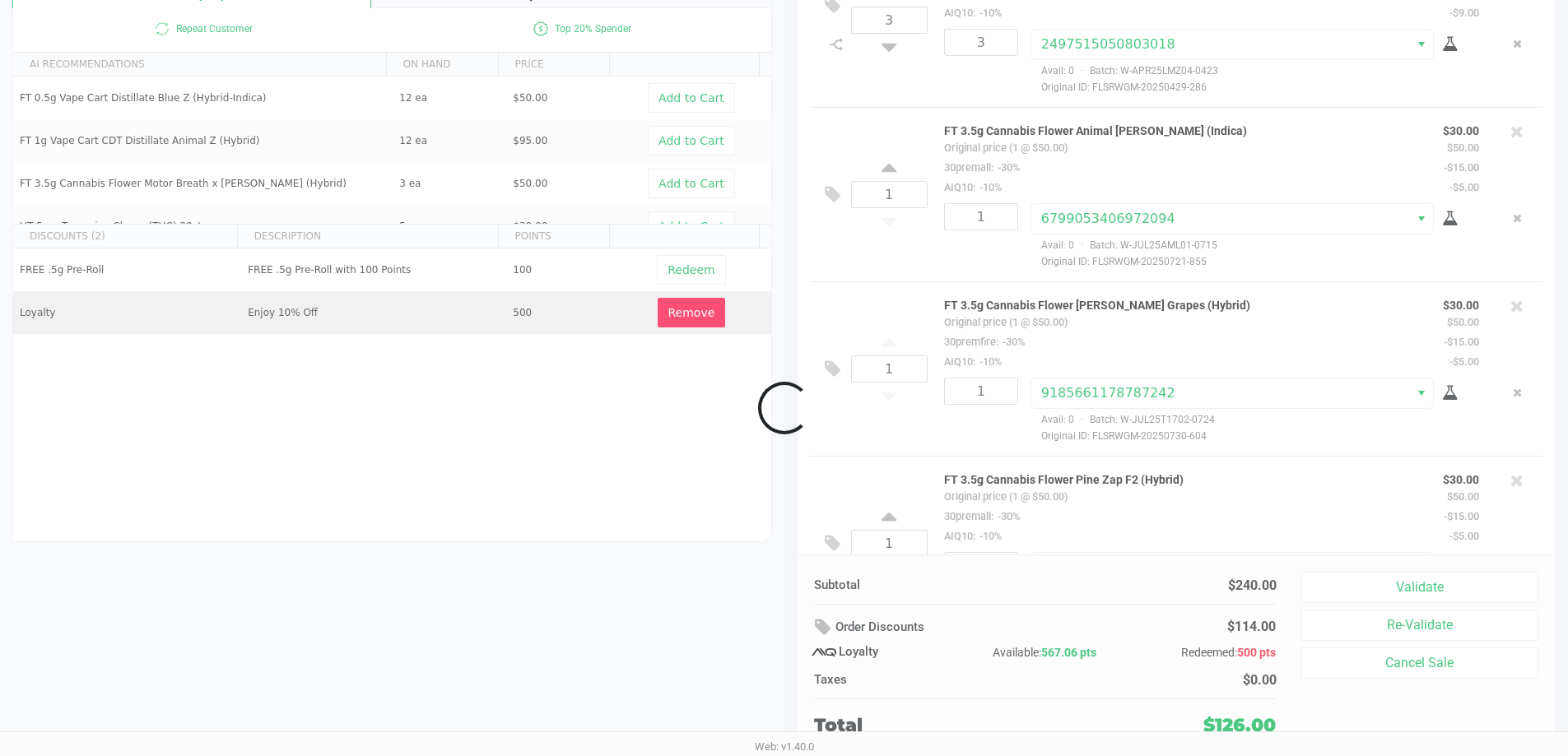
scroll to position [103, 0]
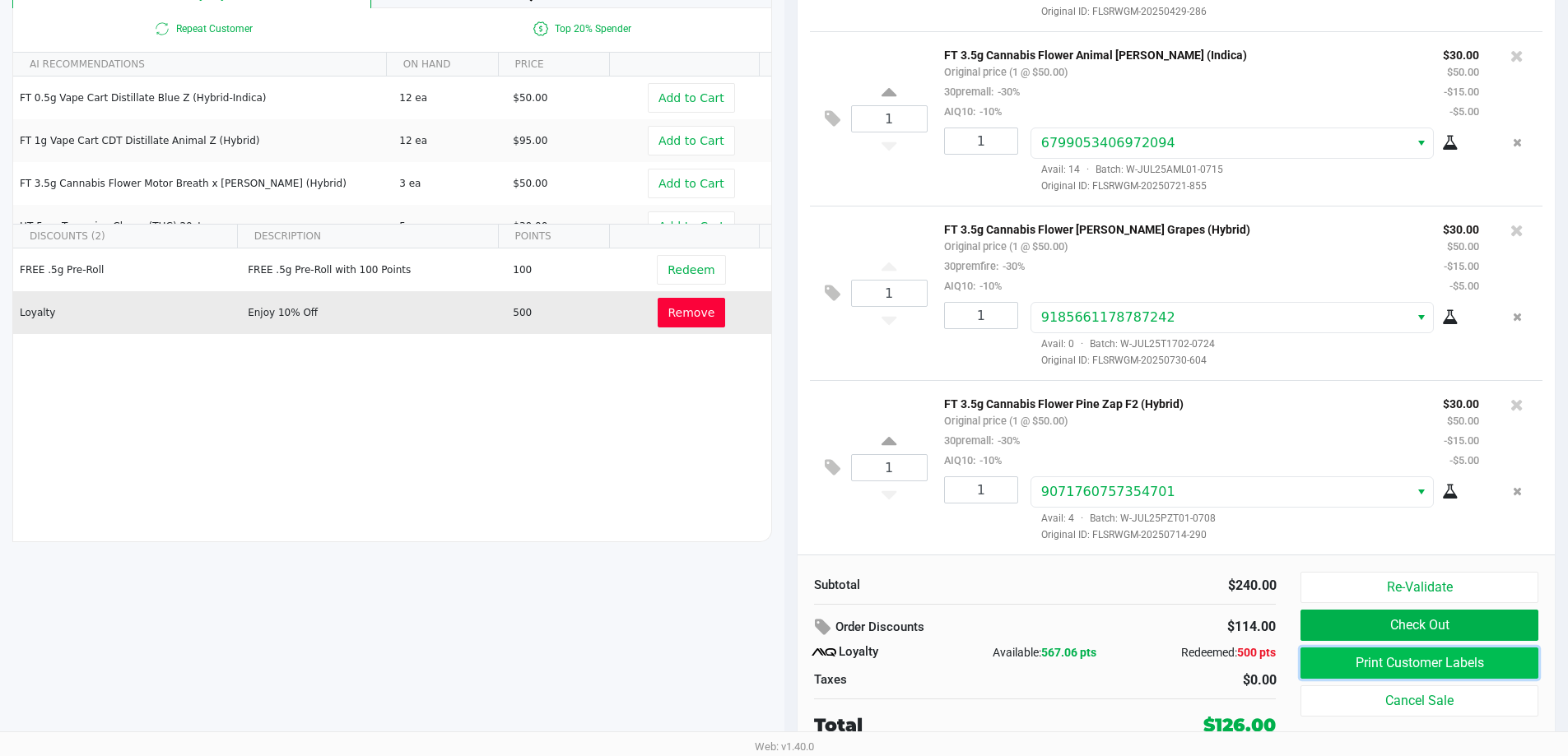
click at [1345, 667] on button "Print Customer Labels" at bounding box center [1418, 663] width 237 height 32
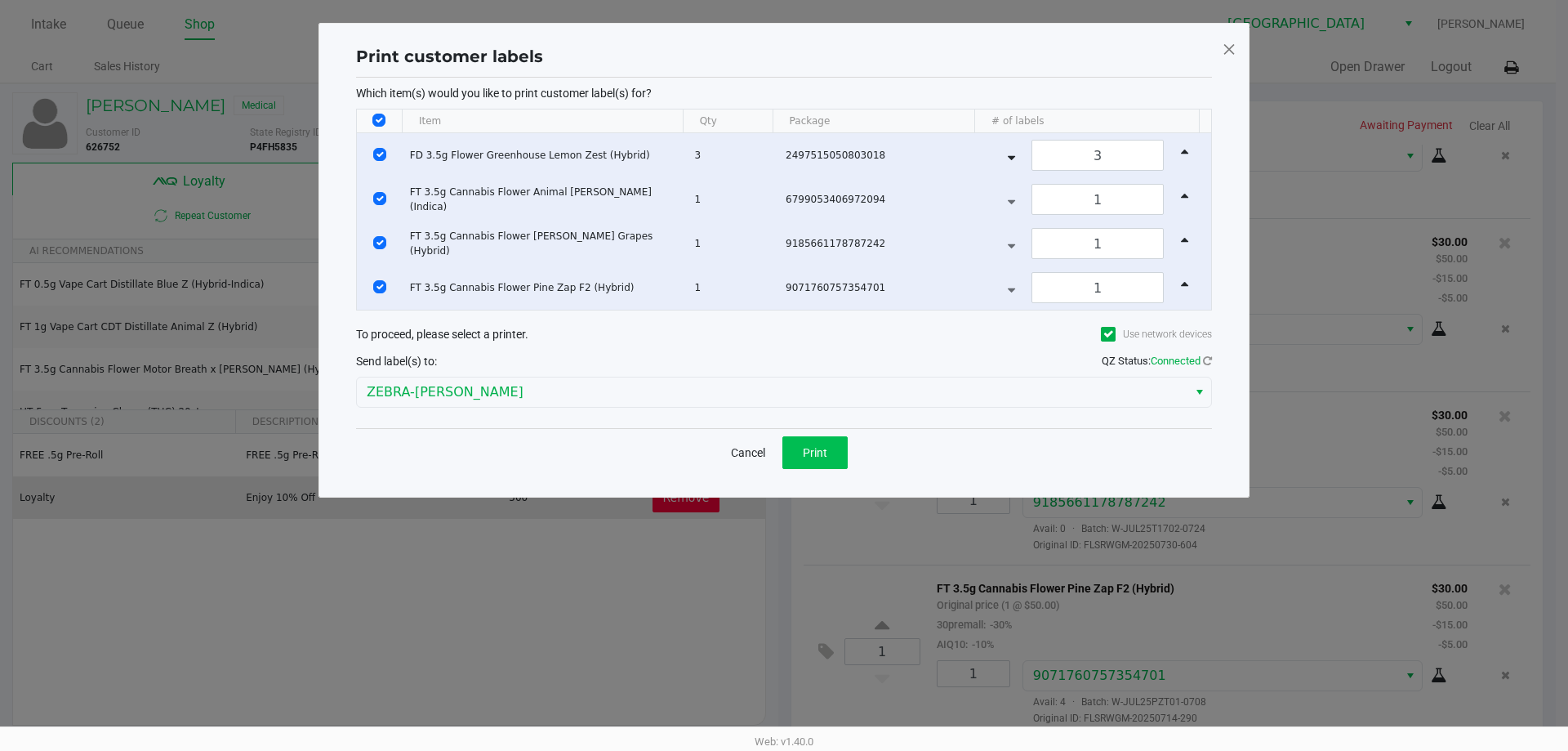
click at [822, 449] on span "Print" at bounding box center [814, 452] width 24 height 13
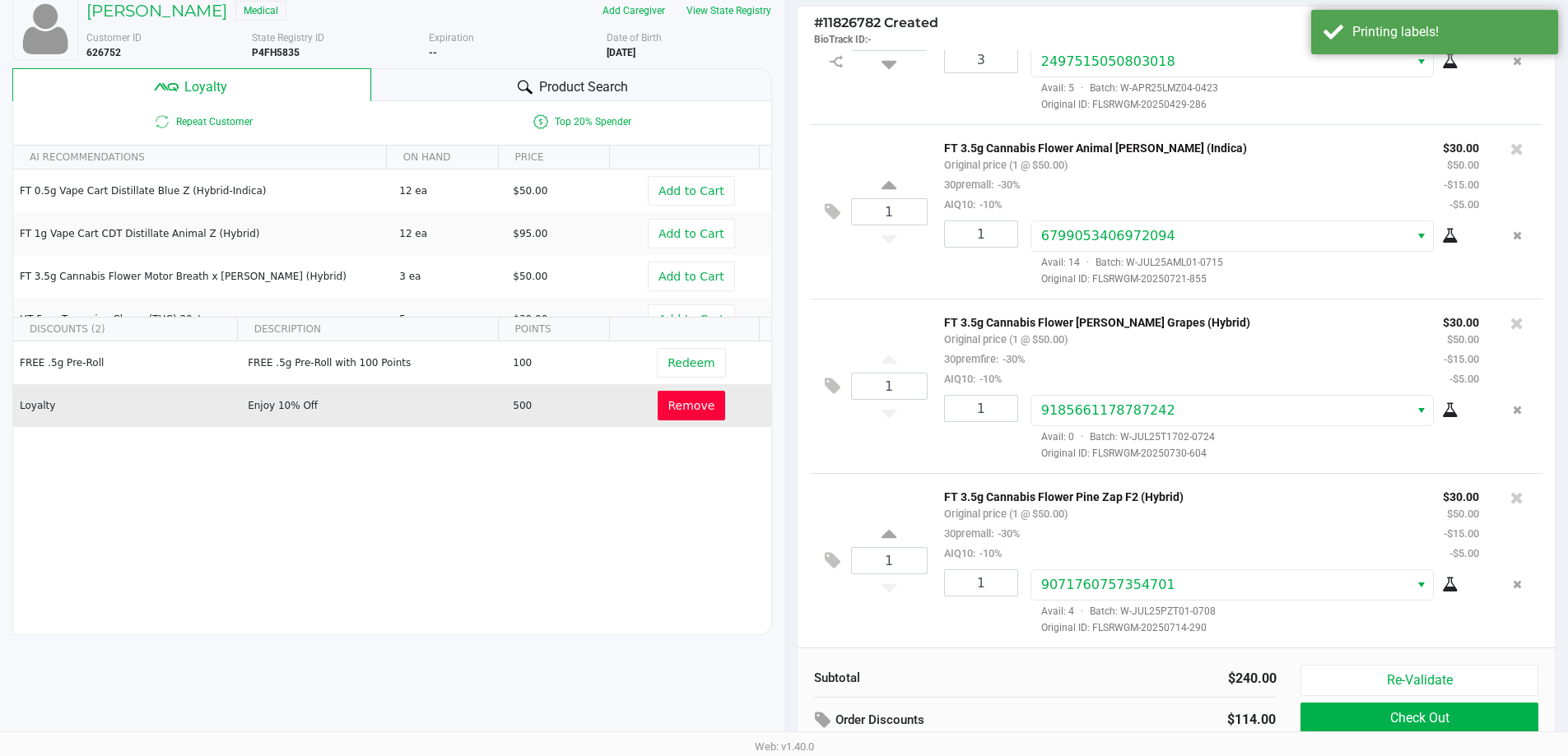
scroll to position [188, 0]
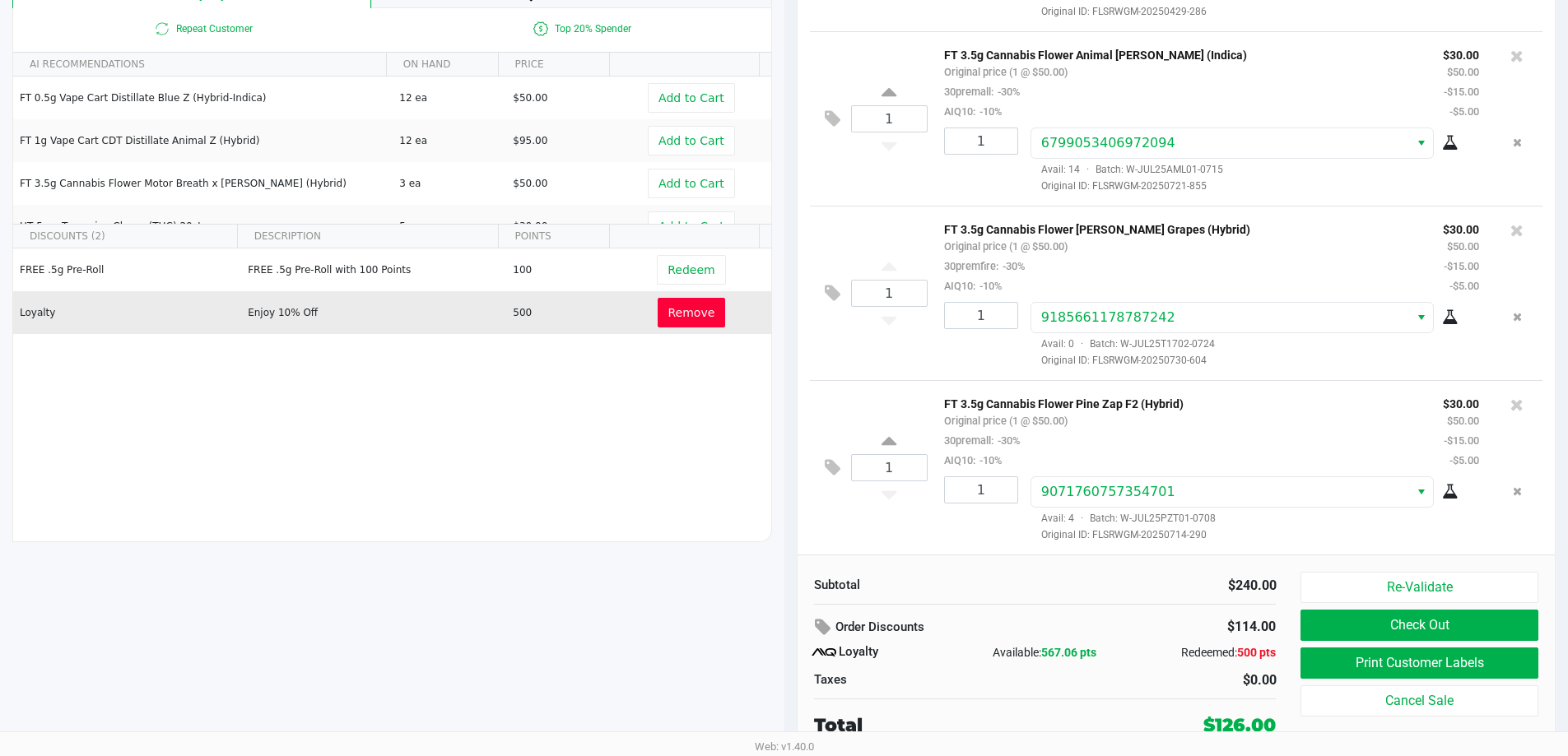
click at [1346, 629] on button "Check Out" at bounding box center [1418, 625] width 237 height 32
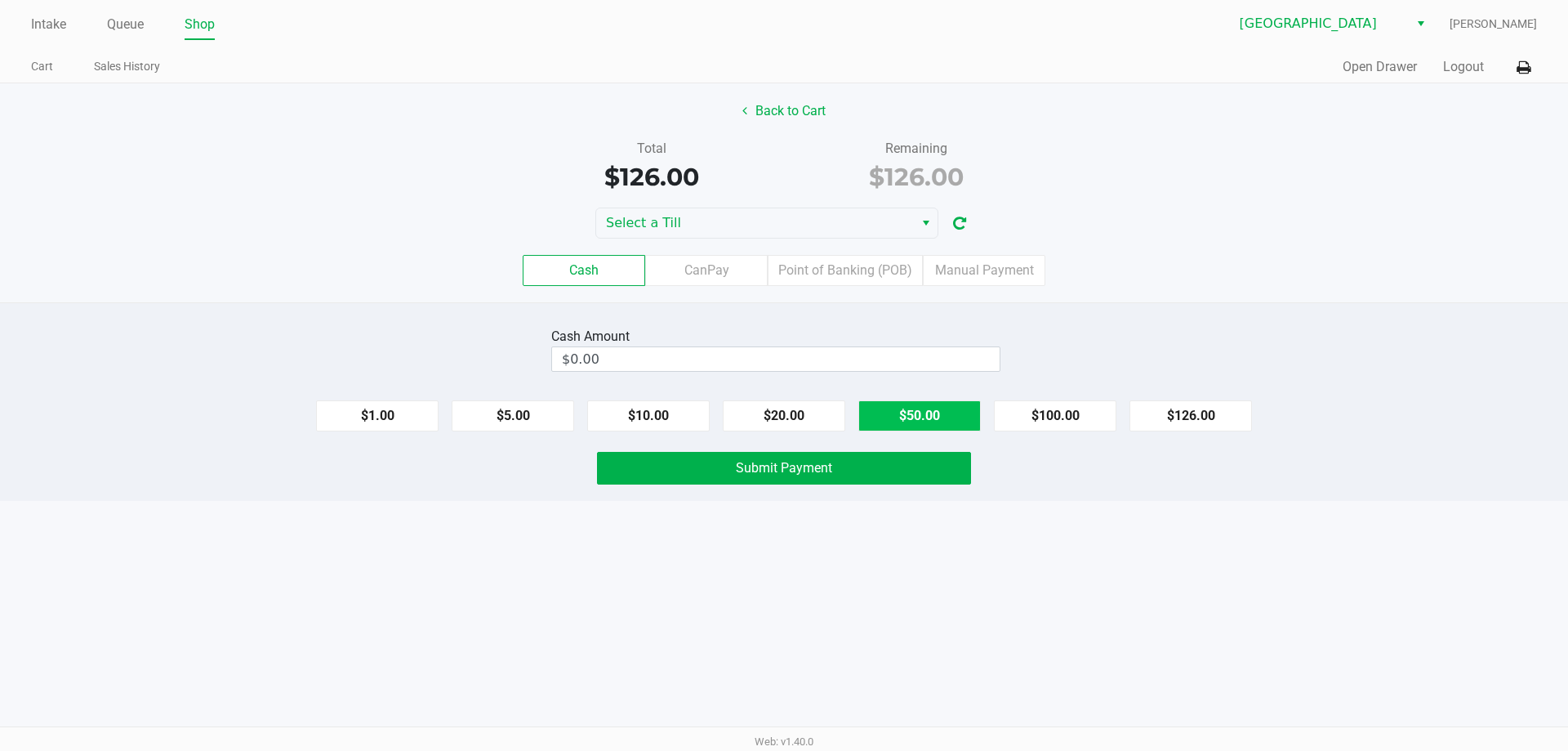
click at [927, 405] on button "$50.00" at bounding box center [919, 416] width 122 height 31
click at [938, 411] on button "$50.00" at bounding box center [919, 416] width 122 height 31
click at [932, 413] on button "$50.00" at bounding box center [919, 416] width 122 height 31
type input "$150.00"
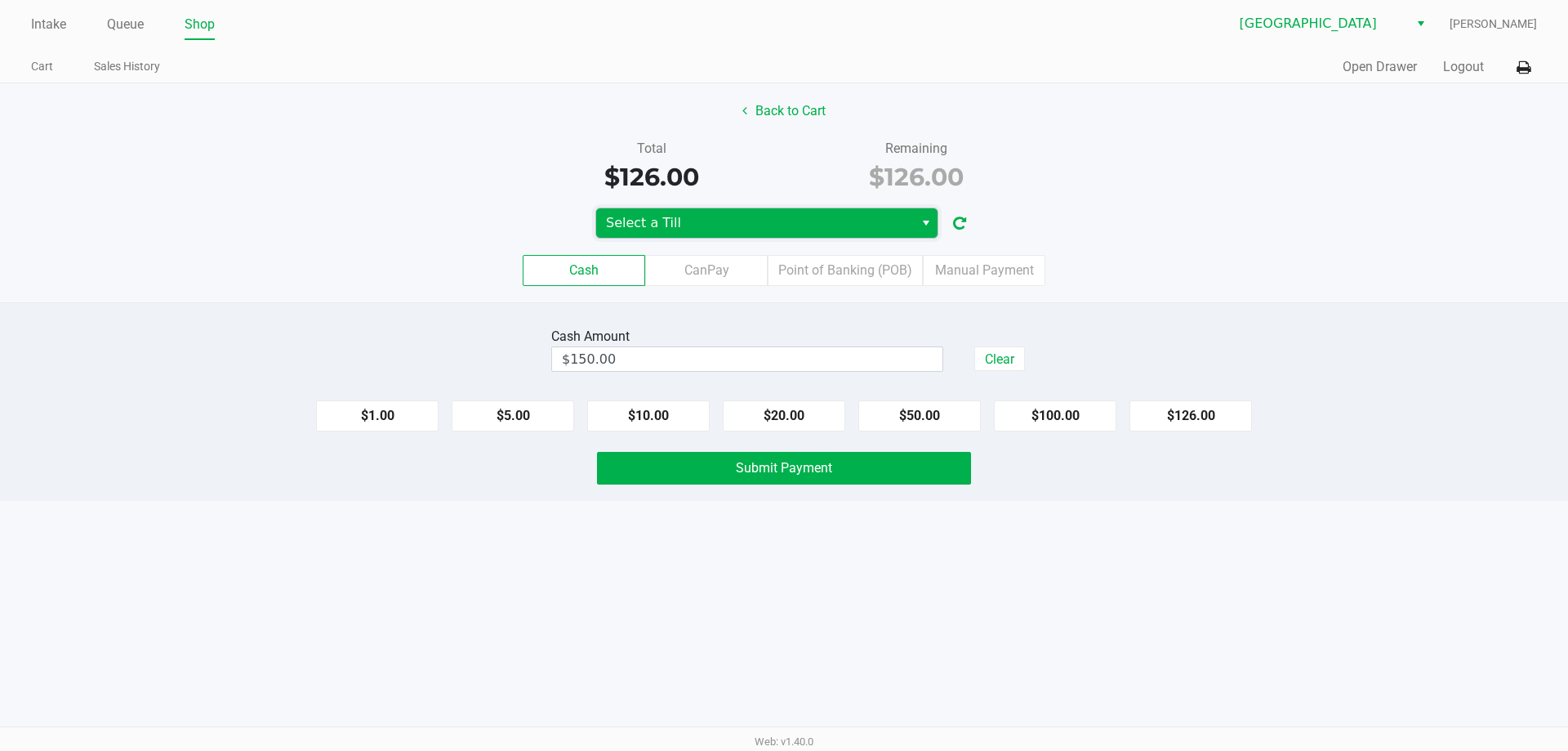
click at [722, 219] on span "Select a Till" at bounding box center [755, 223] width 298 height 20
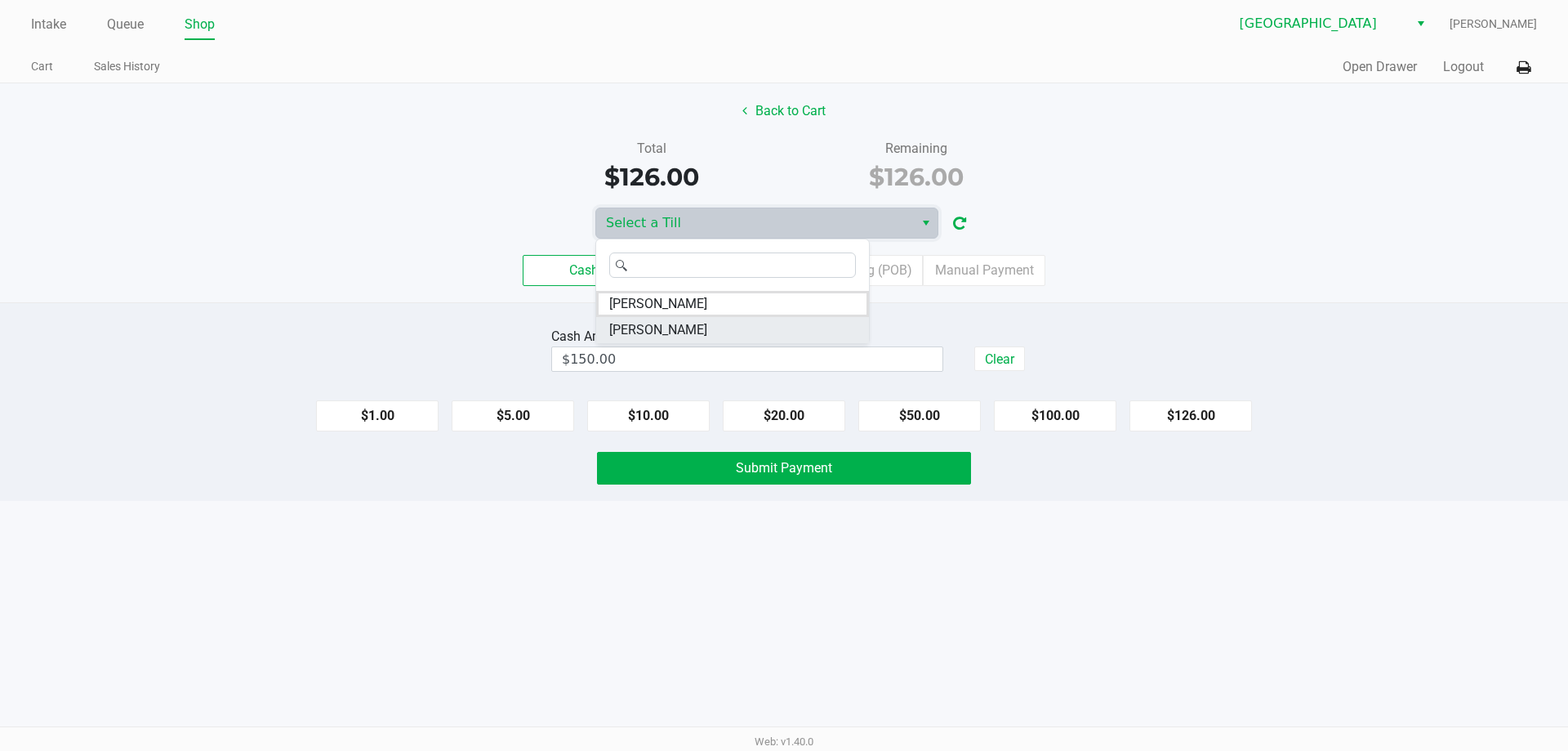
click at [708, 335] on li "VAN-MORRISON" at bounding box center [732, 330] width 273 height 26
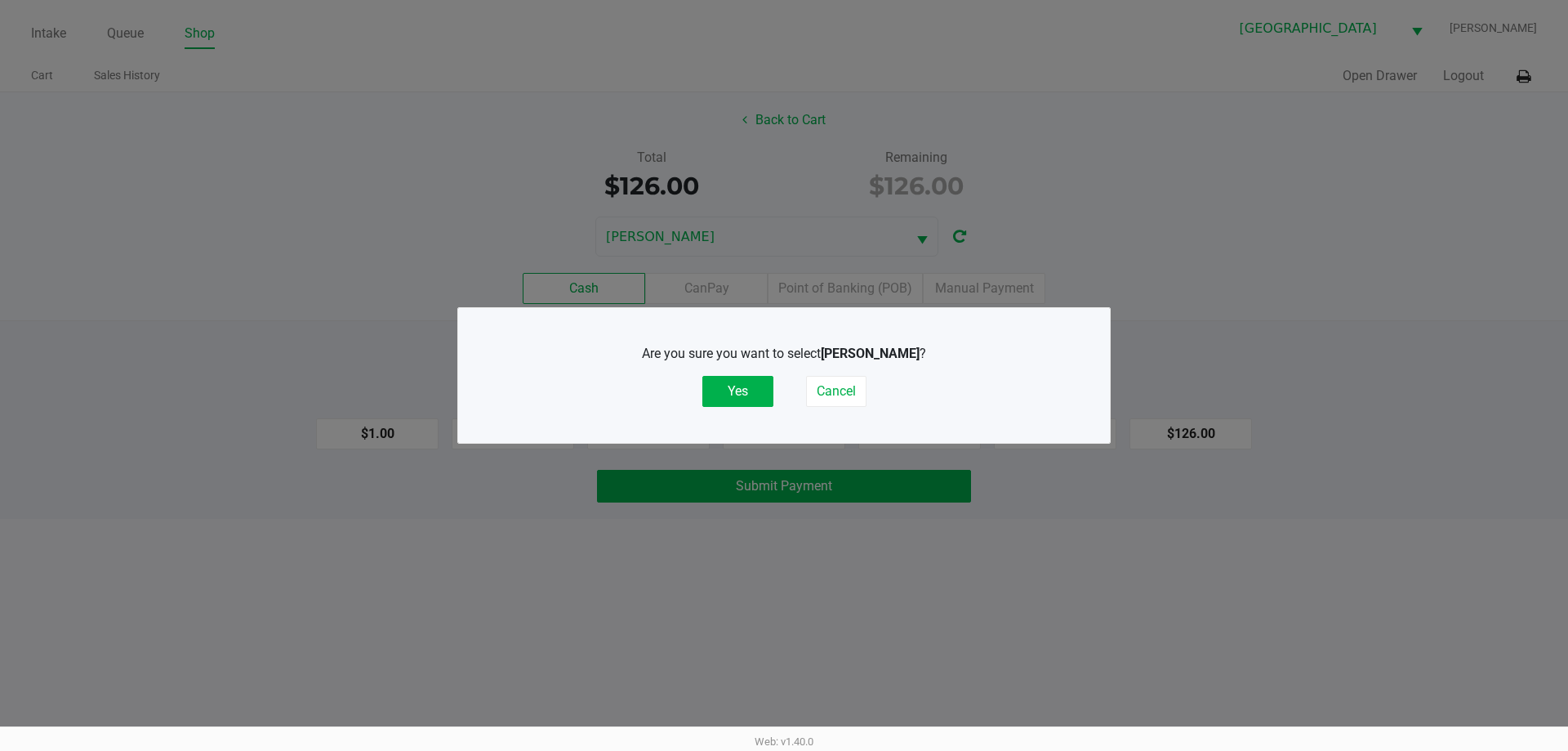
click at [735, 400] on button "Yes" at bounding box center [738, 391] width 71 height 31
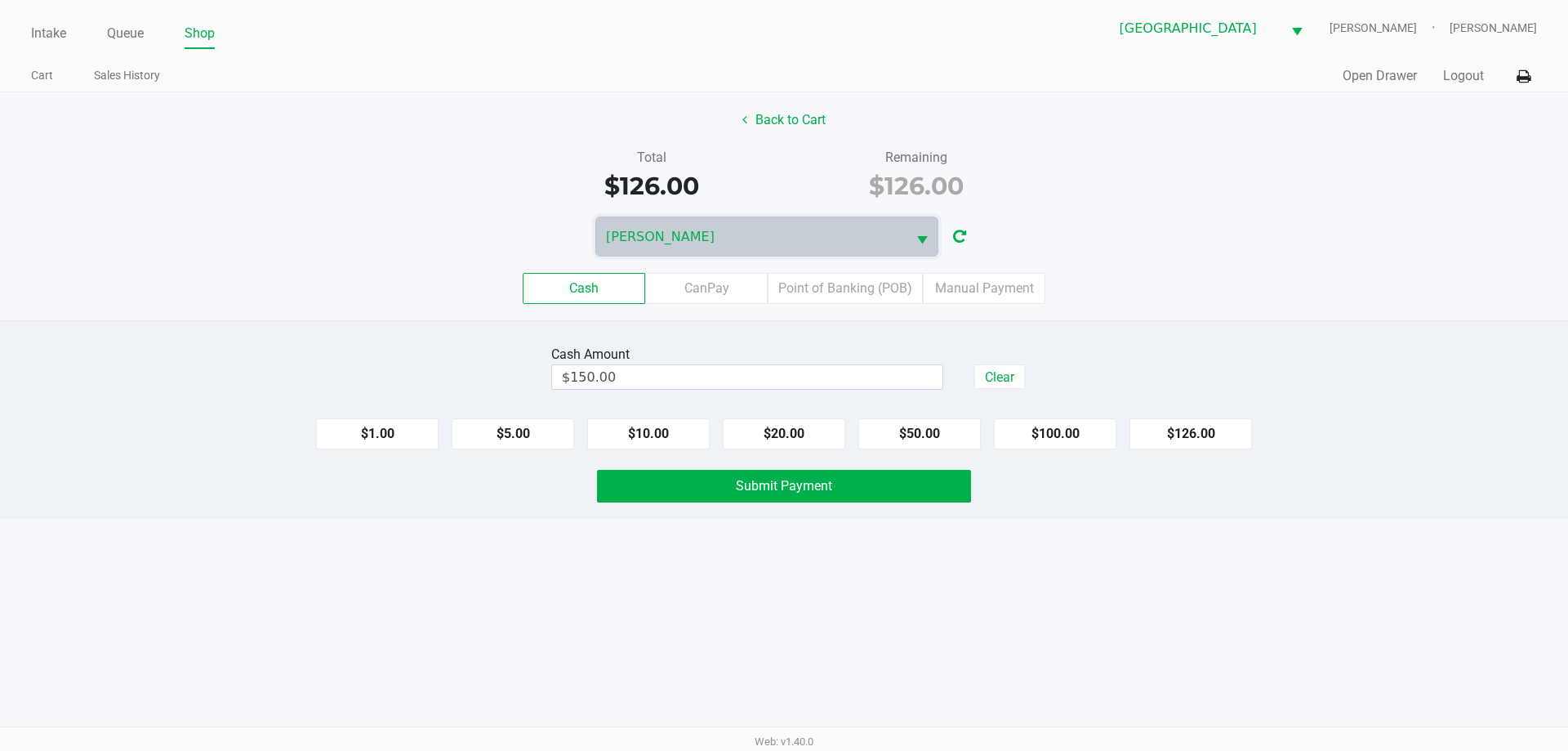
click at [765, 489] on span "Submit Payment" at bounding box center [784, 486] width 97 height 16
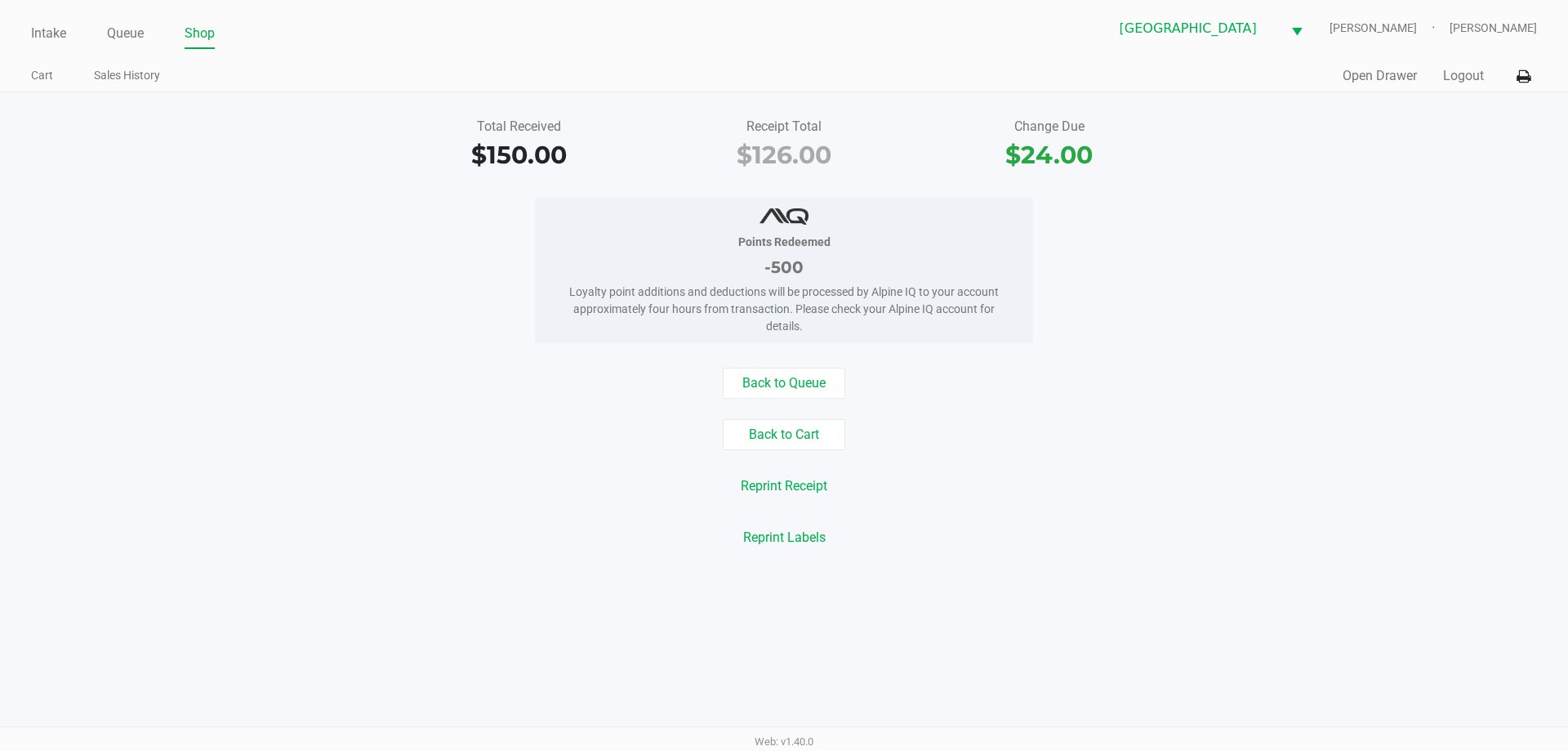
click at [376, 445] on div "Back to Cart" at bounding box center [783, 435] width 1592 height 31
click at [330, 430] on div "Back to Cart" at bounding box center [783, 435] width 1592 height 31
click at [289, 437] on div "Back to Cart" at bounding box center [783, 435] width 1592 height 31
click at [59, 35] on link "Intake" at bounding box center [49, 33] width 35 height 22
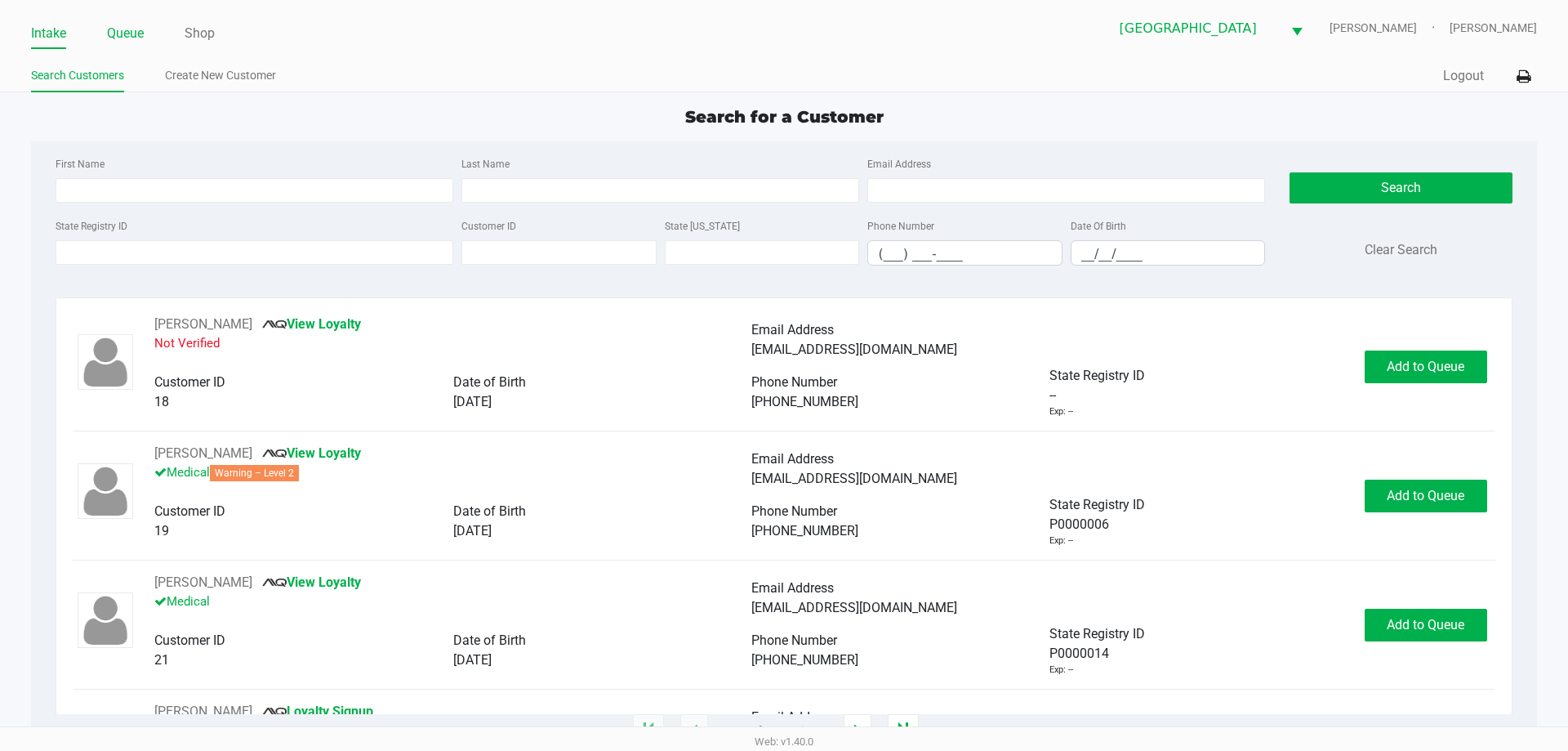
click at [118, 42] on link "Queue" at bounding box center [125, 33] width 37 height 22
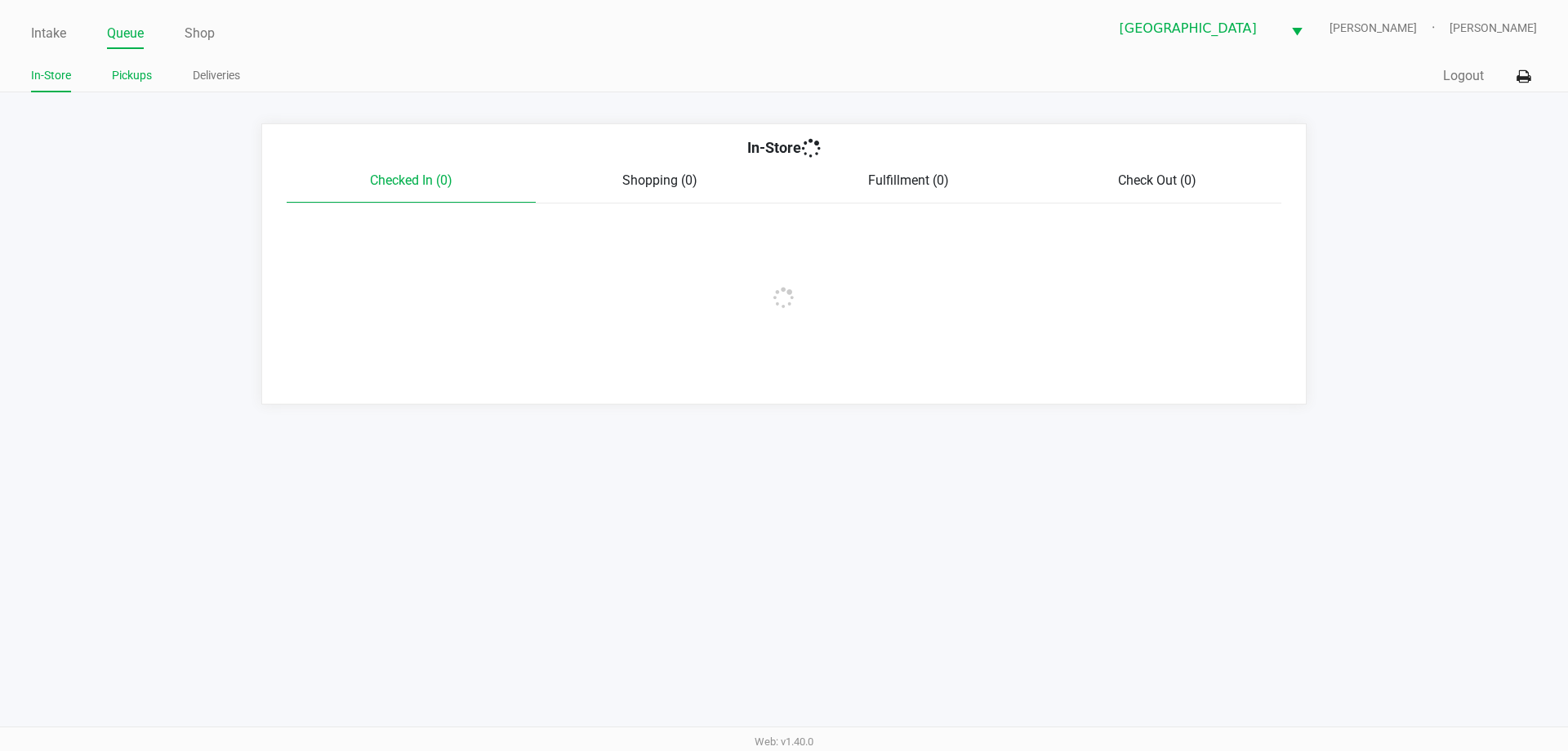
click at [131, 74] on link "Pickups" at bounding box center [131, 75] width 40 height 21
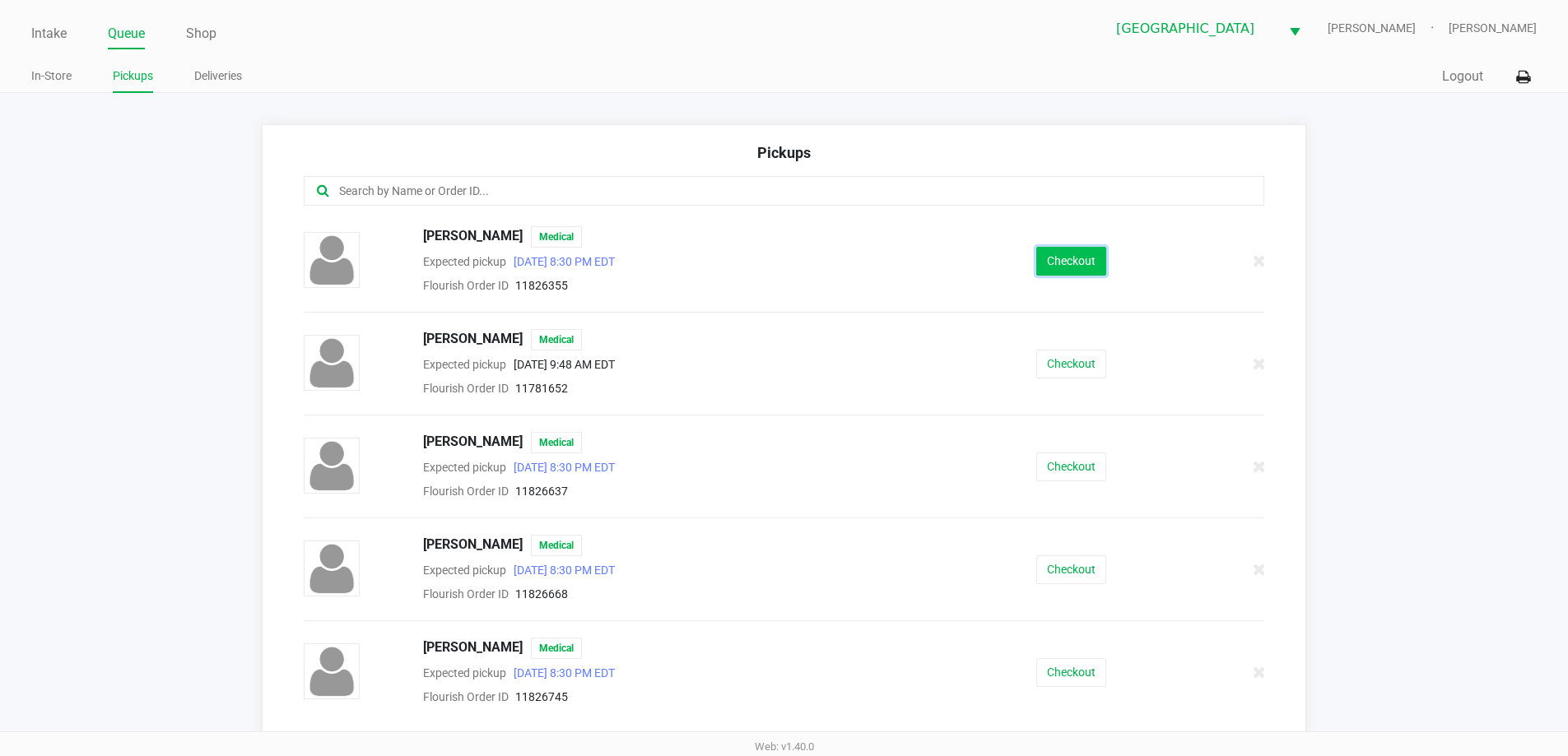
click at [1051, 258] on button "Checkout" at bounding box center [1071, 261] width 70 height 29
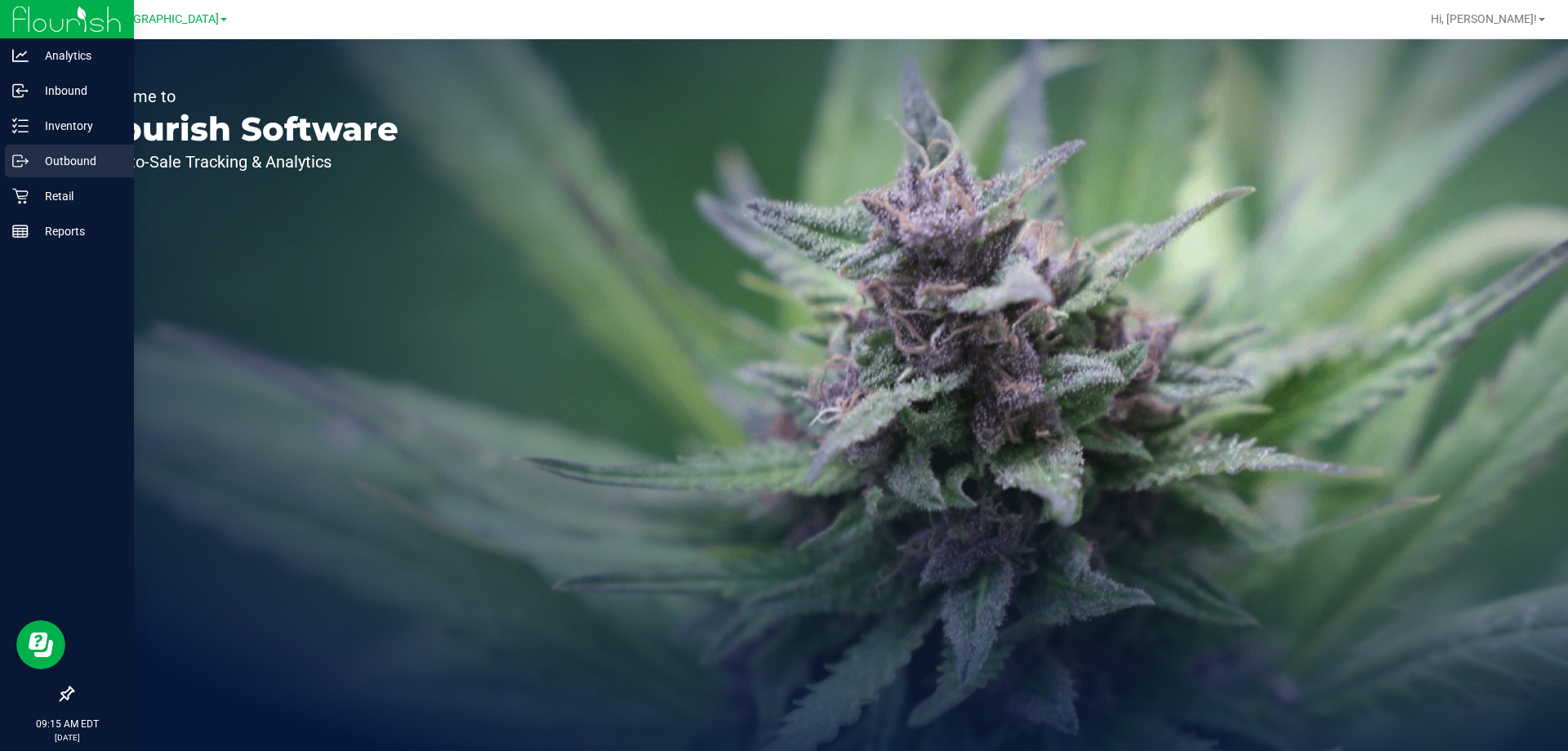
click at [77, 156] on p "Outbound" at bounding box center [77, 161] width 98 height 20
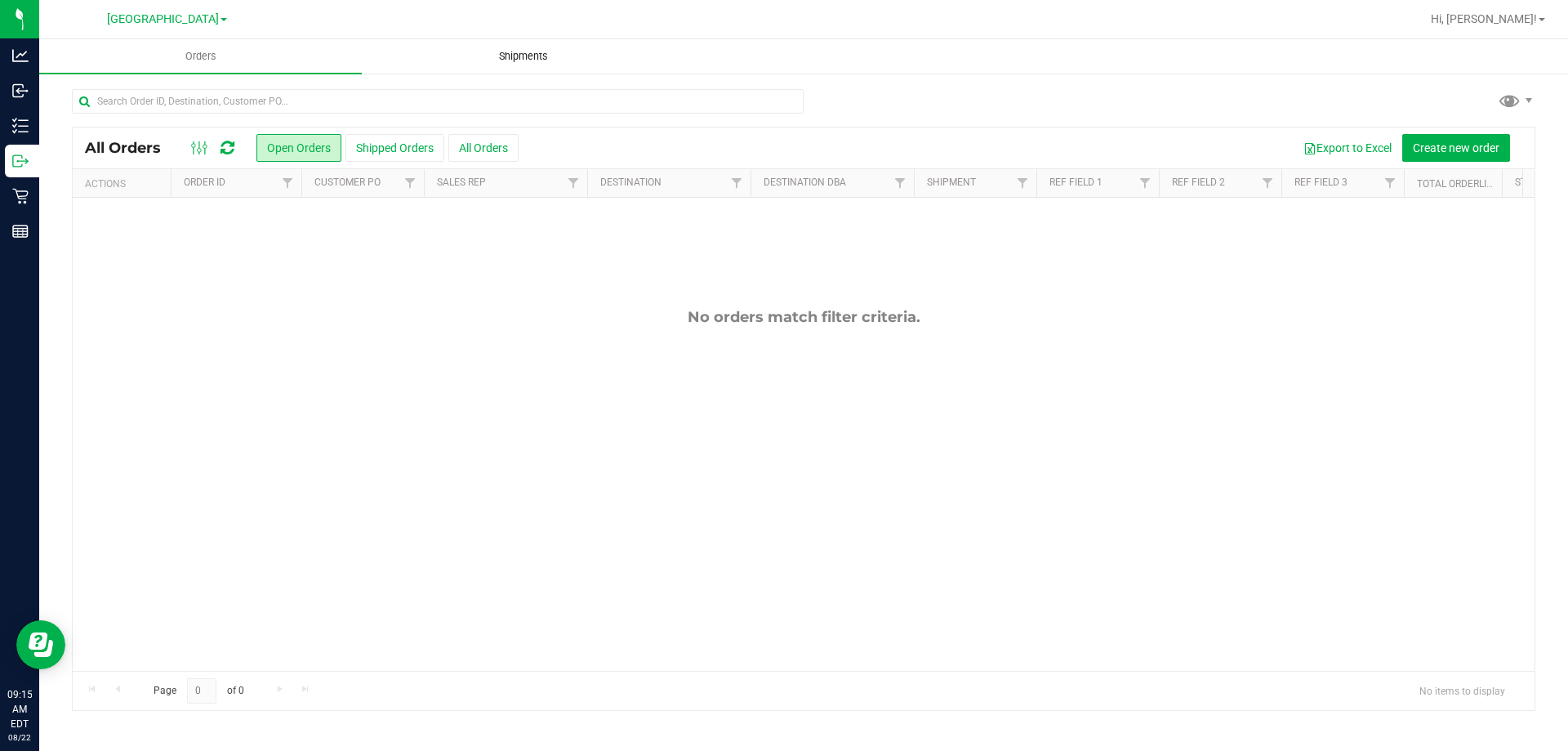
click at [524, 64] on uib-tab-heading "Shipments" at bounding box center [523, 56] width 321 height 32
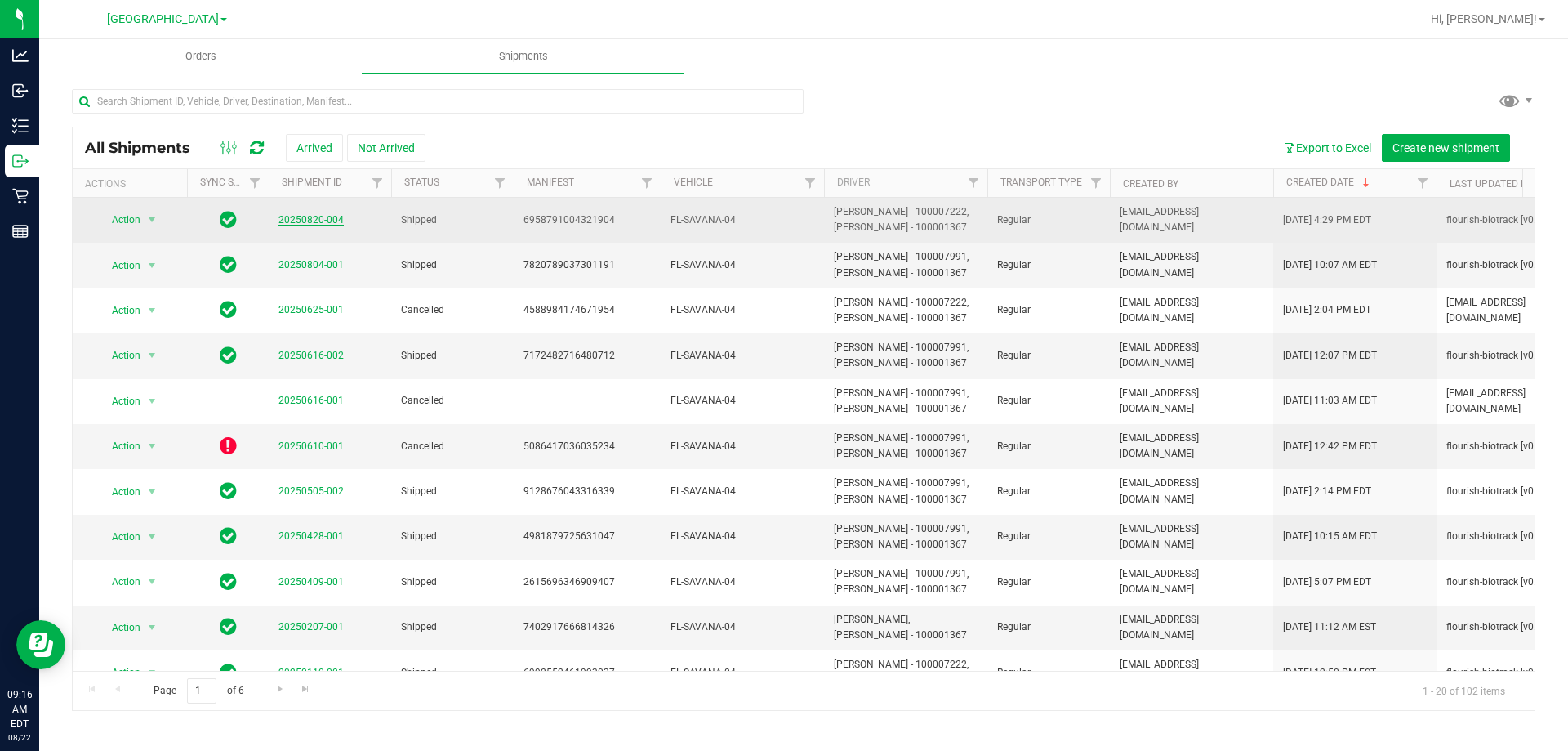
click at [306, 221] on link "20250820-004" at bounding box center [311, 220] width 65 height 12
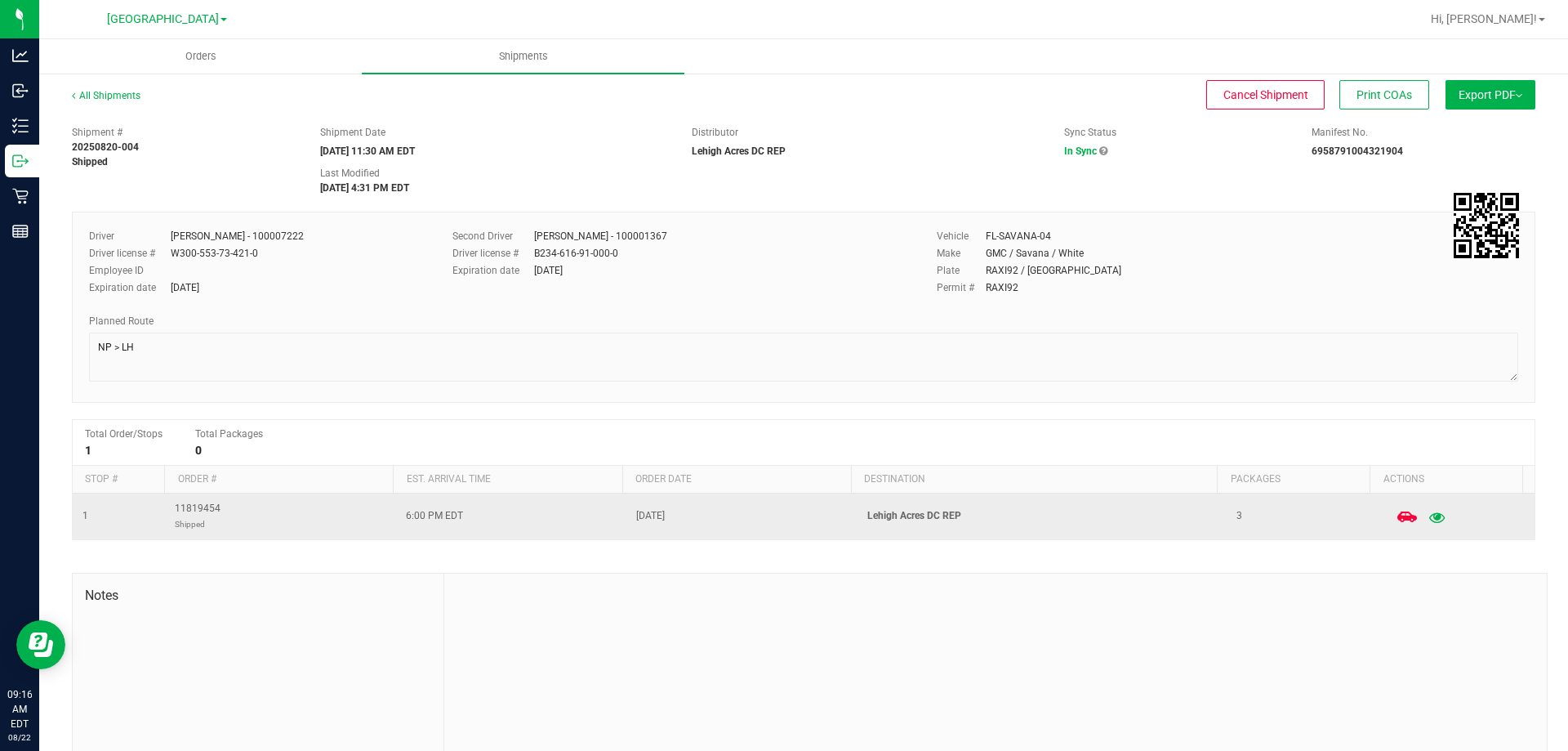
click at [1429, 514] on icon "button" at bounding box center [1437, 516] width 16 height 12
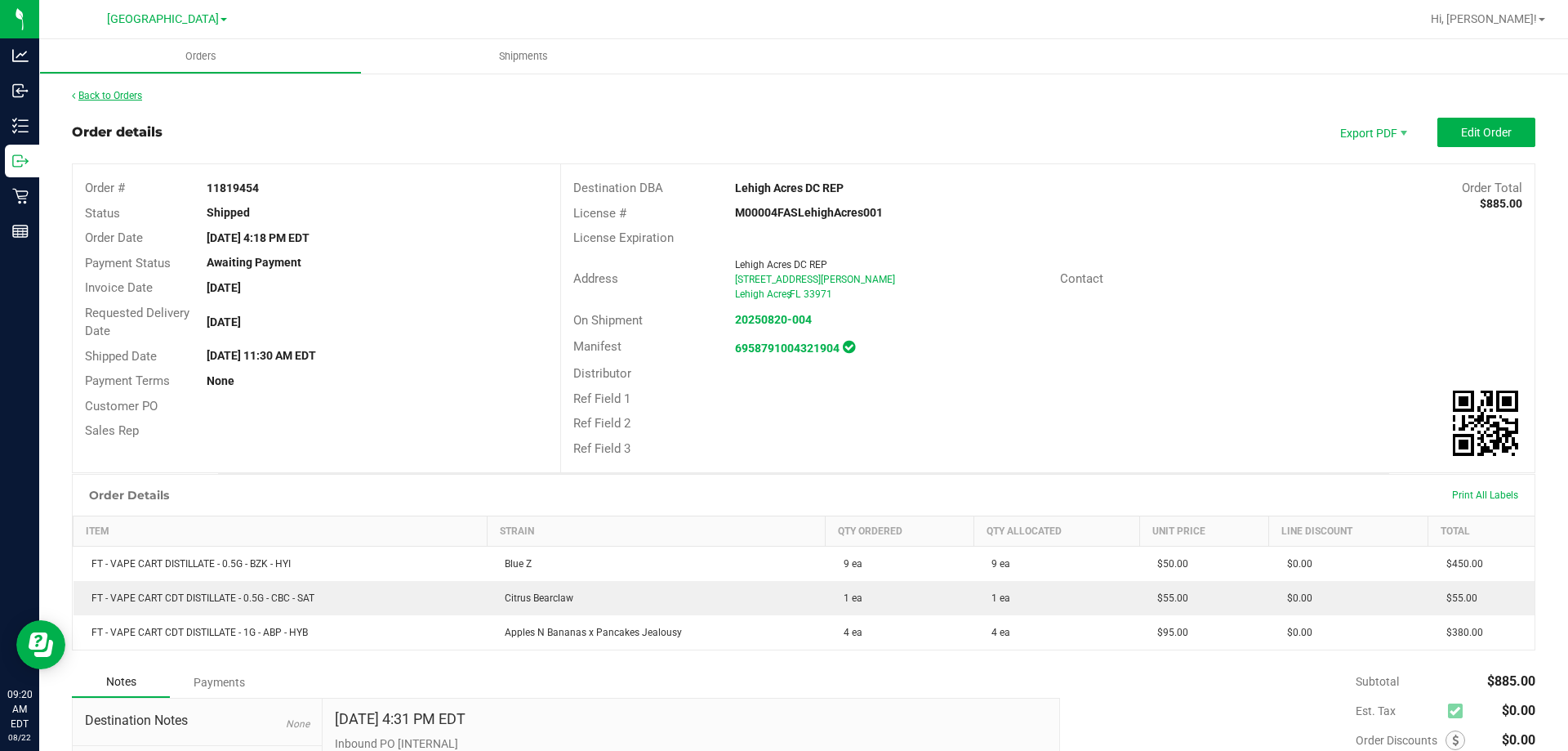
click at [124, 94] on link "Back to Orders" at bounding box center [108, 96] width 70 height 12
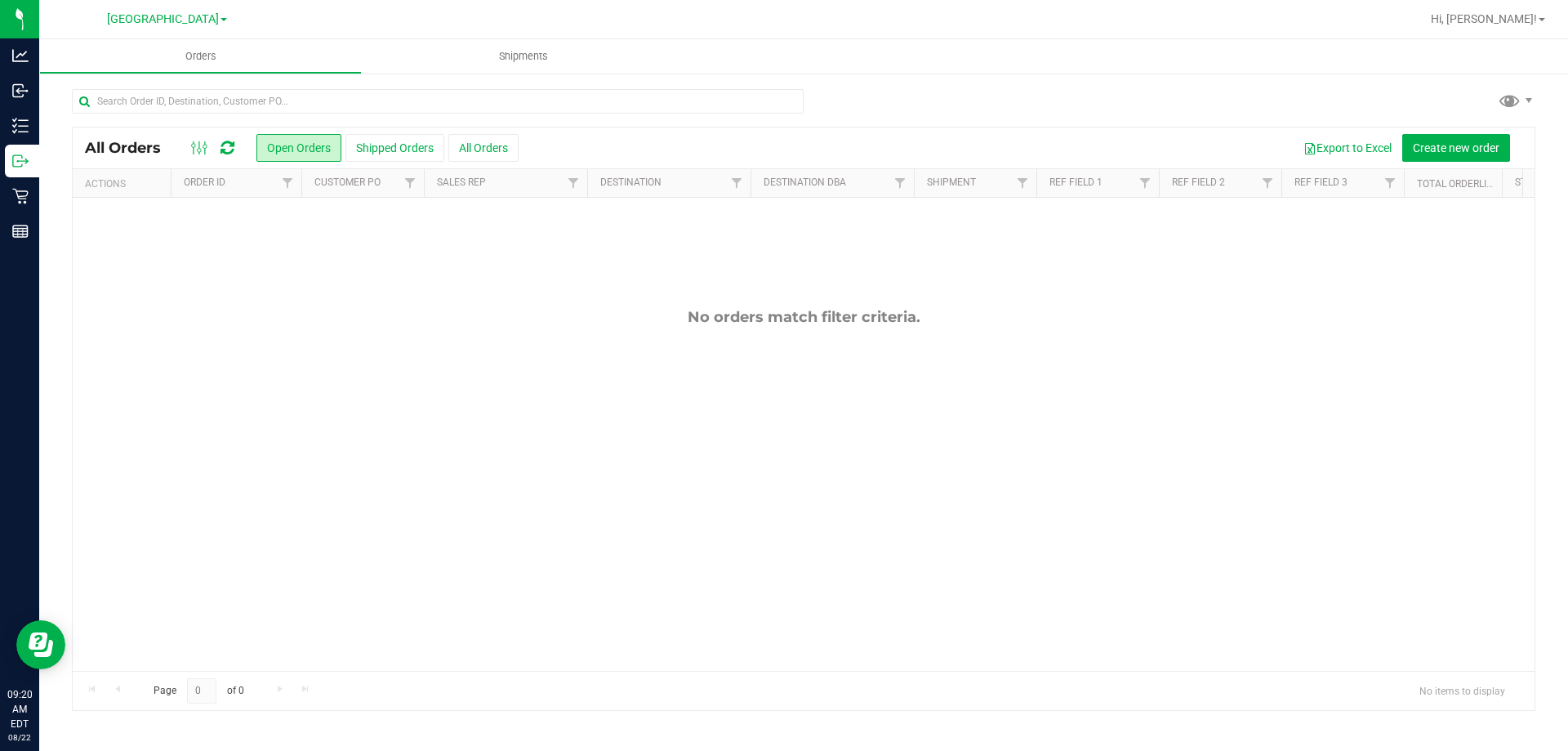
click at [474, 149] on button "All Orders" at bounding box center [484, 148] width 70 height 27
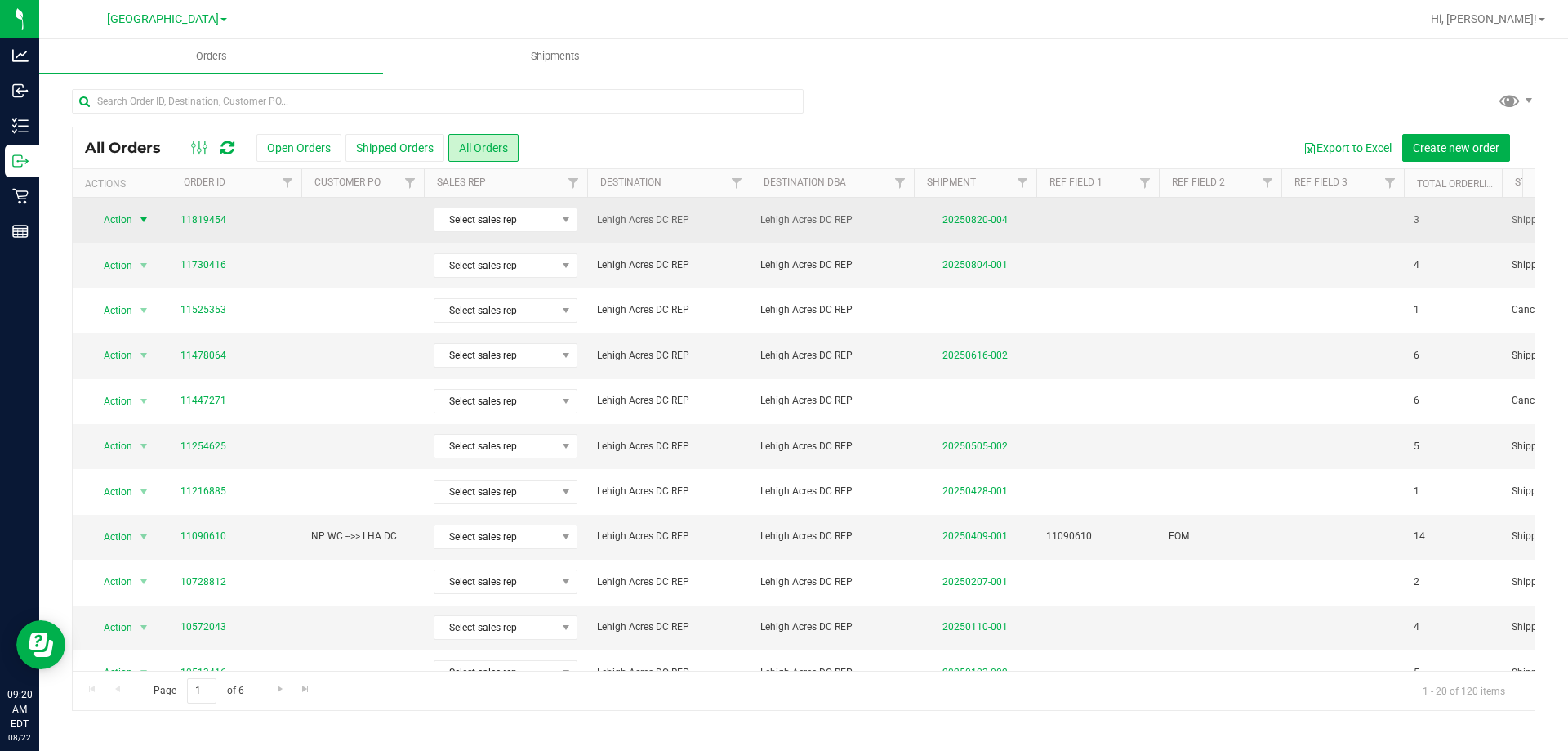
click at [122, 214] on span "Action" at bounding box center [110, 219] width 44 height 22
click at [312, 232] on td at bounding box center [362, 220] width 122 height 45
click at [278, 229] on td "11819454" at bounding box center [237, 220] width 131 height 45
click at [216, 219] on link "11819454" at bounding box center [203, 220] width 46 height 16
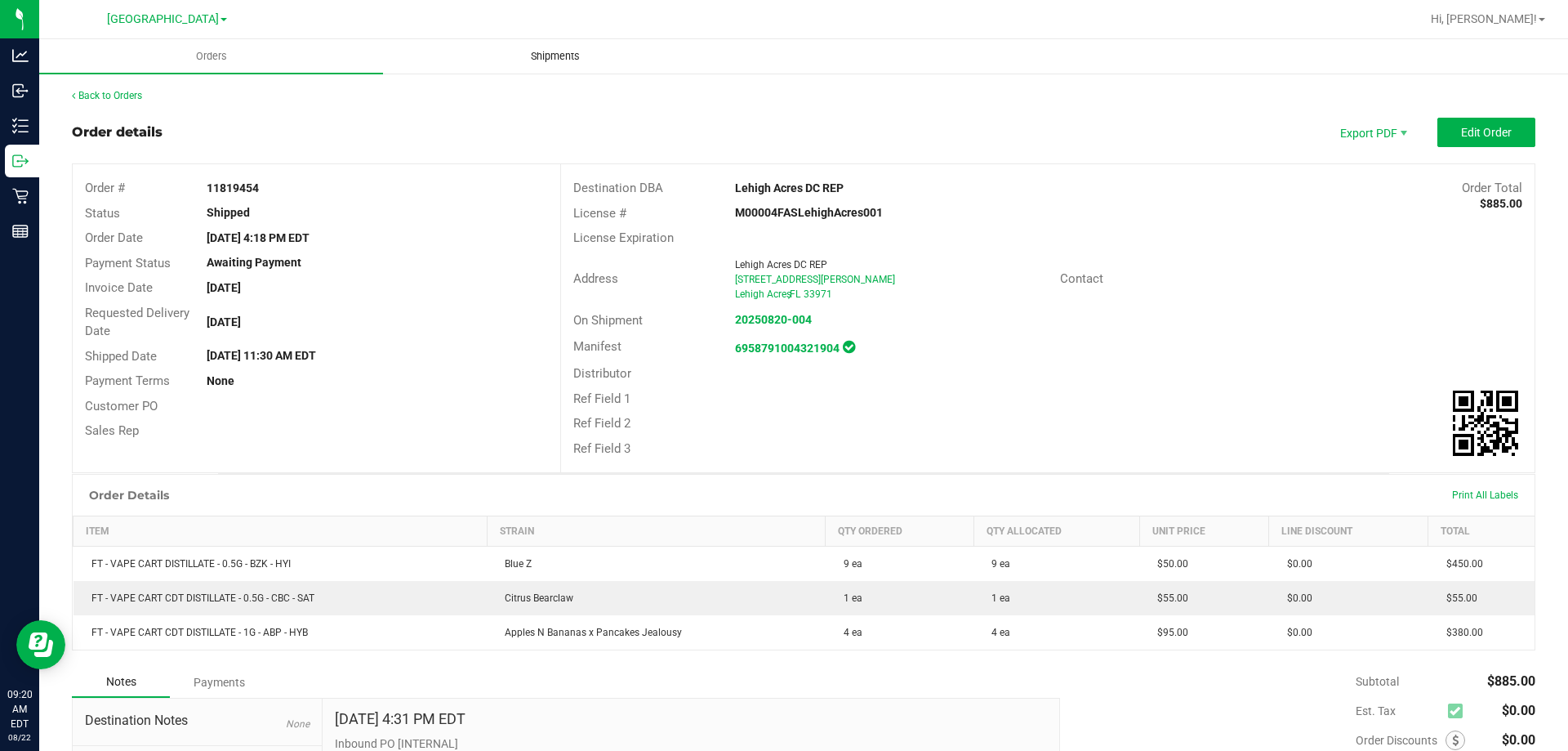
click at [549, 64] on uib-tab-heading "Shipments" at bounding box center [555, 56] width 342 height 32
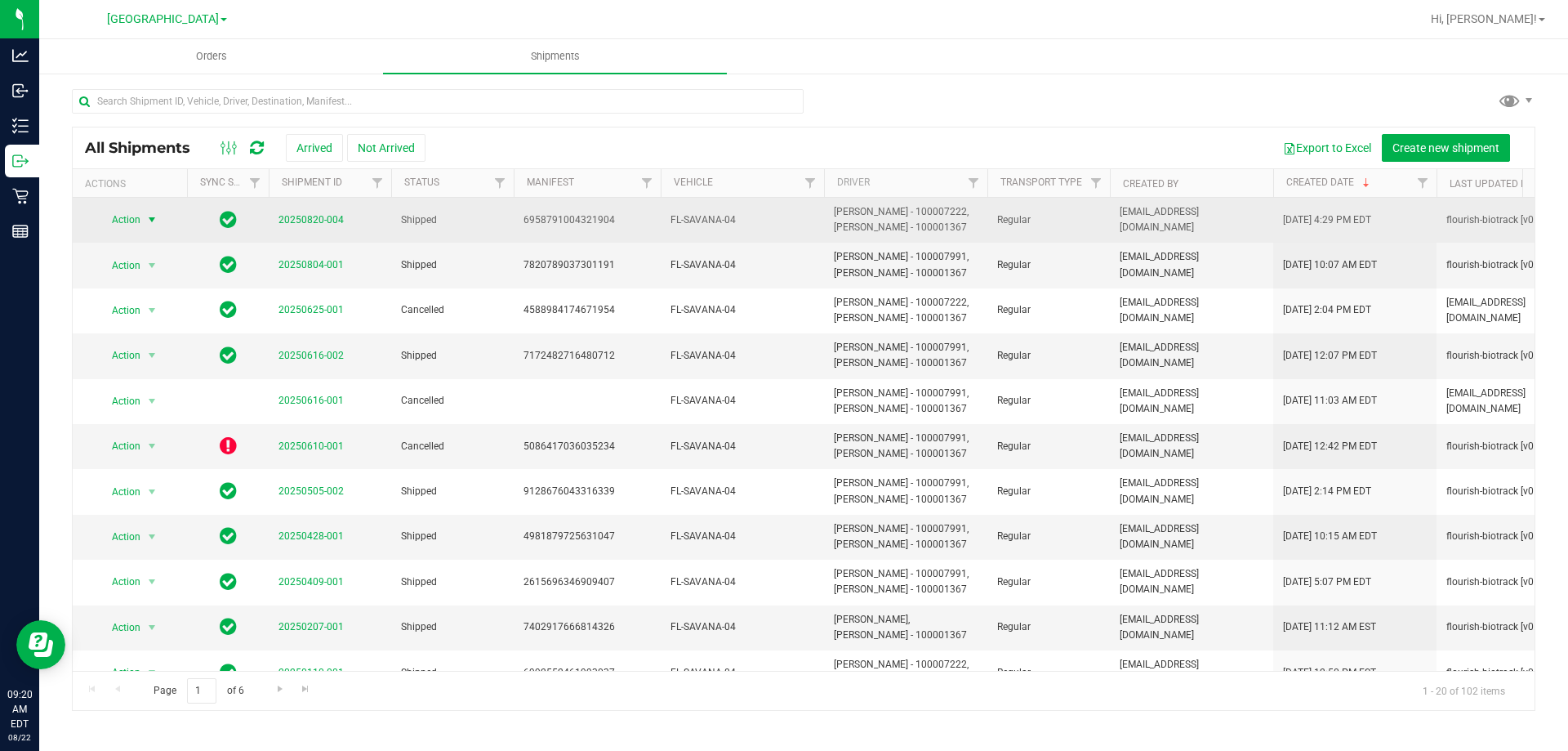
click at [141, 219] on span "Action" at bounding box center [118, 219] width 44 height 22
click at [366, 218] on td "20250820-004" at bounding box center [329, 220] width 122 height 45
